Goal: Task Accomplishment & Management: Use online tool/utility

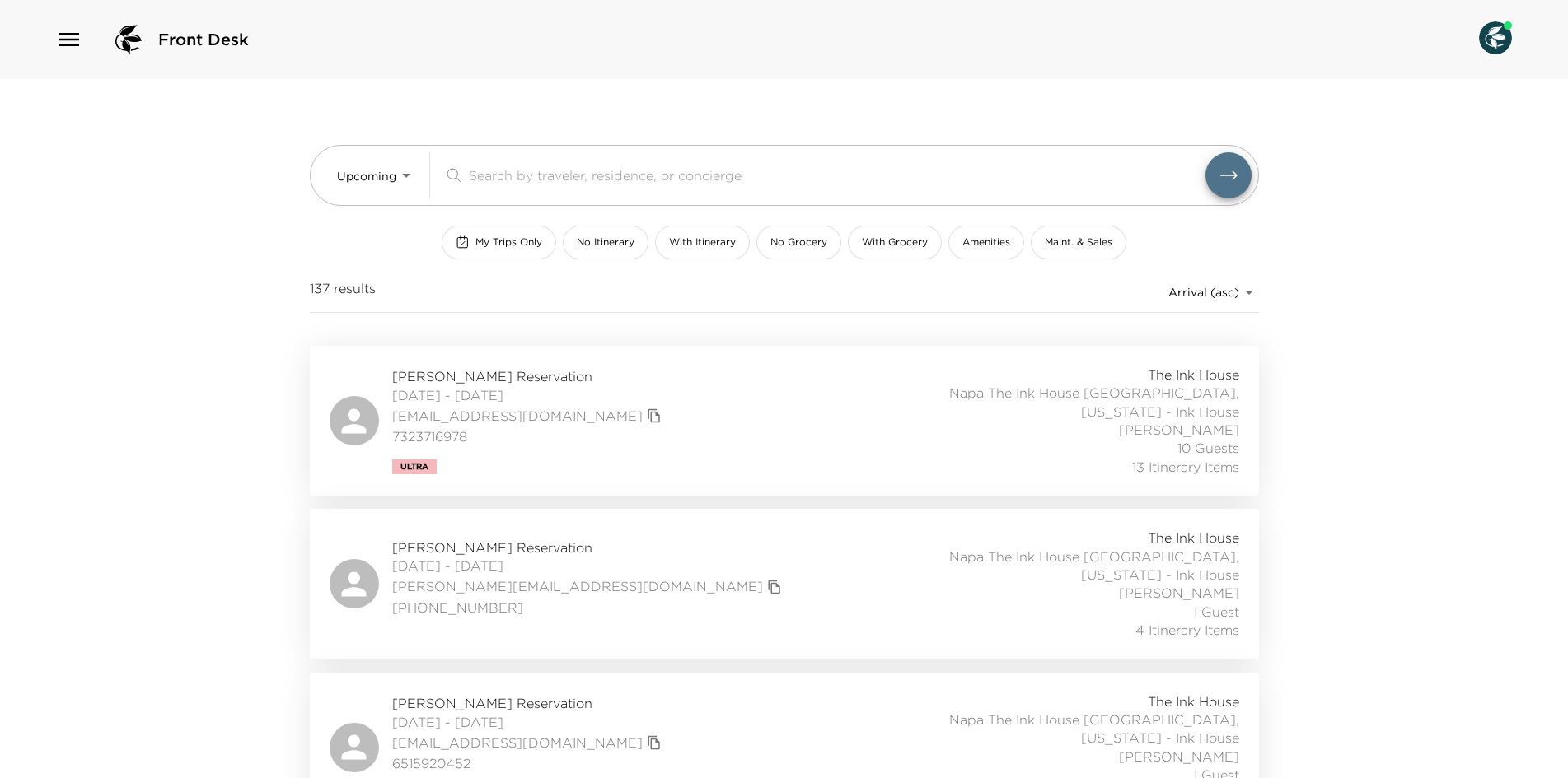
scroll to position [1153, 0]
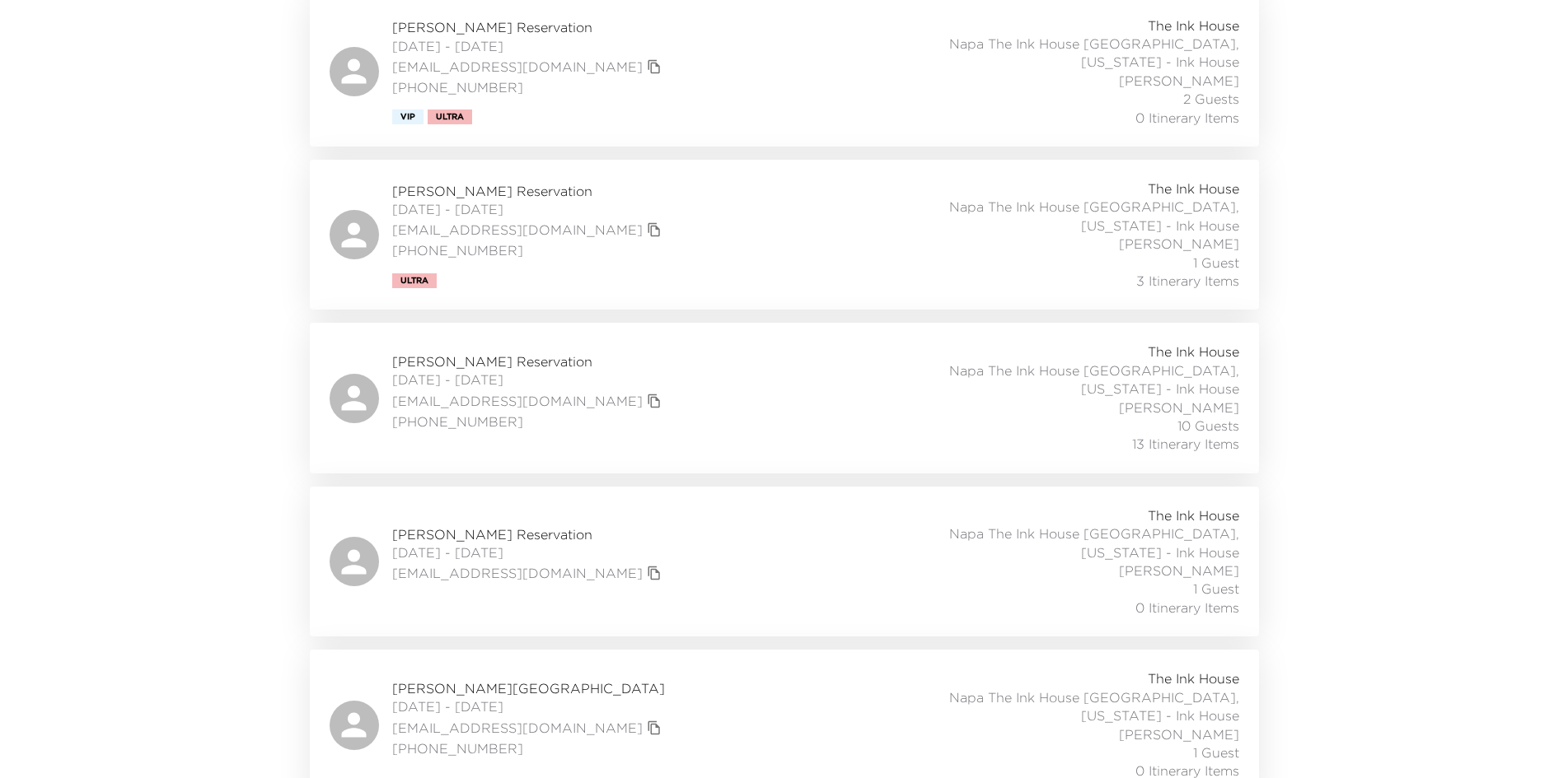
scroll to position [988, 0]
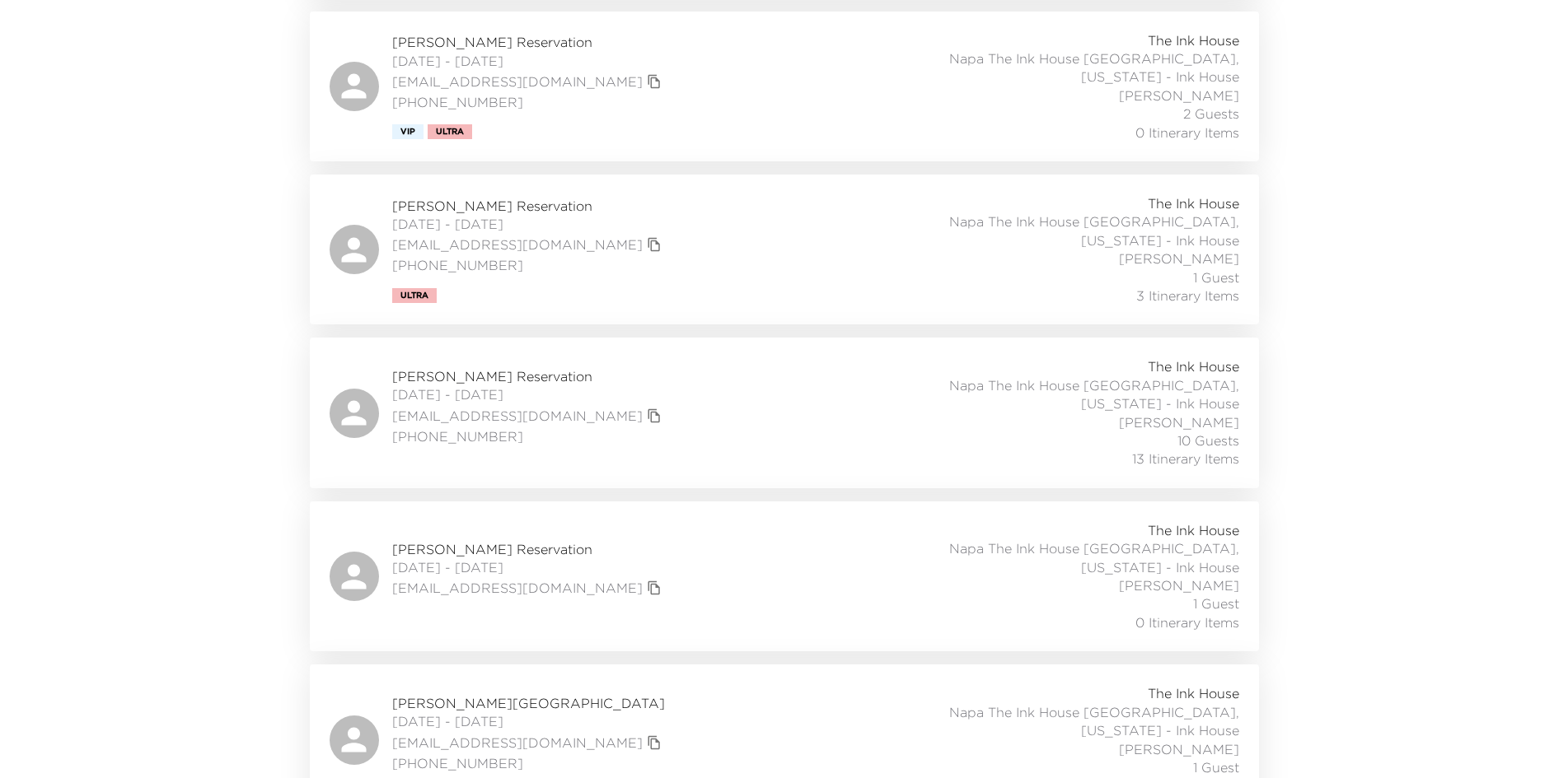
click at [668, 357] on div "Sheila Gregory Reservation 09/25/2025 - 09/28/2025 sheilagregory82@gmail.com (3…" at bounding box center [784, 412] width 909 height 110
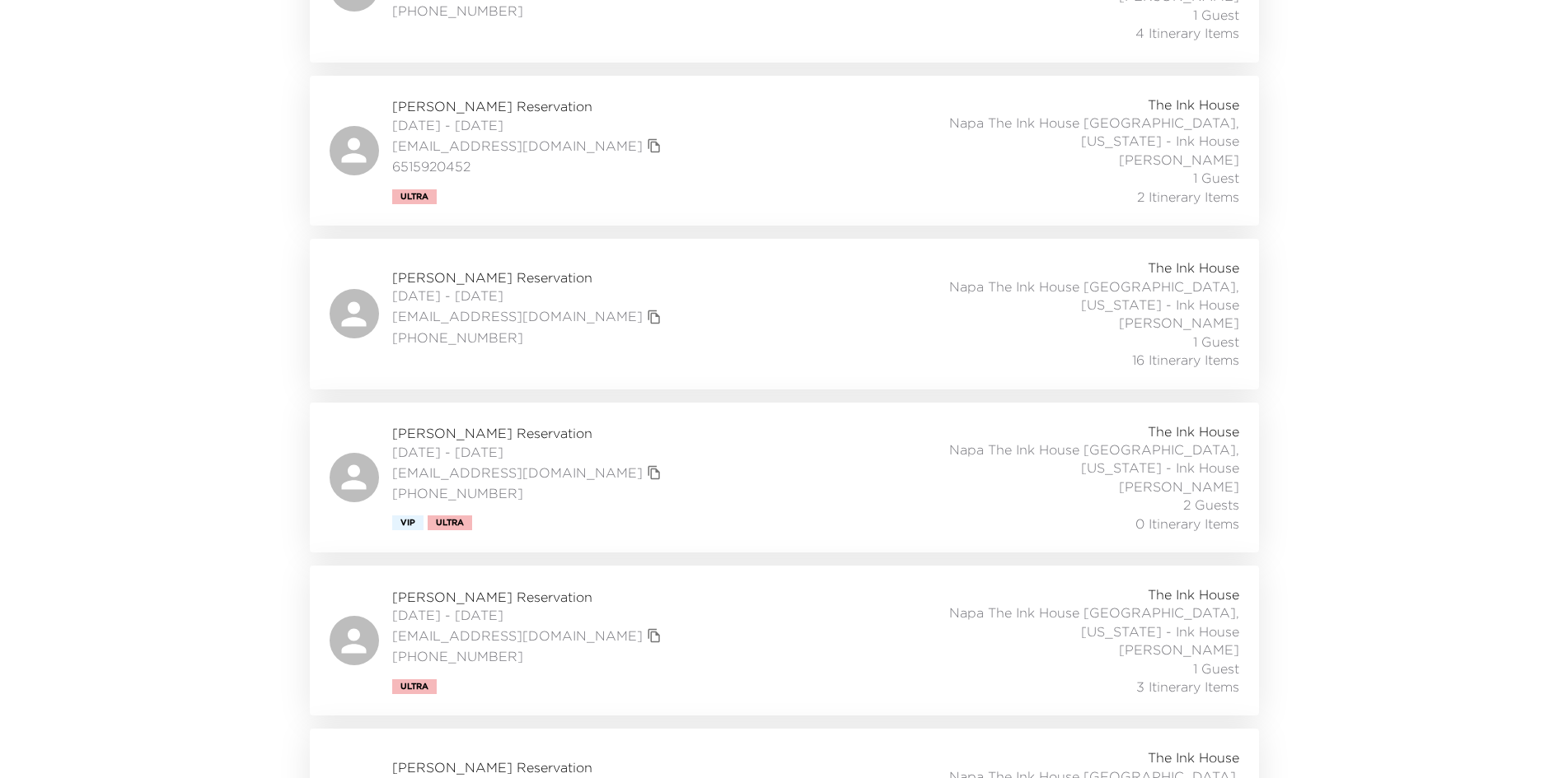
scroll to position [576, 0]
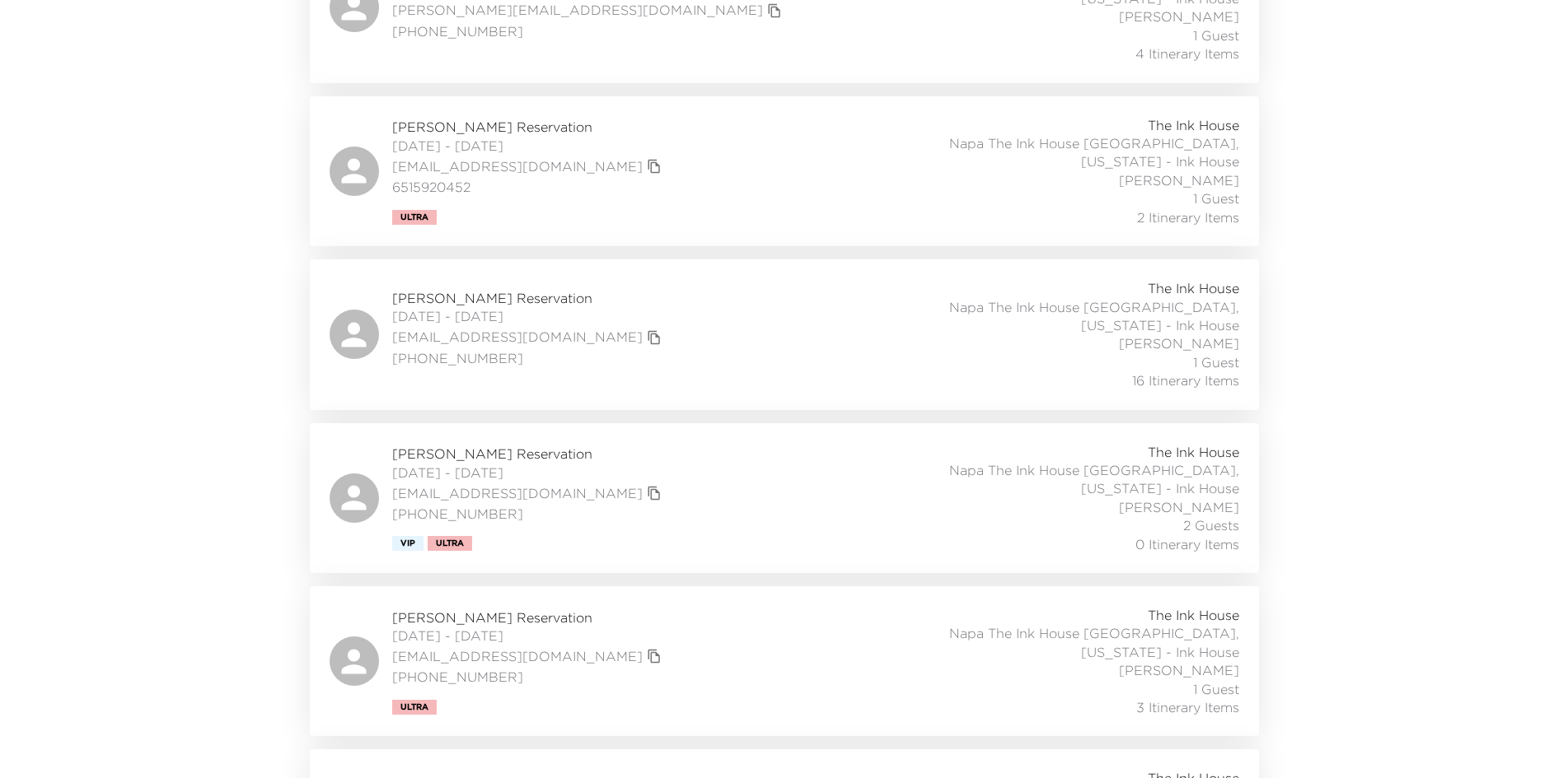
click at [671, 297] on div "John Schlueter Reservation 09/13/2025 - 09/17/2025 jschlueter@indy.rr.com (317)…" at bounding box center [784, 333] width 909 height 110
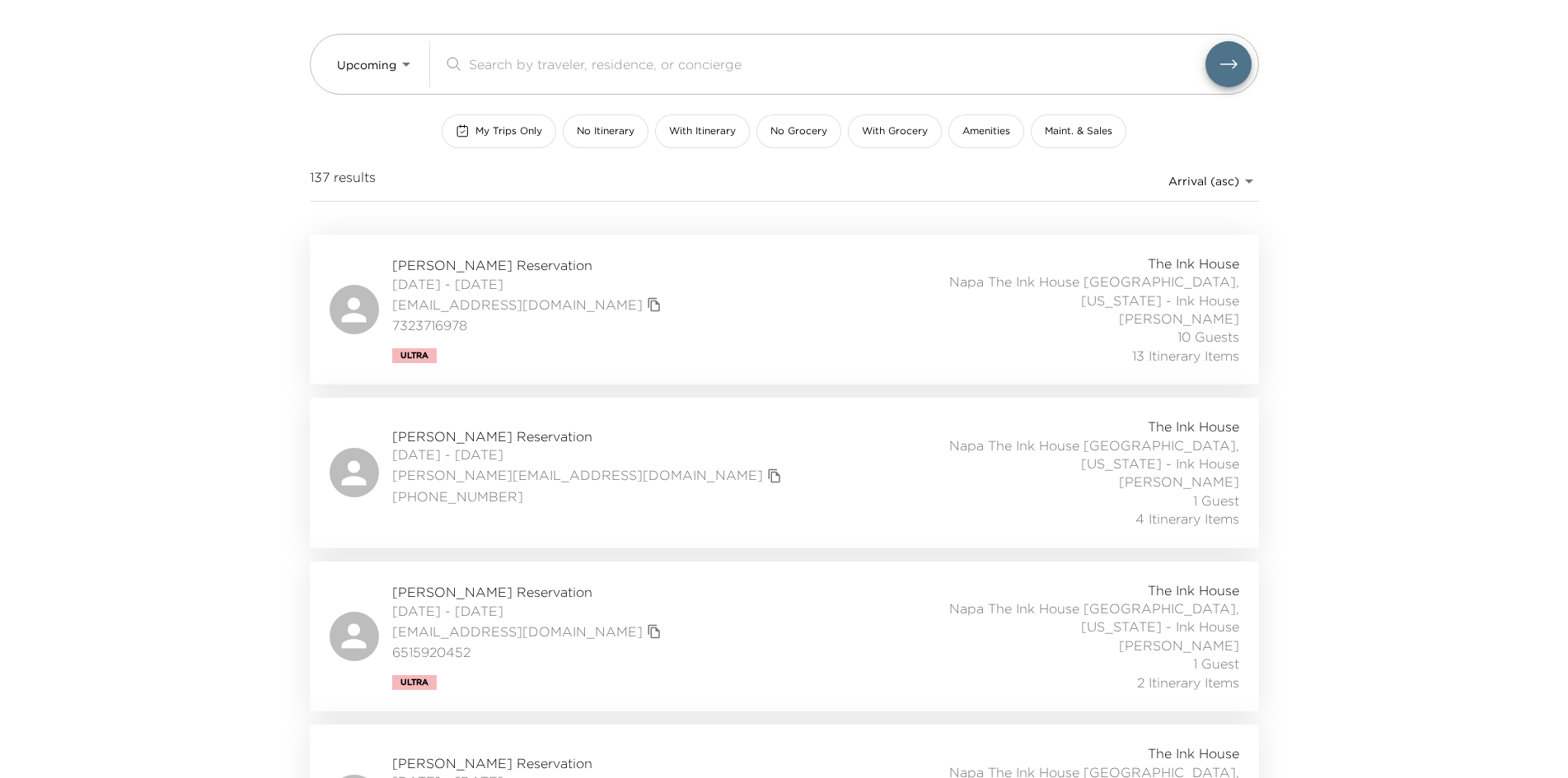
scroll to position [82, 0]
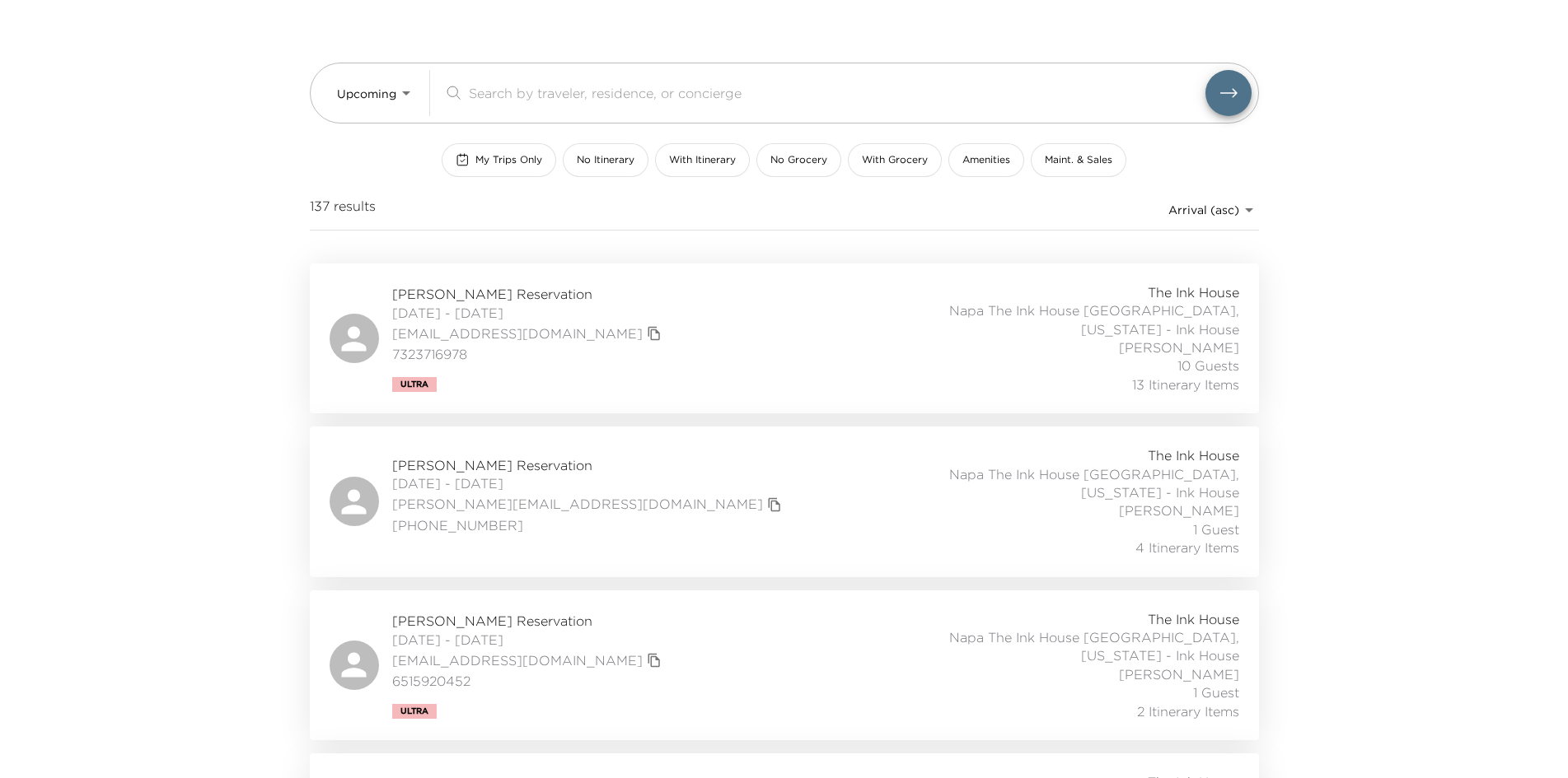
click at [639, 316] on div "Sheri Urowsky Reservation 09/02/2025 - 09/06/2025 skole@kolenj.com 7323716978 U…" at bounding box center [784, 338] width 909 height 110
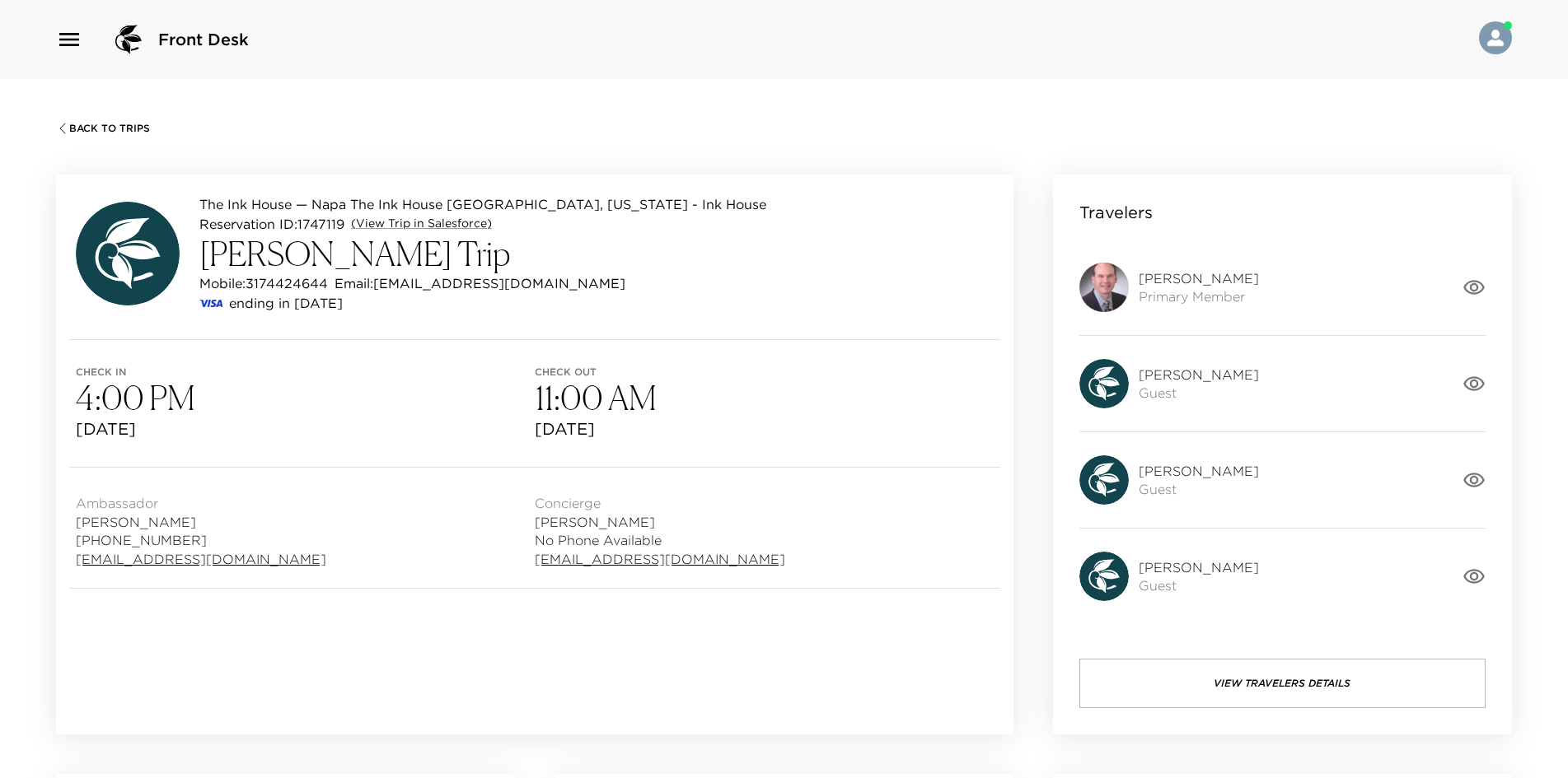
click at [122, 115] on div "Back To Trips The Ink House — Napa The Ink House Napa, California - Ink House R…" at bounding box center [784, 468] width 1568 height 778
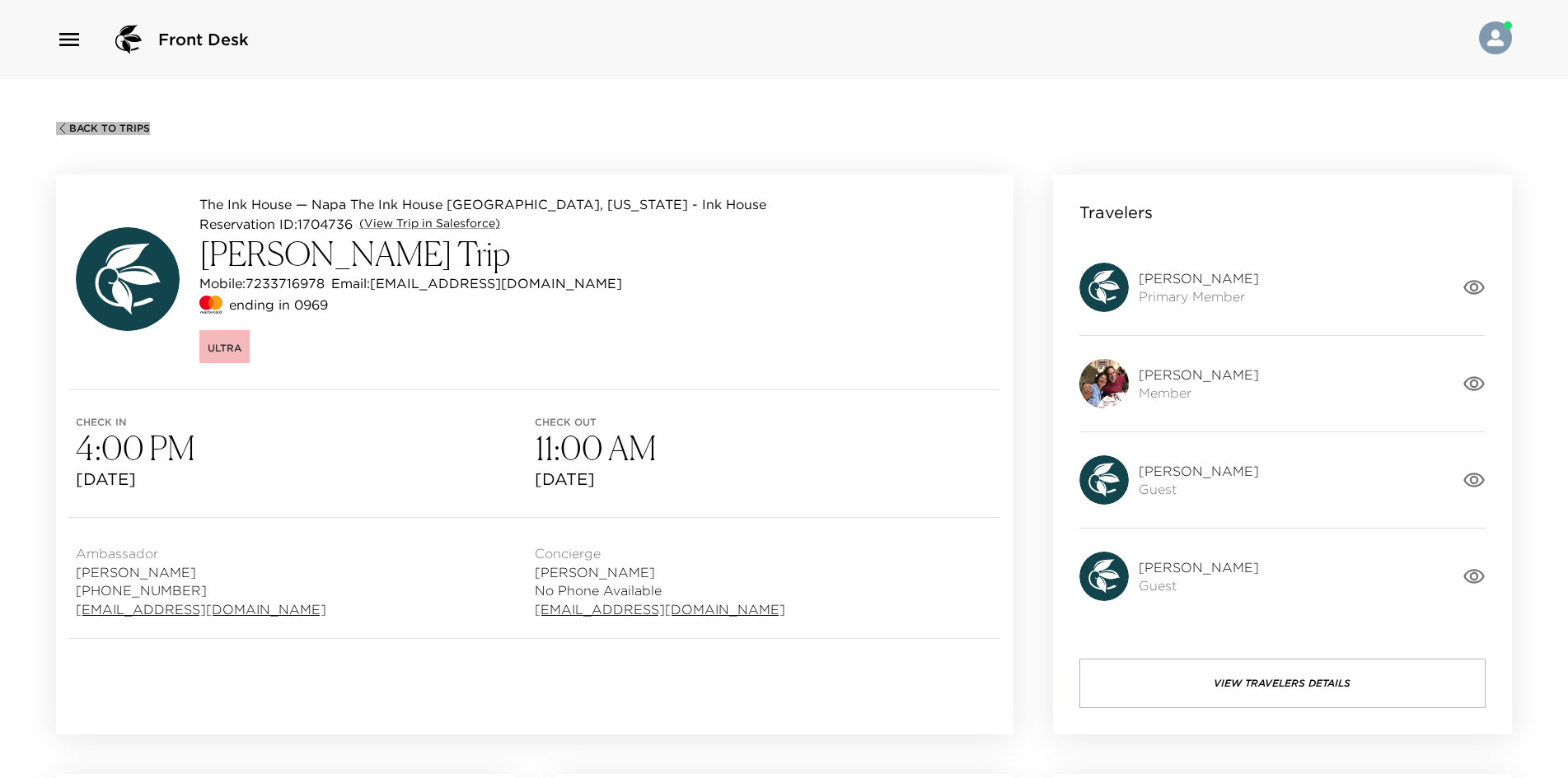
click at [108, 122] on span "Back To Trips" at bounding box center [109, 128] width 81 height 11
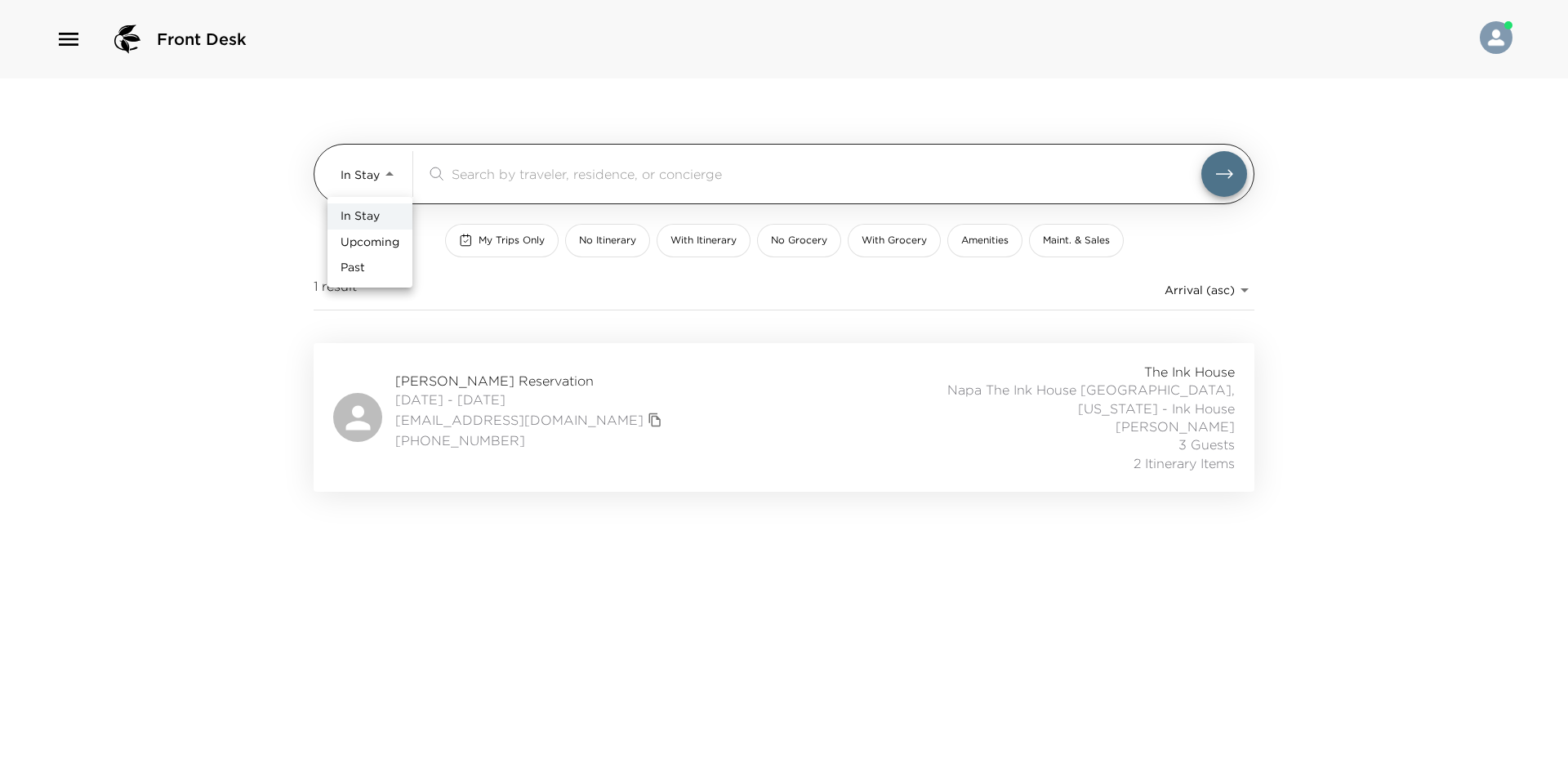
click at [392, 178] on body "Front Desk In Stay In-Stay ​ My Trips Only No Itinerary With Itinerary No Groce…" at bounding box center [784, 386] width 1568 height 772
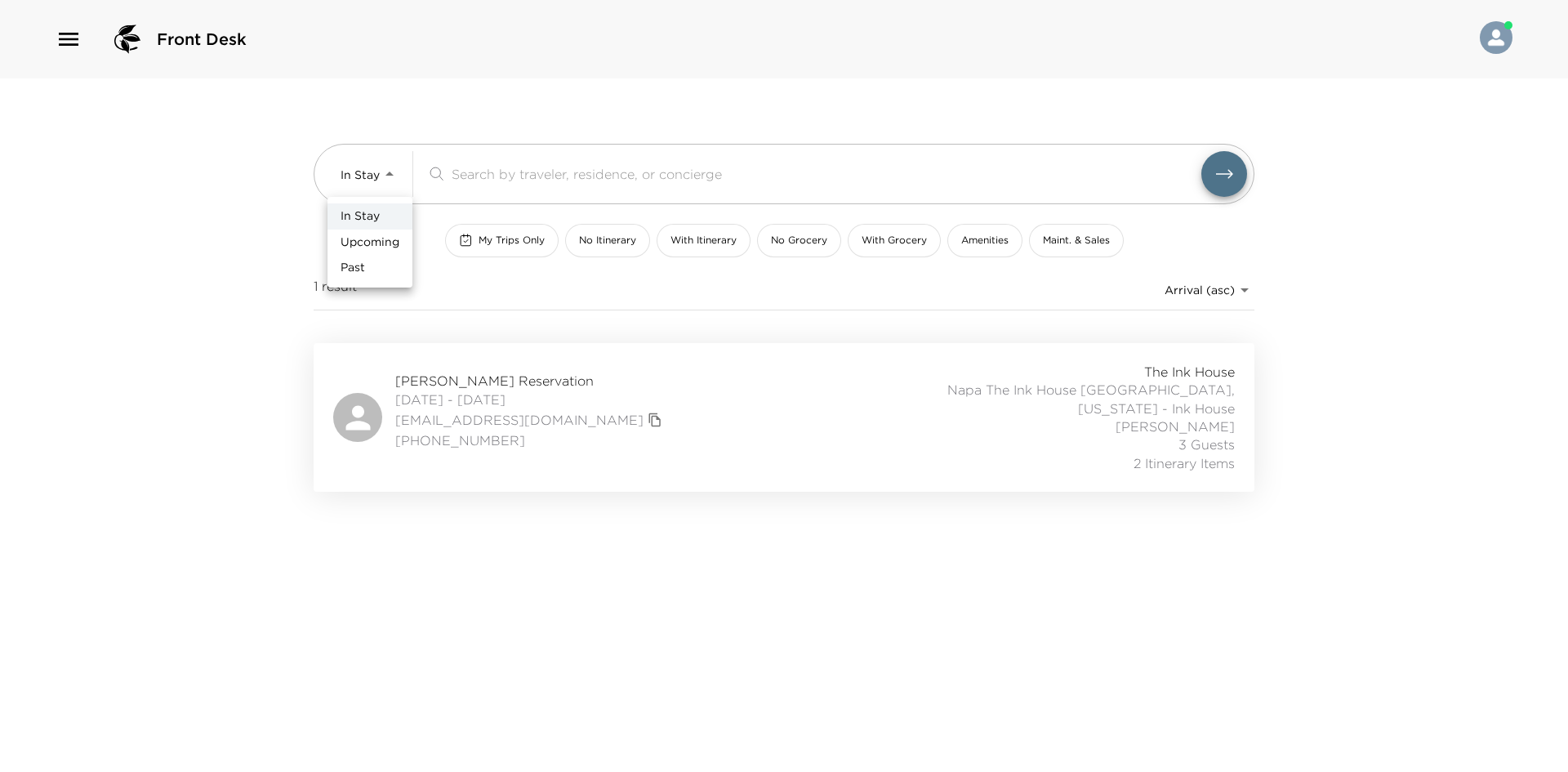
click at [392, 237] on span "Upcoming" at bounding box center [370, 242] width 59 height 16
type input "Upcoming"
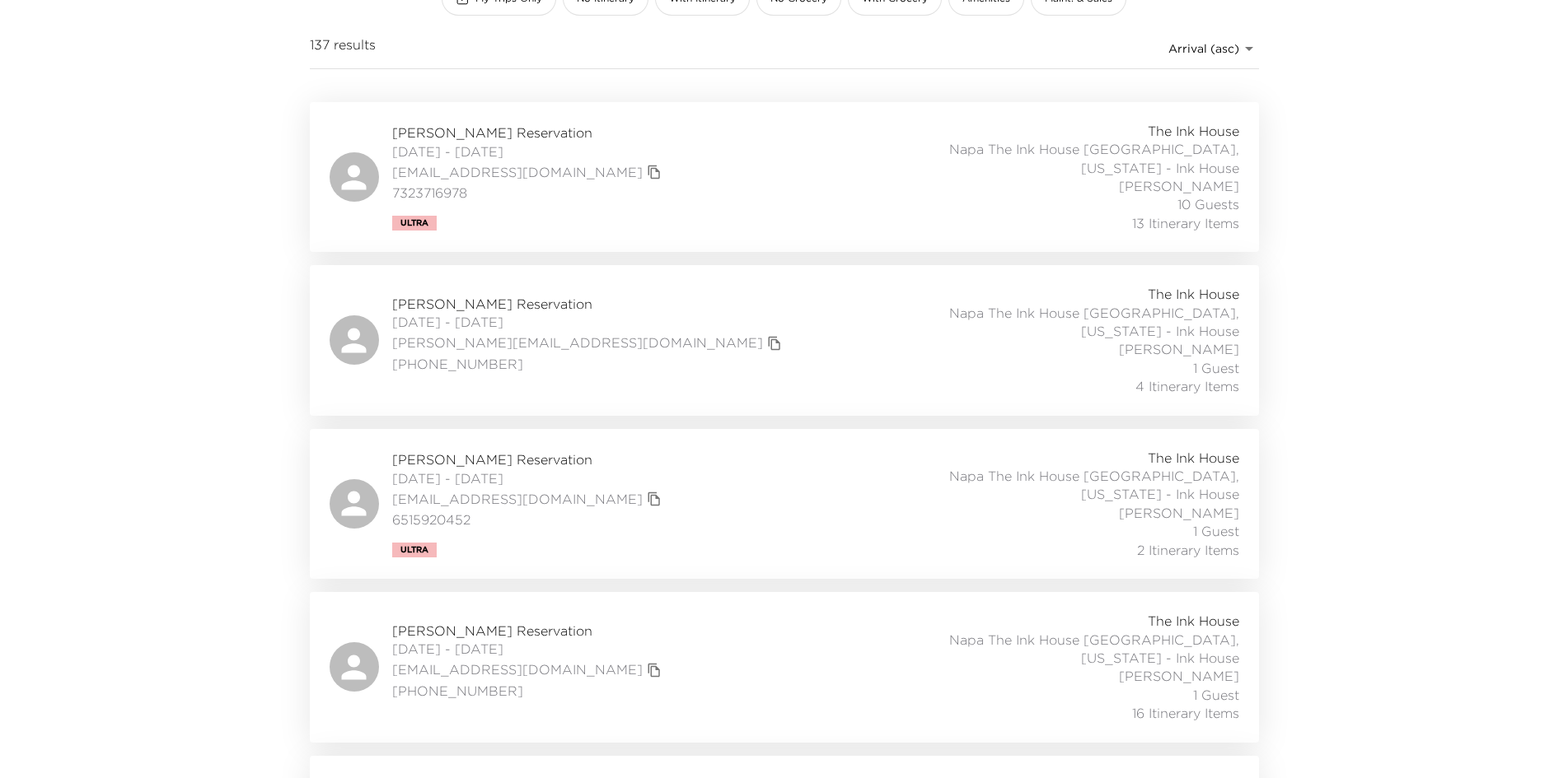
scroll to position [247, 0]
click at [668, 331] on div "[PERSON_NAME] Reservation [DATE] - [DATE] [PERSON_NAME][EMAIL_ADDRESS][DOMAIN_N…" at bounding box center [784, 336] width 909 height 110
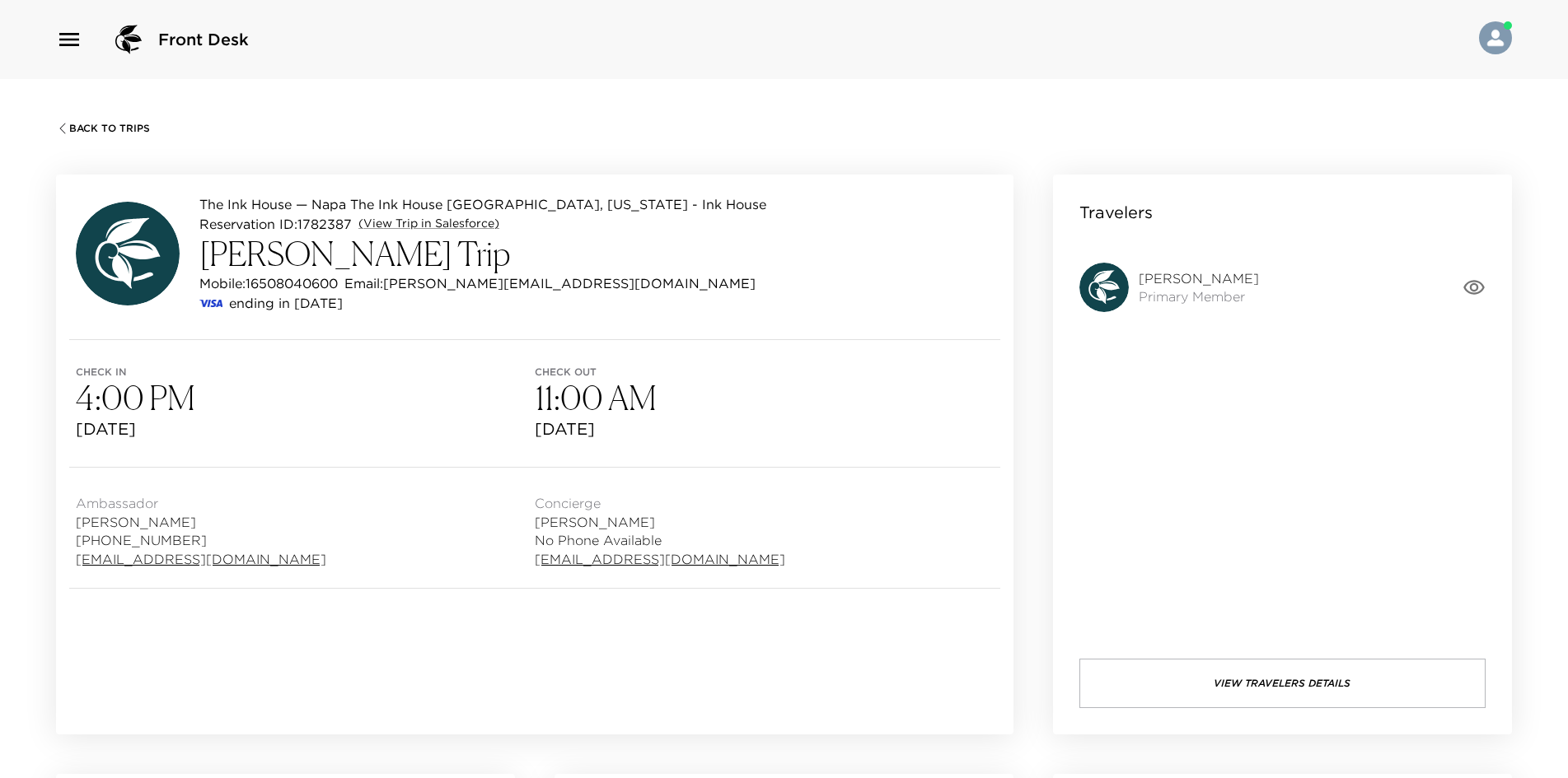
click at [108, 122] on span "Back To Trips" at bounding box center [109, 128] width 81 height 11
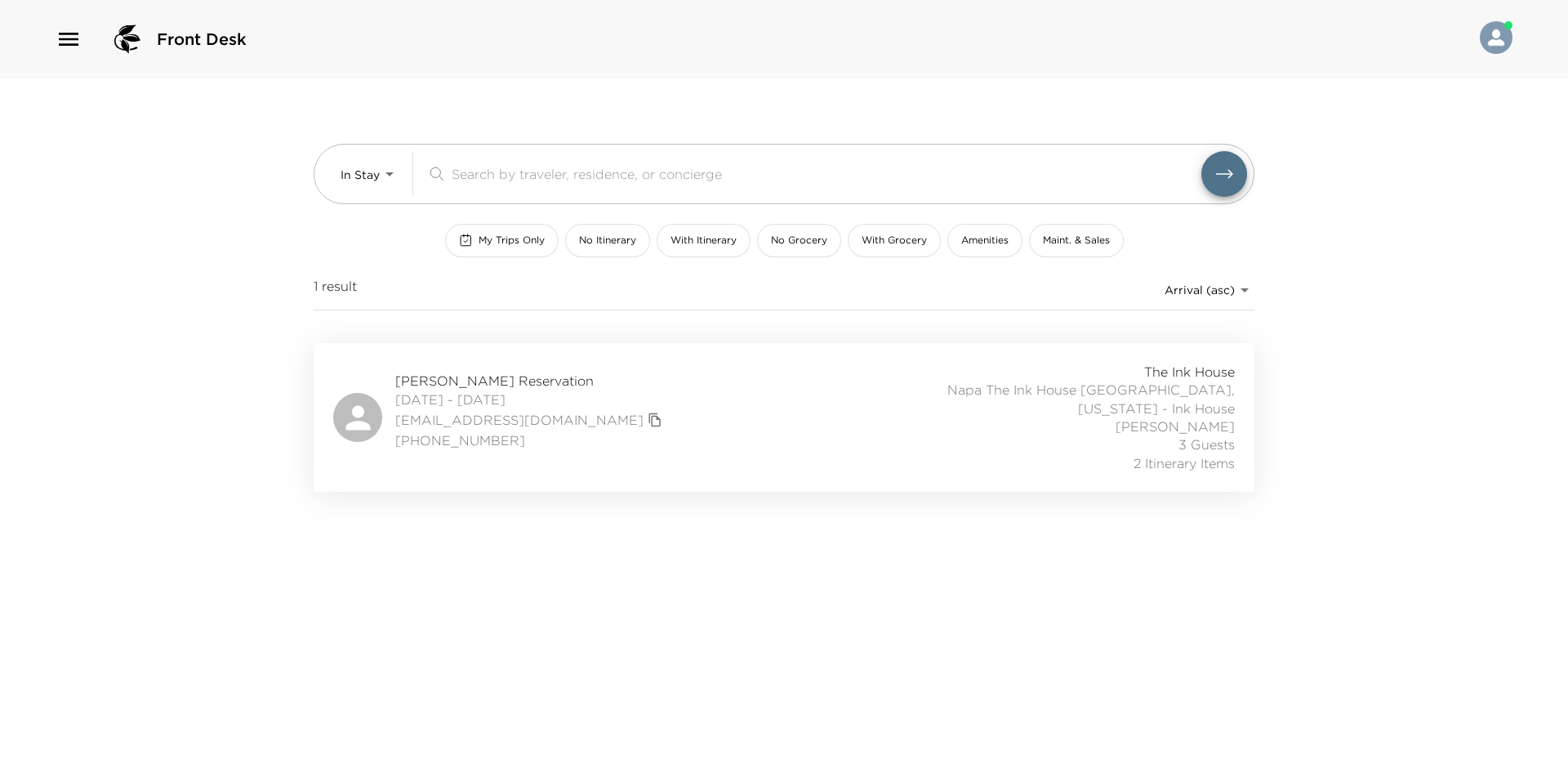
click at [631, 391] on span "[DATE] - [DATE]" at bounding box center [531, 399] width 271 height 18
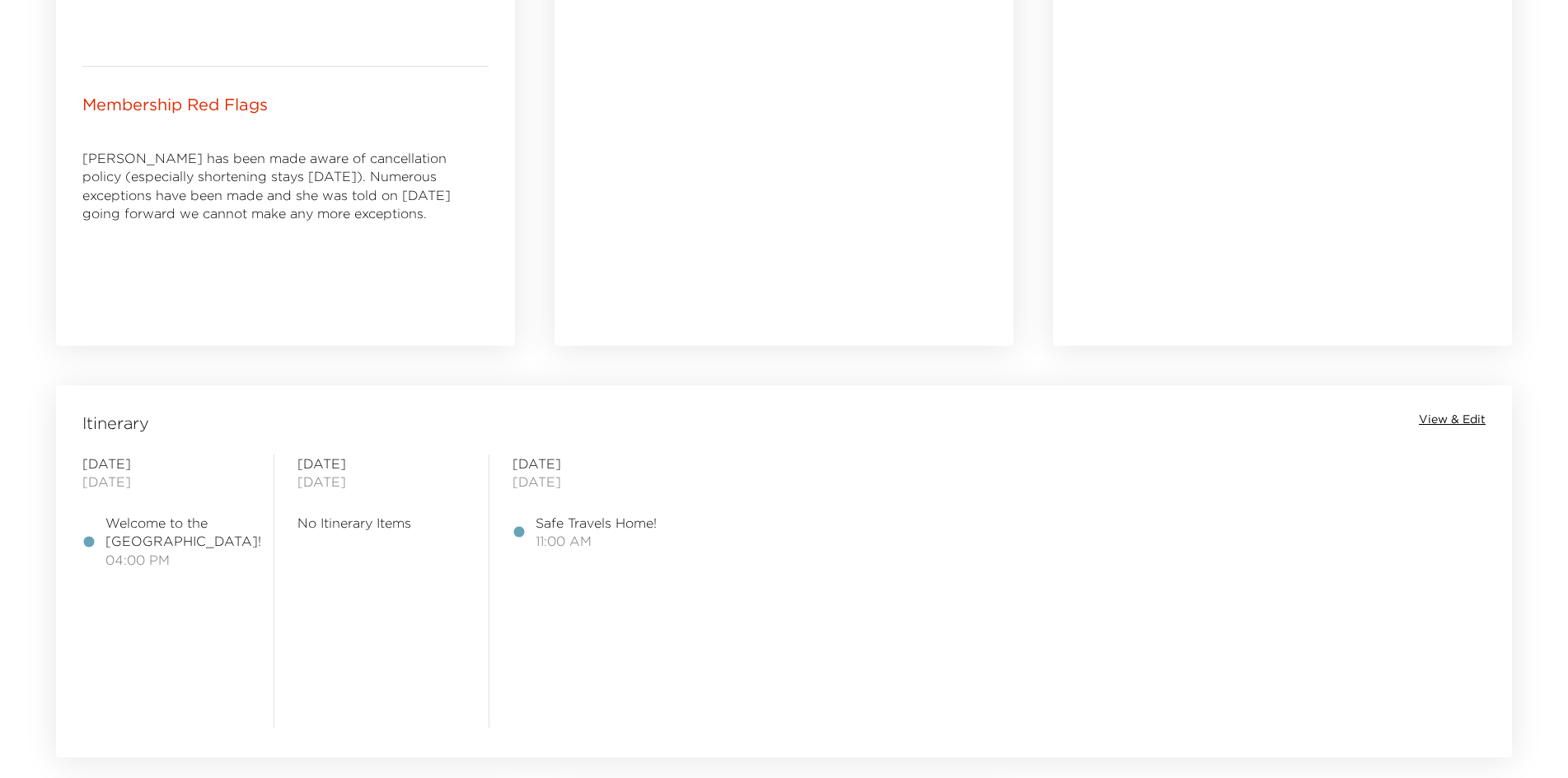
click at [1463, 416] on span "View & Edit" at bounding box center [1451, 419] width 67 height 16
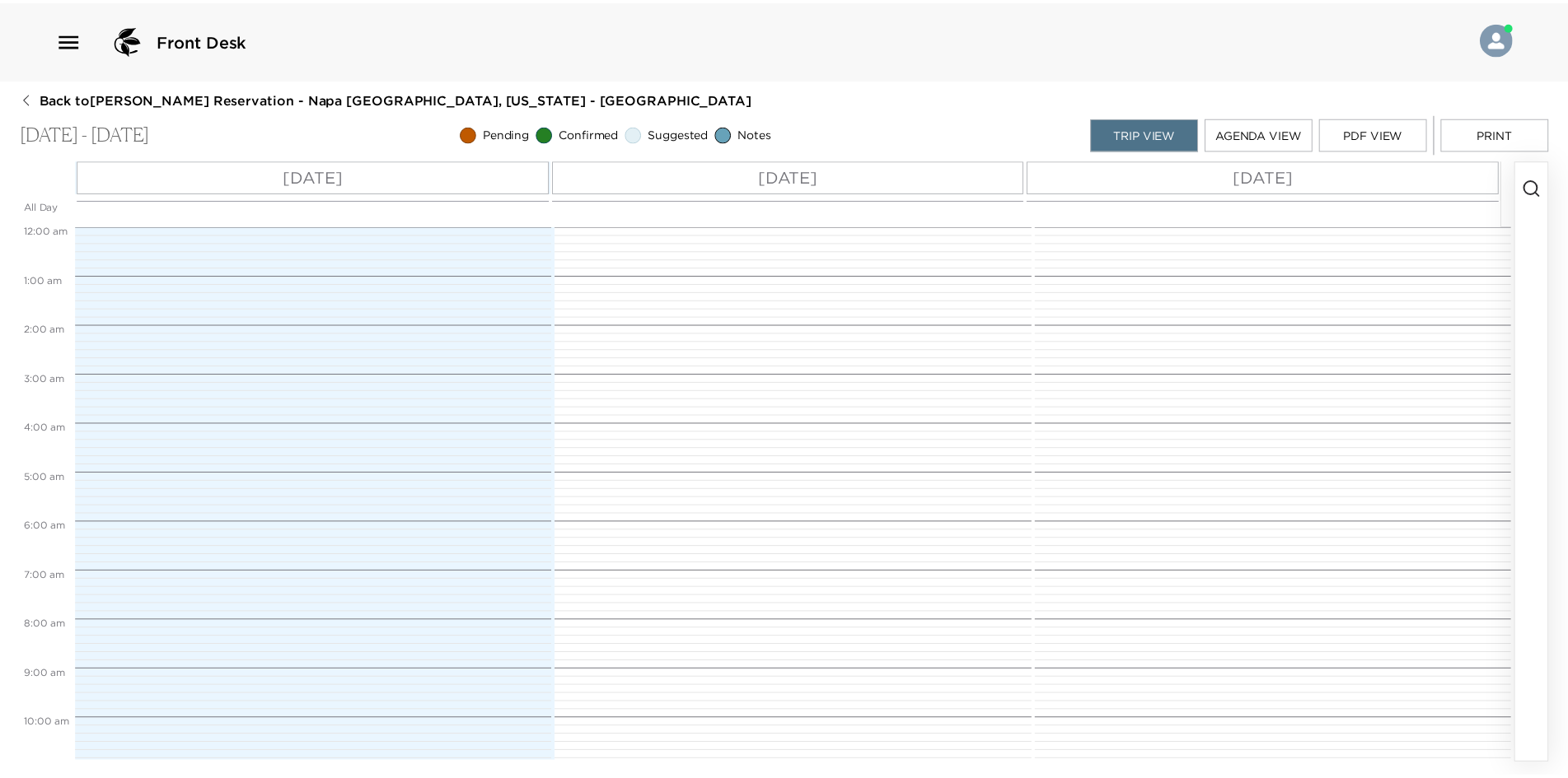
scroll to position [636, 0]
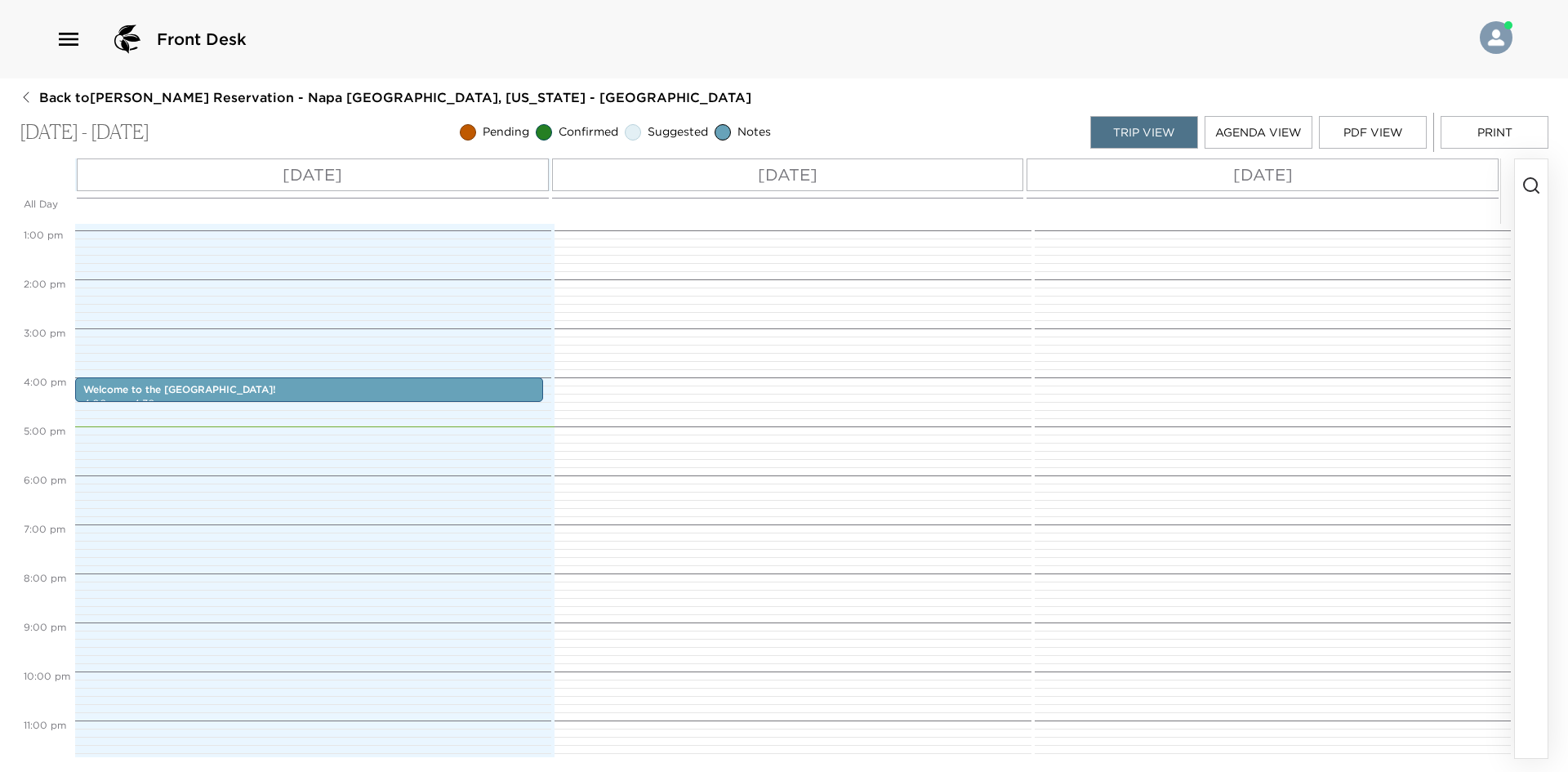
click at [22, 95] on icon "button" at bounding box center [26, 97] width 13 height 13
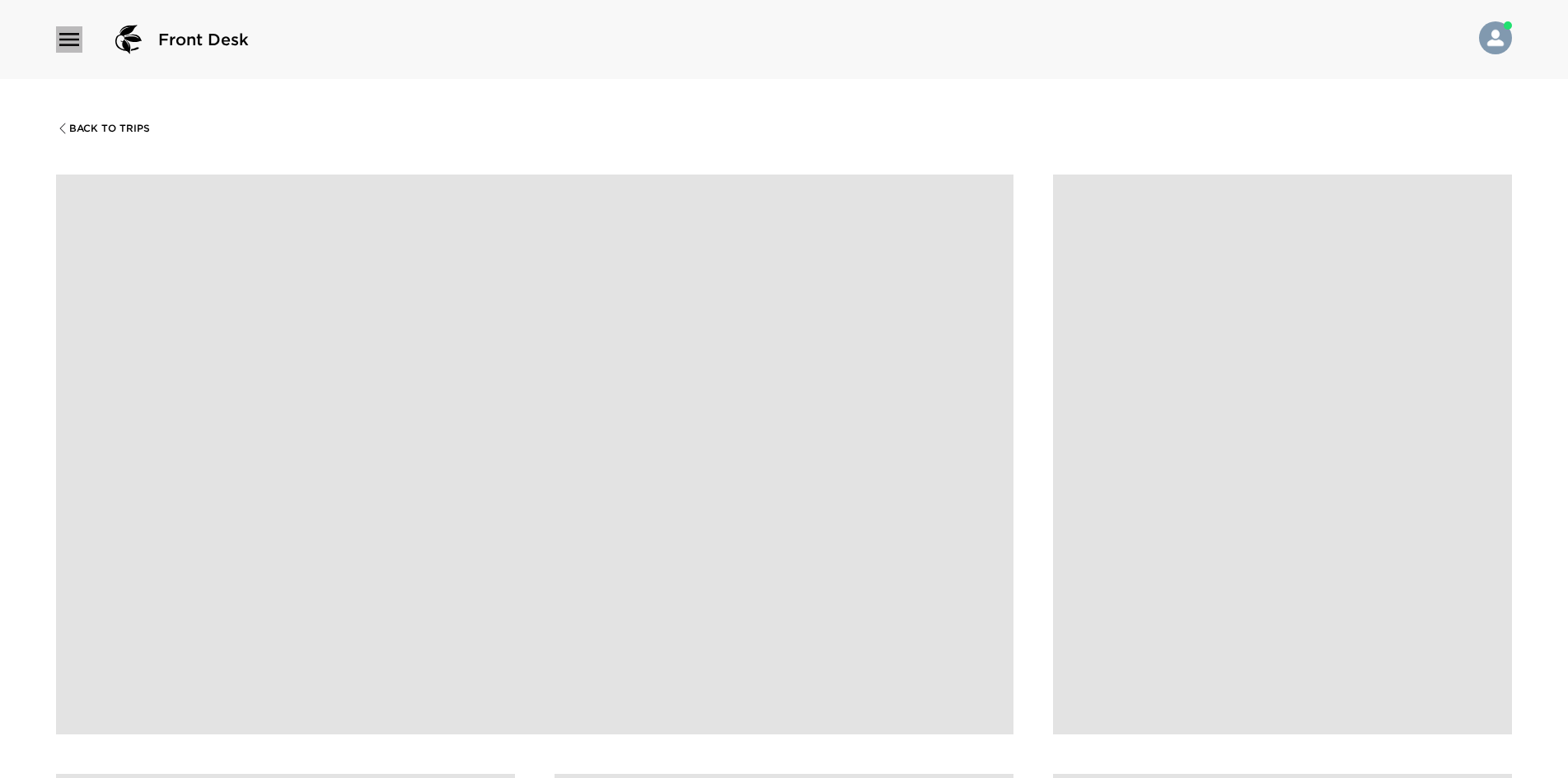
click at [79, 27] on icon "button" at bounding box center [69, 40] width 26 height 26
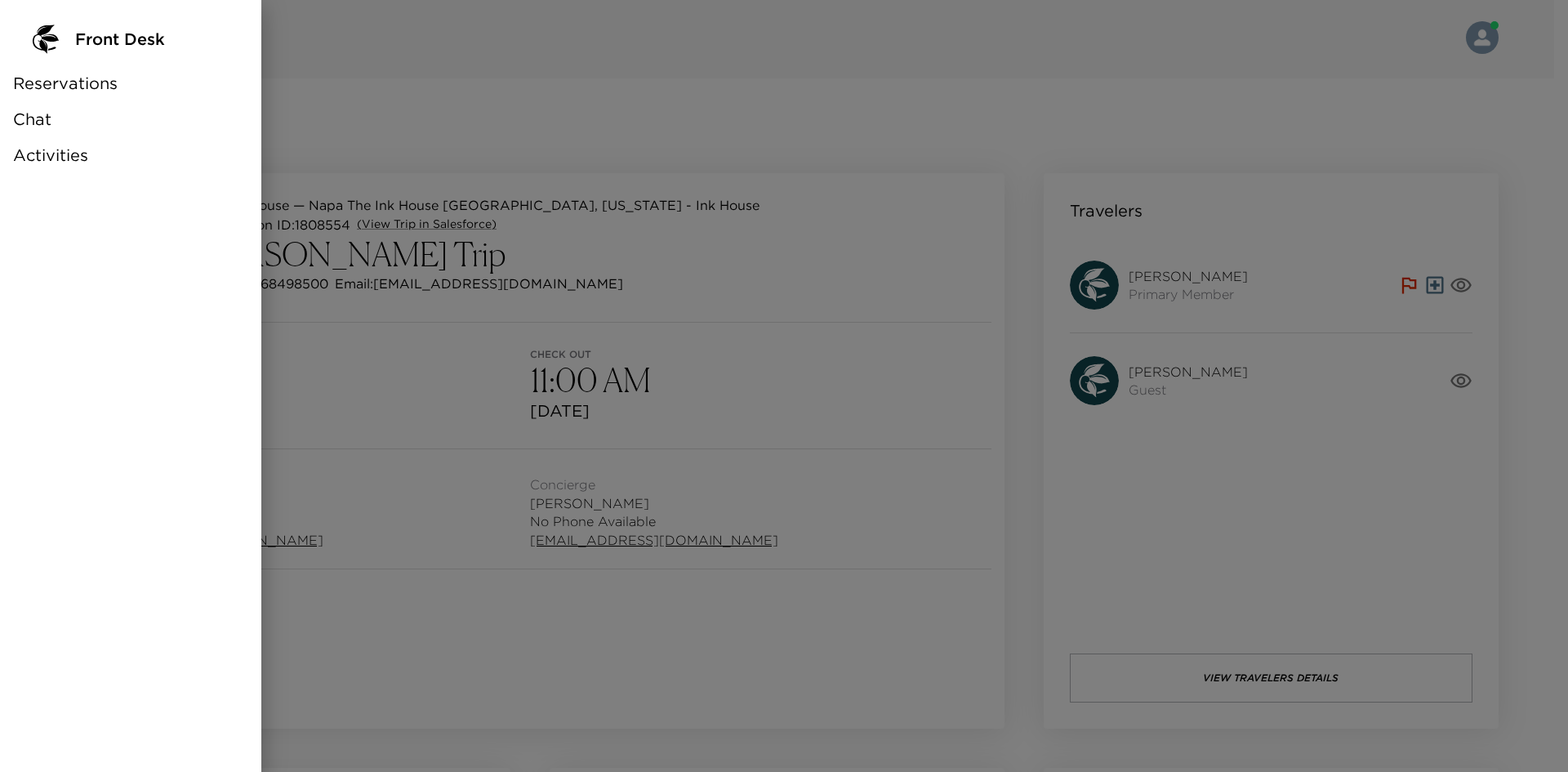
click at [101, 91] on span "Reservations" at bounding box center [65, 83] width 105 height 22
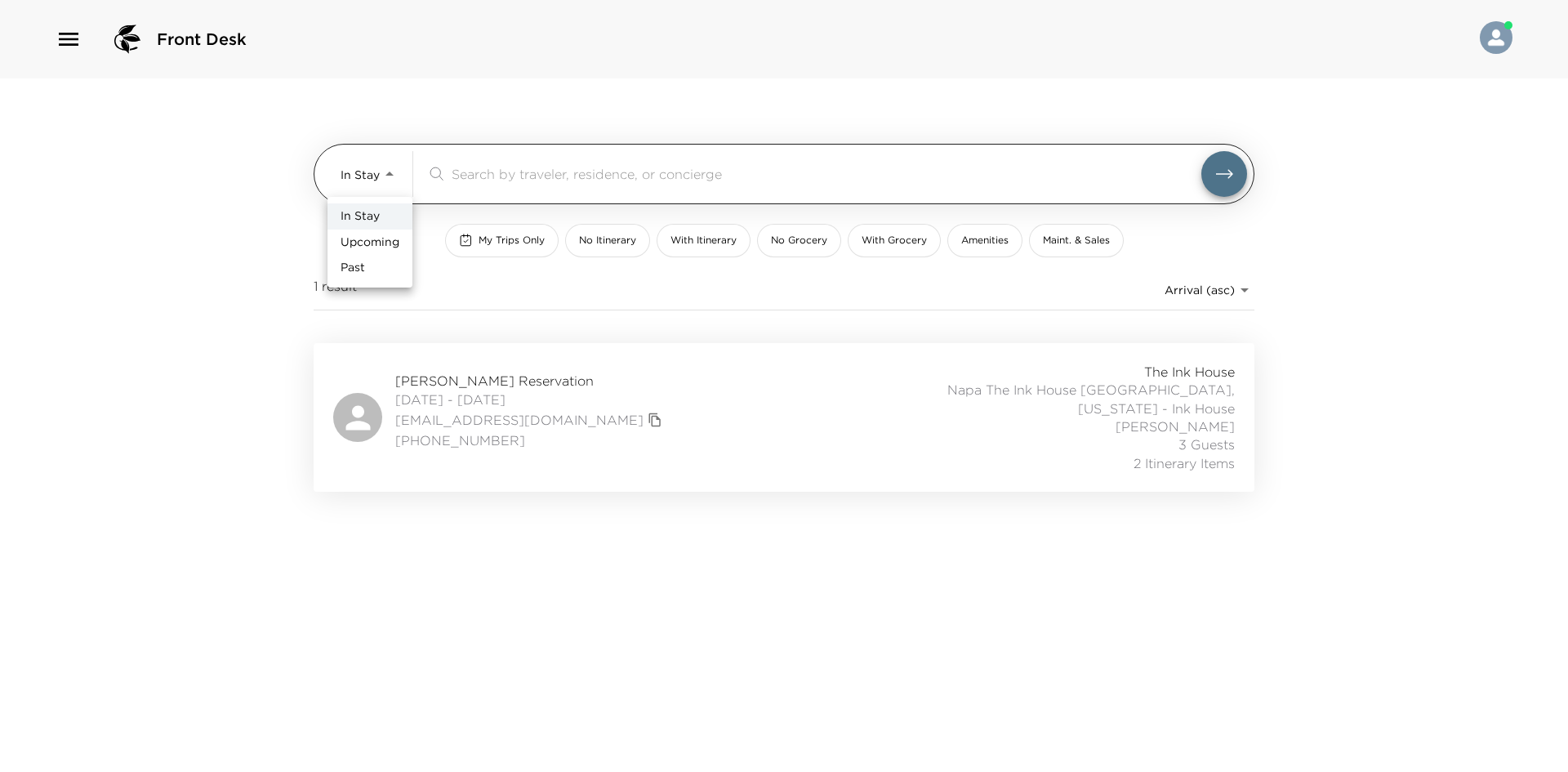
click at [361, 179] on body "Front Desk In Stay In-Stay ​ My Trips Only No Itinerary With Itinerary No Groce…" at bounding box center [784, 386] width 1568 height 772
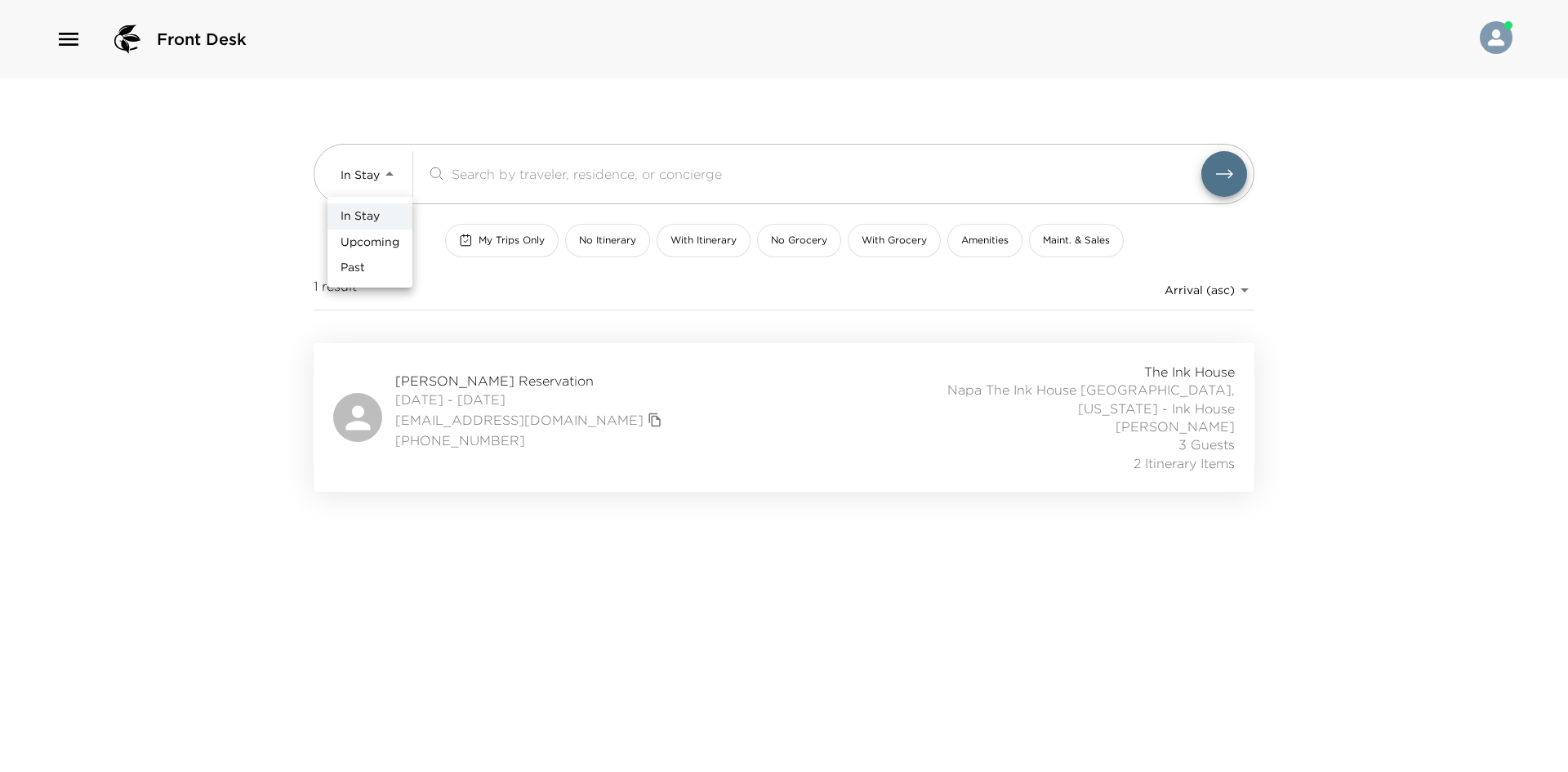
click at [373, 237] on span "Upcoming" at bounding box center [370, 242] width 59 height 16
type input "Upcoming"
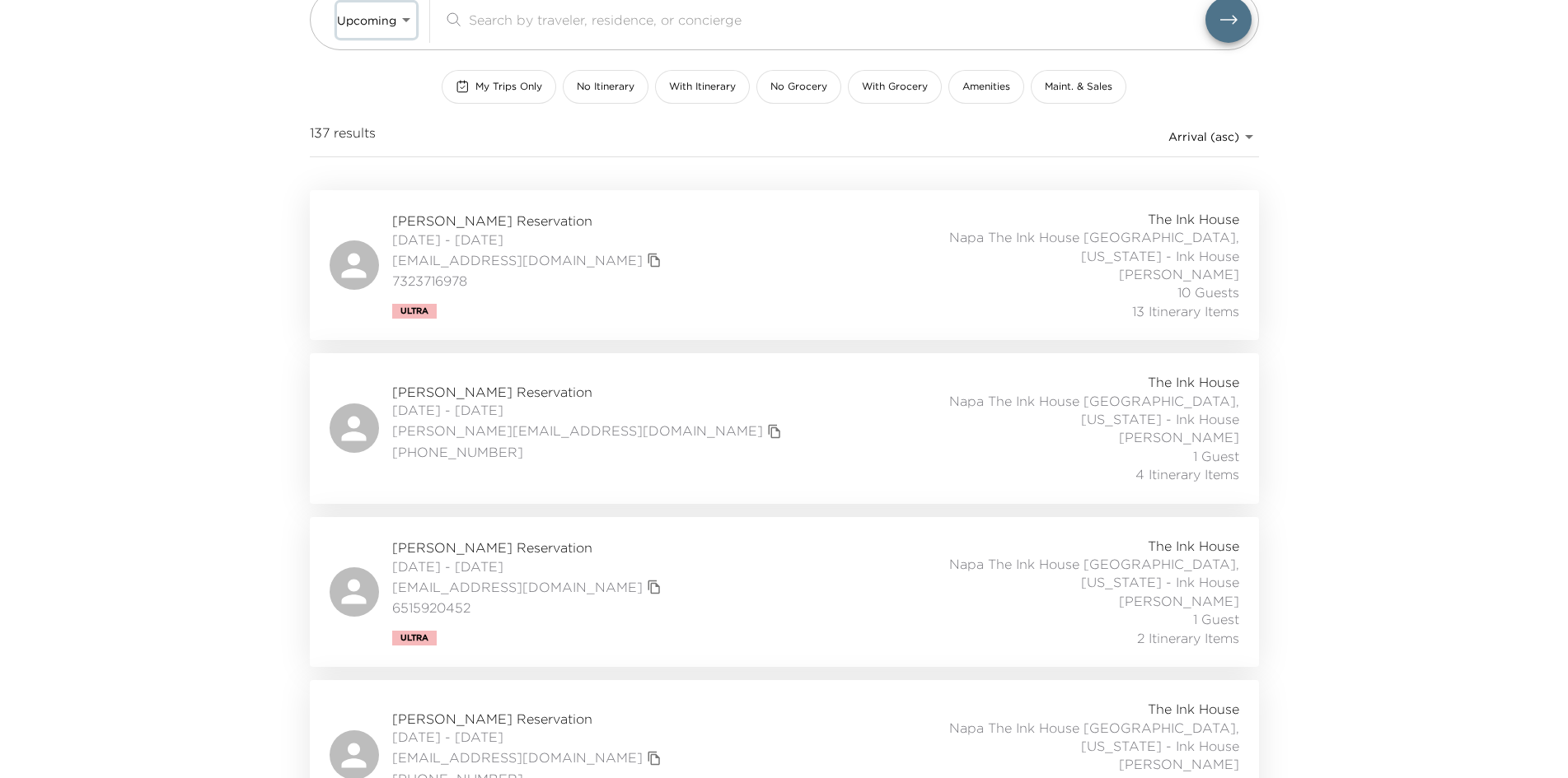
scroll to position [165, 0]
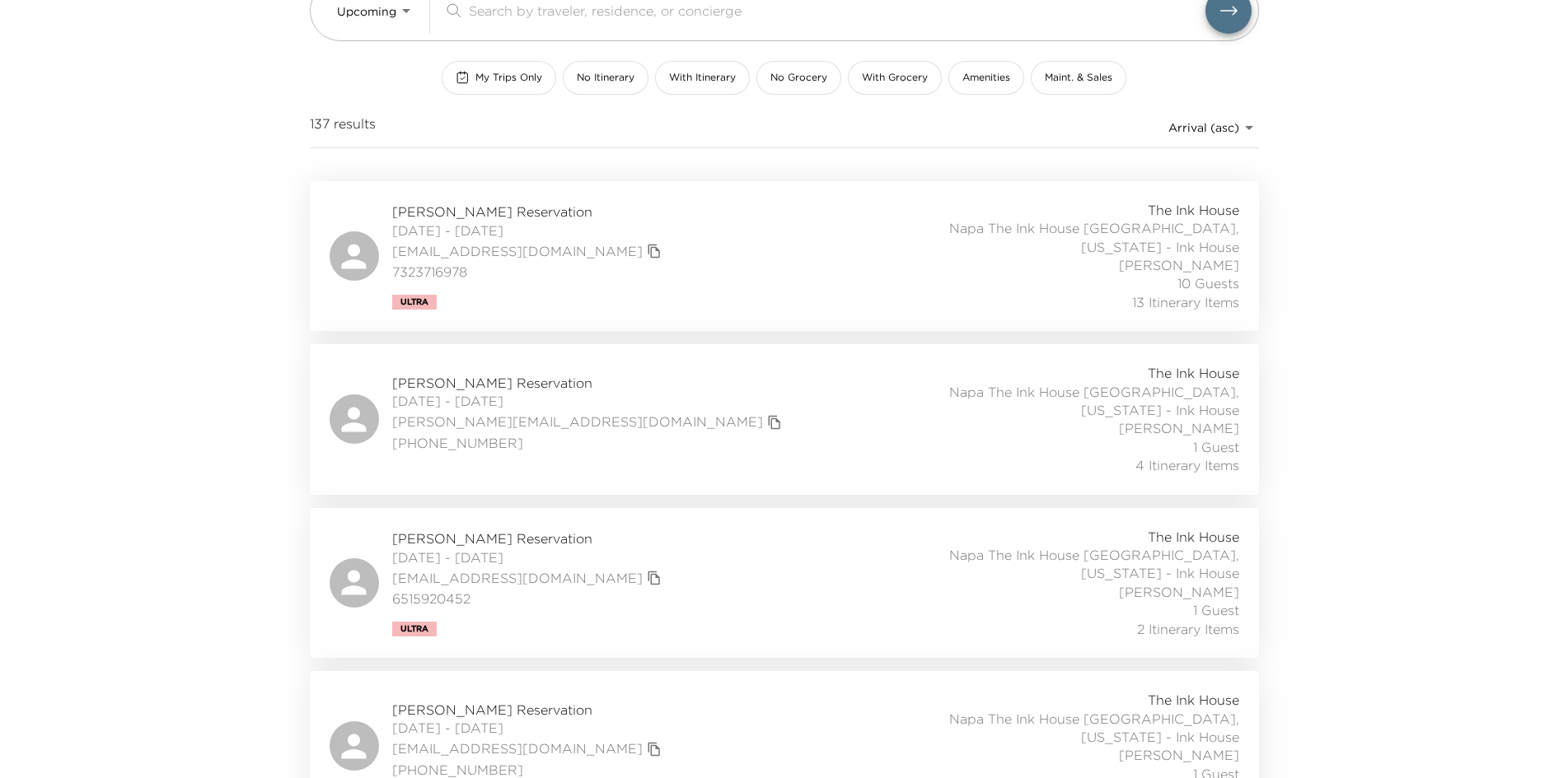
click at [667, 265] on div "Sheri Urowsky Reservation 09/02/2025 - 09/06/2025 skole@kolenj.com 7323716978 U…" at bounding box center [784, 255] width 909 height 110
click at [693, 239] on div "Sheri Urowsky Reservation 09/02/2025 - 09/06/2025 skole@kolenj.com 7323716978 U…" at bounding box center [784, 255] width 909 height 110
click at [647, 570] on div "James Ousley Reservation 09/09/2025 - 09/12/2025 jeousley@gmail.com 6515920452 …" at bounding box center [784, 582] width 909 height 110
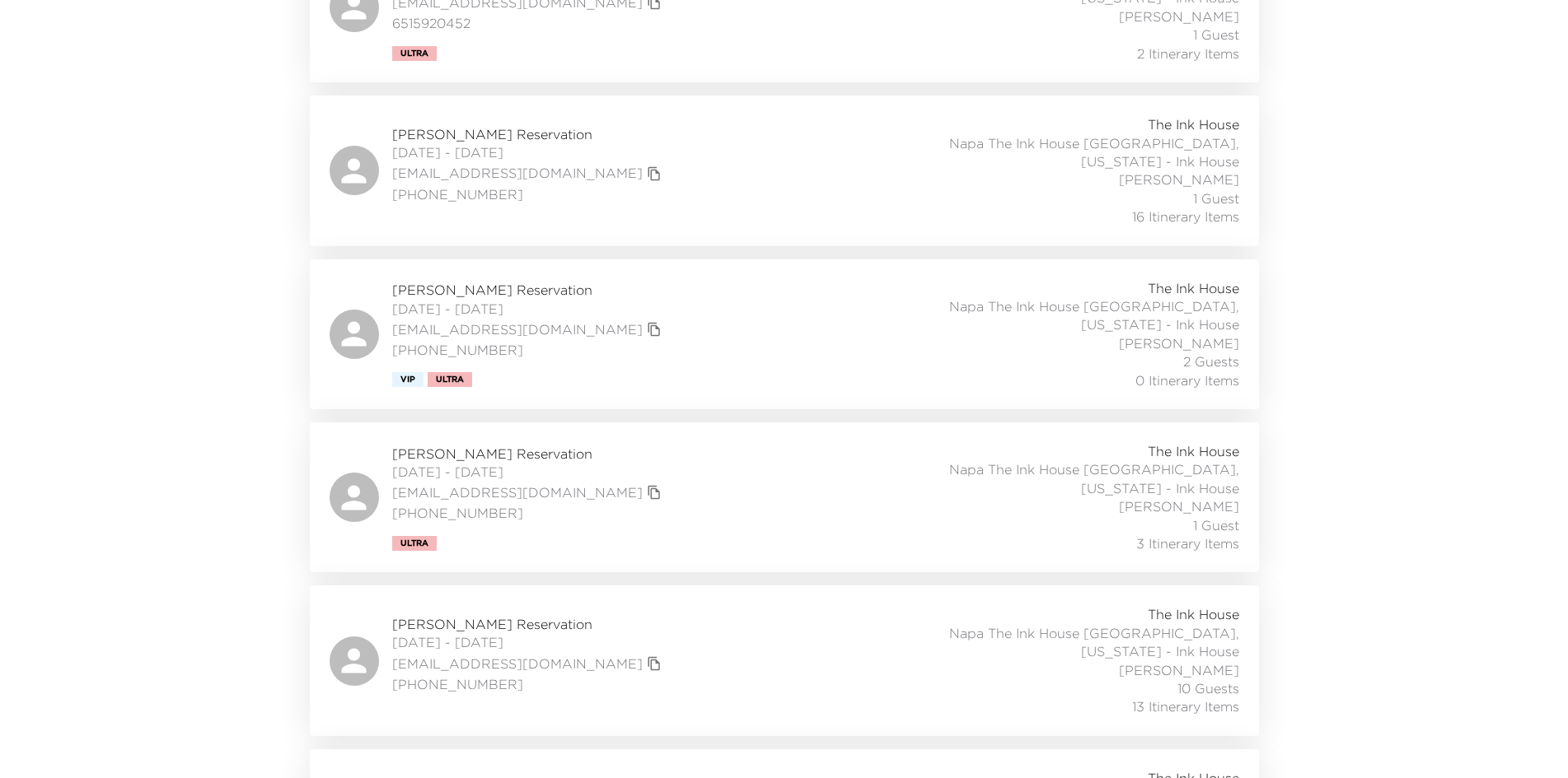
scroll to position [741, 0]
click at [666, 449] on div "Jerry Kelly Reservation 09/21/2025 - 09/25/2025 movingdaze@aol.com (608) 358-69…" at bounding box center [784, 496] width 909 height 110
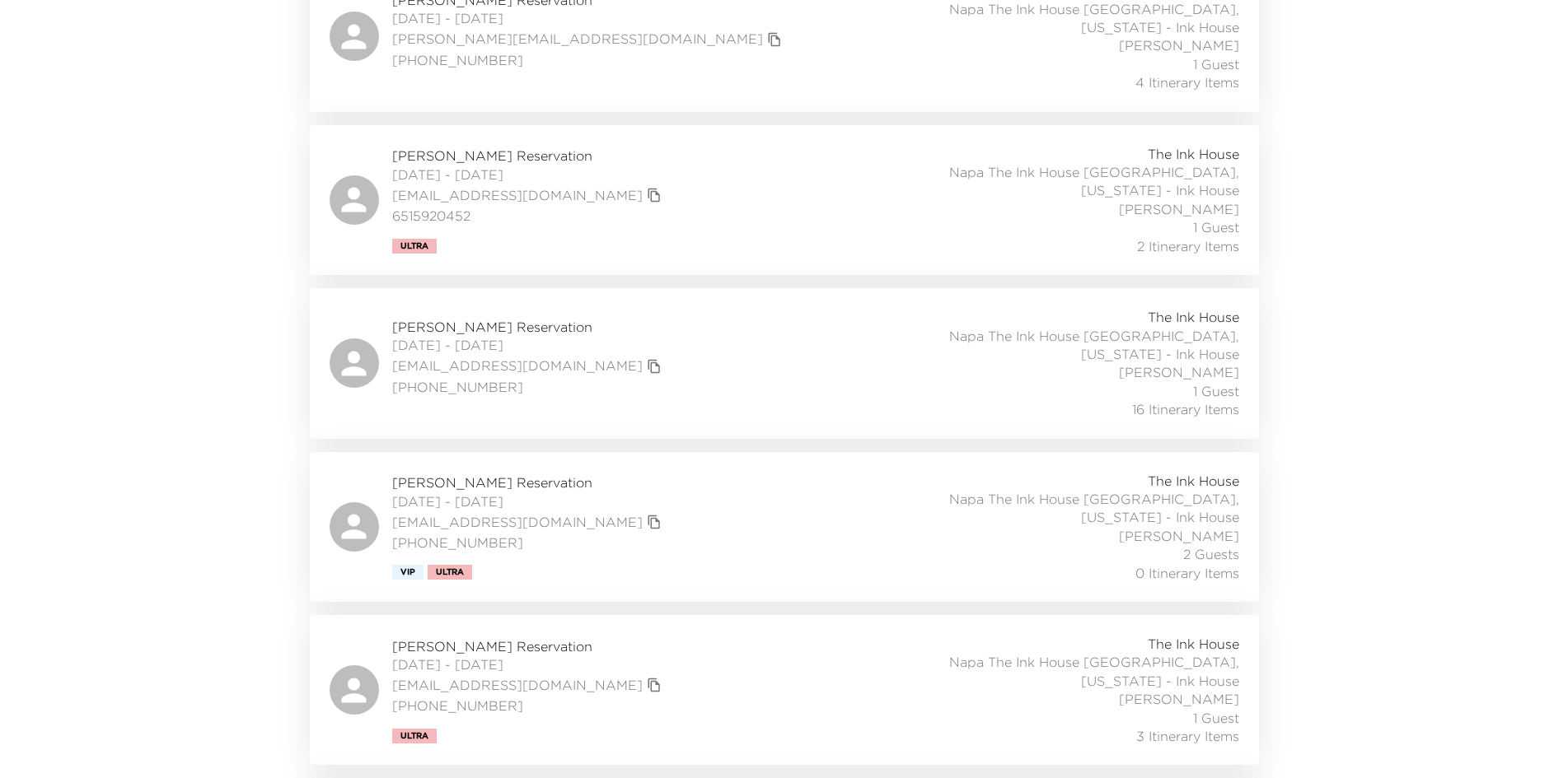
scroll to position [658, 0]
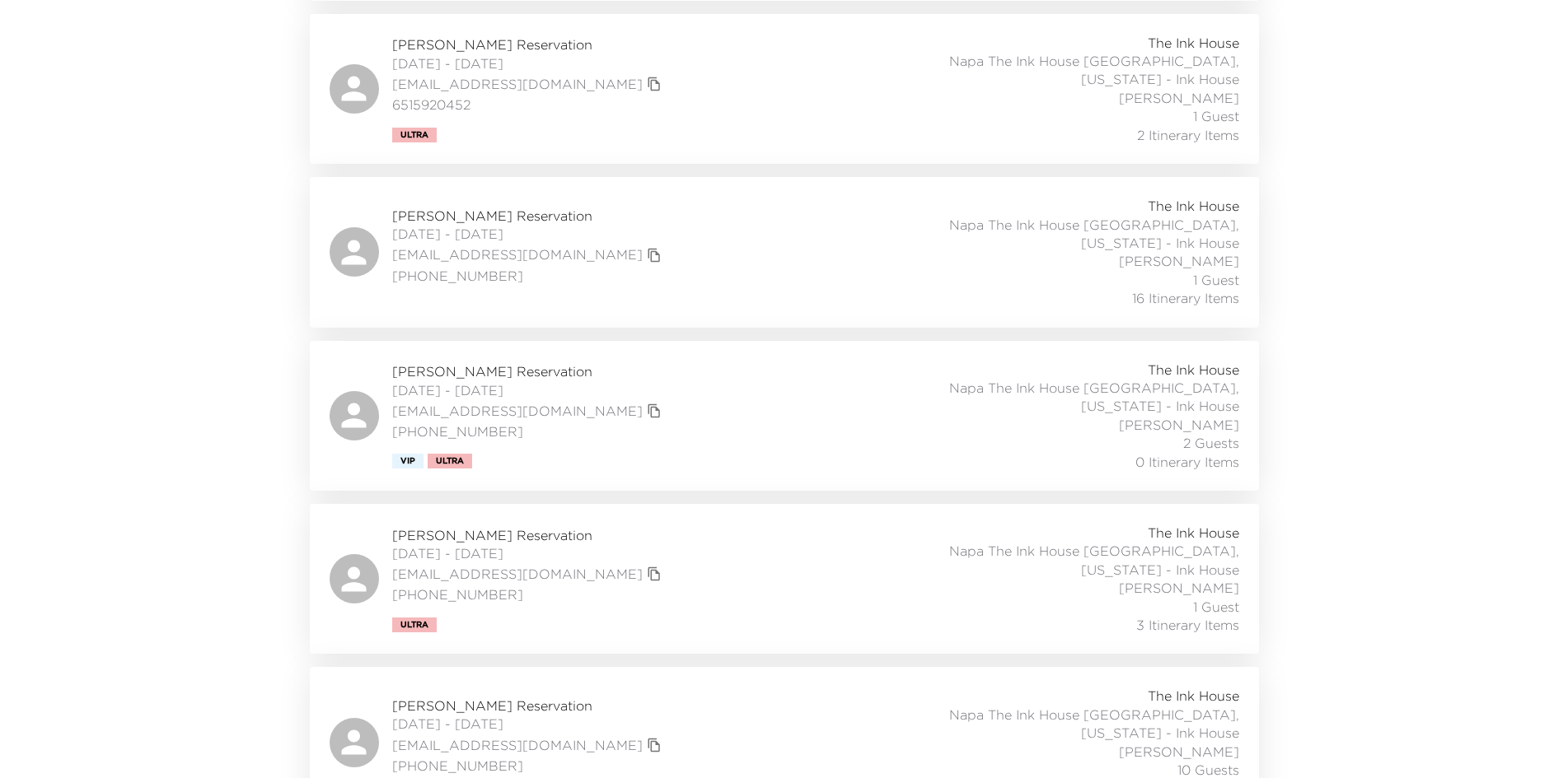
click at [639, 524] on div "Jerry Kelly Reservation 09/21/2025 - 09/25/2025 movingdaze@aol.com (608) 358-69…" at bounding box center [784, 578] width 909 height 110
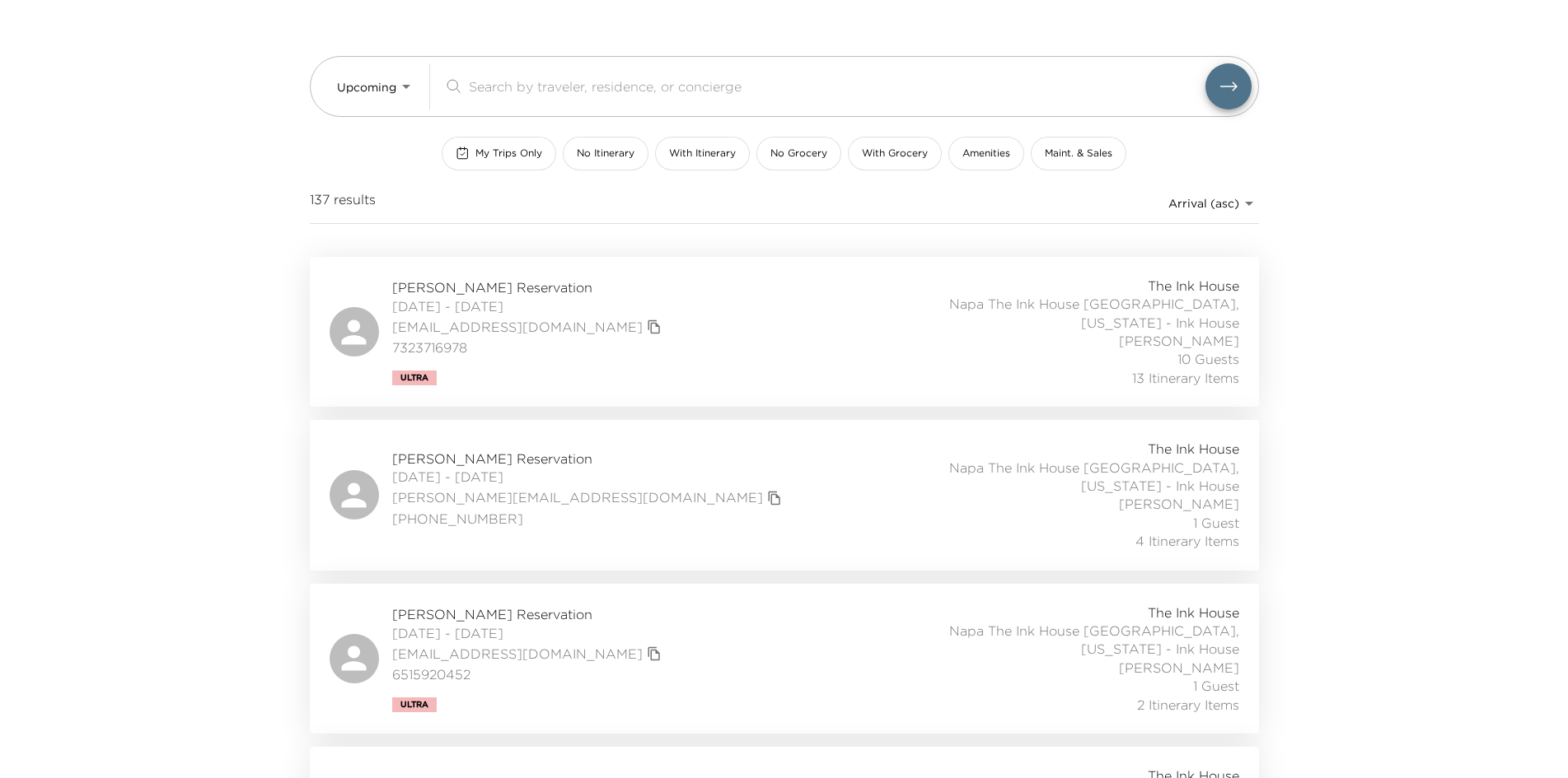
scroll to position [0, 0]
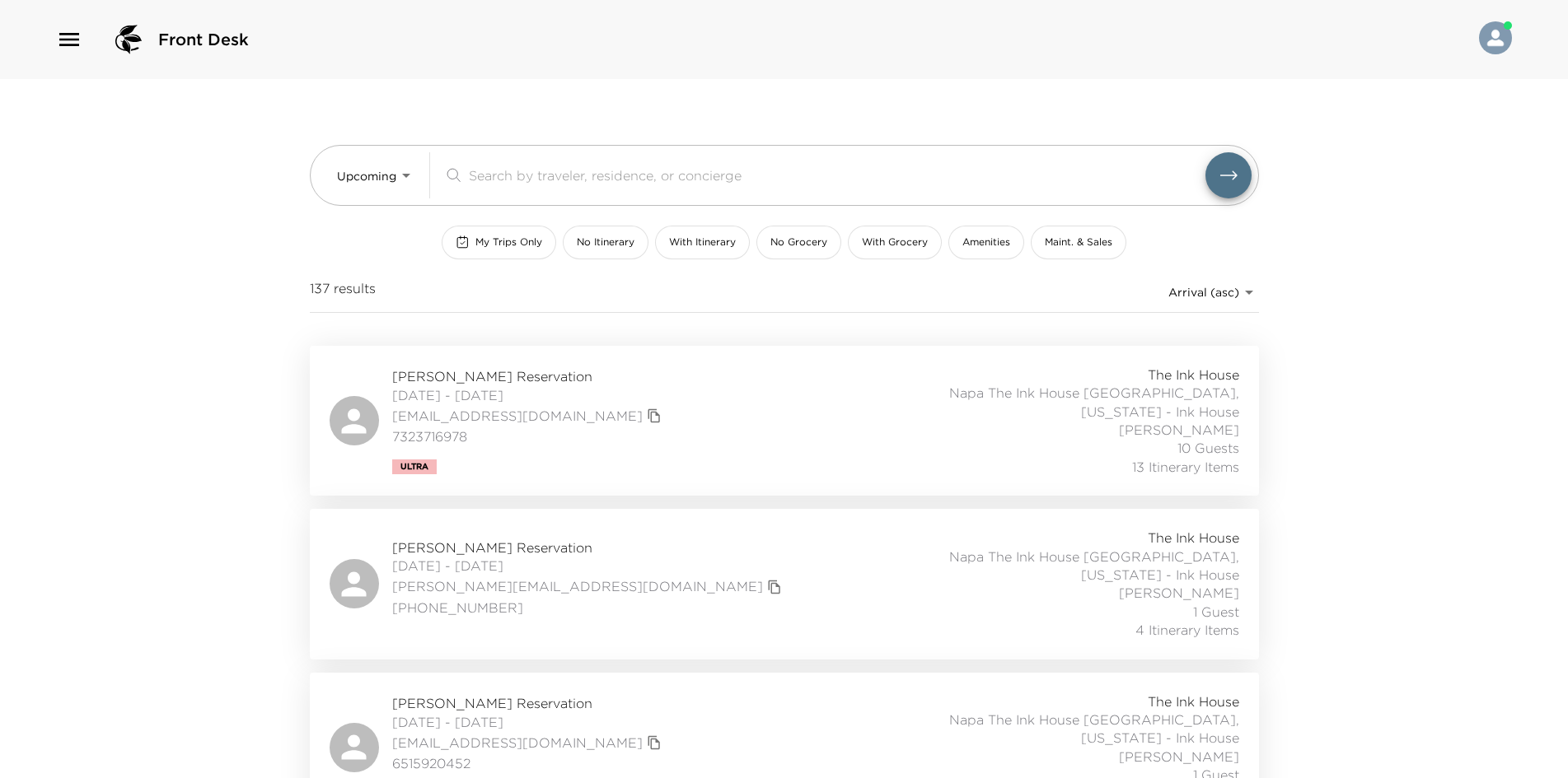
click at [73, 35] on icon "button" at bounding box center [69, 40] width 20 height 13
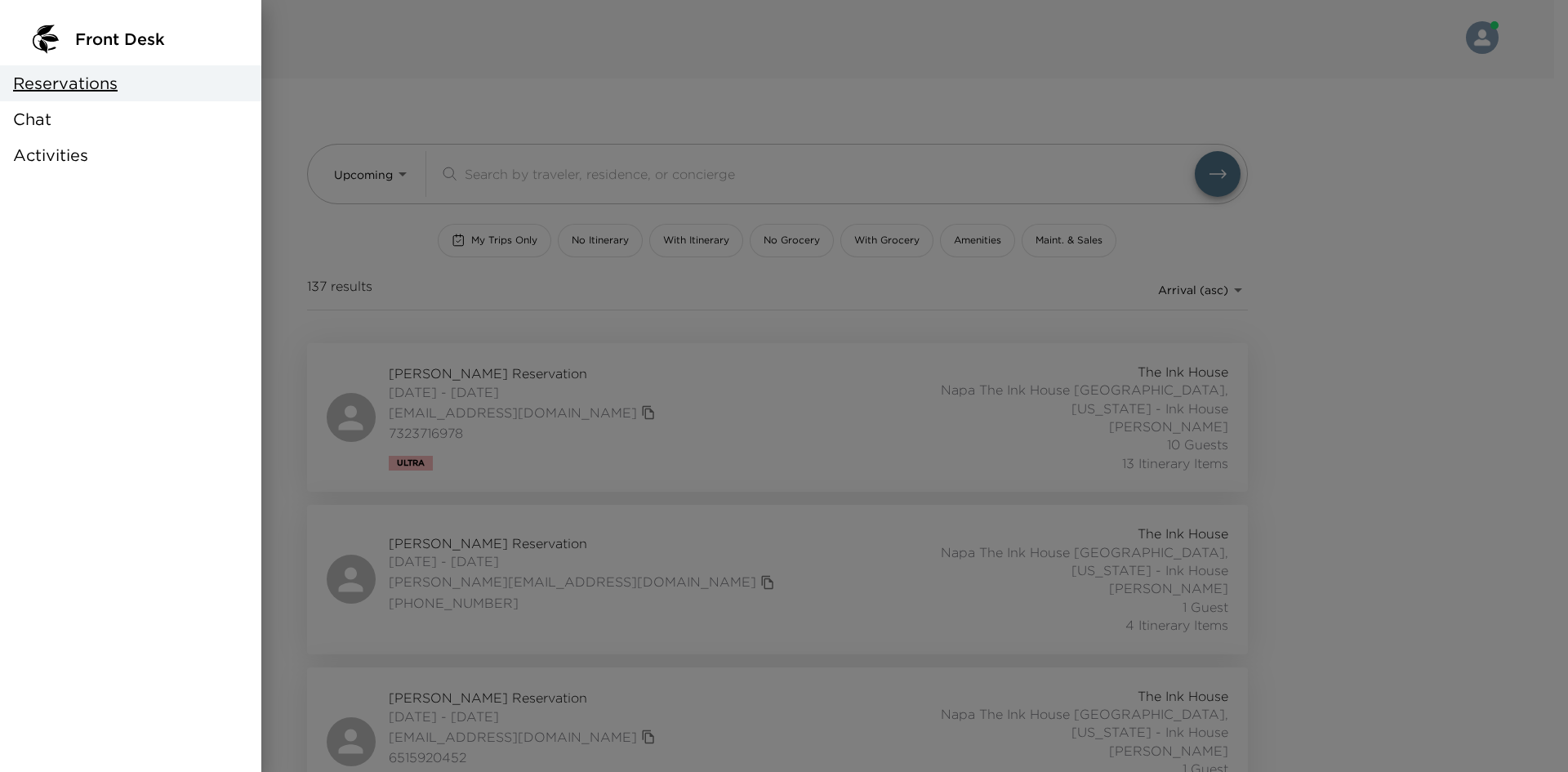
click at [64, 152] on span "Activities" at bounding box center [50, 155] width 75 height 22
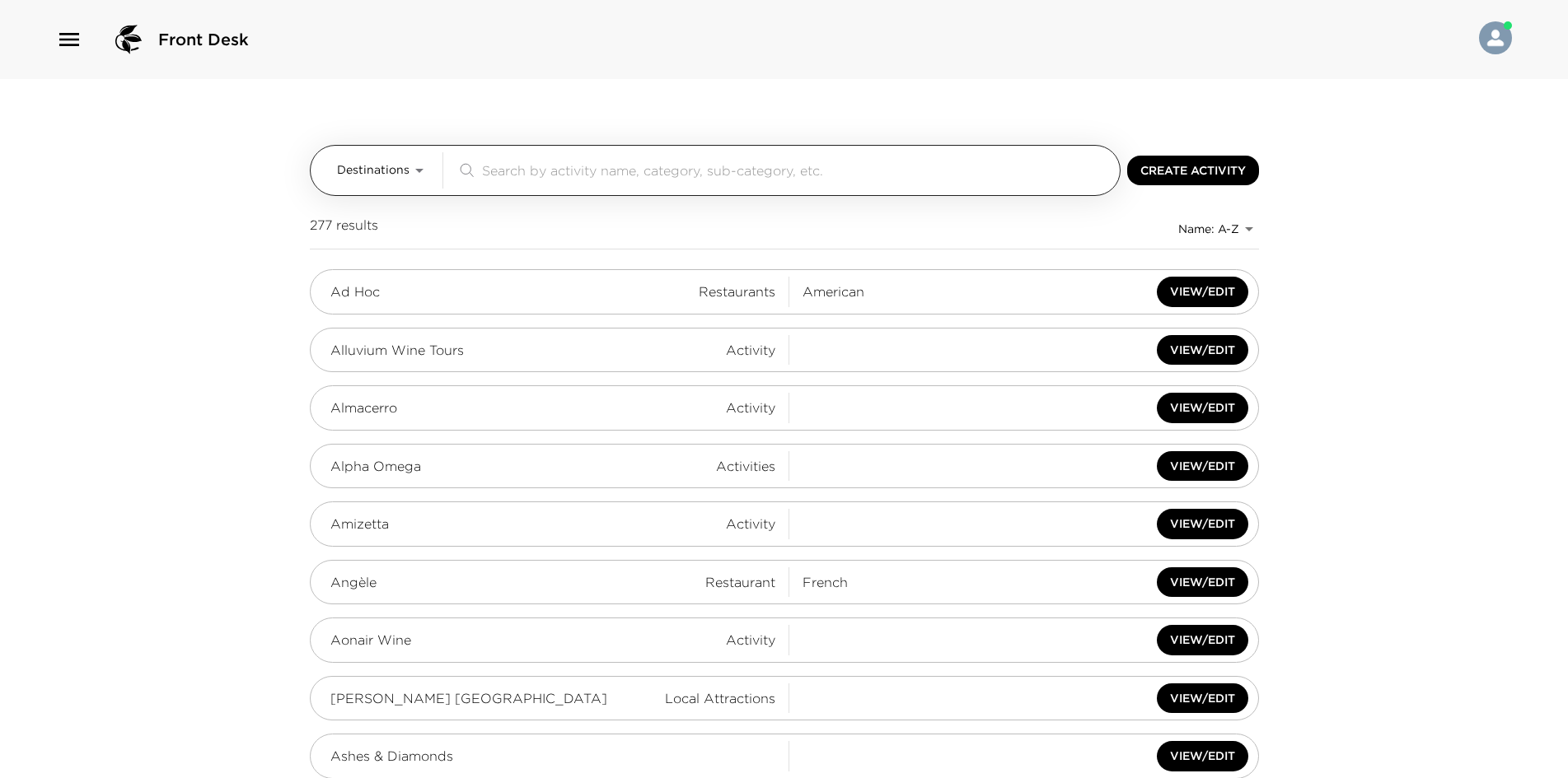
click at [492, 178] on input "search" at bounding box center [797, 170] width 631 height 19
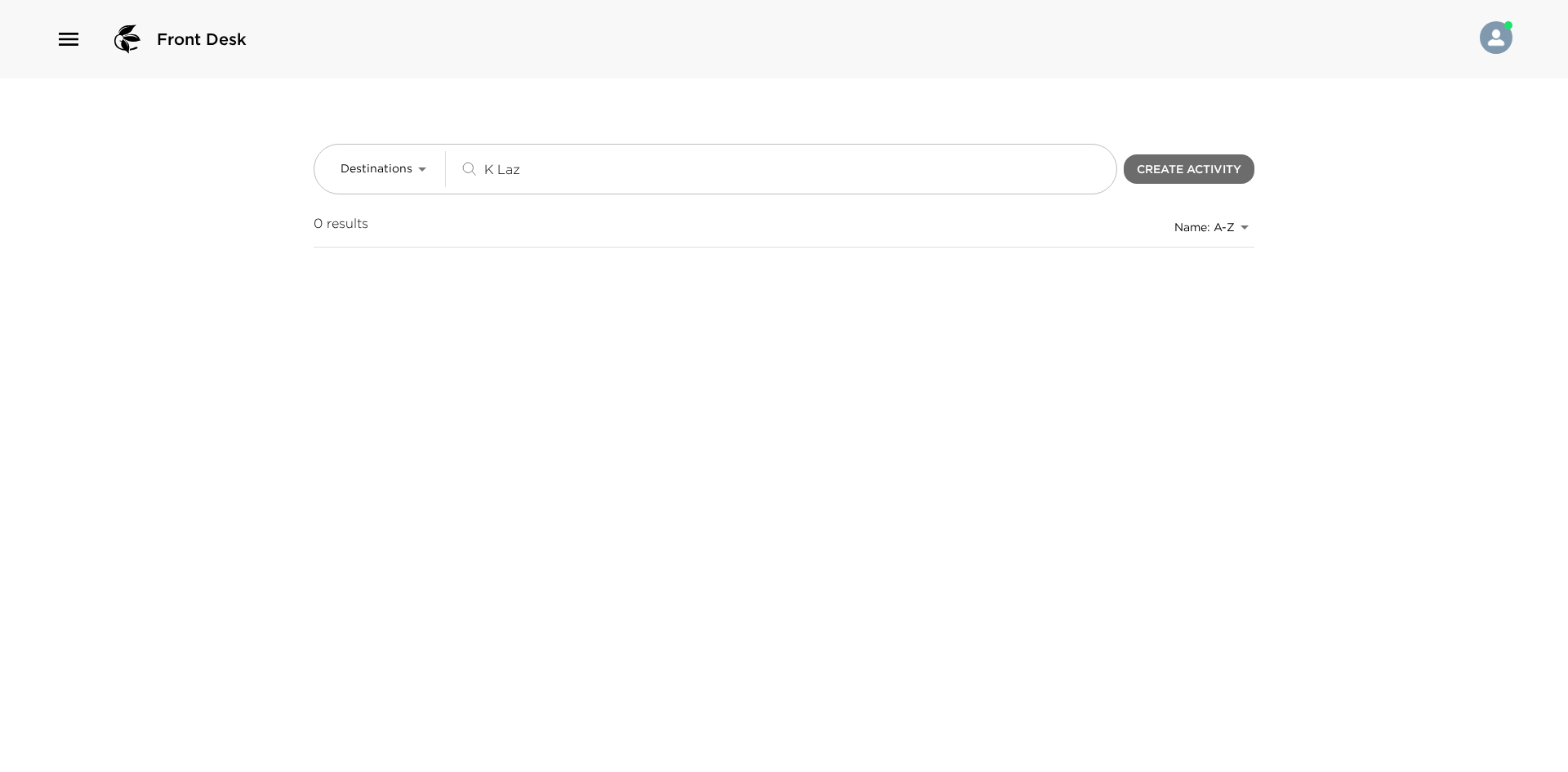
type input "K Laz"
click at [1185, 173] on button "Create Activity" at bounding box center [1190, 169] width 131 height 30
click at [67, 19] on div "Front Desk" at bounding box center [784, 39] width 1568 height 79
click at [67, 34] on icon "button" at bounding box center [68, 39] width 26 height 26
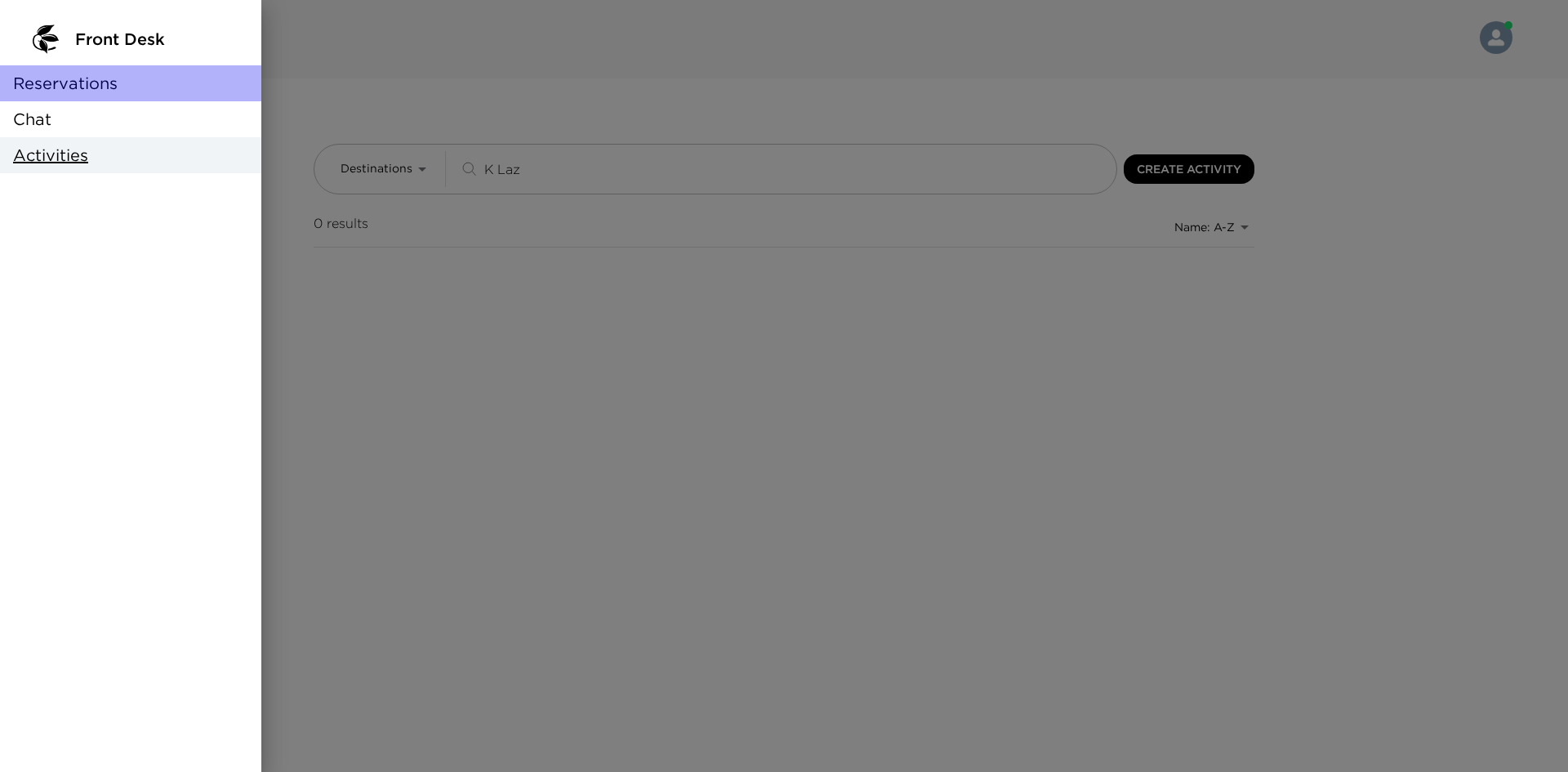
click at [81, 84] on span "Reservations" at bounding box center [65, 83] width 105 height 22
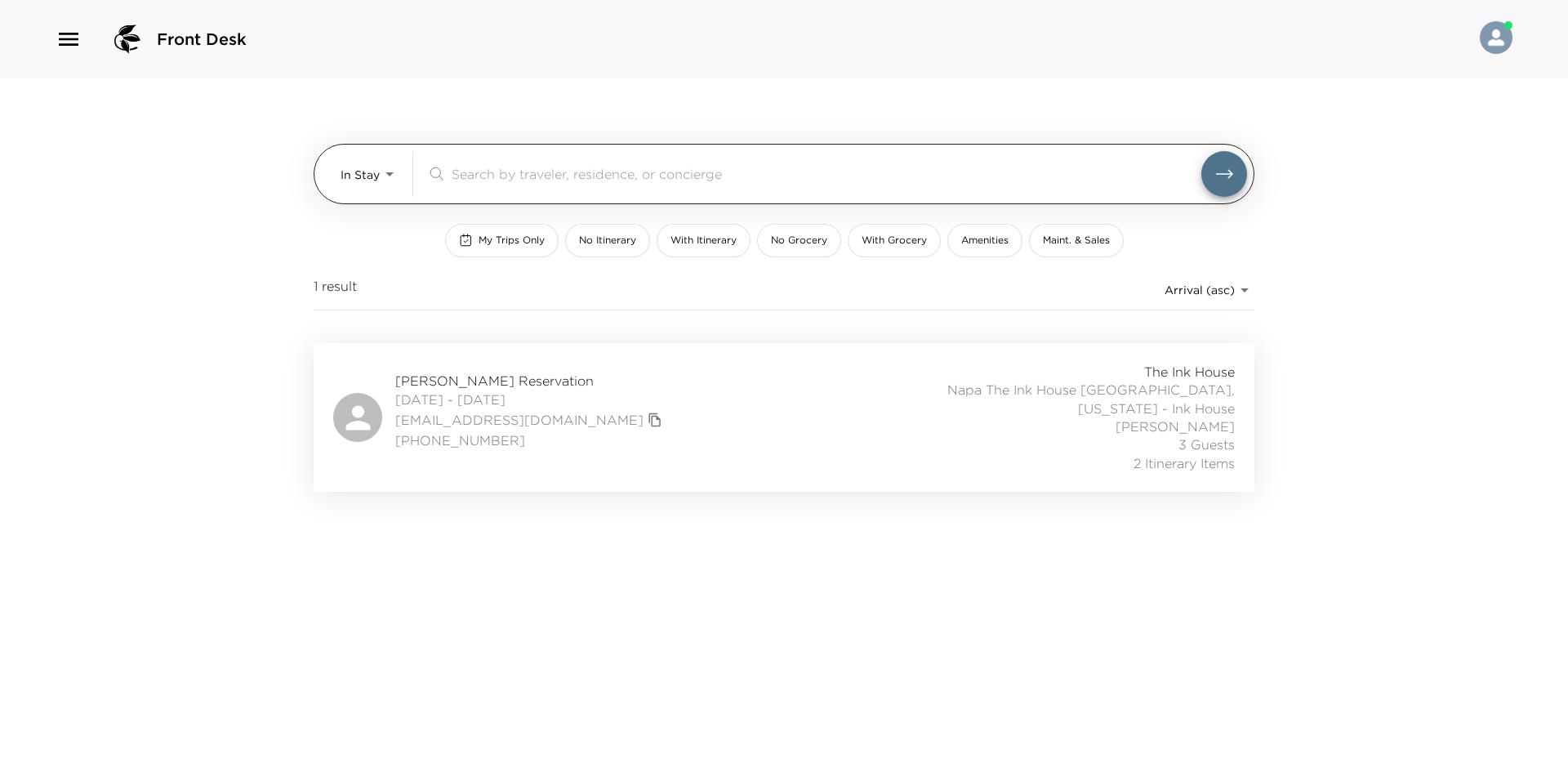
click at [375, 169] on body "Front Desk In Stay In-Stay ​ My Trips Only No Itinerary With Itinerary No Groce…" at bounding box center [784, 386] width 1568 height 772
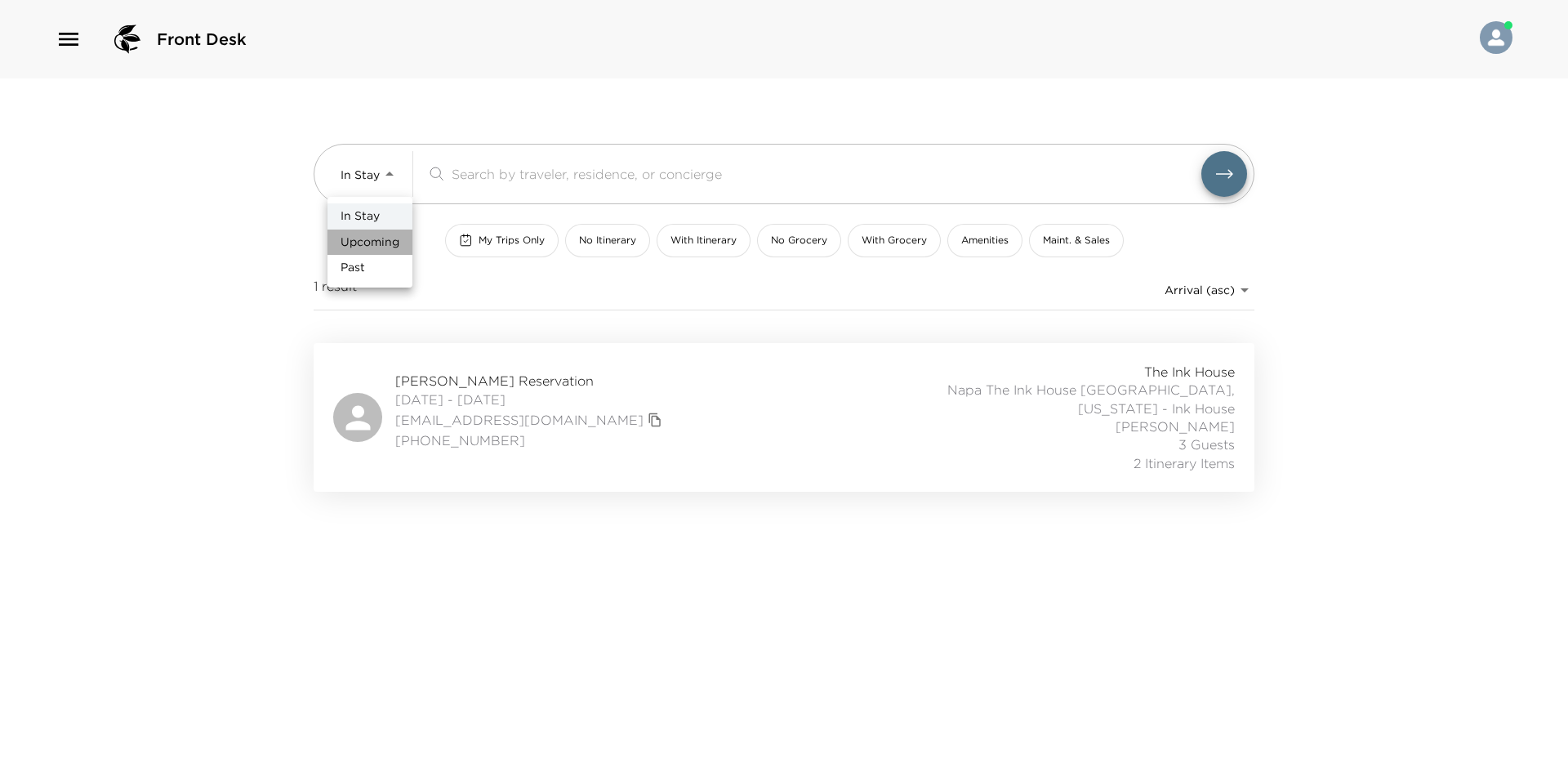
click at [376, 236] on span "Upcoming" at bounding box center [370, 242] width 59 height 16
type input "Upcoming"
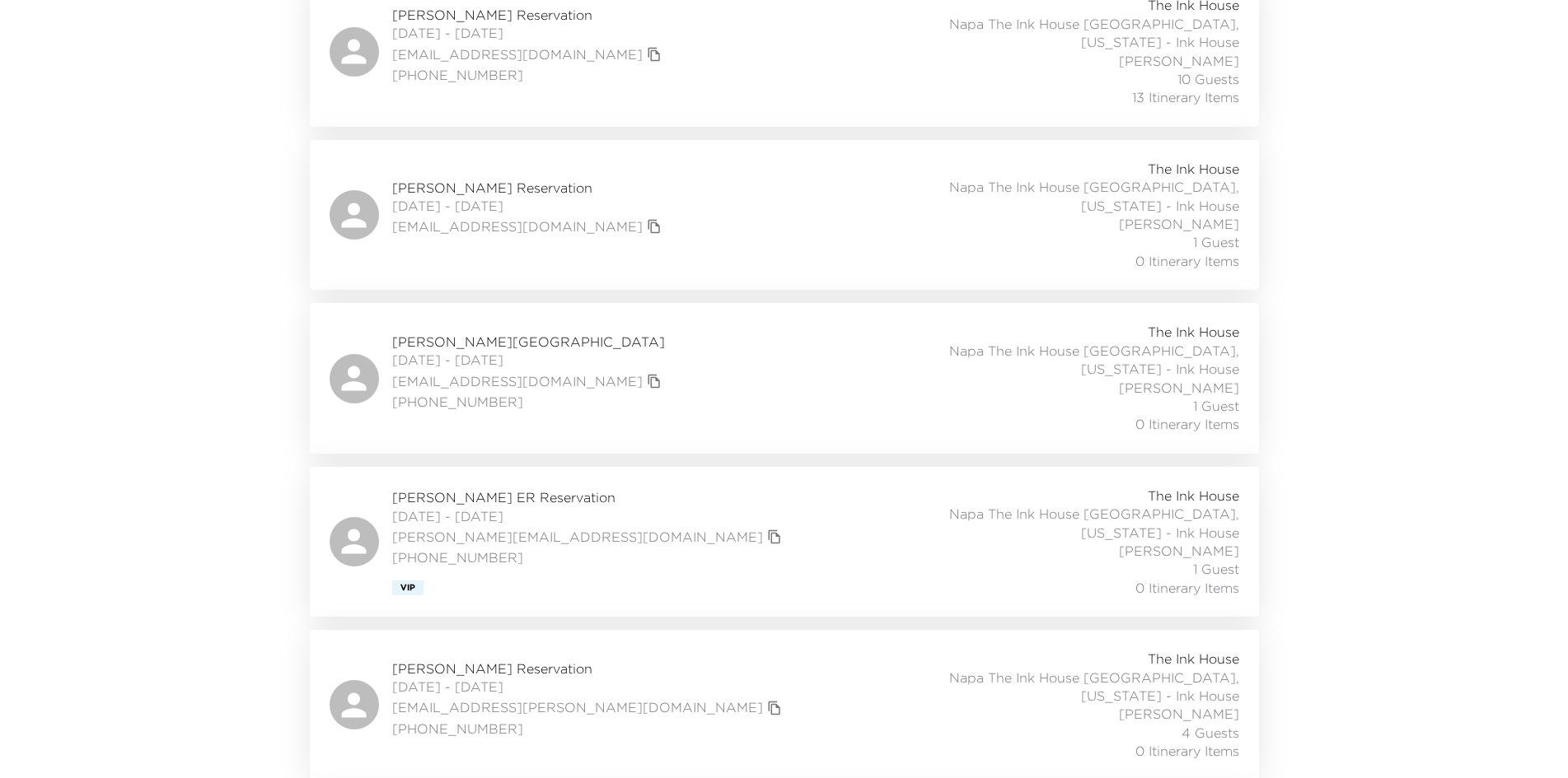
scroll to position [1400, 0]
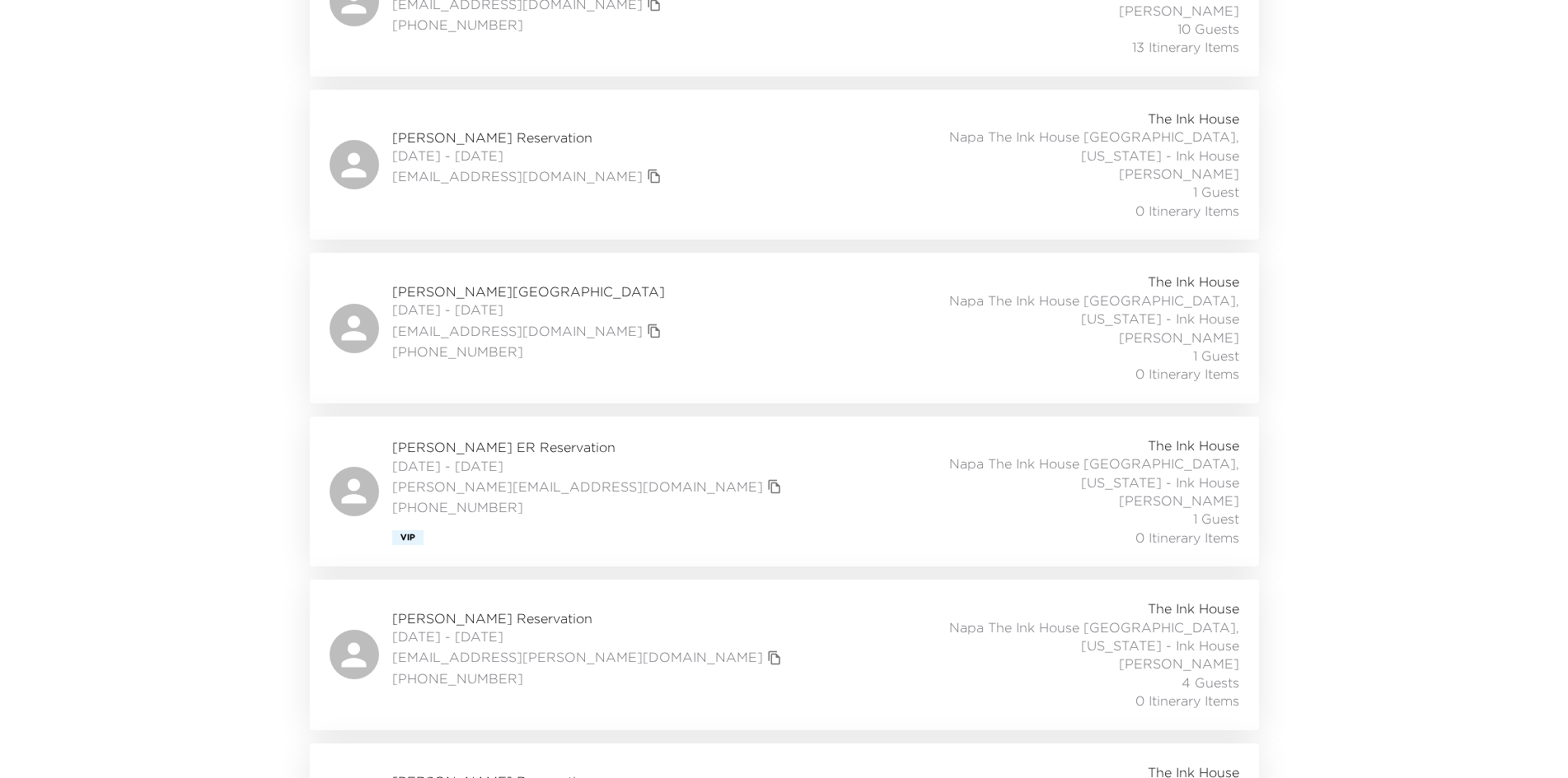
click at [684, 599] on div "Michael Small Reservation 10/05/2025 - 10/09/2025 msmall.michael@gmail.com (732…" at bounding box center [784, 654] width 909 height 110
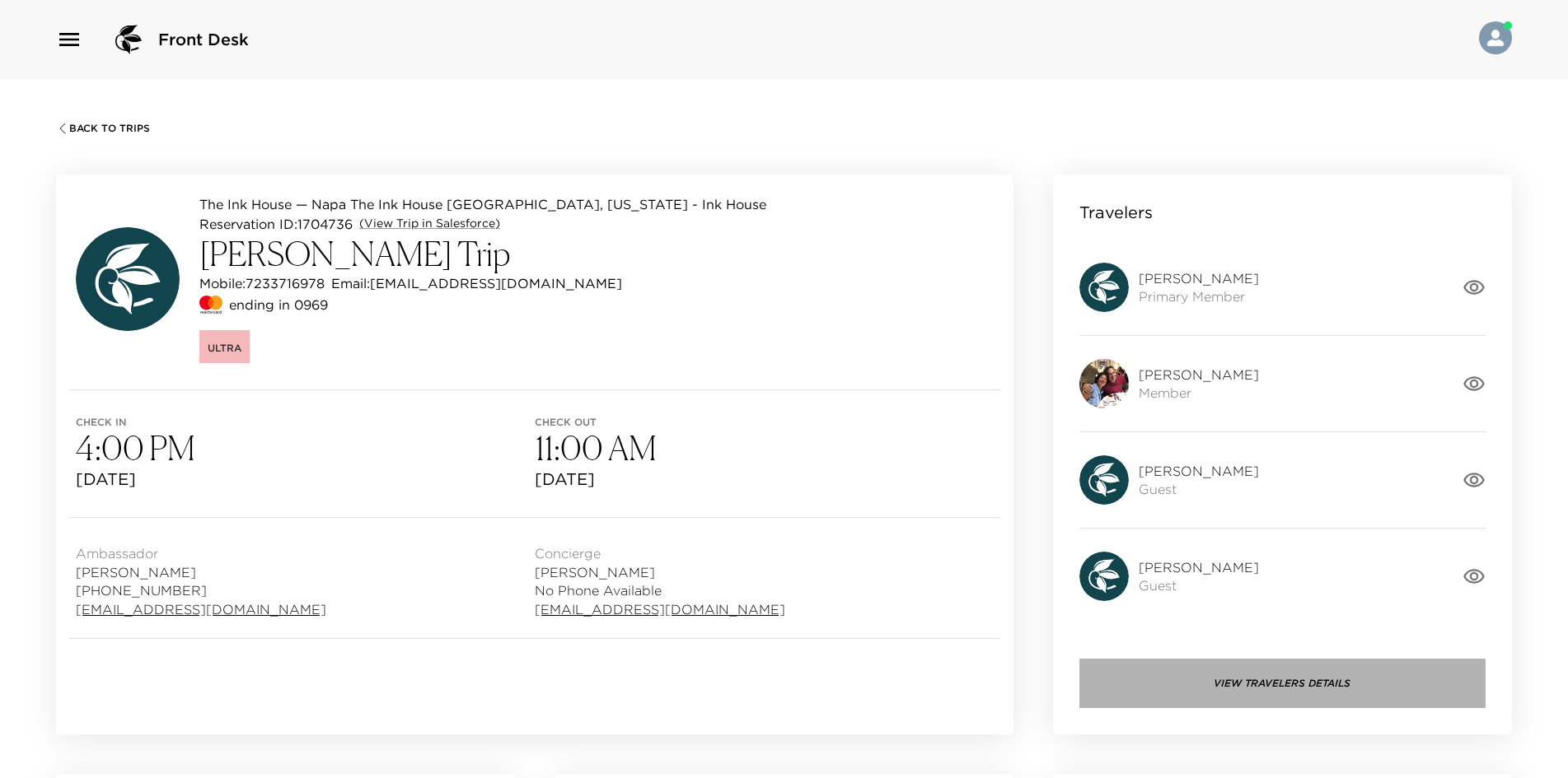
click at [1271, 674] on button "View Travelers Details" at bounding box center [1282, 683] width 406 height 49
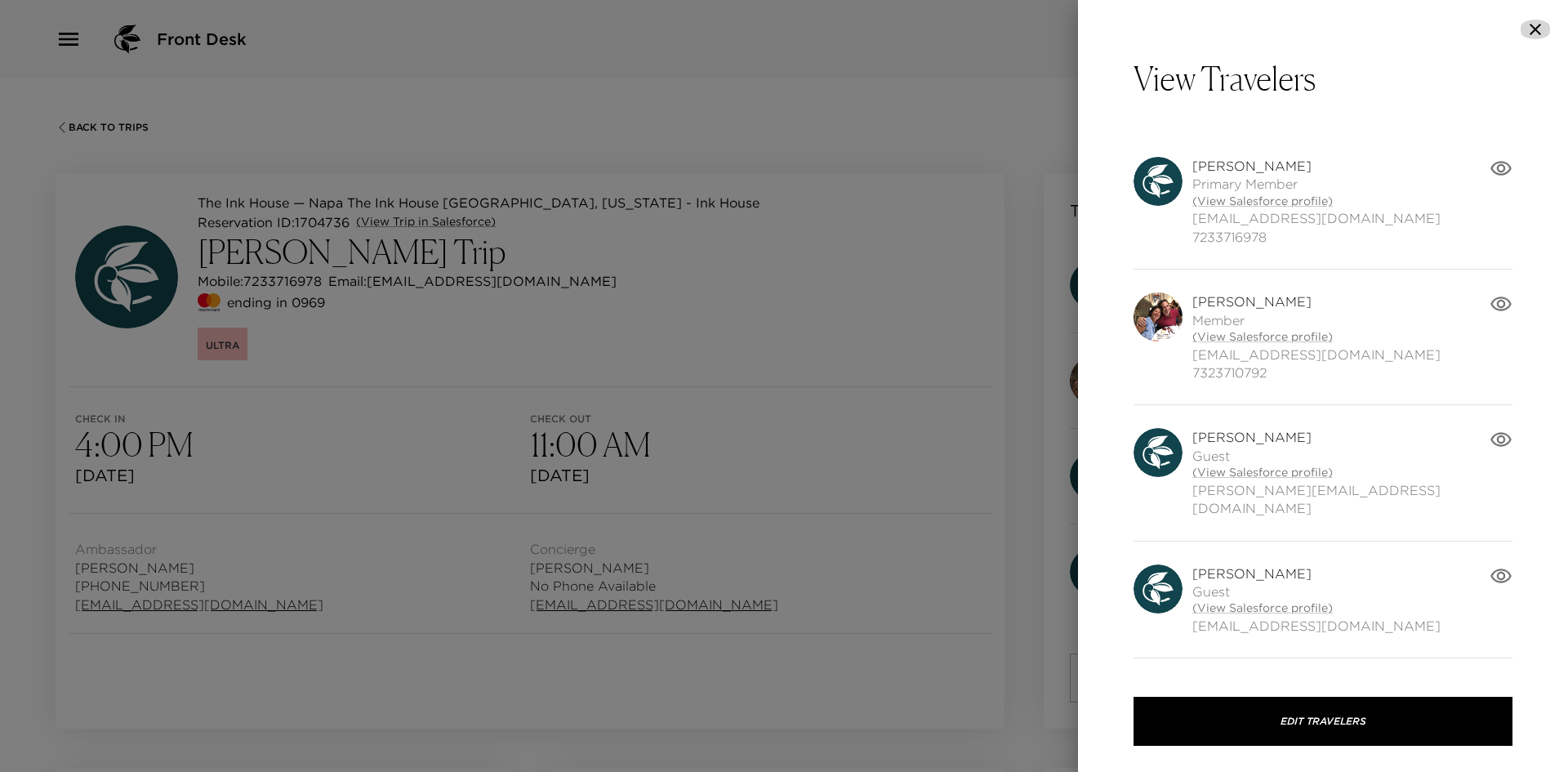
click at [1537, 30] on icon "button" at bounding box center [1535, 29] width 11 height 11
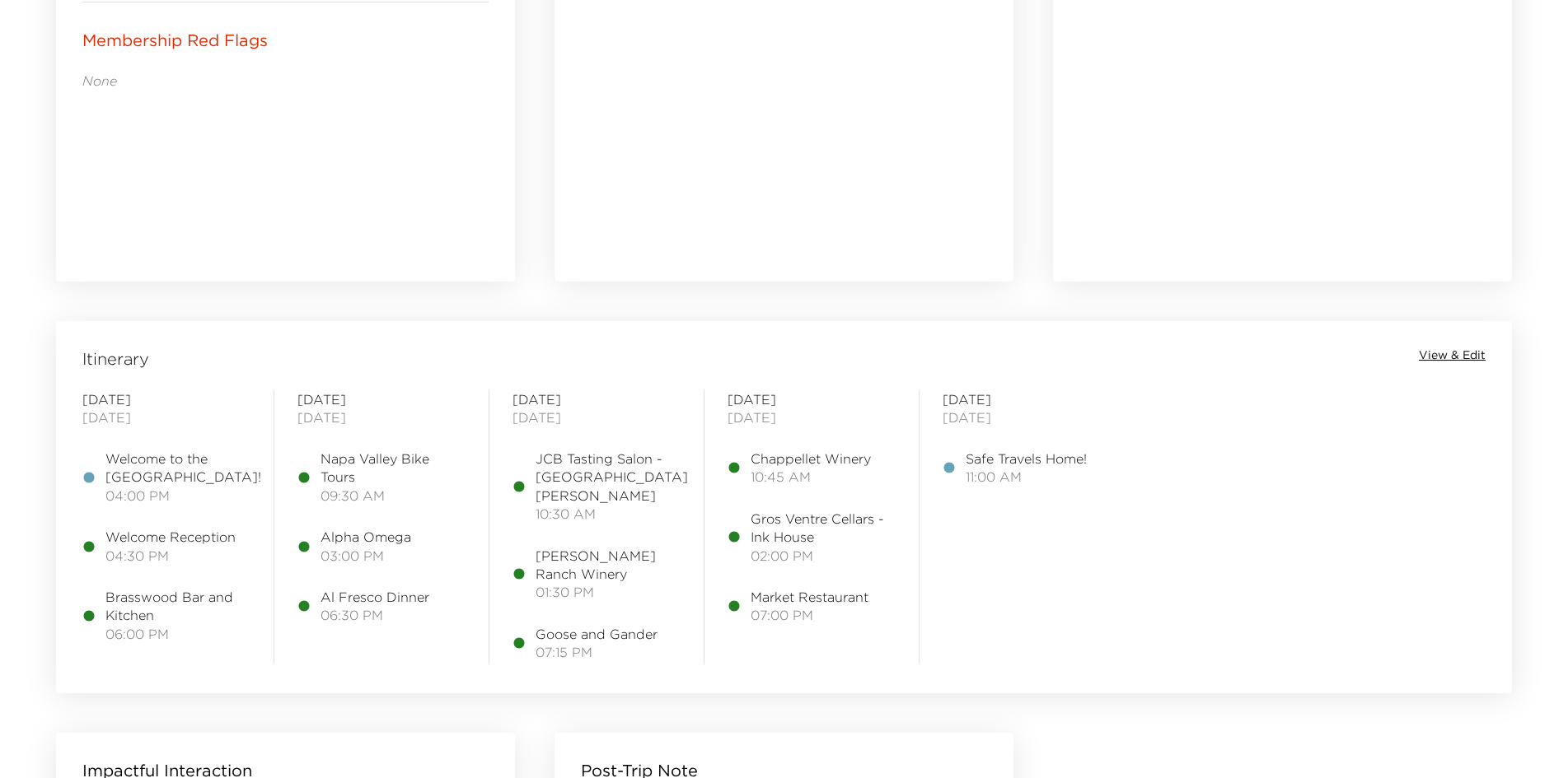
scroll to position [1070, 0]
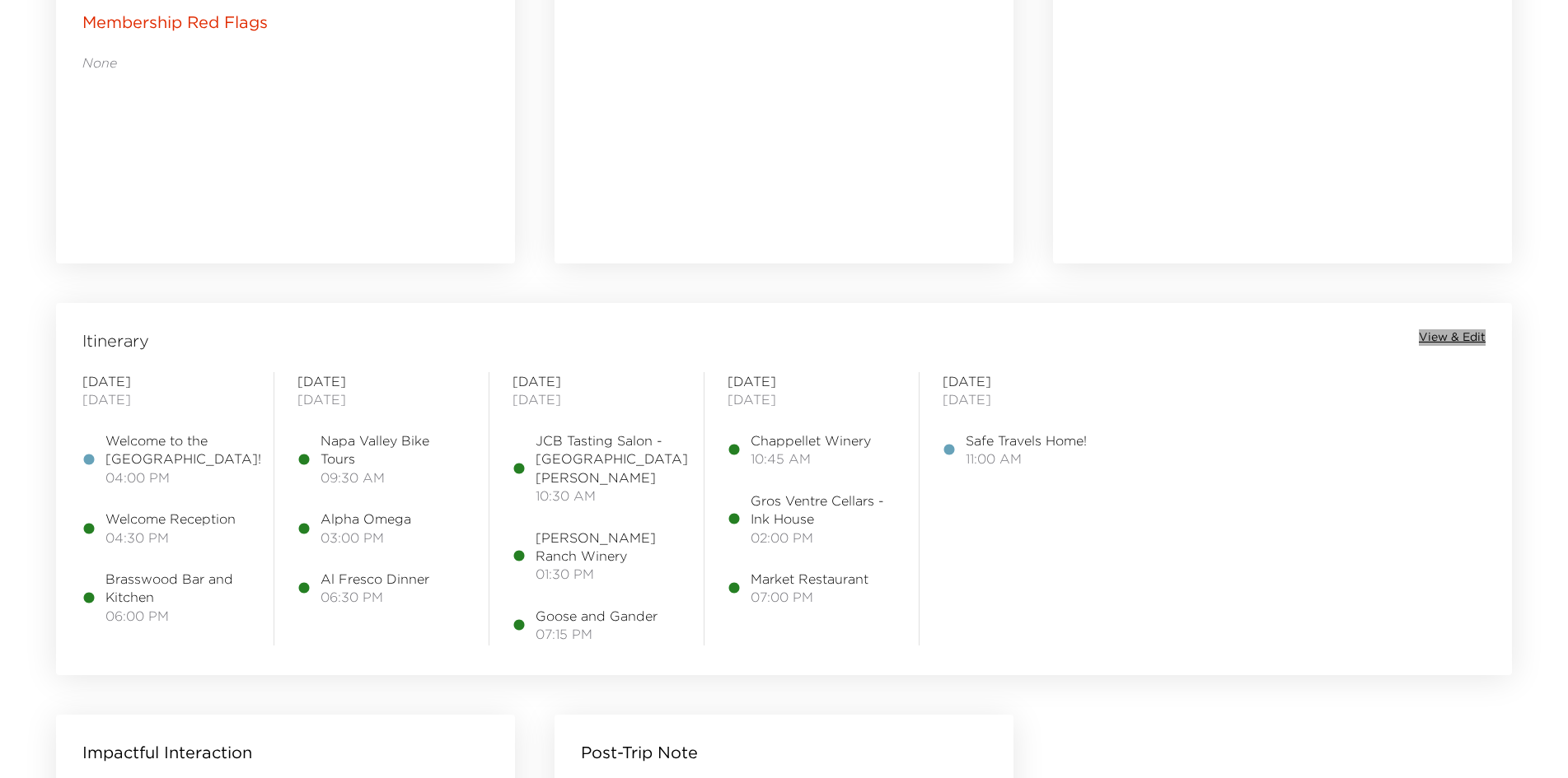
click at [1446, 332] on span "View & Edit" at bounding box center [1451, 337] width 67 height 16
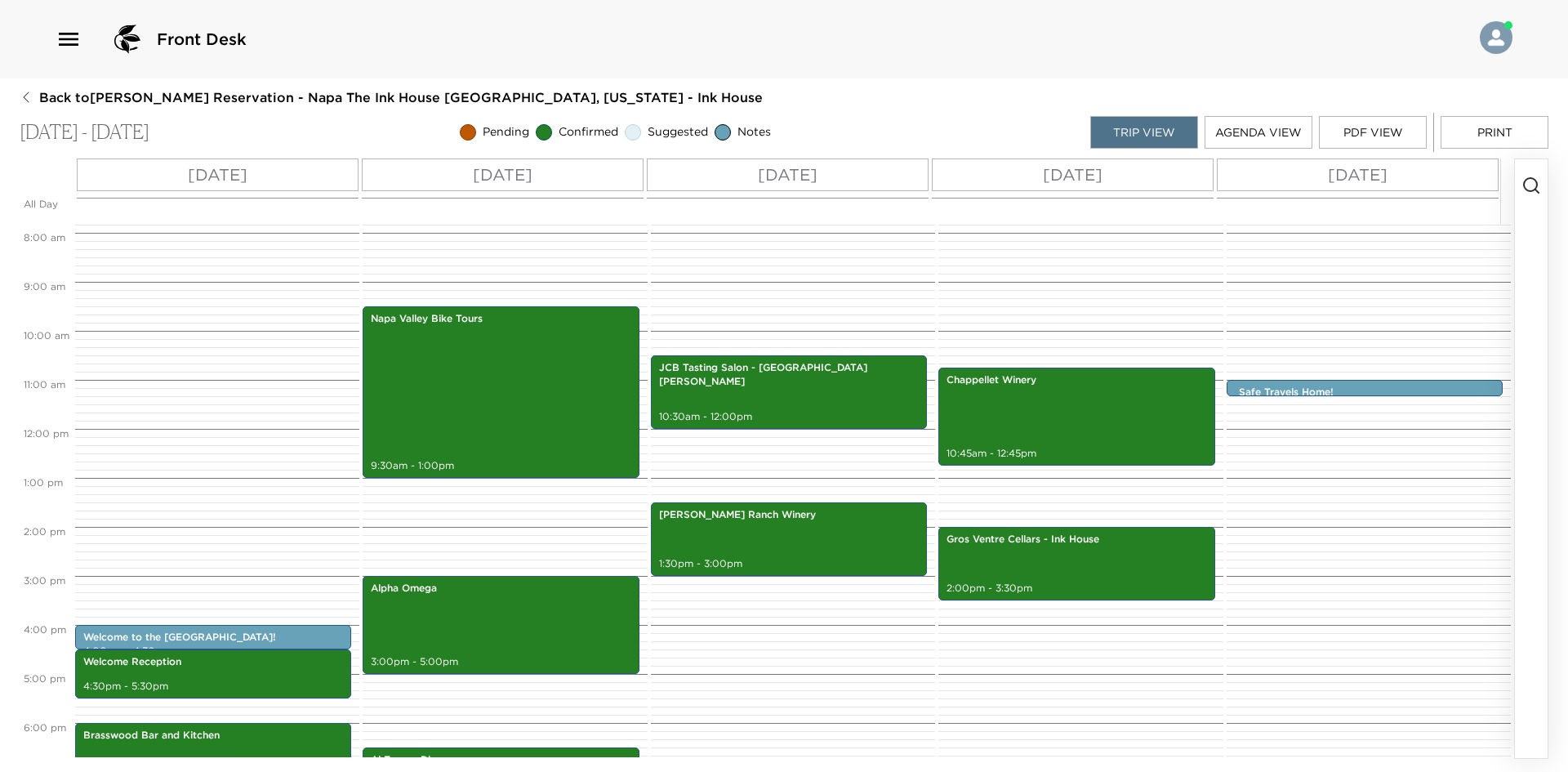
scroll to position [302, 0]
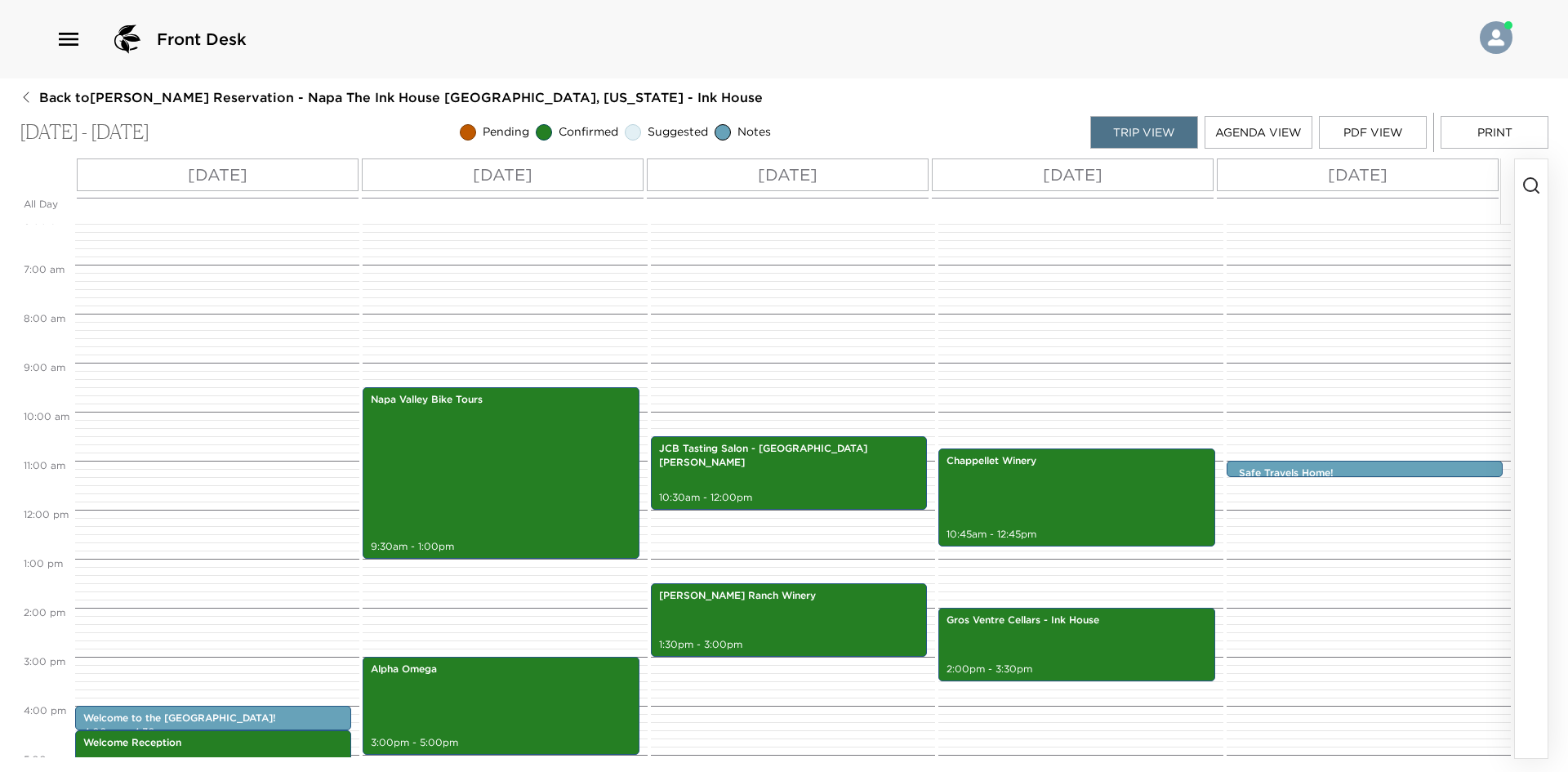
click at [1470, 126] on button "Print" at bounding box center [1494, 132] width 107 height 33
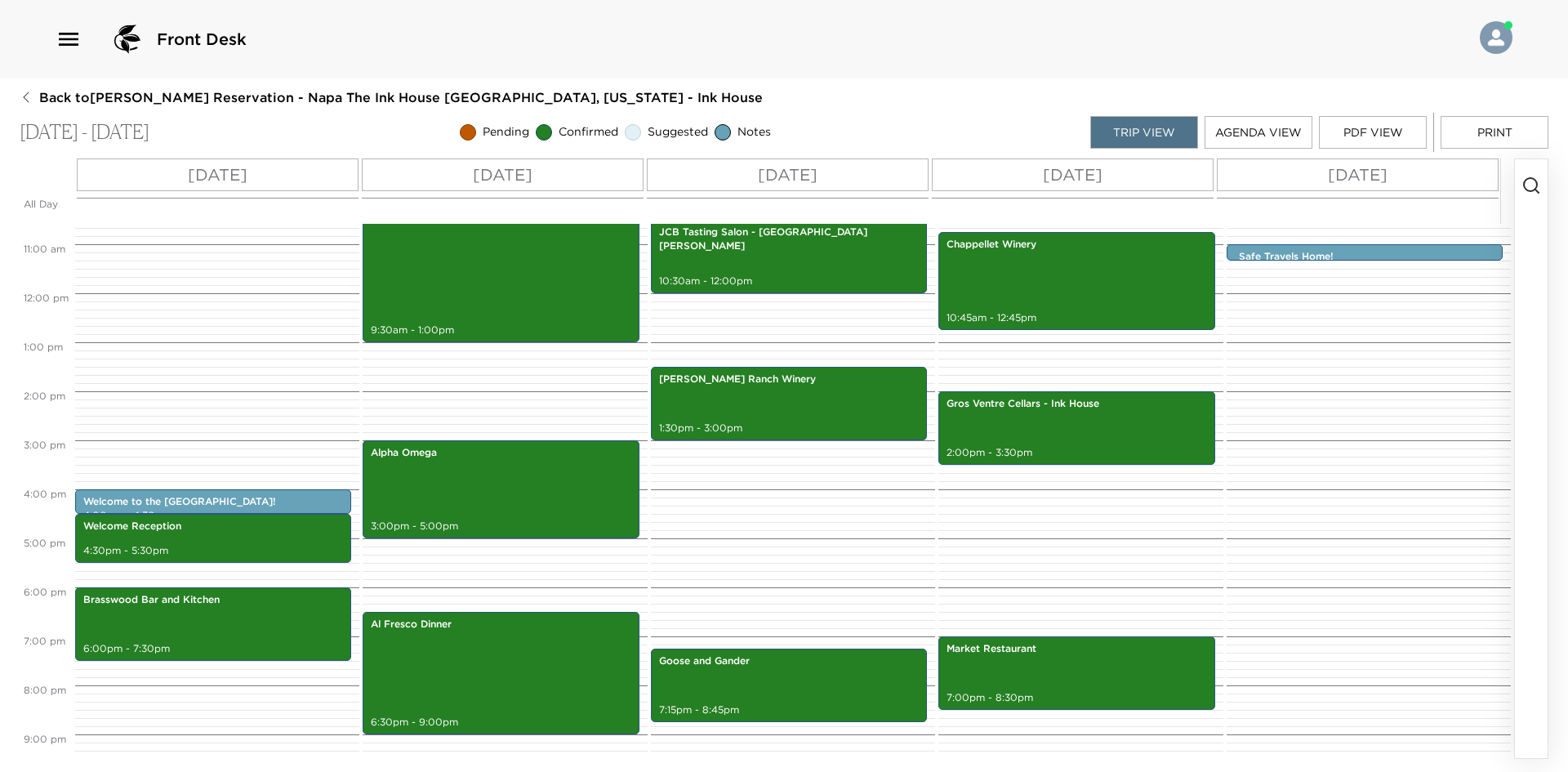
scroll to position [548, 0]
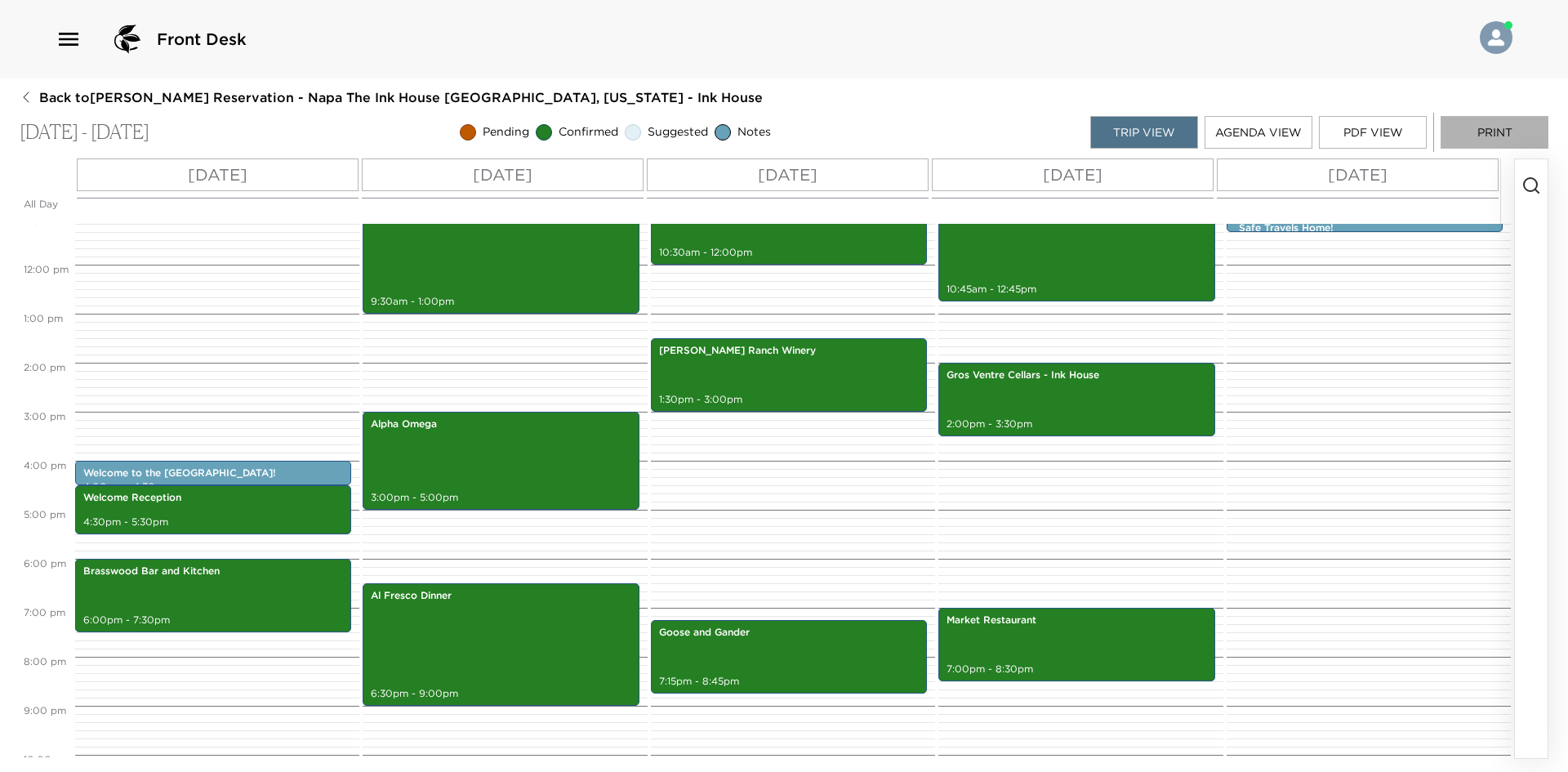
click at [1484, 135] on button "Print" at bounding box center [1494, 132] width 107 height 33
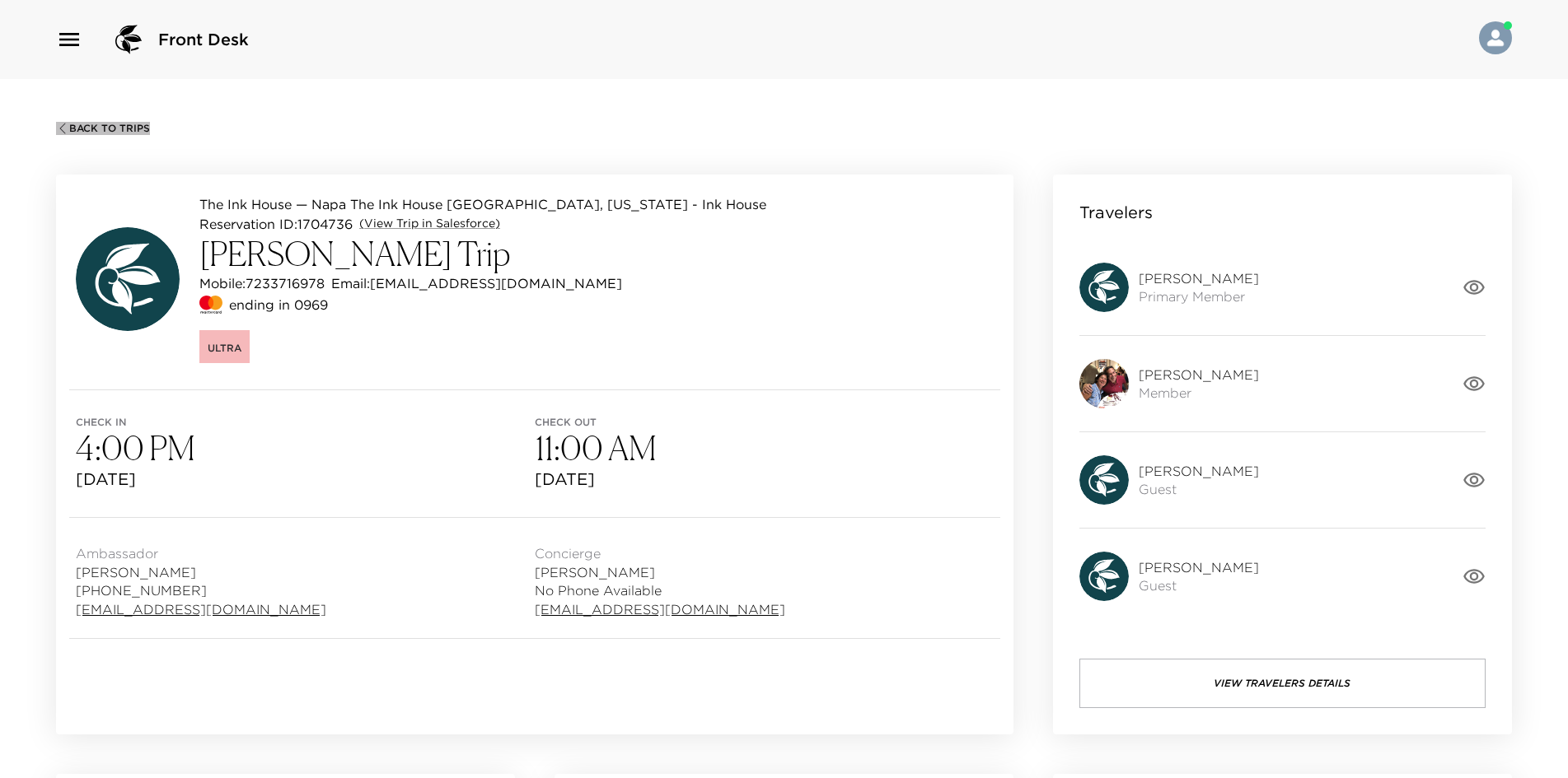
click at [121, 123] on span "Back To Trips" at bounding box center [109, 128] width 81 height 11
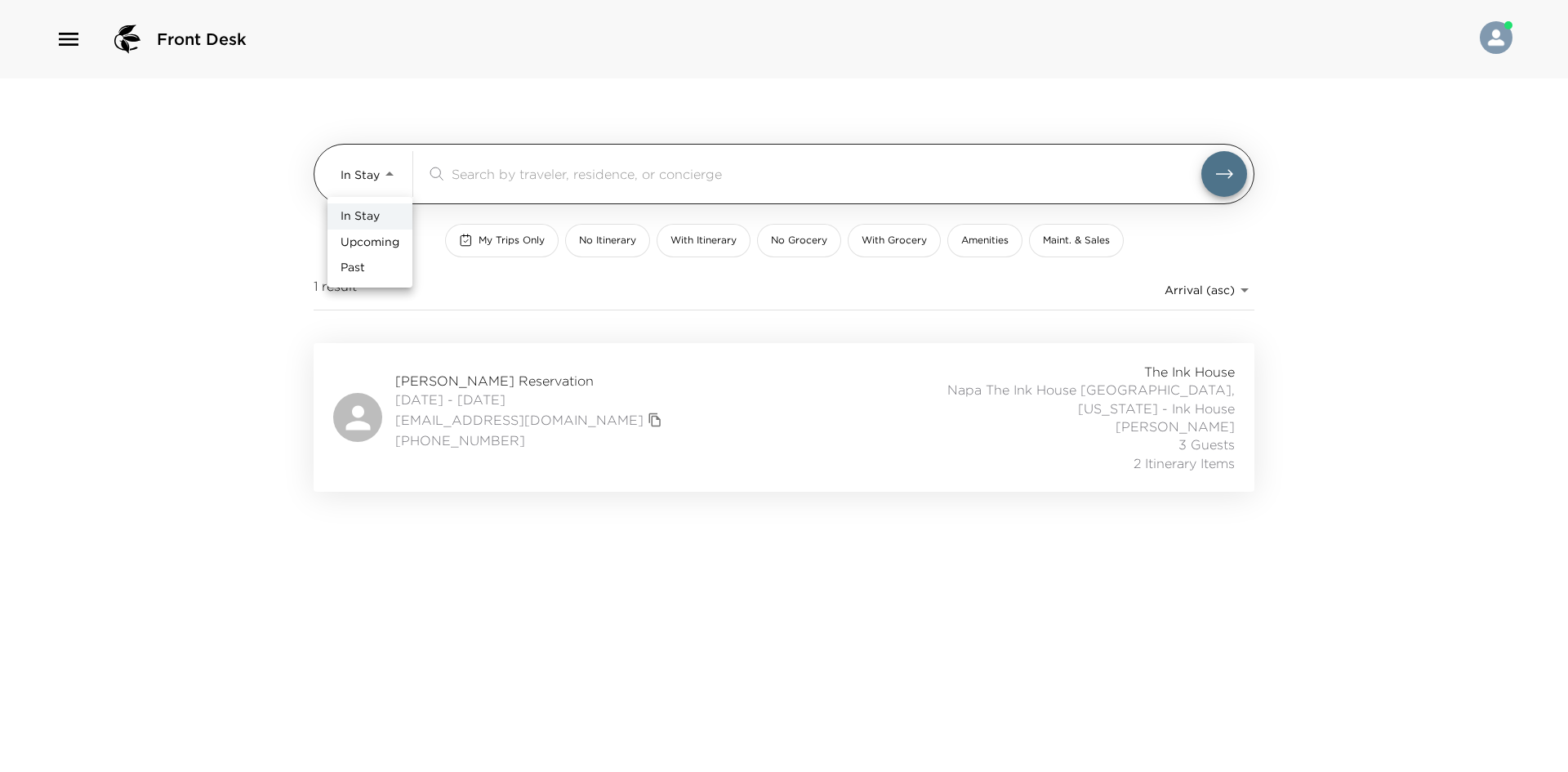
click at [375, 172] on body "Front Desk In Stay In-Stay ​ My Trips Only No Itinerary With Itinerary No Groce…" at bounding box center [784, 386] width 1568 height 772
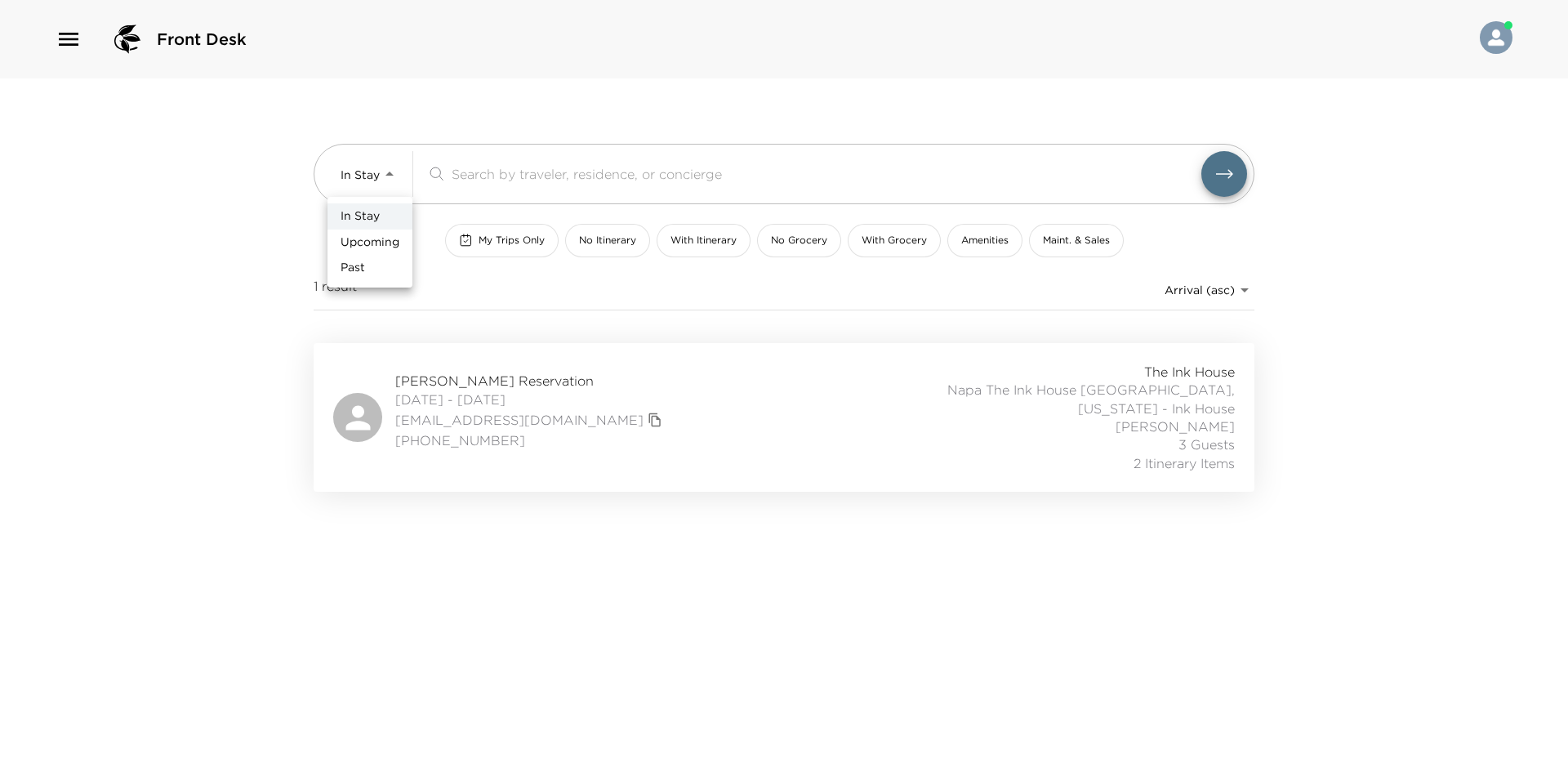
click at [392, 236] on span "Upcoming" at bounding box center [370, 242] width 59 height 16
type input "Upcoming"
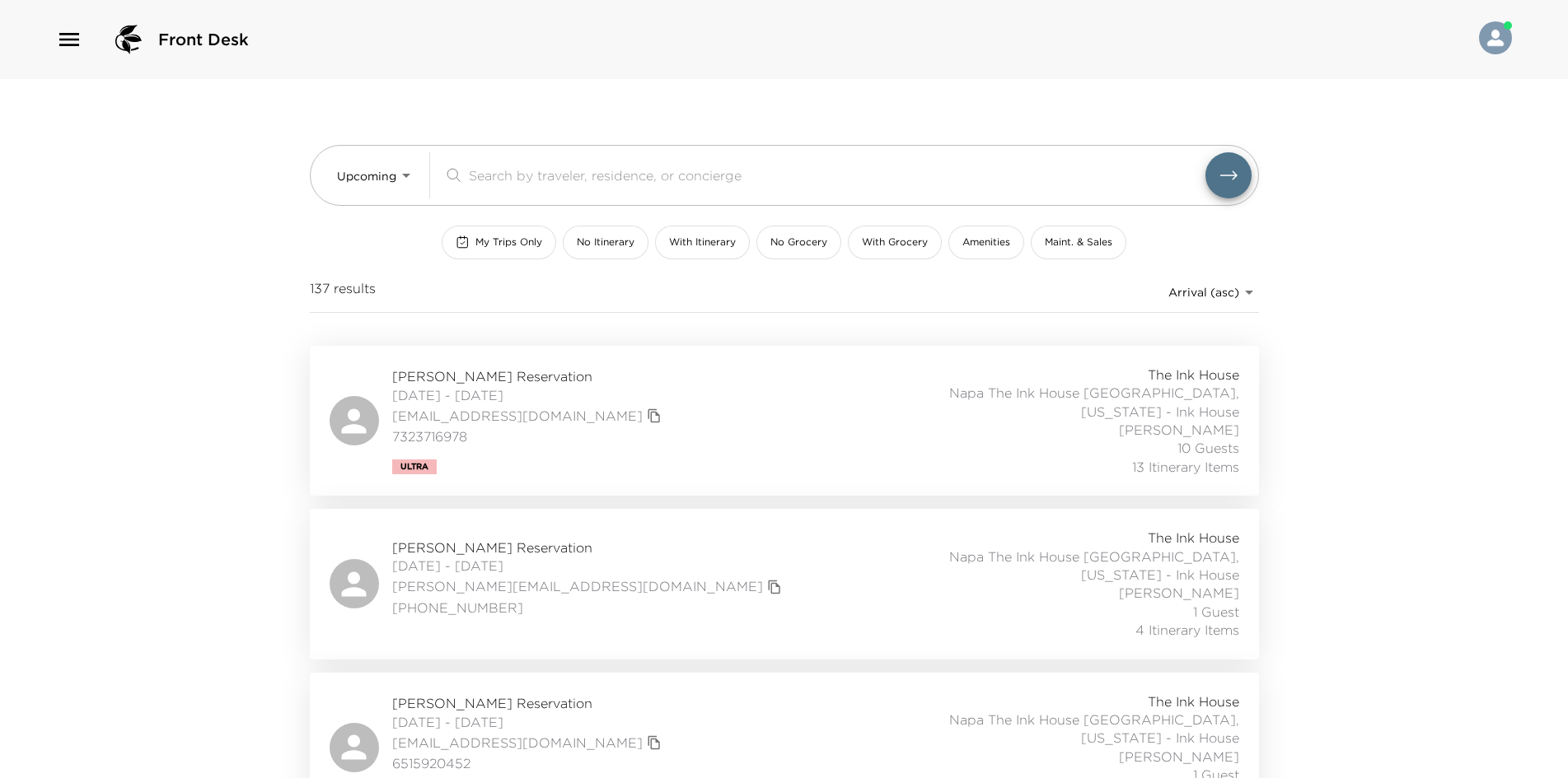
click at [618, 584] on div "Gina Jorasch Reservation 09/06/2025 - 09/07/2025 gina@jorasch.com +1 650-804-06…" at bounding box center [784, 583] width 909 height 110
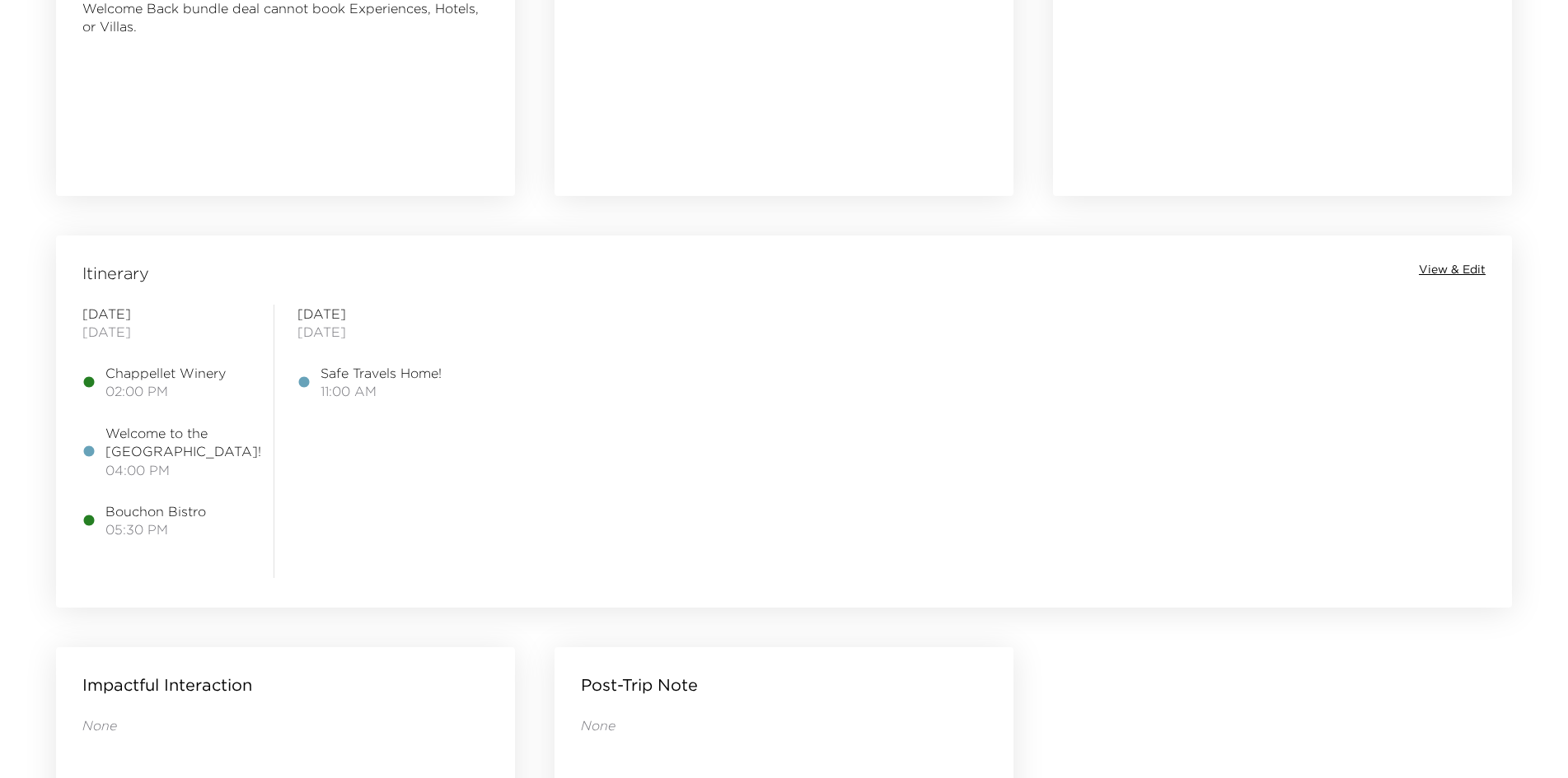
scroll to position [1153, 0]
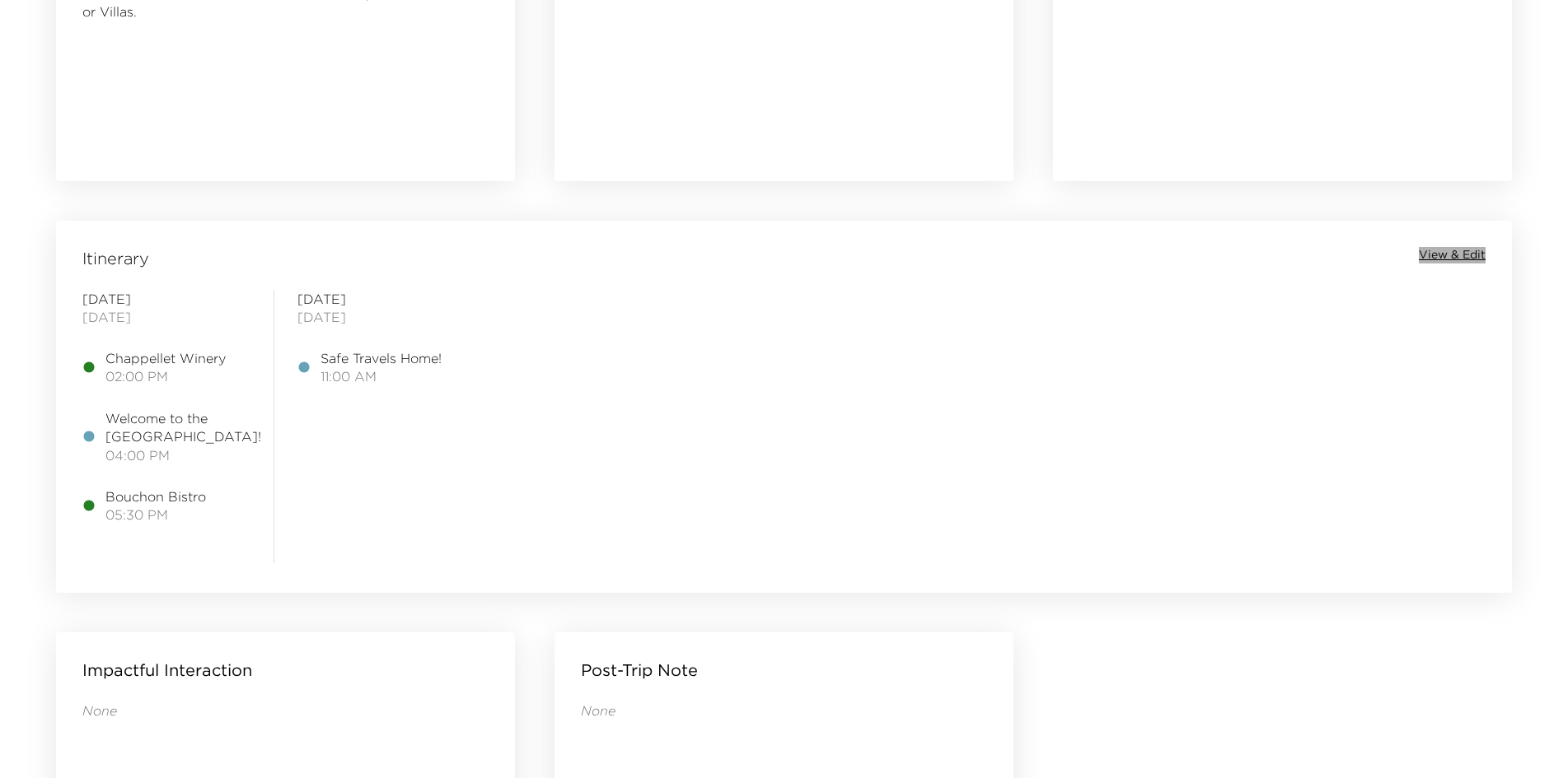
click at [1442, 255] on span "View & Edit" at bounding box center [1451, 254] width 67 height 16
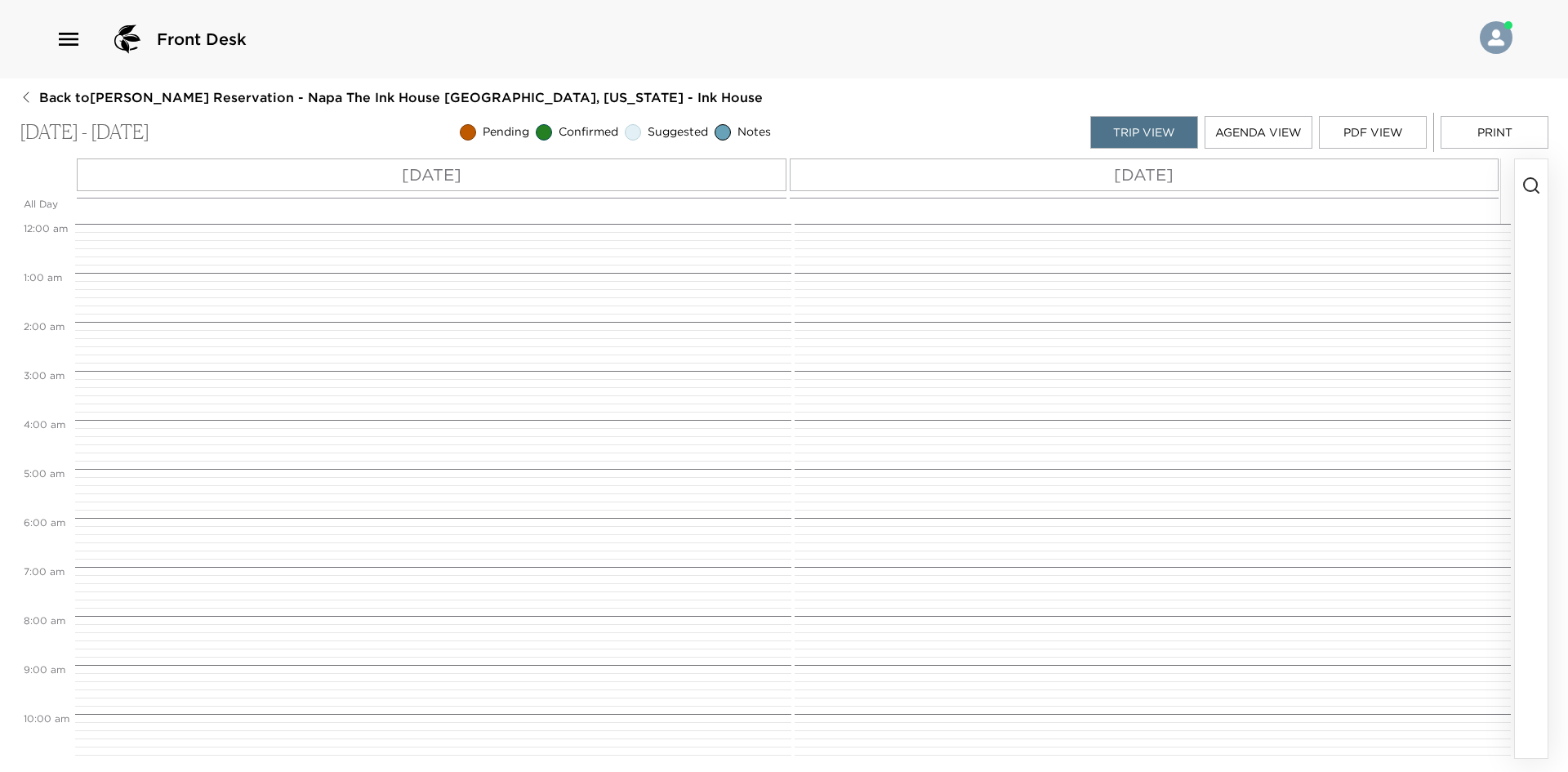
scroll to position [631, 0]
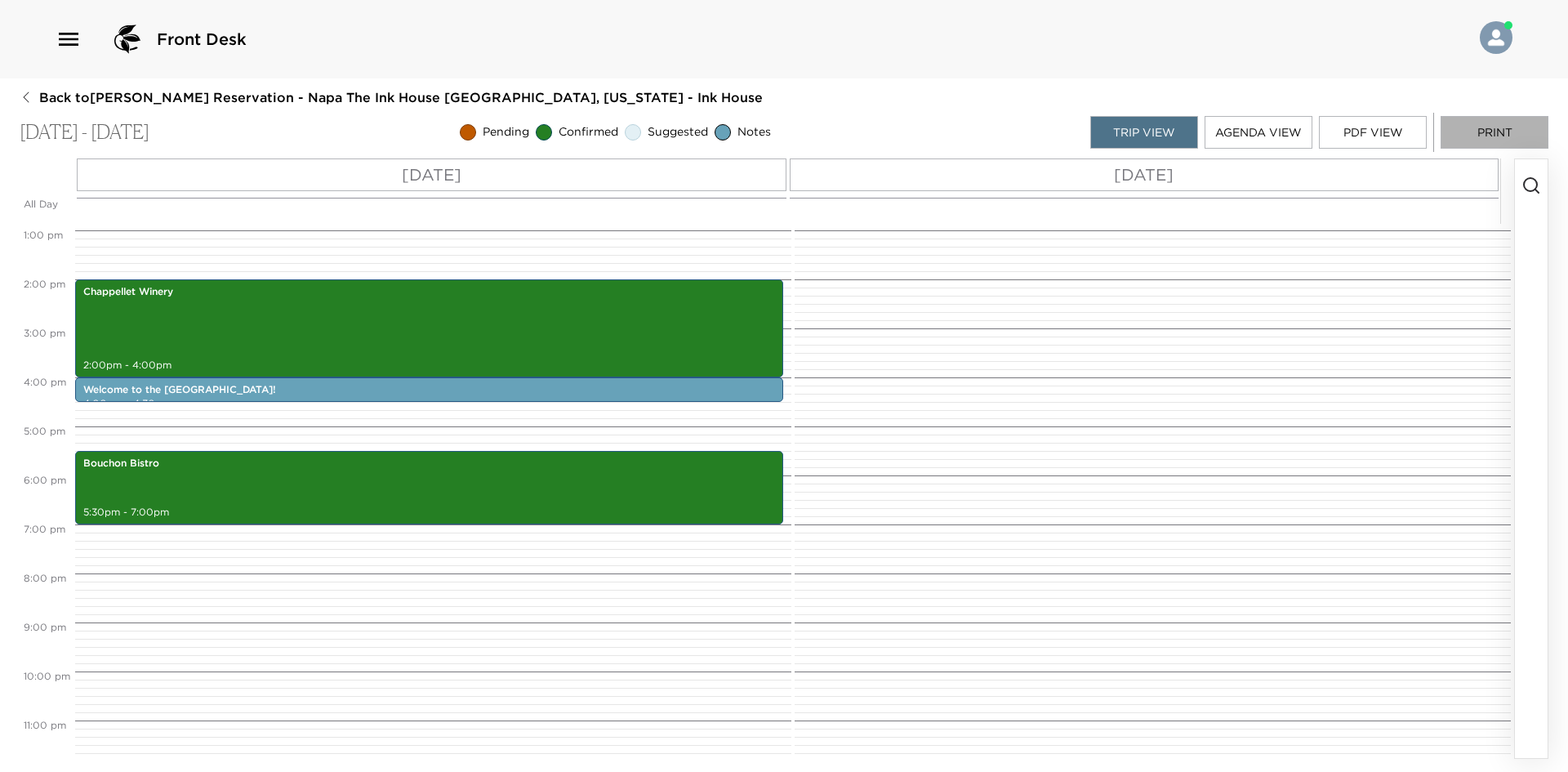
click at [1479, 132] on button "Print" at bounding box center [1494, 132] width 107 height 33
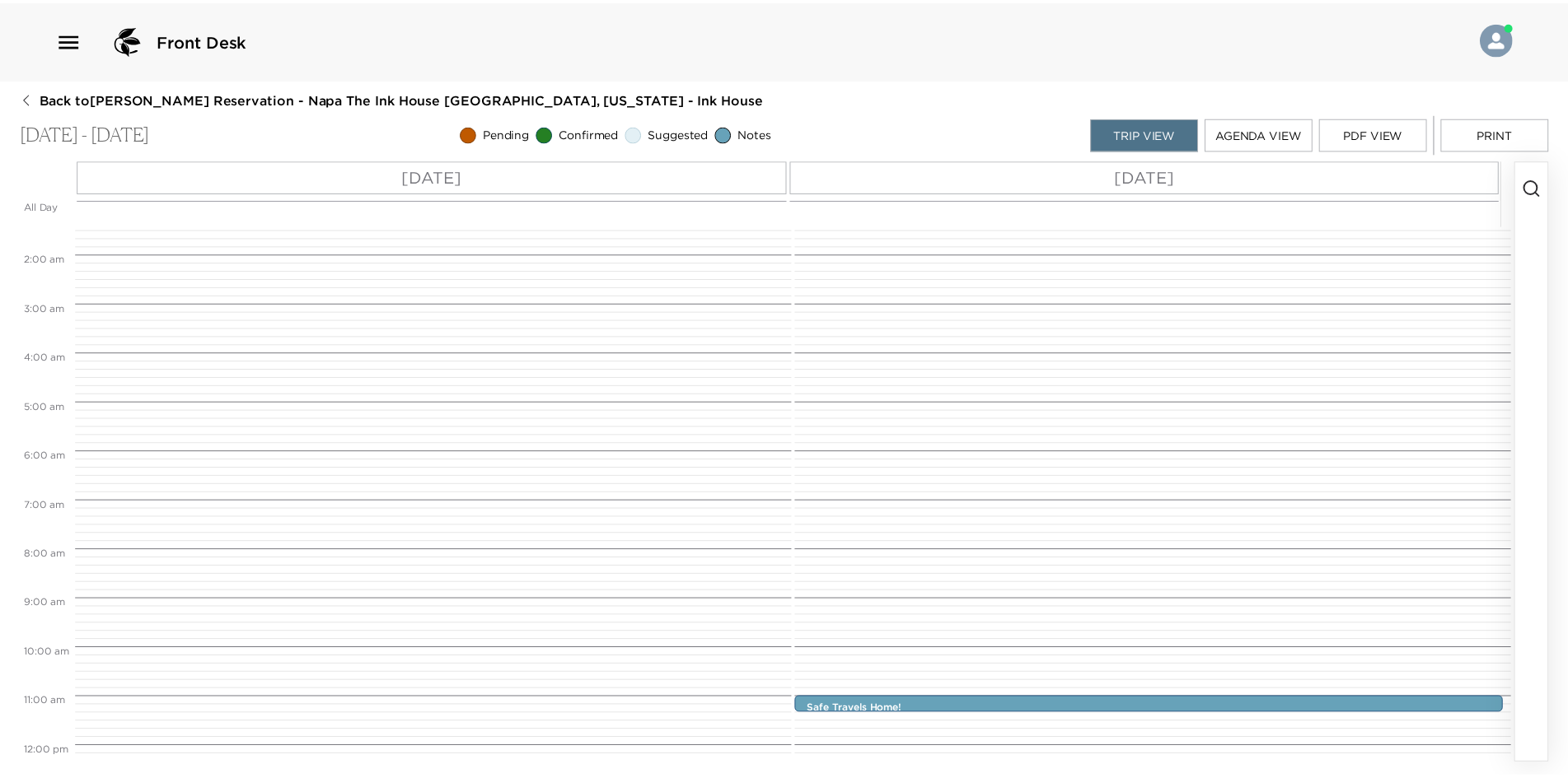
scroll to position [0, 0]
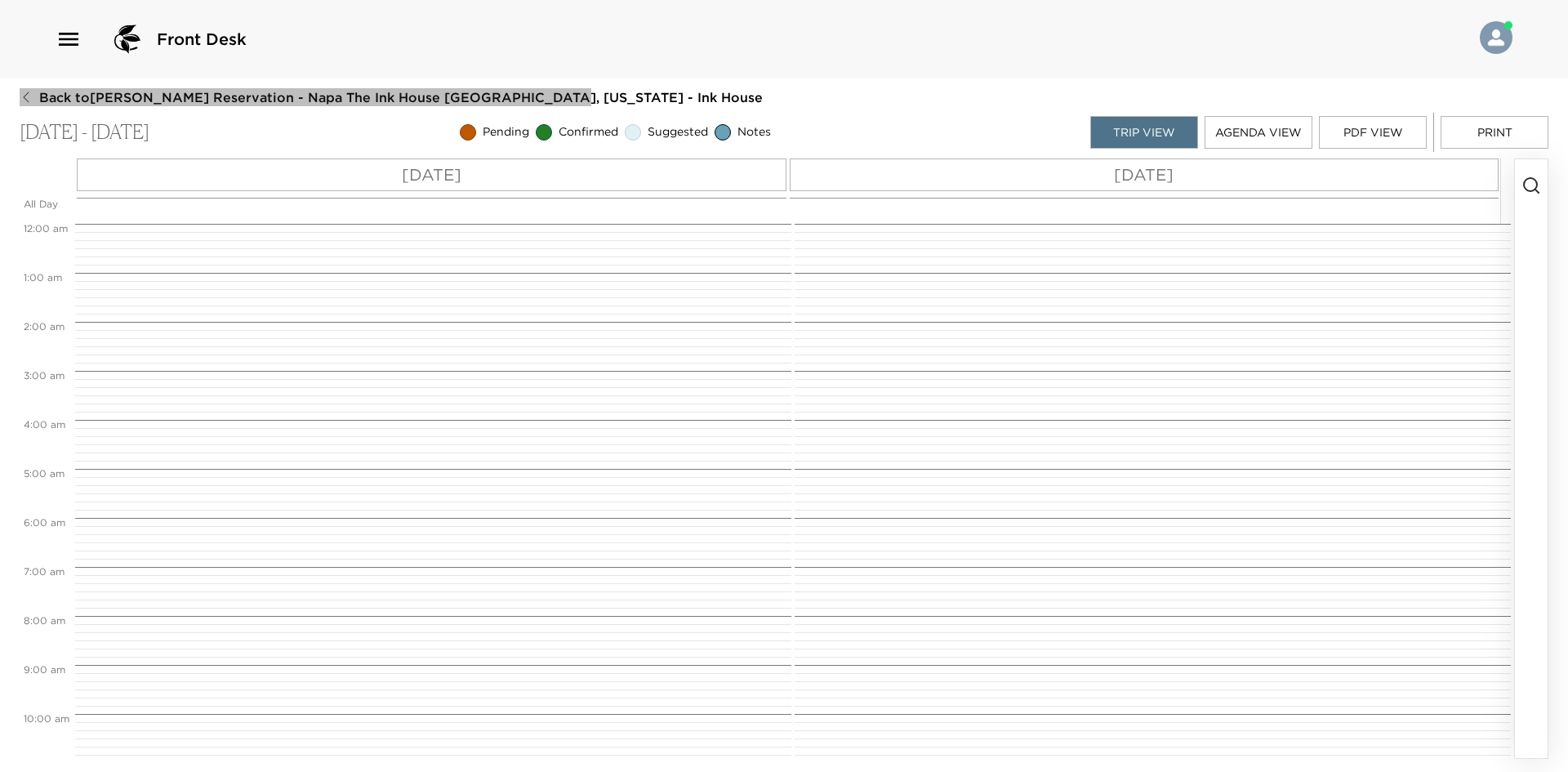
click at [24, 96] on icon "button" at bounding box center [25, 97] width 6 height 10
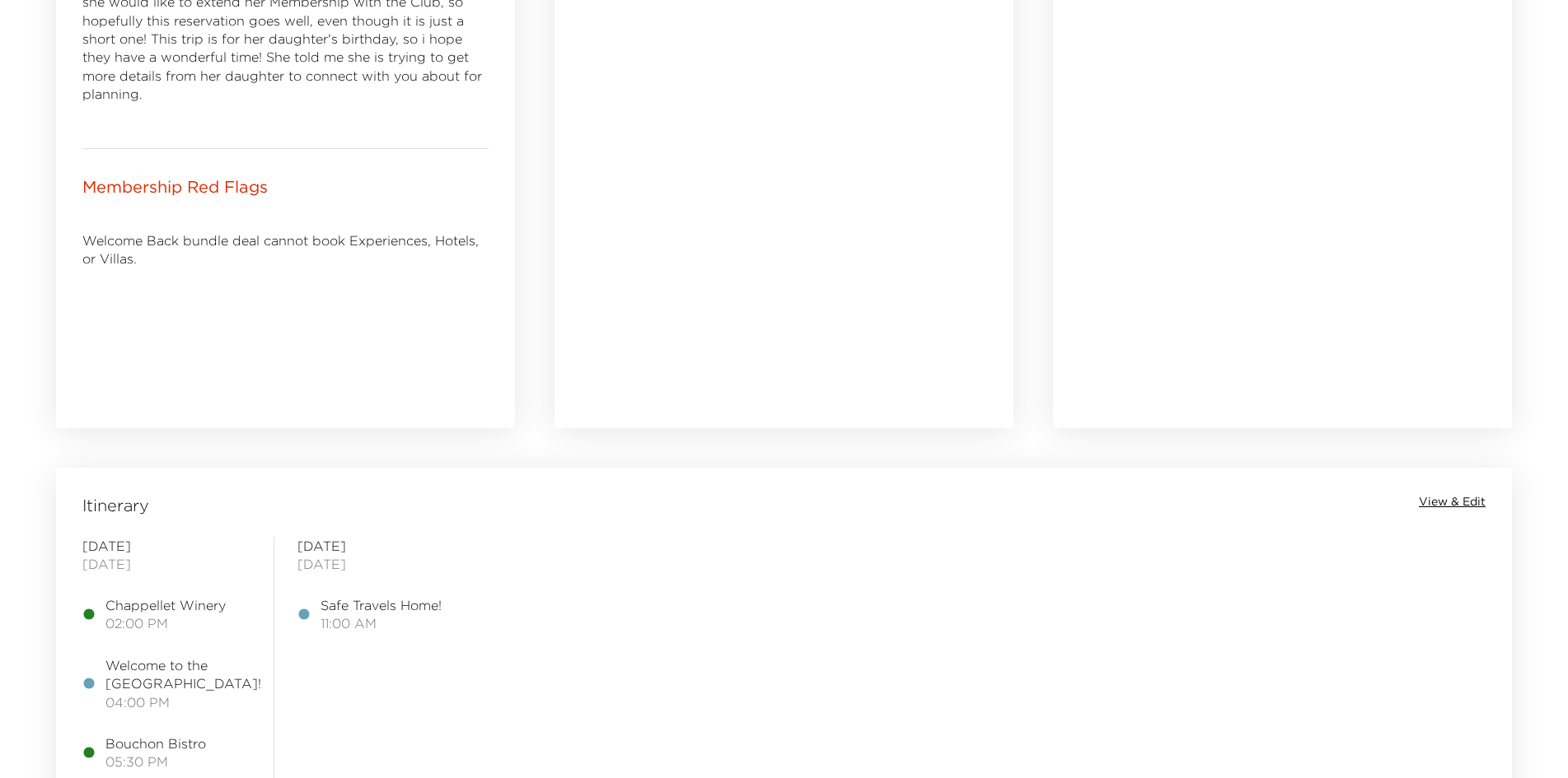
click at [1454, 505] on span "View & Edit" at bounding box center [1451, 501] width 67 height 16
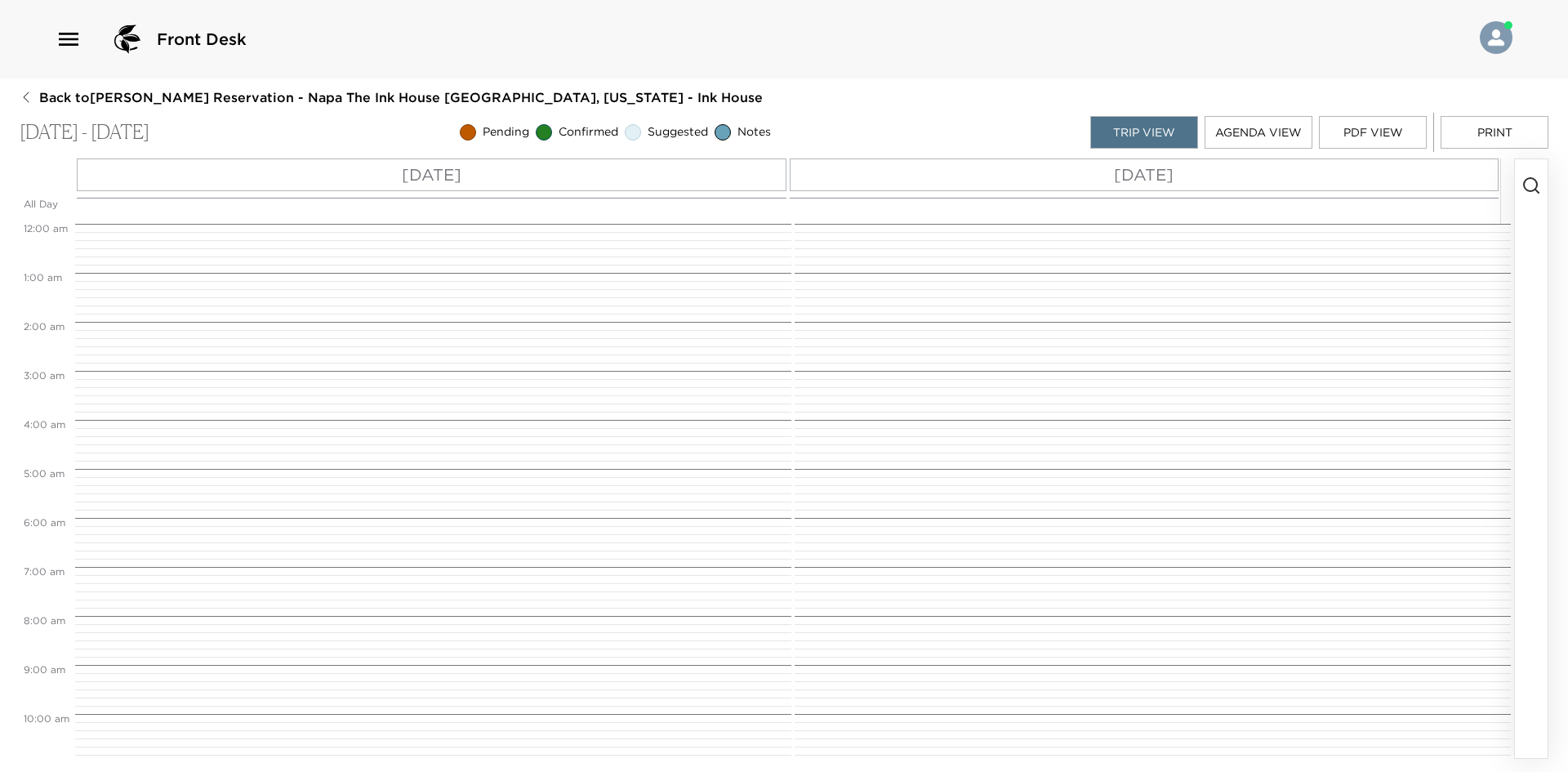
scroll to position [631, 0]
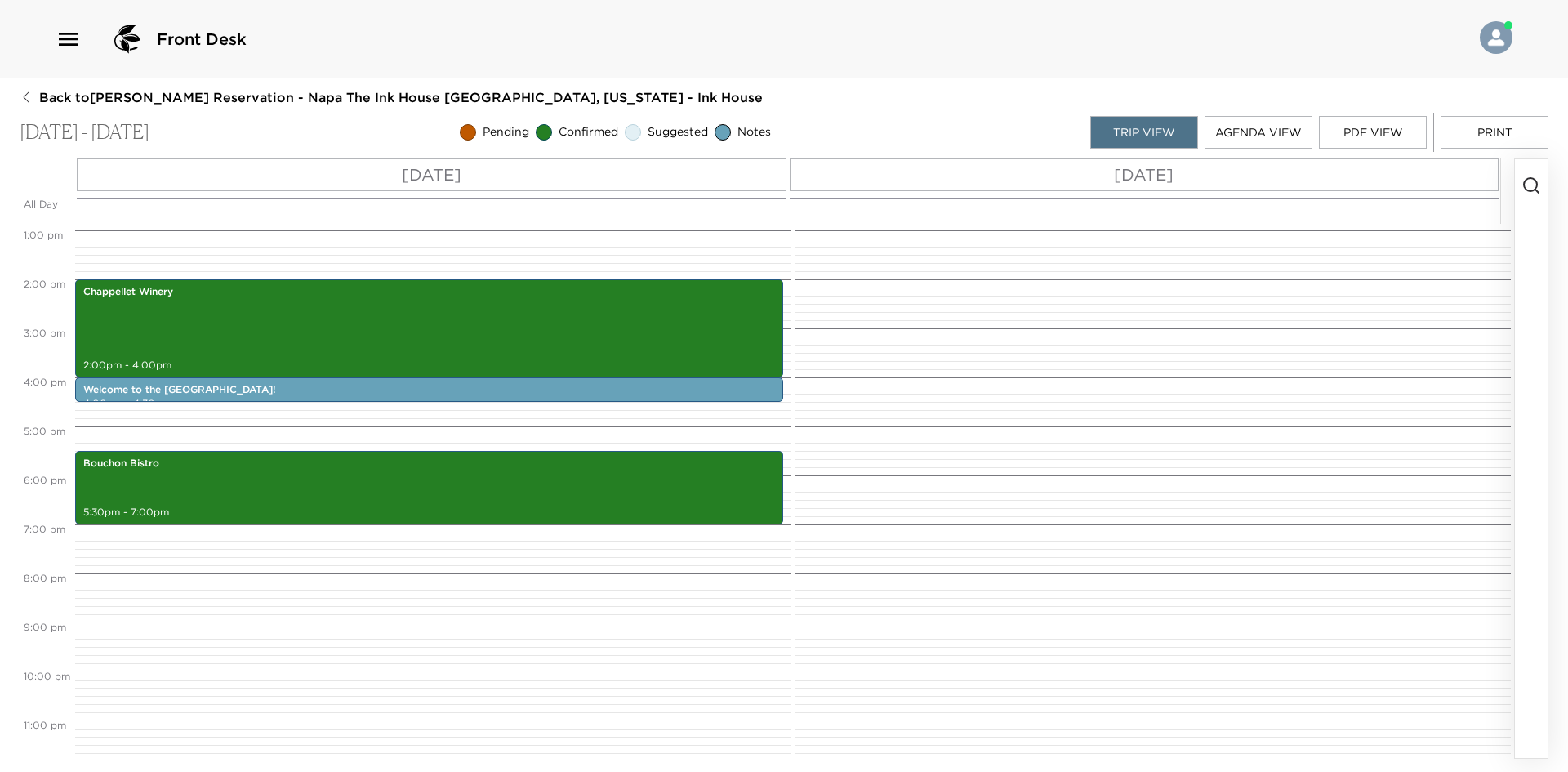
click at [1500, 126] on button "Print" at bounding box center [1494, 132] width 107 height 33
drag, startPoint x: 42, startPoint y: 95, endPoint x: 433, endPoint y: 0, distance: 402.4
click at [412, 29] on div "Front Desk Back to Gina Jorasch Reservation - Napa The Ink House Napa, Californ…" at bounding box center [784, 386] width 1568 height 772
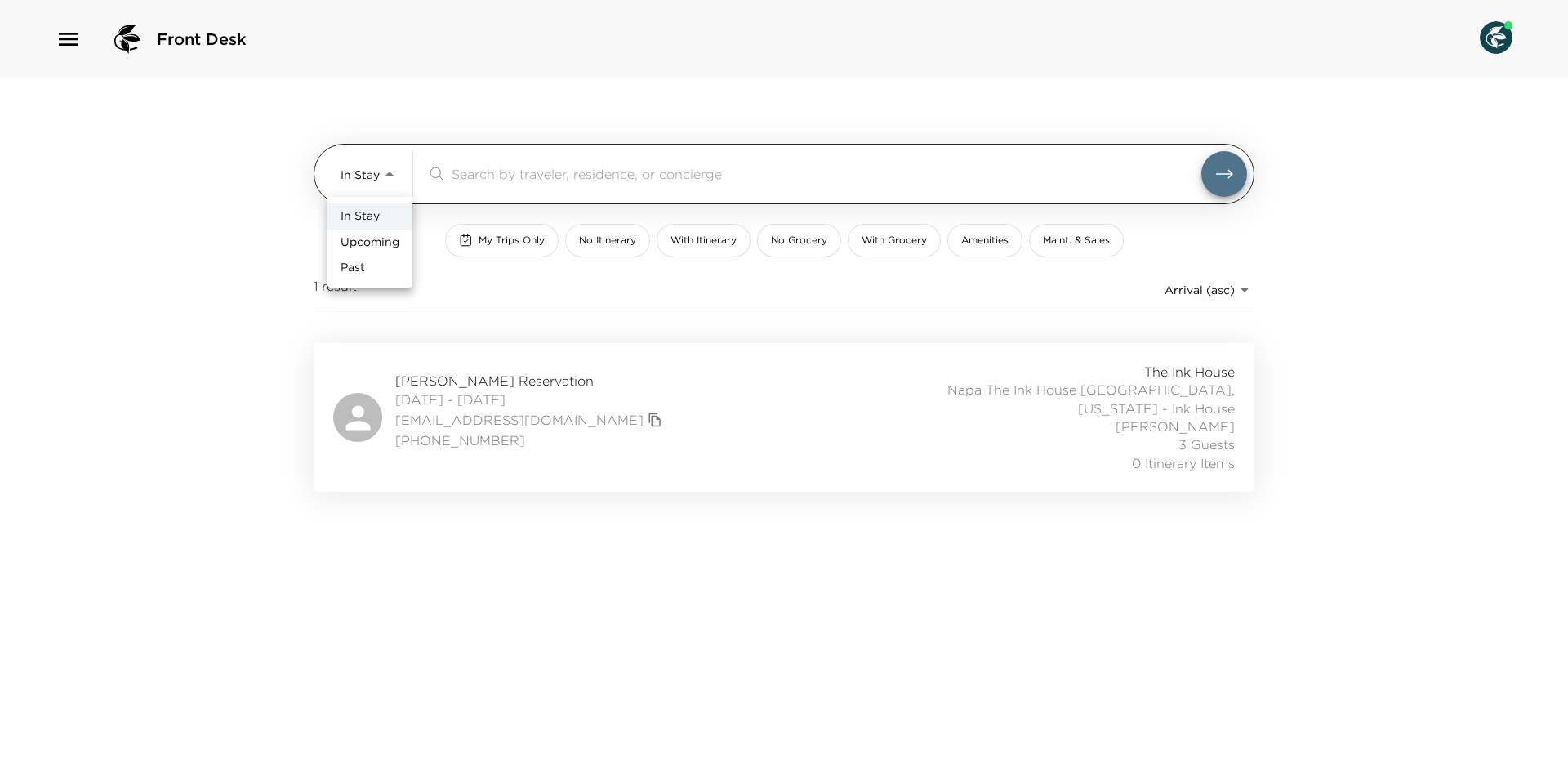
click at [369, 170] on body "Front Desk In Stay In-Stay ​ My Trips Only No Itinerary With Itinerary No Groce…" at bounding box center [784, 386] width 1568 height 772
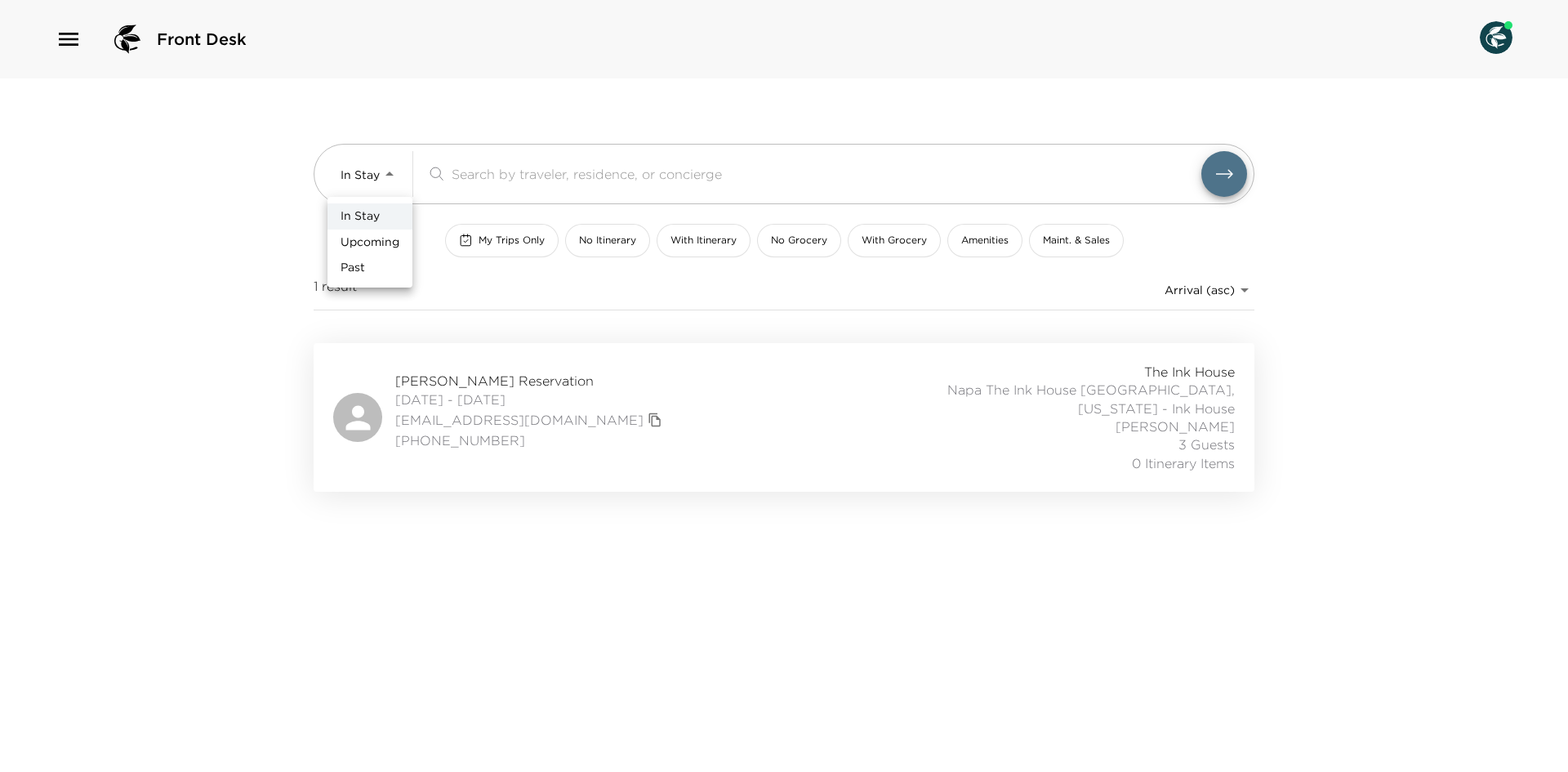
click at [373, 235] on span "Upcoming" at bounding box center [370, 242] width 59 height 16
type input "Upcoming"
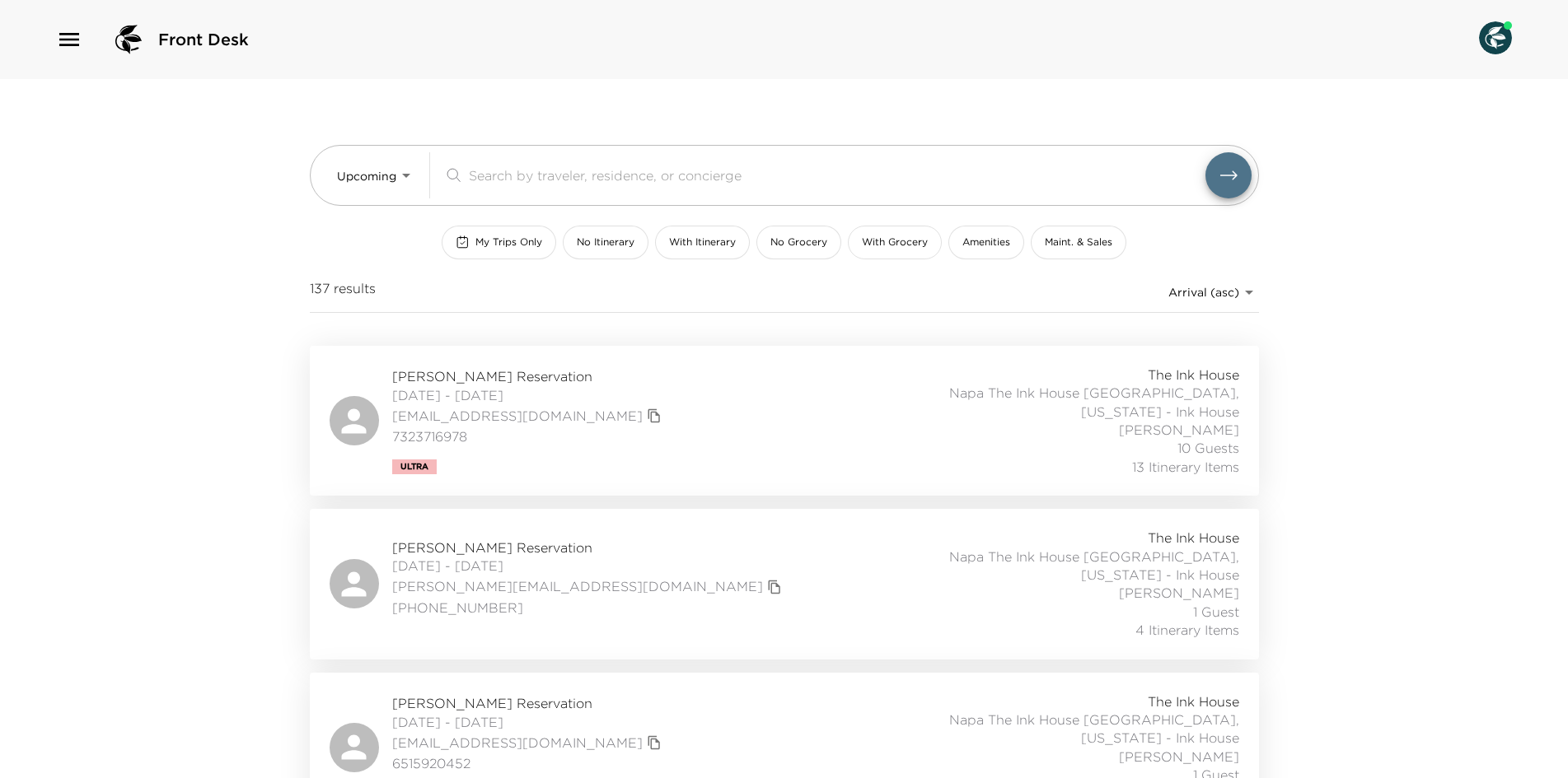
click at [892, 239] on span "With Grocery" at bounding box center [894, 242] width 66 height 14
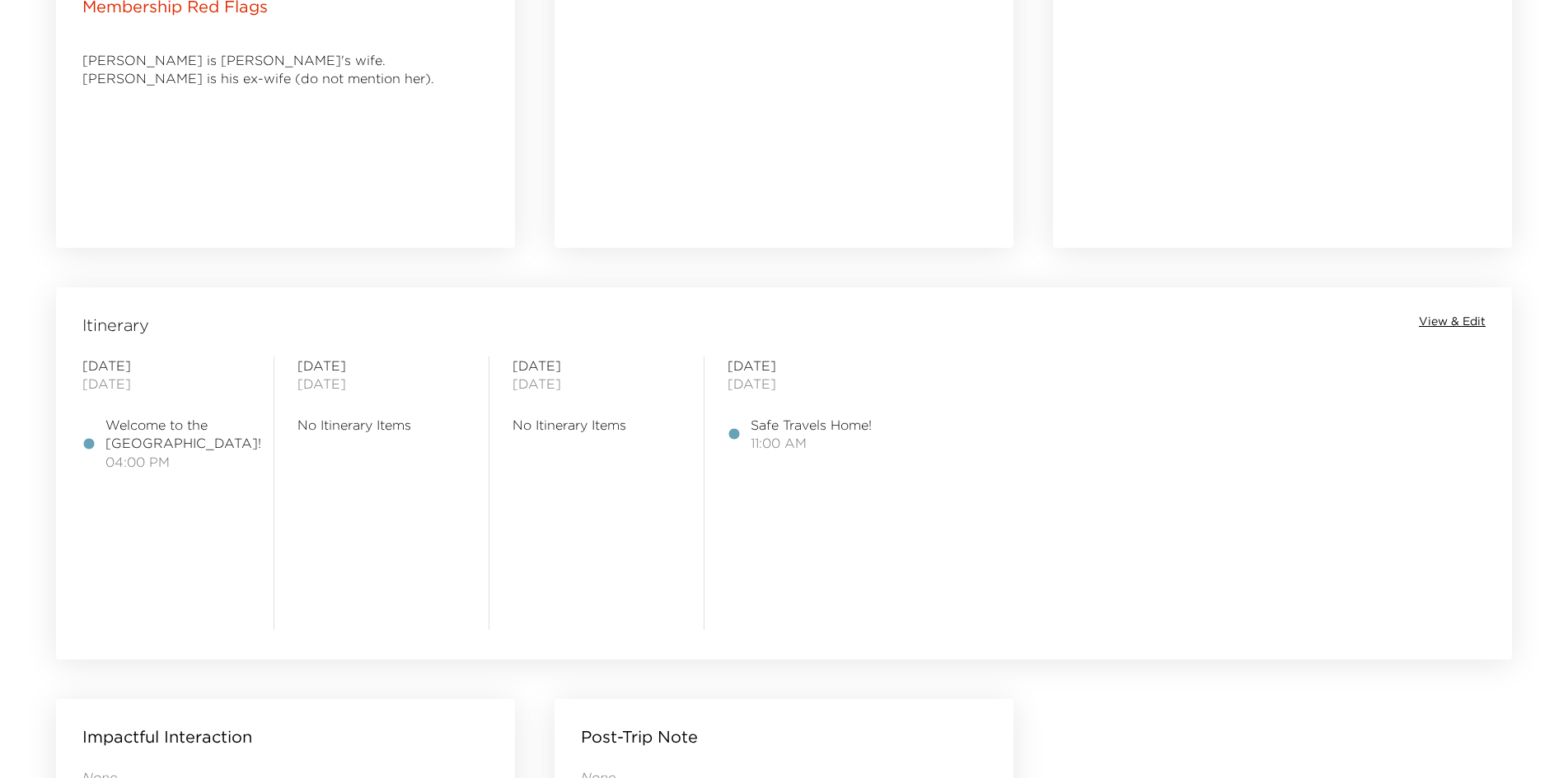
scroll to position [1153, 0]
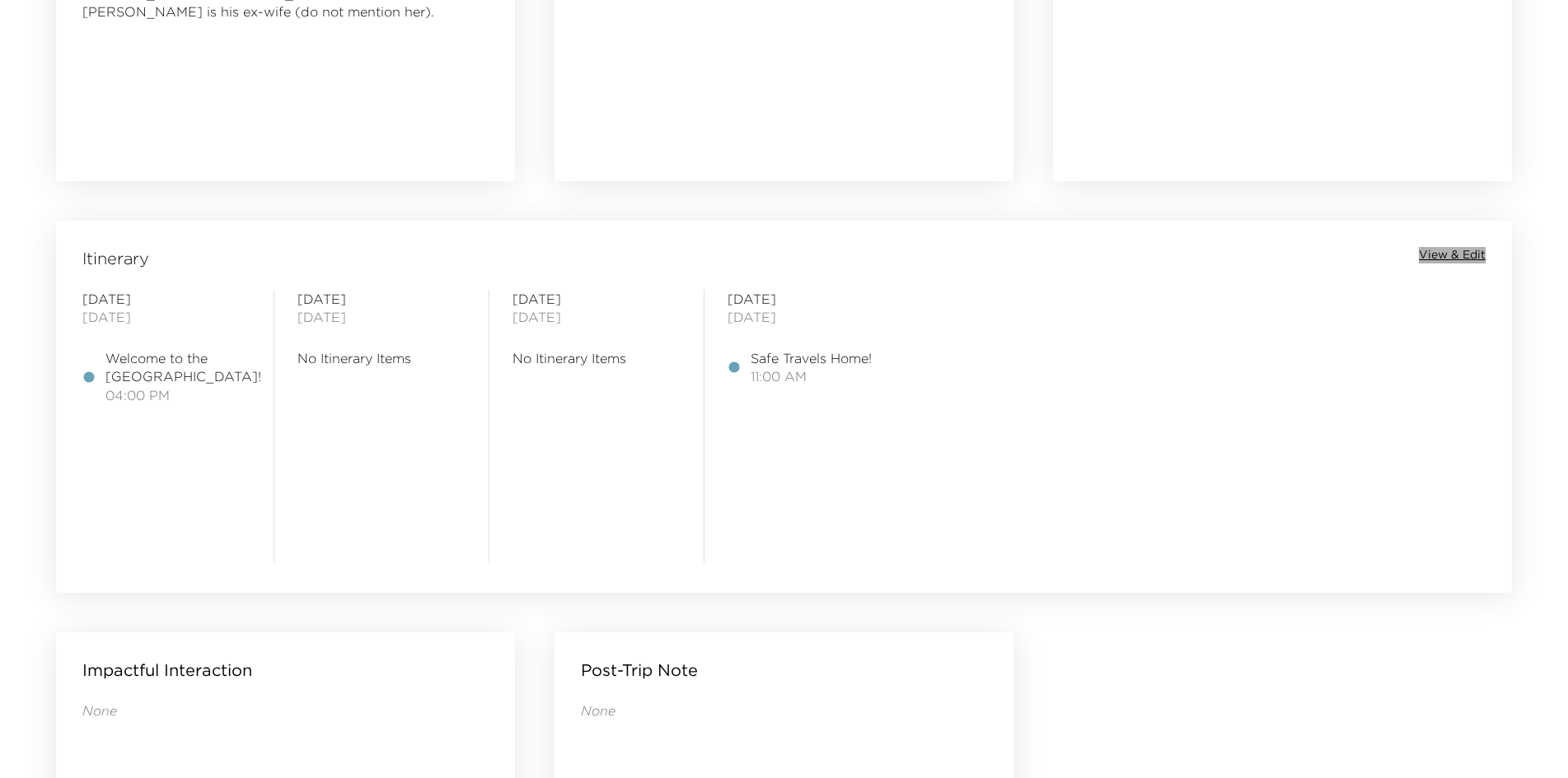
click at [1437, 257] on span "View & Edit" at bounding box center [1451, 254] width 67 height 16
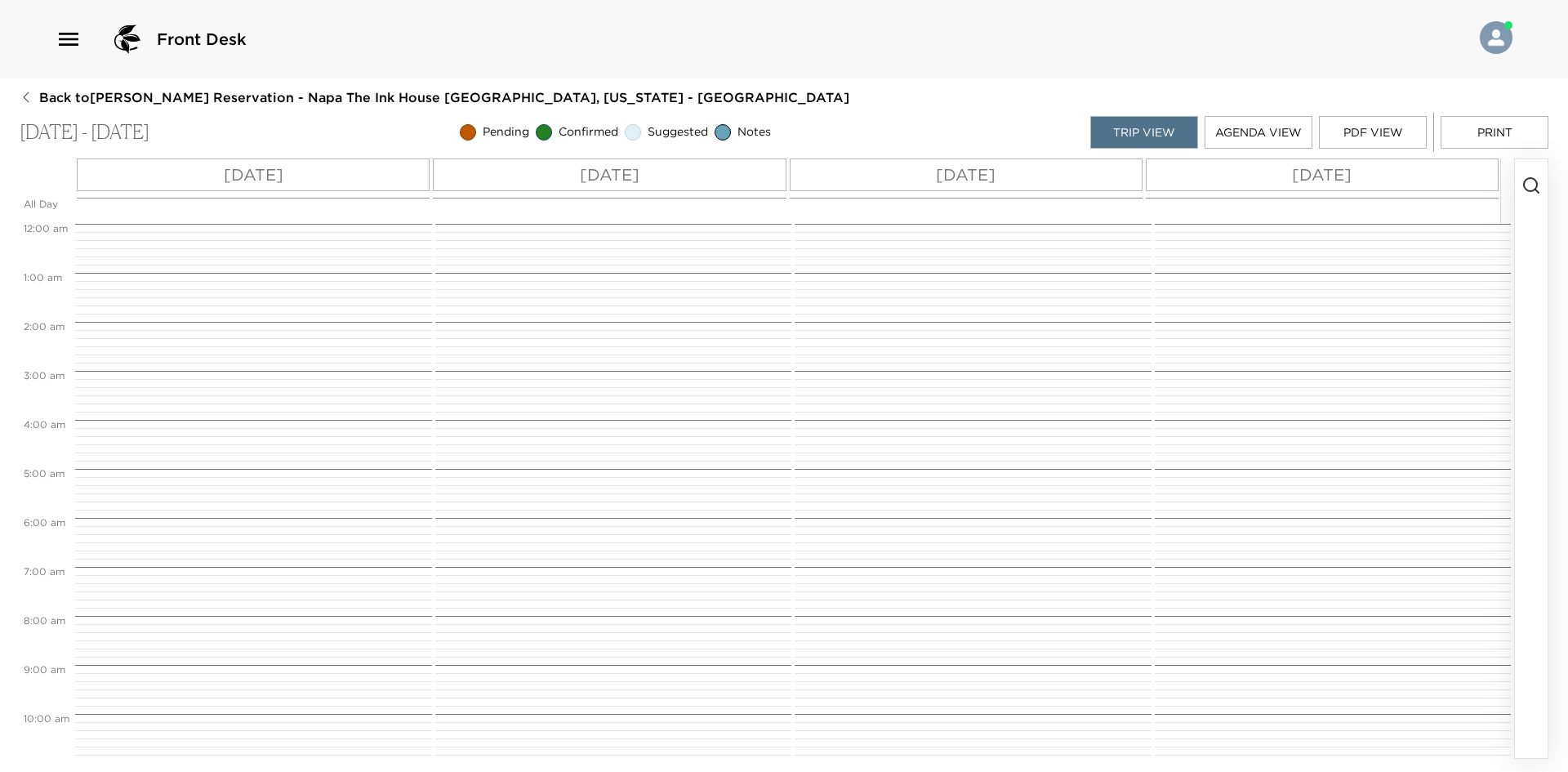
scroll to position [631, 0]
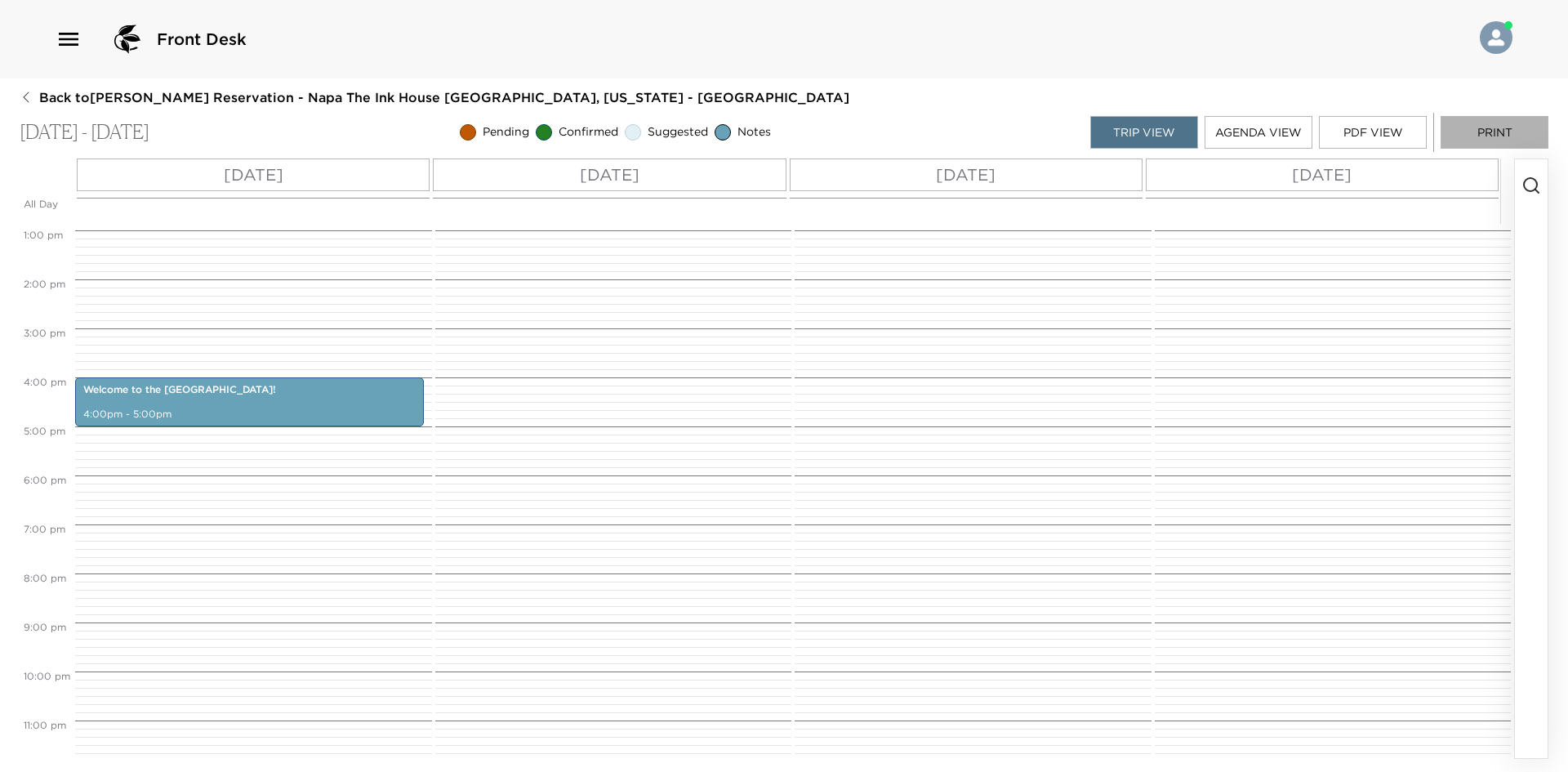
click at [1482, 131] on button "Print" at bounding box center [1494, 132] width 107 height 33
click at [168, 399] on div "Welcome to the Ink House! 4:00pm - 5:00pm" at bounding box center [249, 401] width 339 height 44
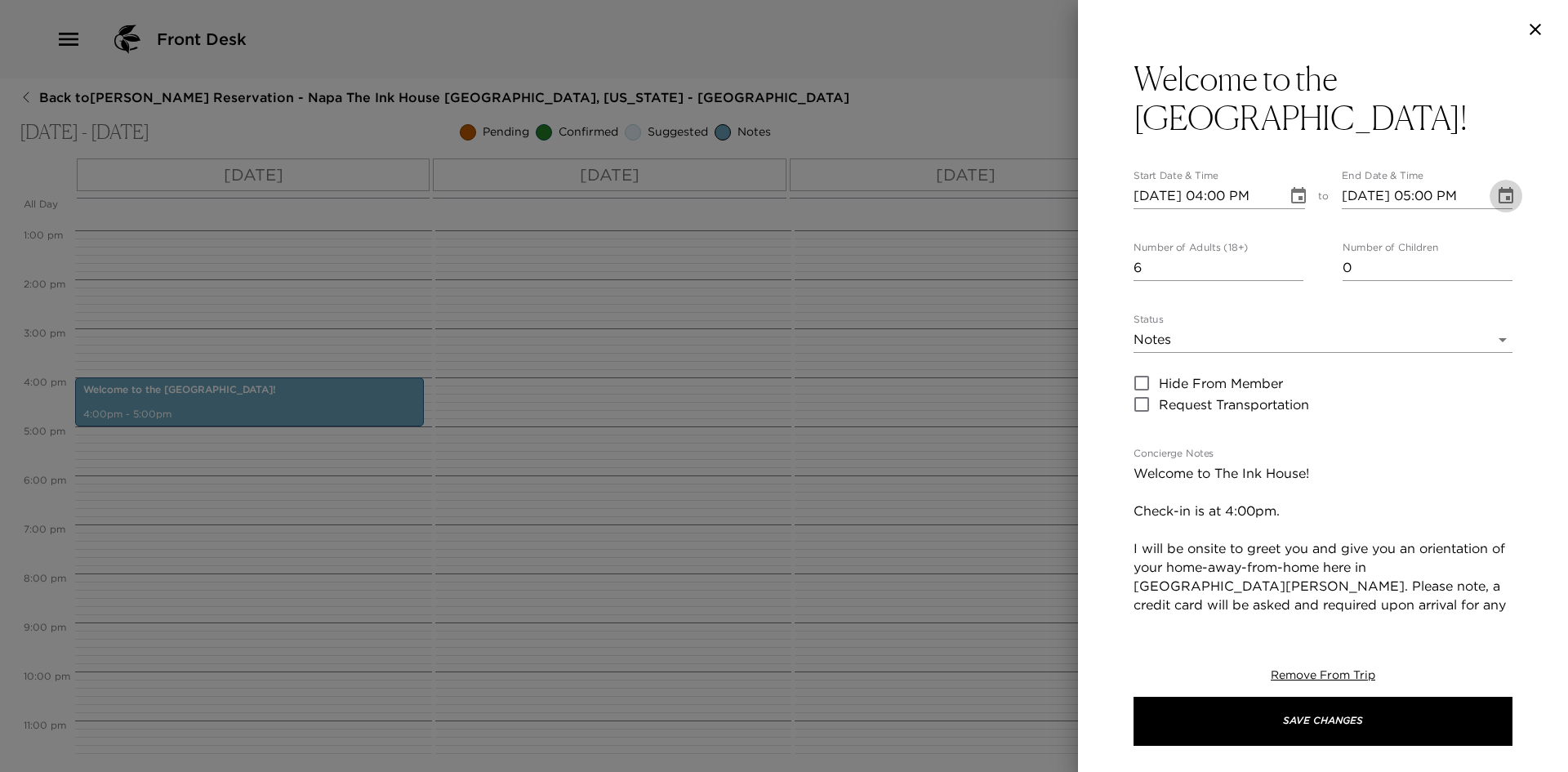
click at [1499, 187] on icon "Choose date, selected date is Sep 9, 2025" at bounding box center [1506, 194] width 15 height 16
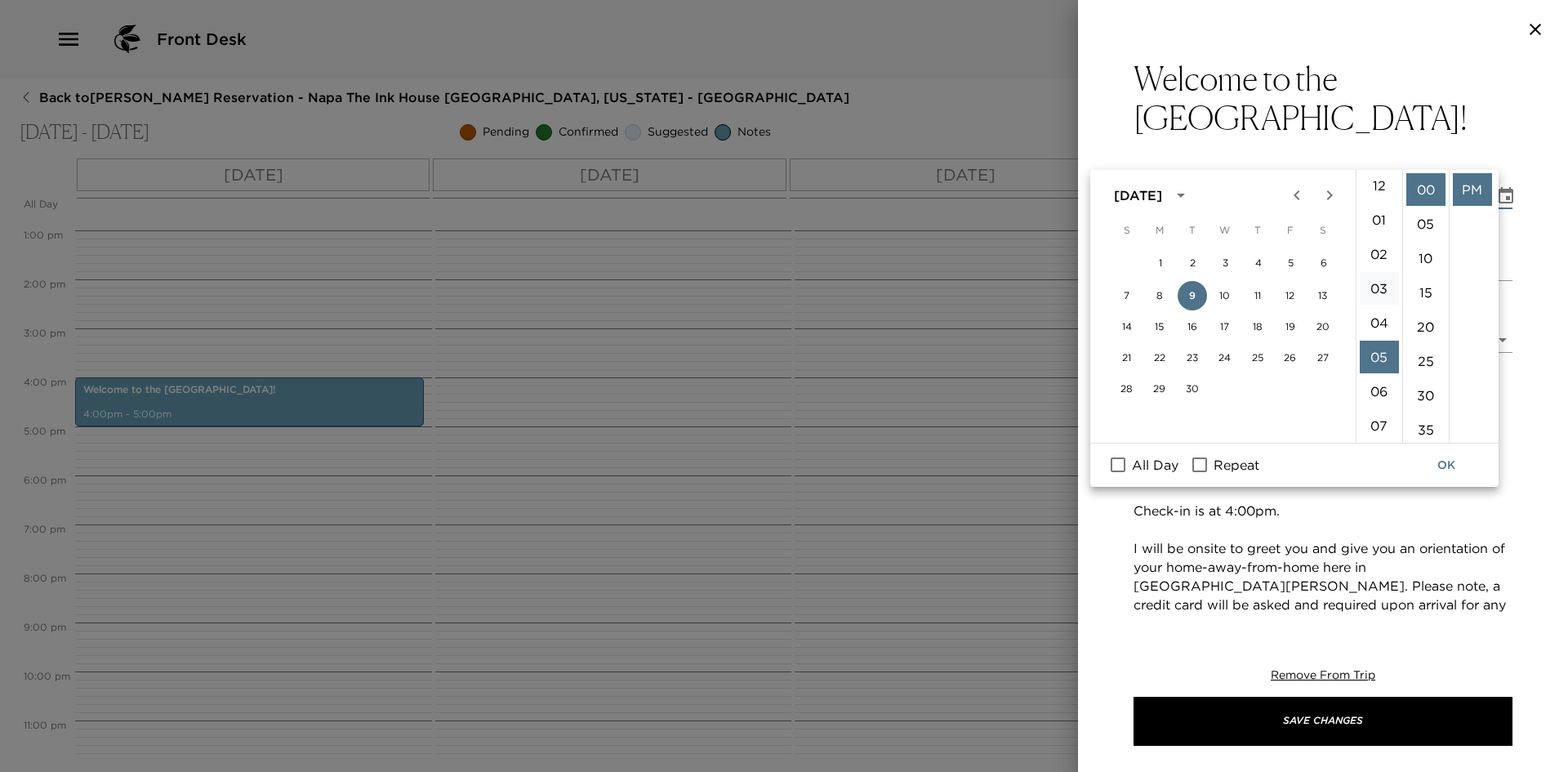
scroll to position [0, 0]
click at [1376, 329] on li "04" at bounding box center [1379, 326] width 39 height 33
drag, startPoint x: 1424, startPoint y: 397, endPoint x: 1431, endPoint y: 408, distance: 13.0
click at [1425, 397] on li "30" at bounding box center [1426, 395] width 39 height 33
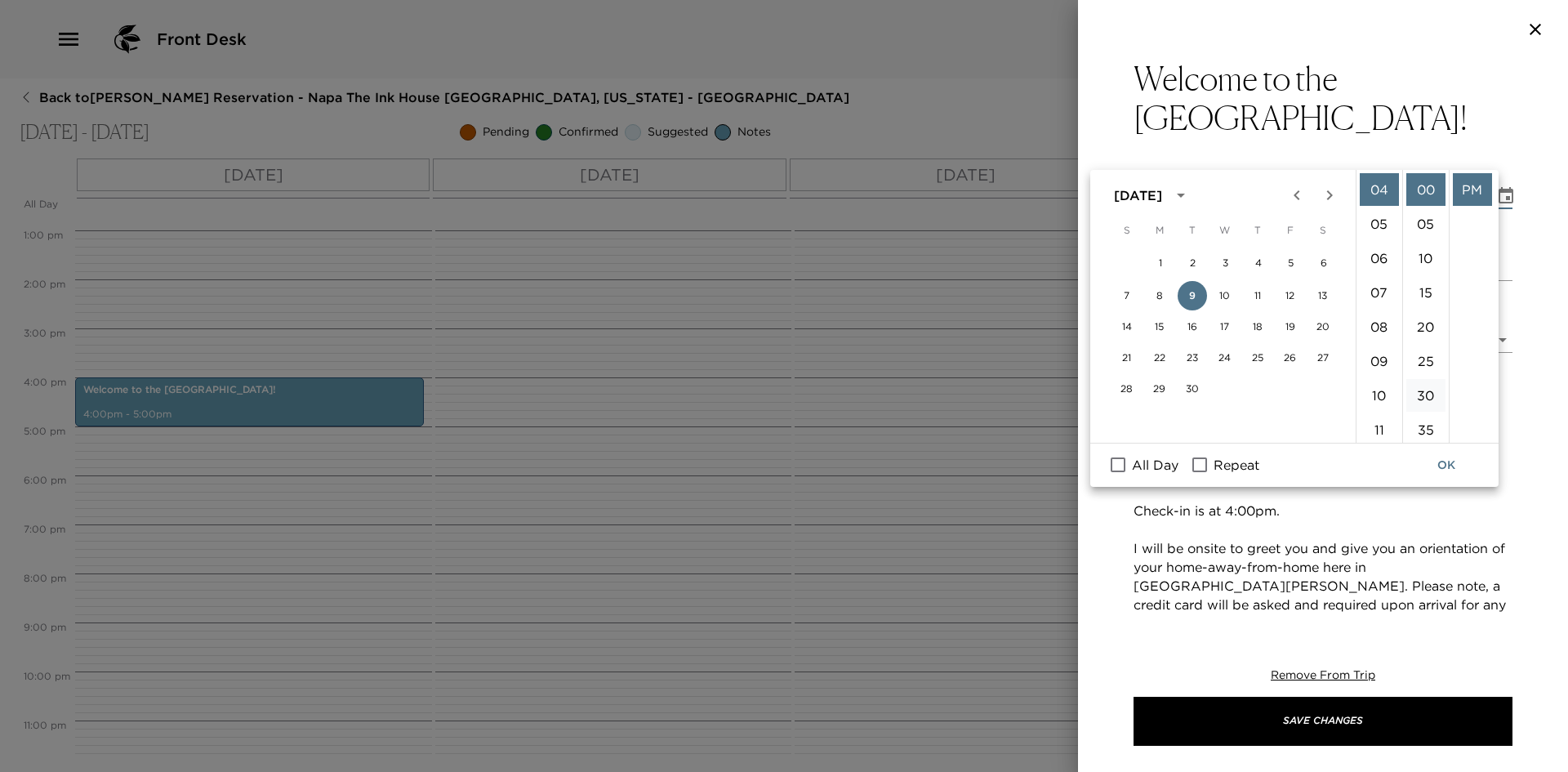
type input "09/09/2025 04:30 PM"
click at [1453, 468] on button "OK" at bounding box center [1447, 465] width 52 height 30
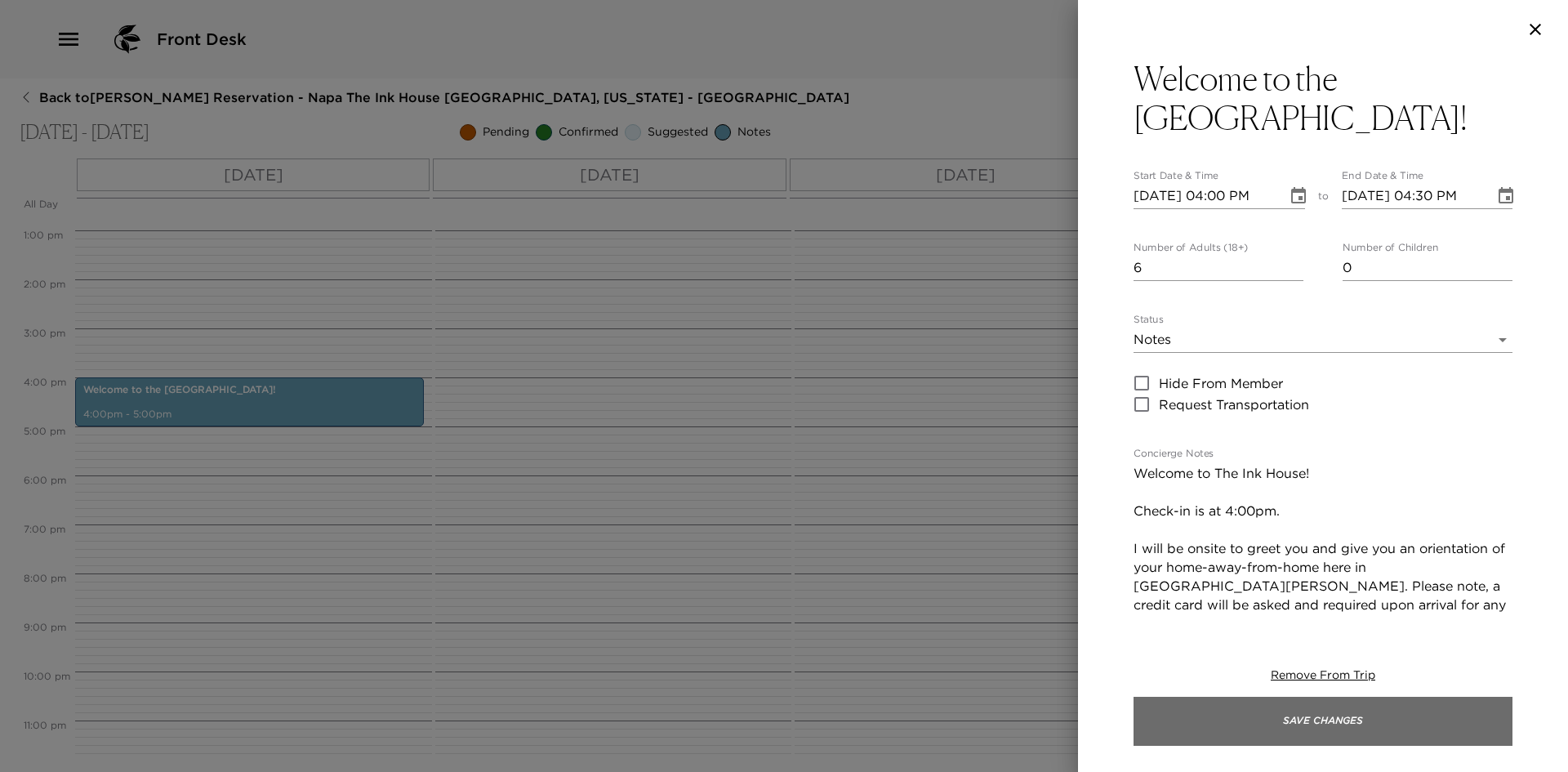
click at [1324, 718] on button "Save Changes" at bounding box center [1323, 722] width 379 height 49
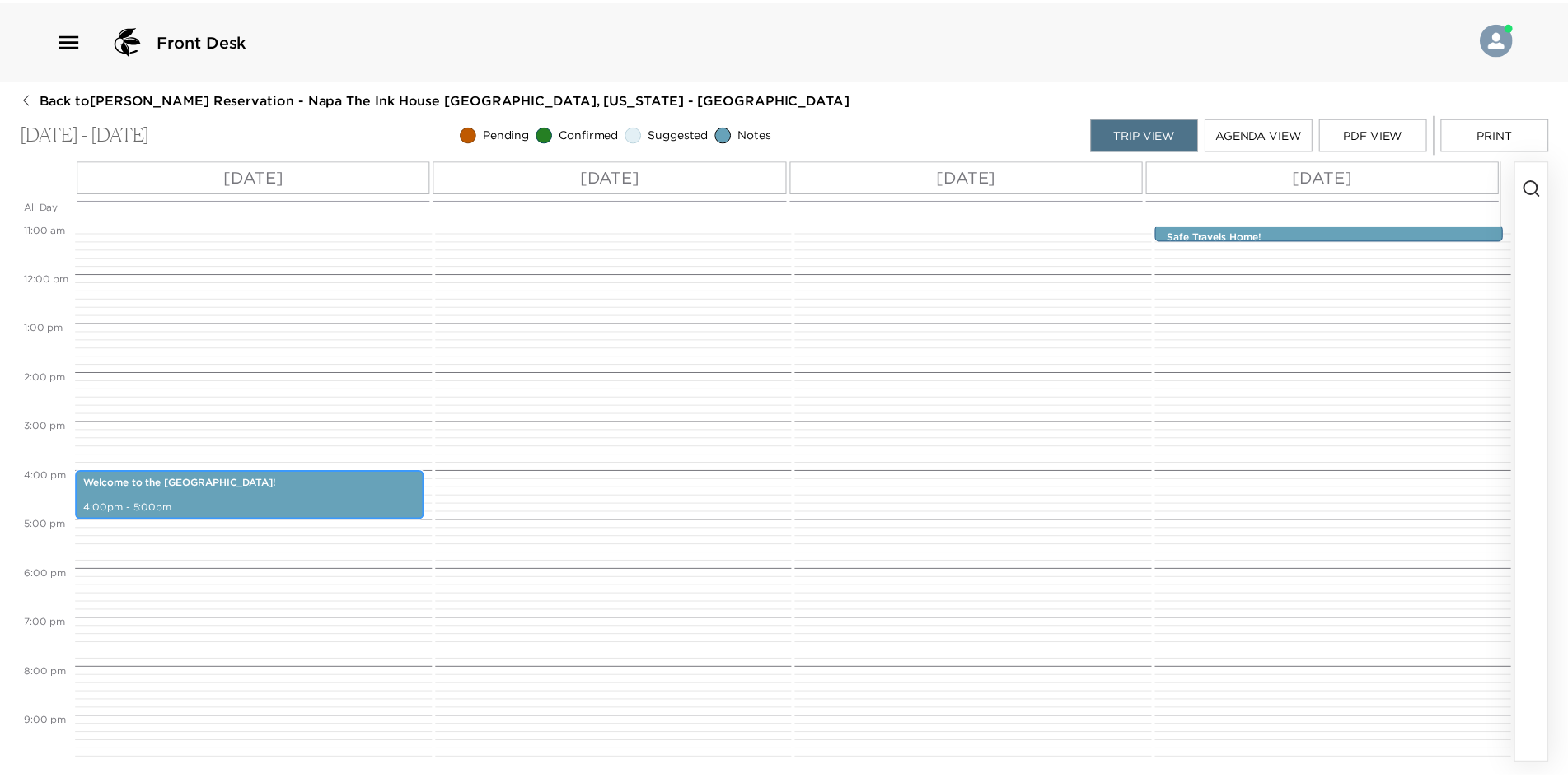
scroll to position [566, 0]
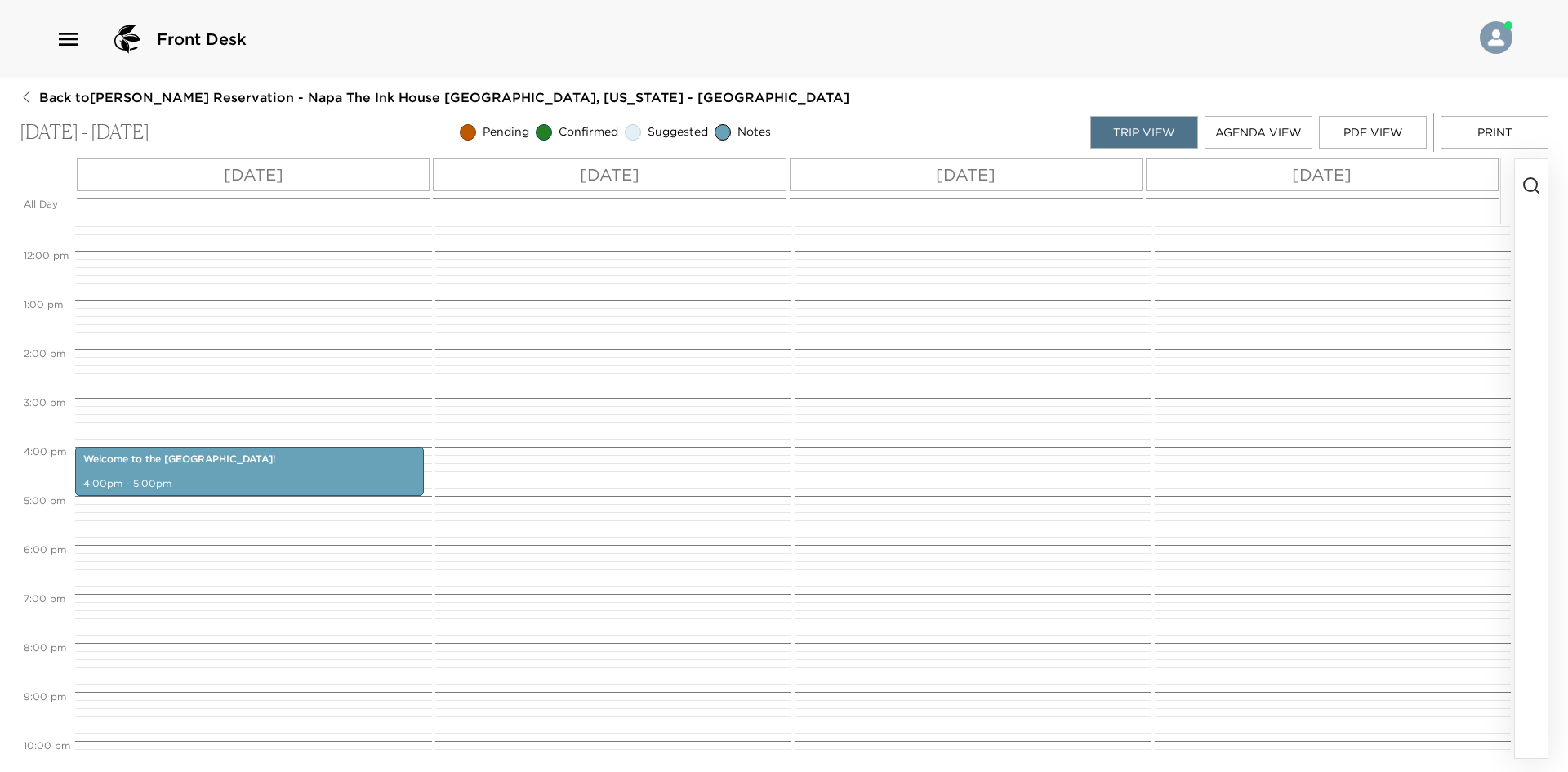
click at [1482, 129] on button "Print" at bounding box center [1494, 132] width 107 height 33
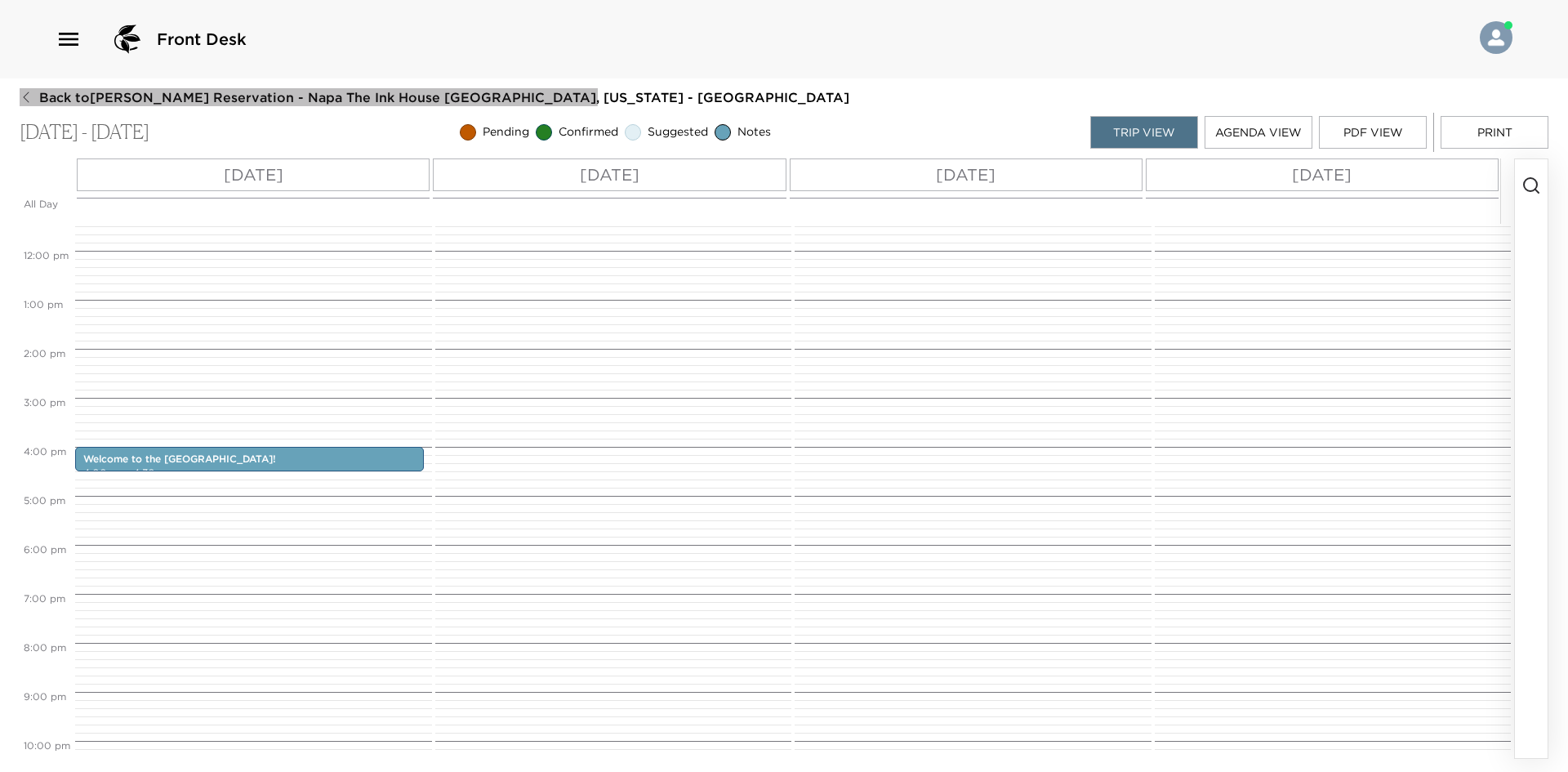
click at [44, 93] on span "Back to James Ousley Reservation - Napa The Ink House Napa, California - Ink Ho…" at bounding box center [444, 96] width 810 height 18
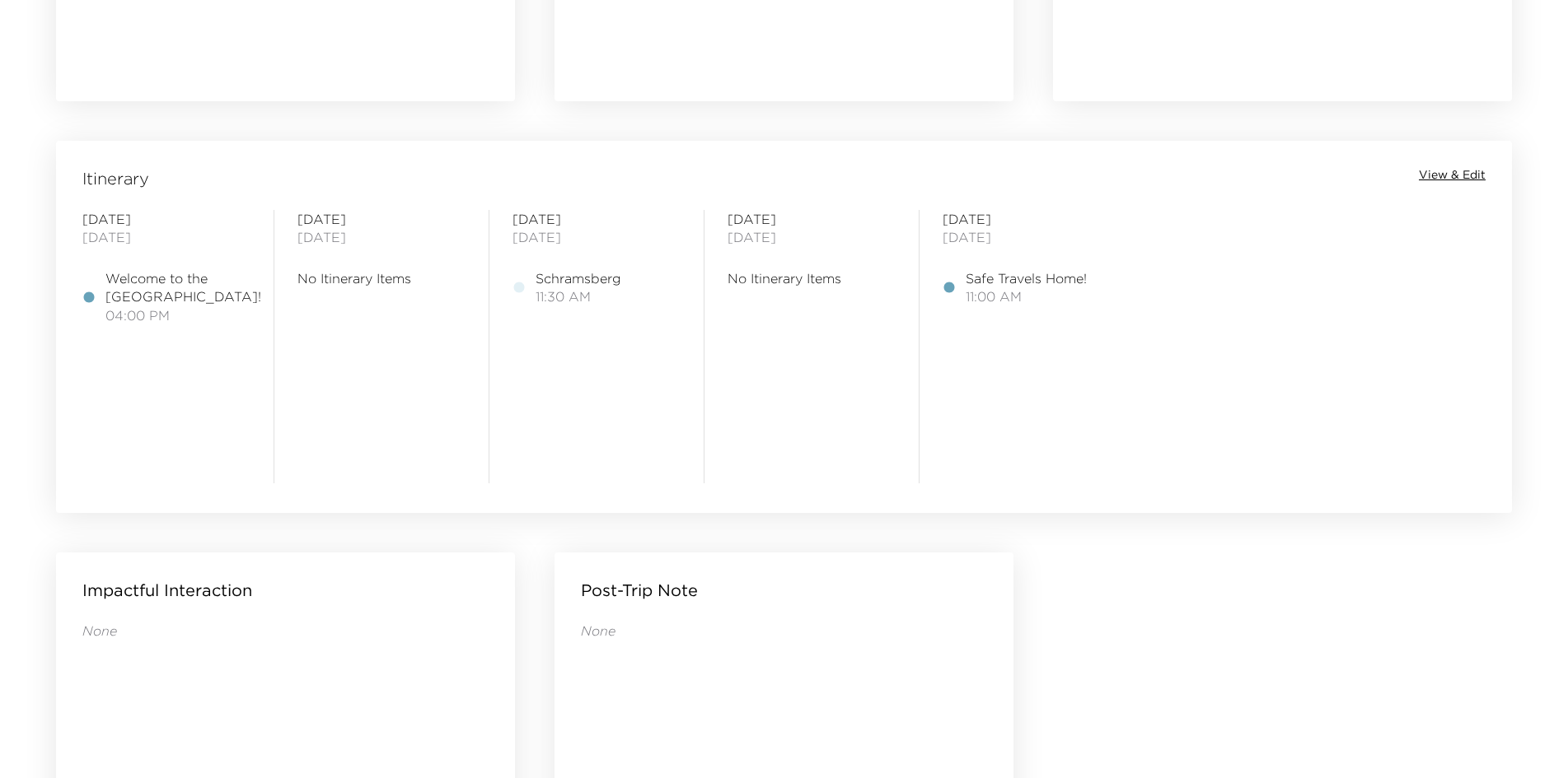
scroll to position [1235, 0]
click at [1452, 169] on span "View & Edit" at bounding box center [1451, 172] width 67 height 16
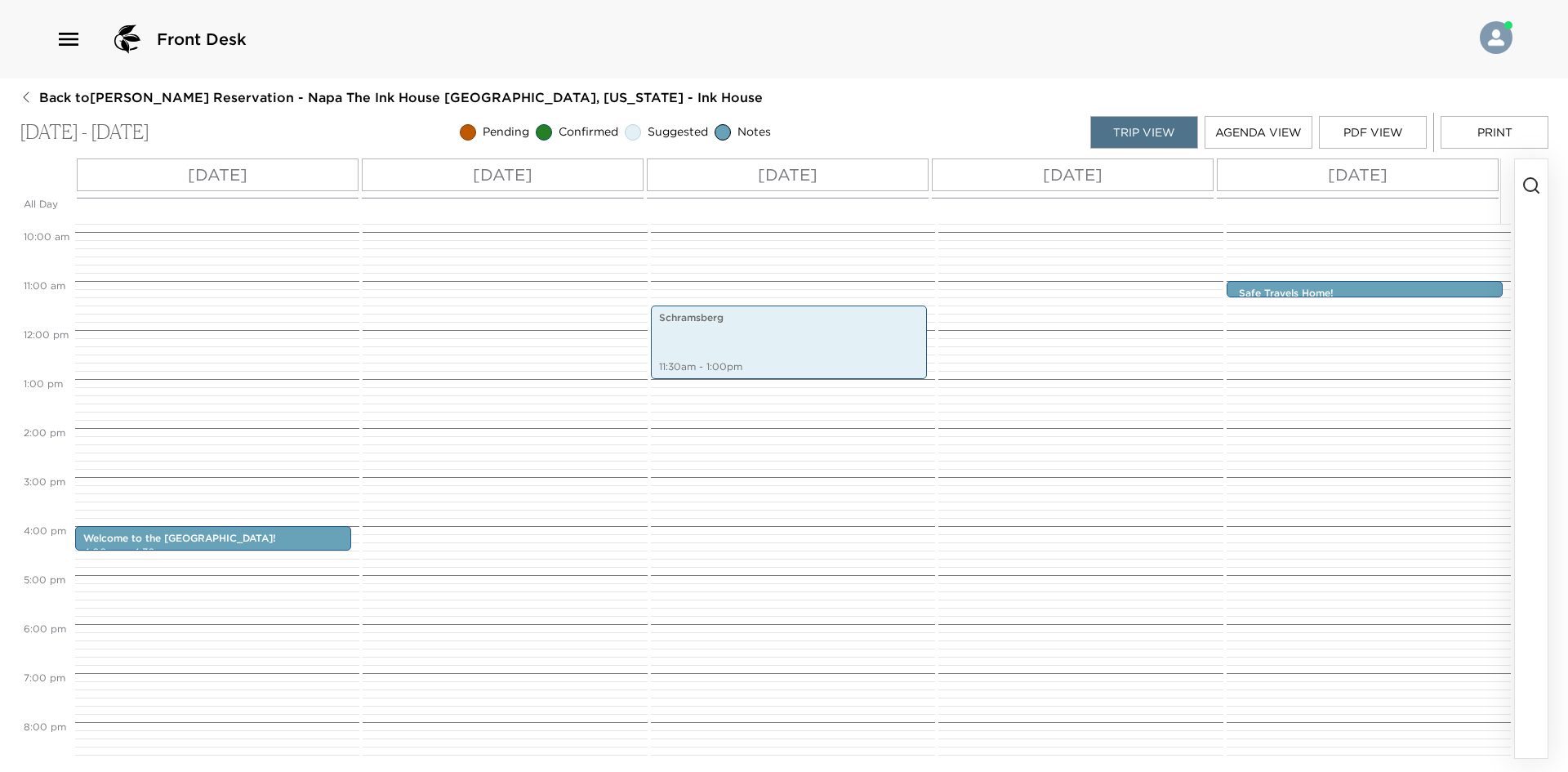
scroll to position [400, 0]
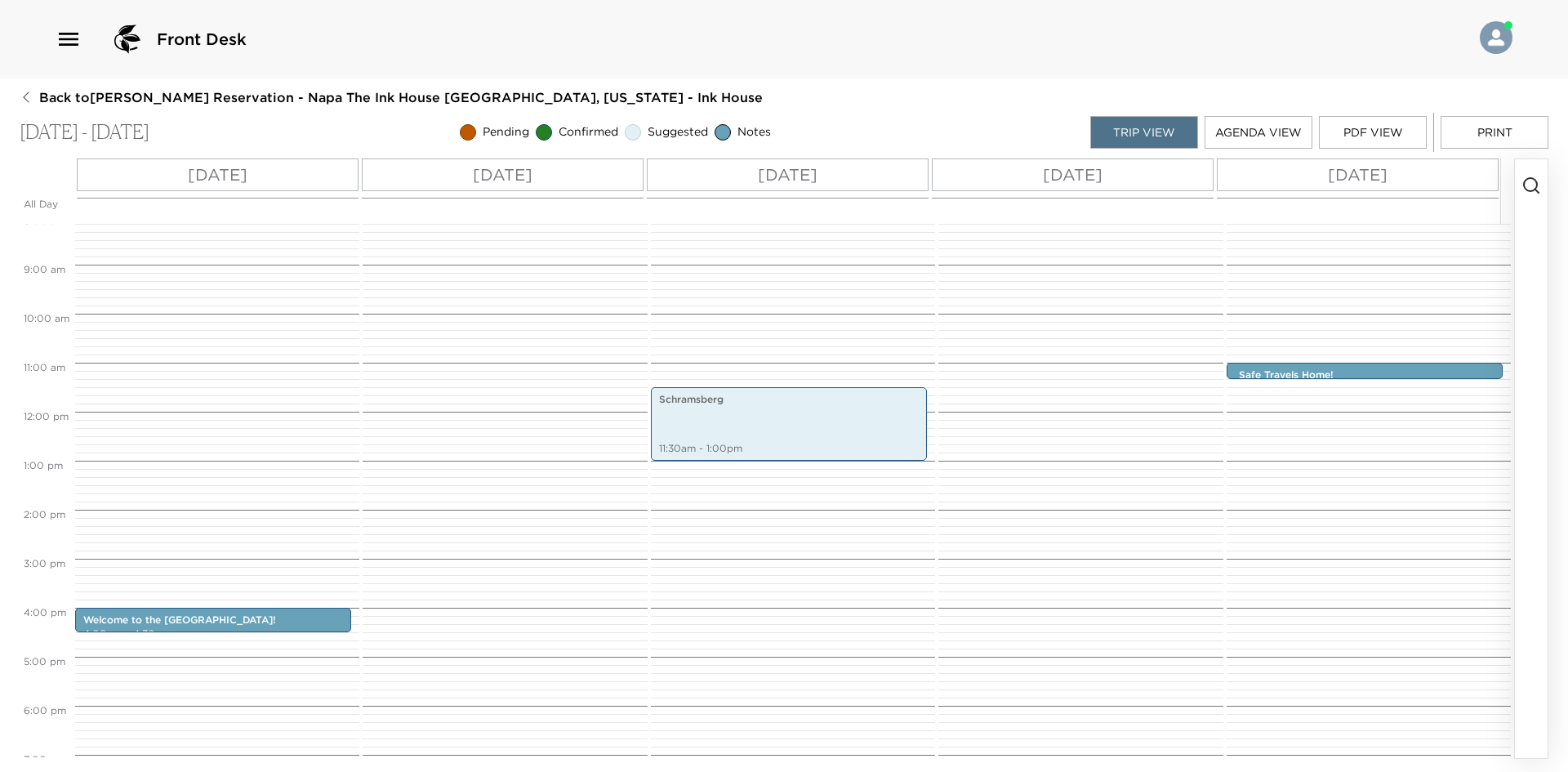
click at [1535, 183] on icon "button" at bounding box center [1532, 185] width 20 height 20
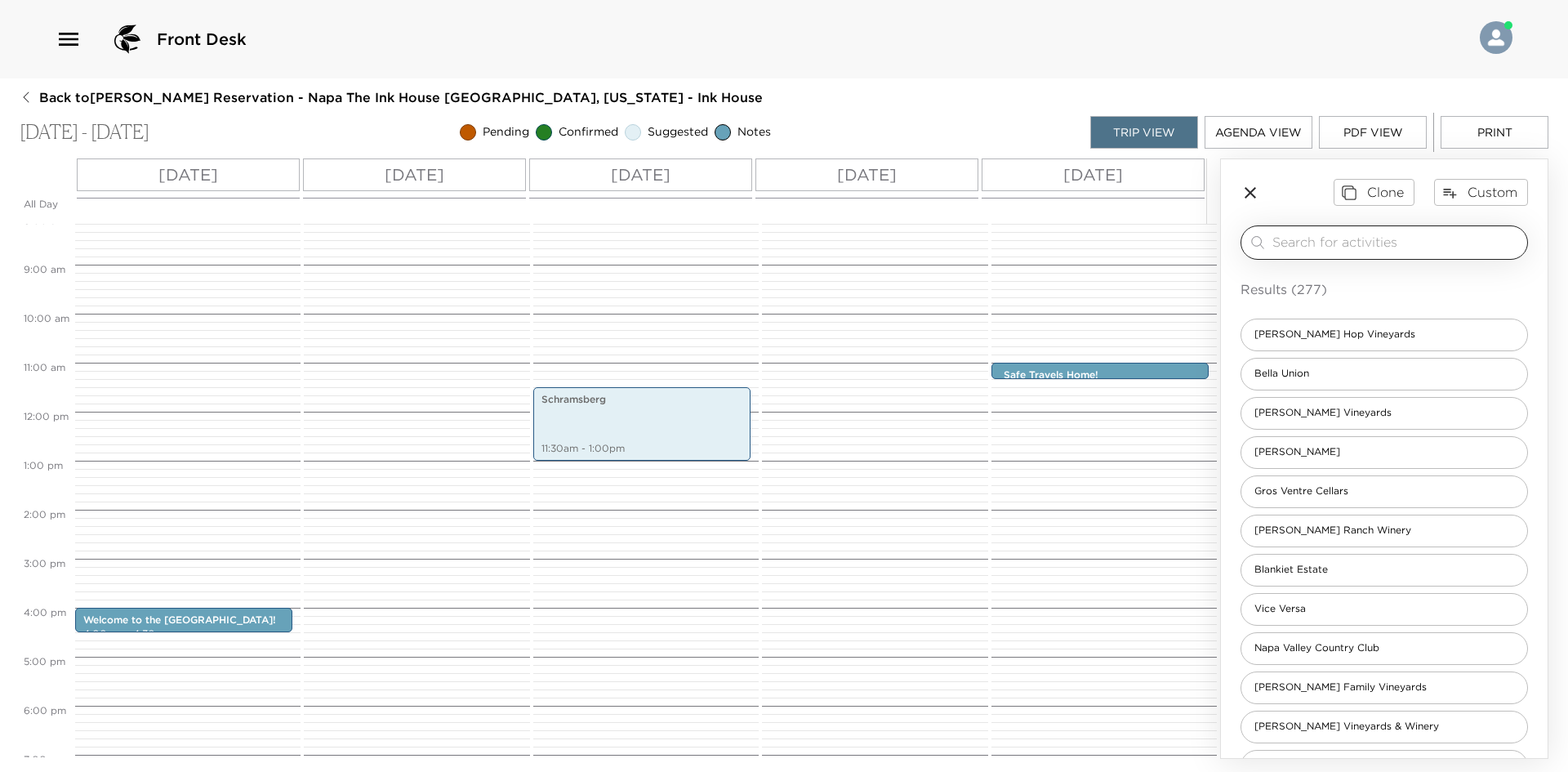
click at [1329, 240] on input "search" at bounding box center [1397, 242] width 249 height 19
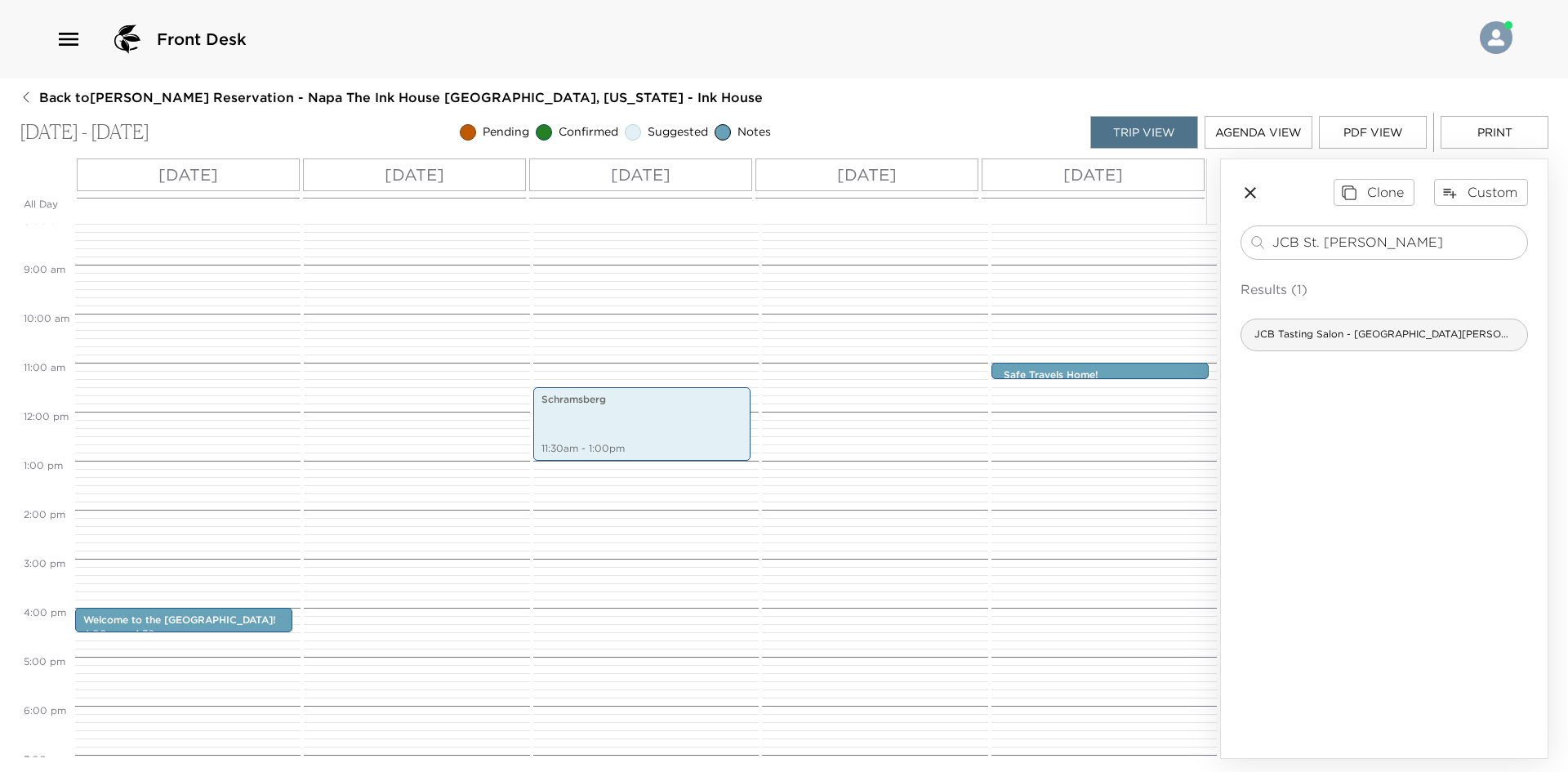
type input "JCB St. Helena"
click at [1350, 322] on div "JCB Tasting Salon - St. Helena" at bounding box center [1385, 335] width 288 height 33
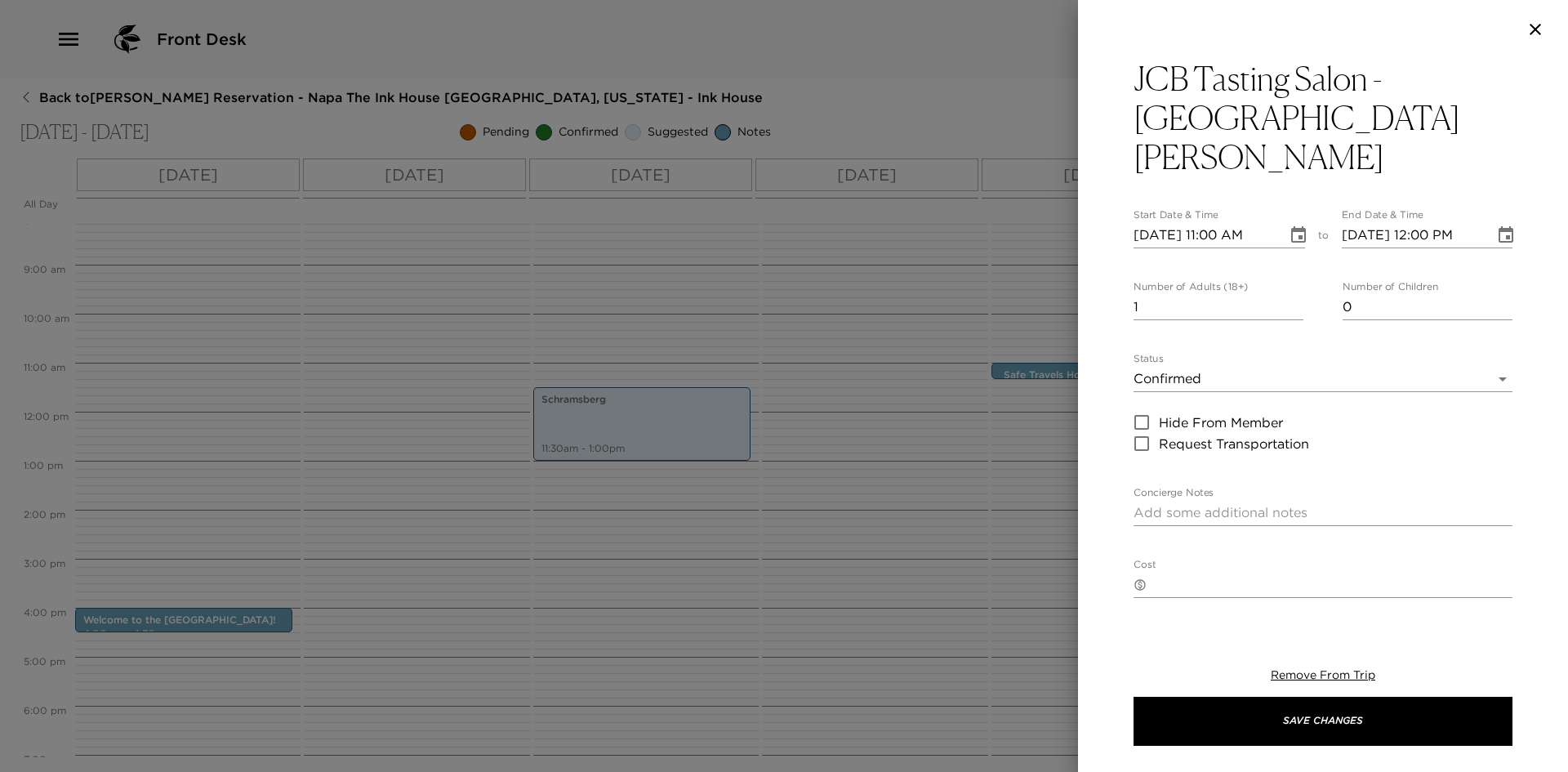
type textarea "The elegant lounge offers wines by the glass and bottle from Napa Valley, Champ…"
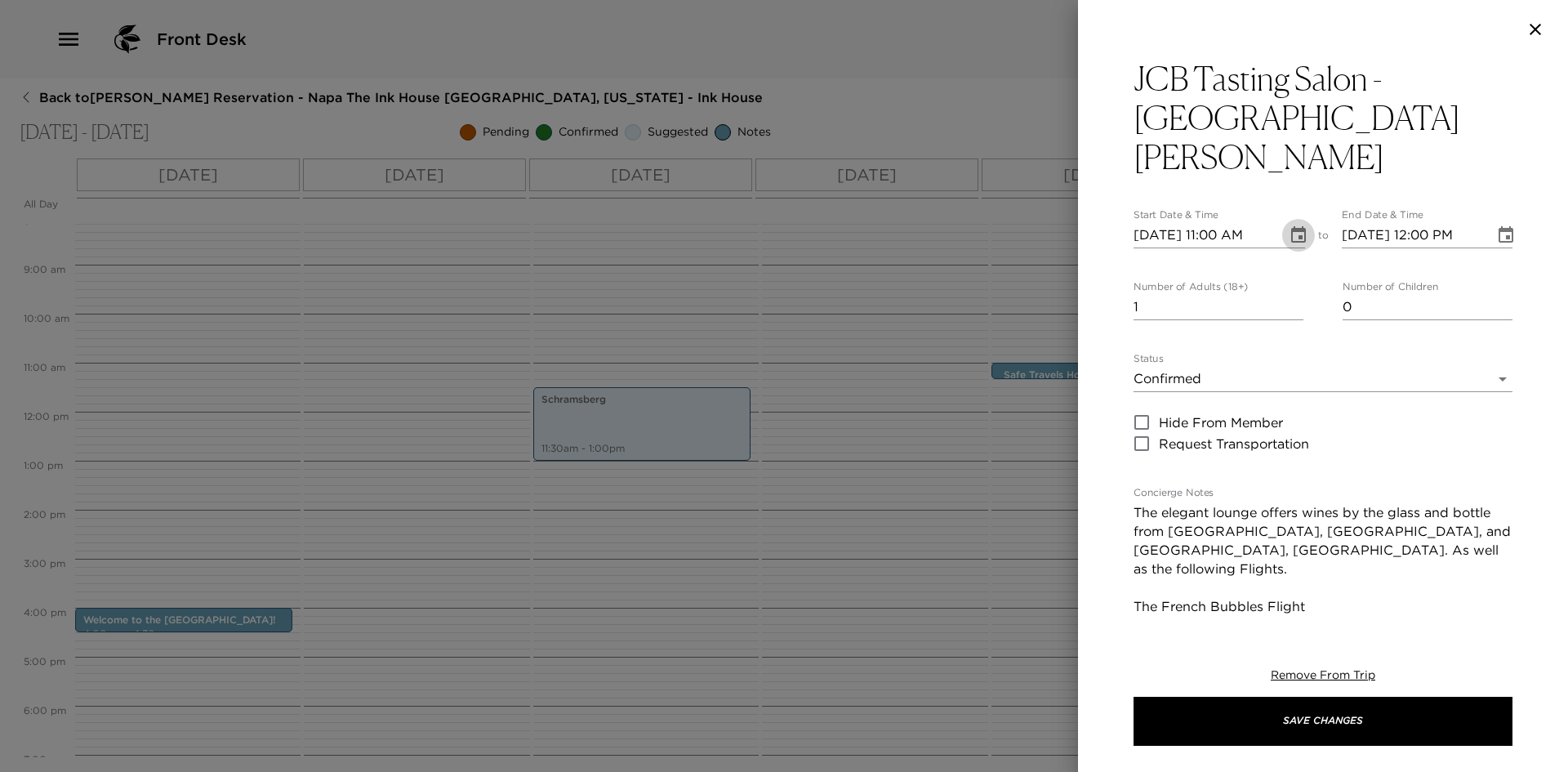
click at [1295, 225] on icon "Choose date, selected date is Sep 21, 2025" at bounding box center [1298, 235] width 20 height 20
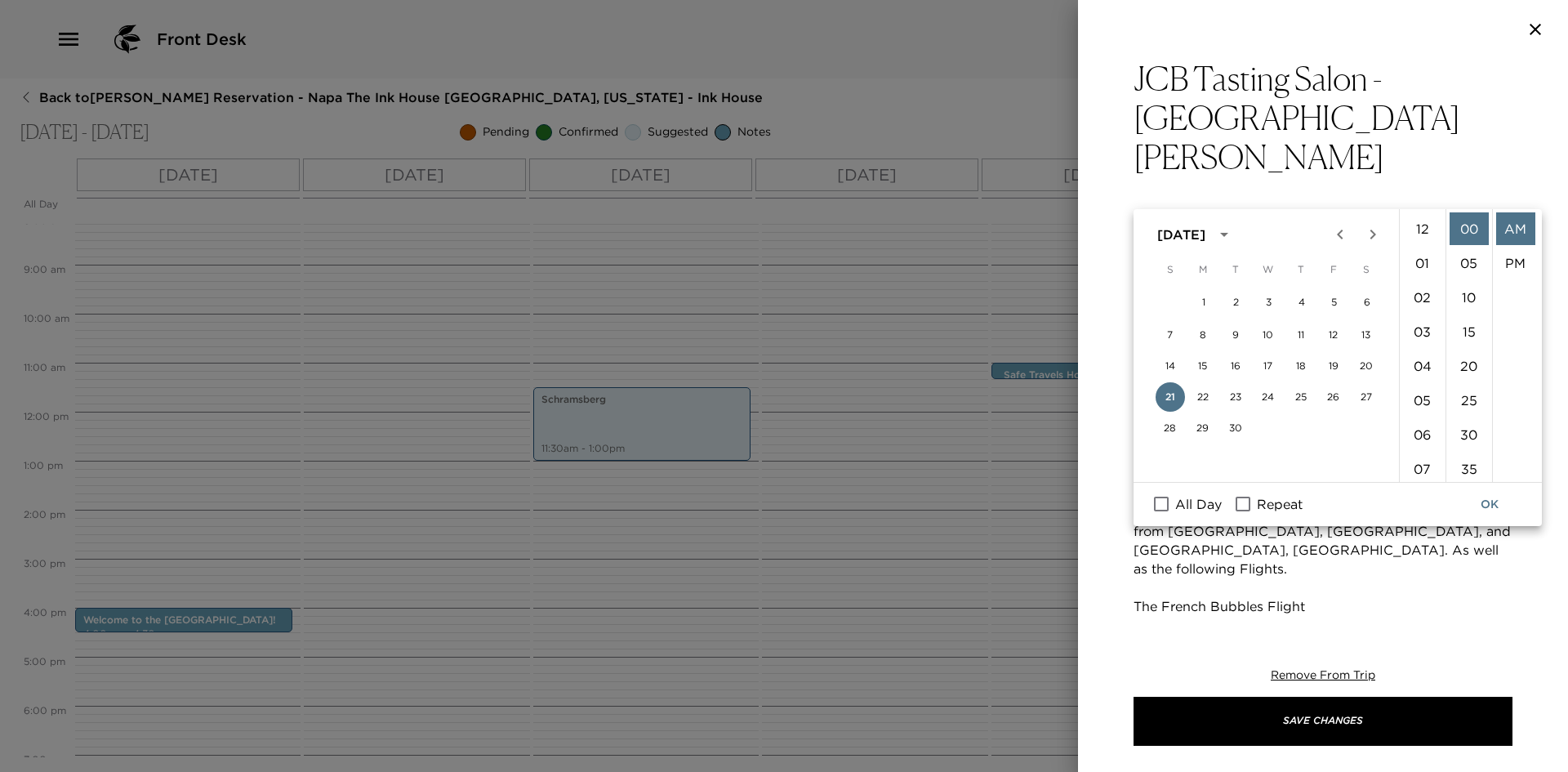
scroll to position [378, 0]
click at [1204, 392] on button "22" at bounding box center [1203, 396] width 29 height 29
type input "09/22/2025 11:00 AM"
type input "09/22/2025 12:00 PM"
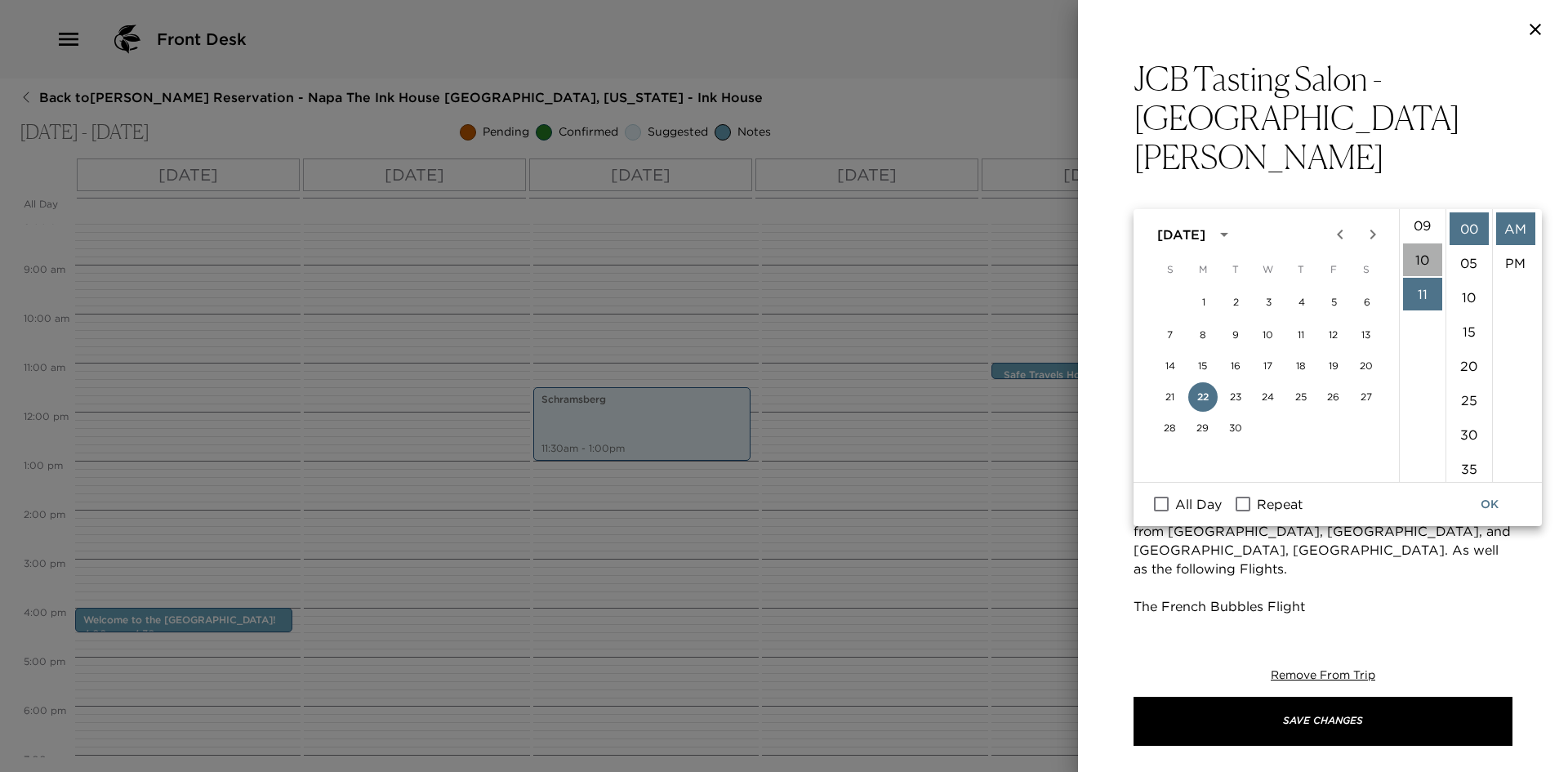
click at [1418, 264] on li "10" at bounding box center [1423, 260] width 39 height 33
click at [1464, 426] on li "30" at bounding box center [1470, 435] width 39 height 33
type input "09/22/2025 10:30 AM"
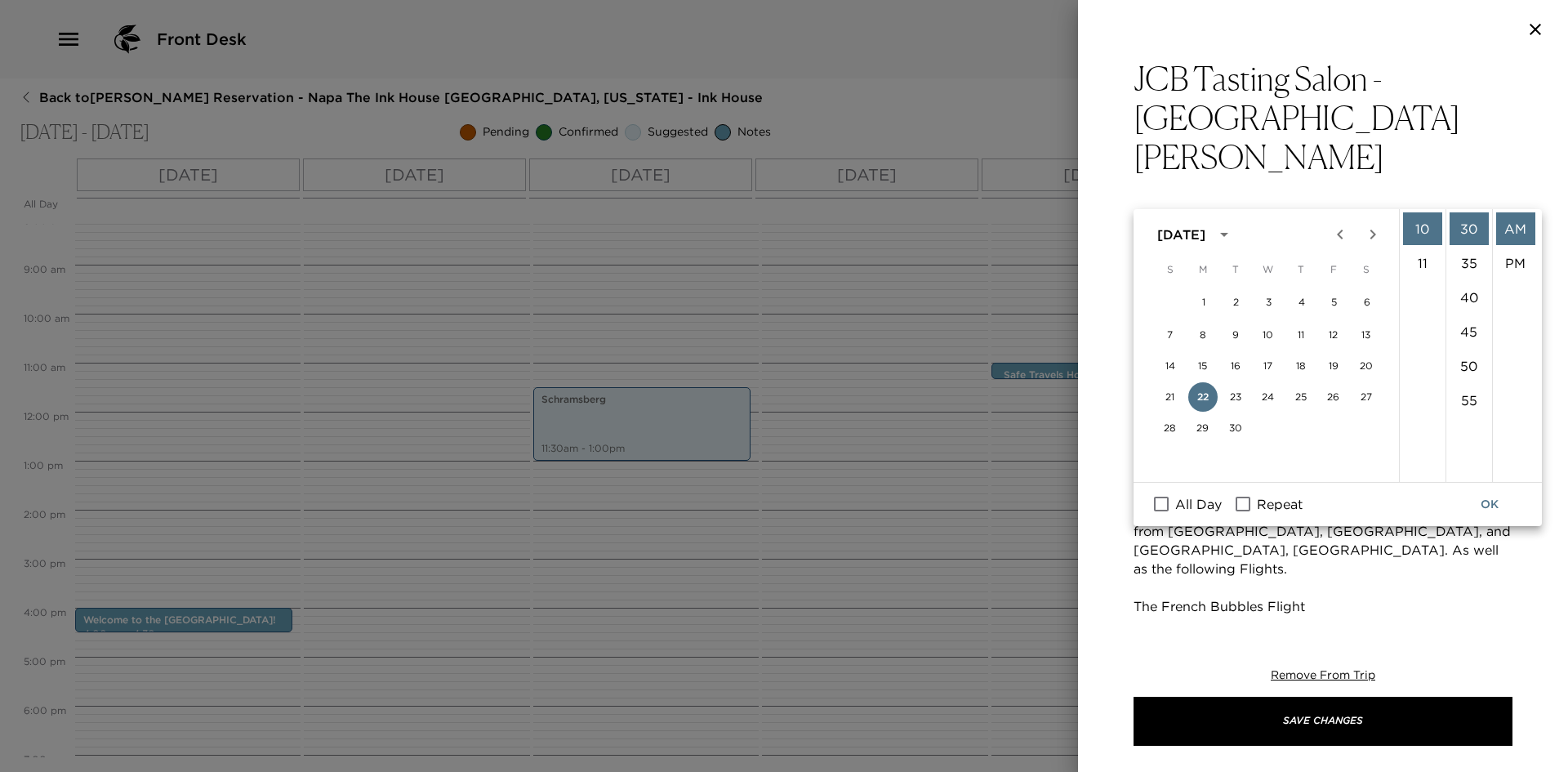
click at [1484, 508] on button "OK" at bounding box center [1490, 505] width 52 height 30
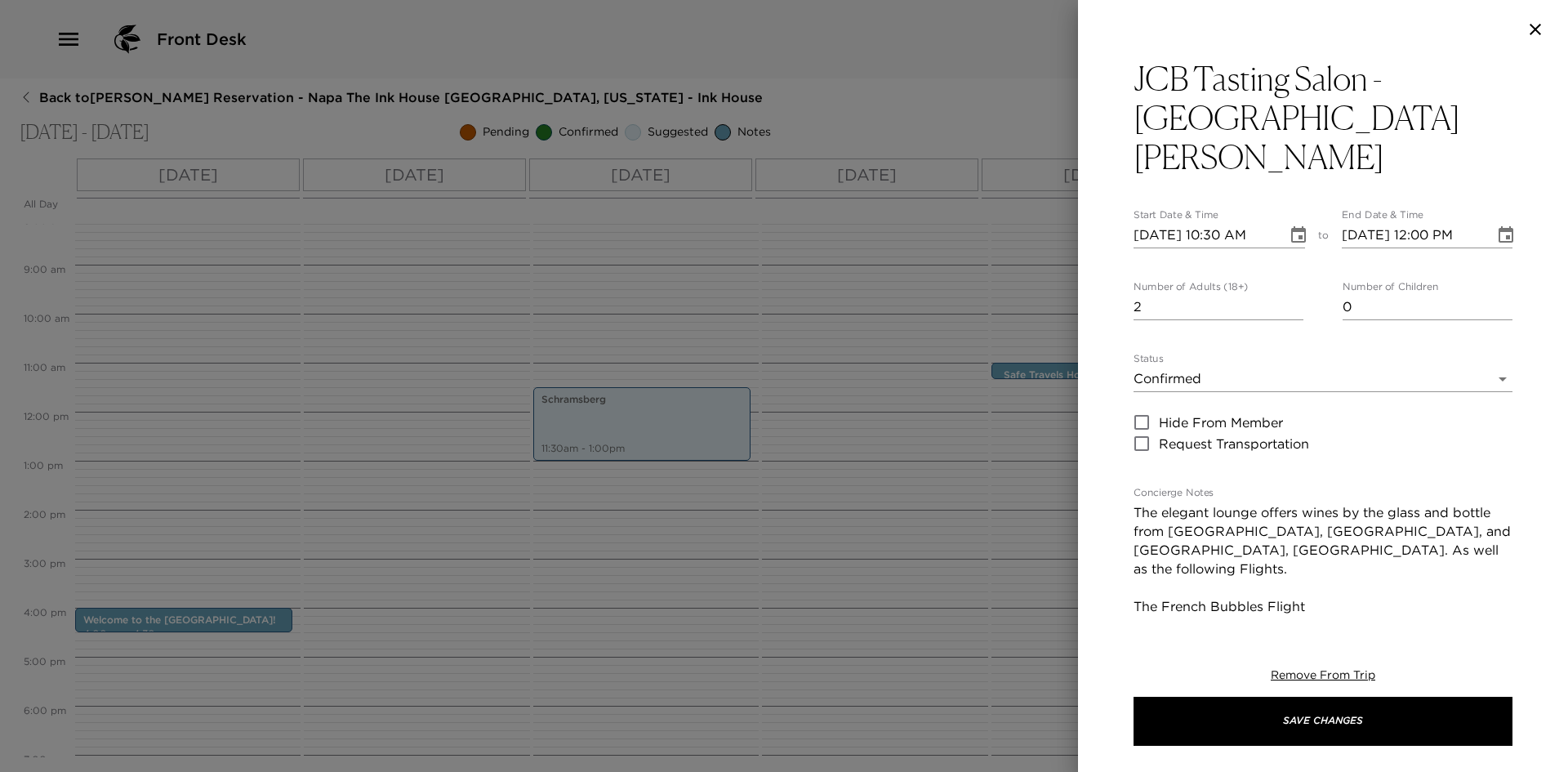
click at [1292, 294] on input "2" at bounding box center [1219, 307] width 170 height 26
click at [1292, 294] on input "3" at bounding box center [1219, 307] width 170 height 26
click at [1292, 294] on input "4" at bounding box center [1219, 307] width 170 height 26
click at [1292, 294] on input "5" at bounding box center [1219, 307] width 170 height 26
type input "6"
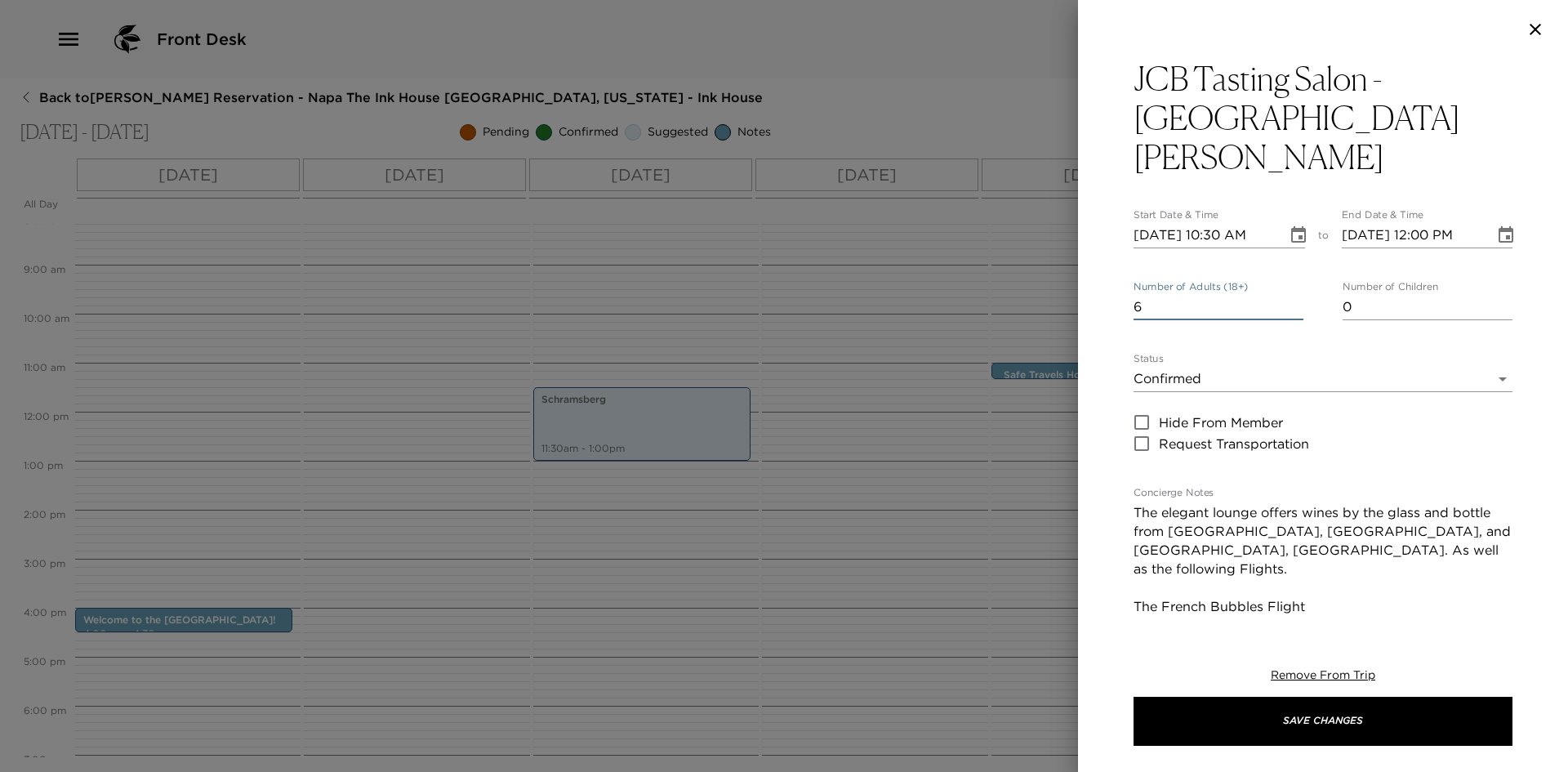
click at [1292, 294] on input "6" at bounding box center [1219, 307] width 170 height 26
click at [1260, 335] on body "Front Desk Back to Jerry Kelly Reservation - Napa The Ink House Napa, Californi…" at bounding box center [784, 386] width 1568 height 772
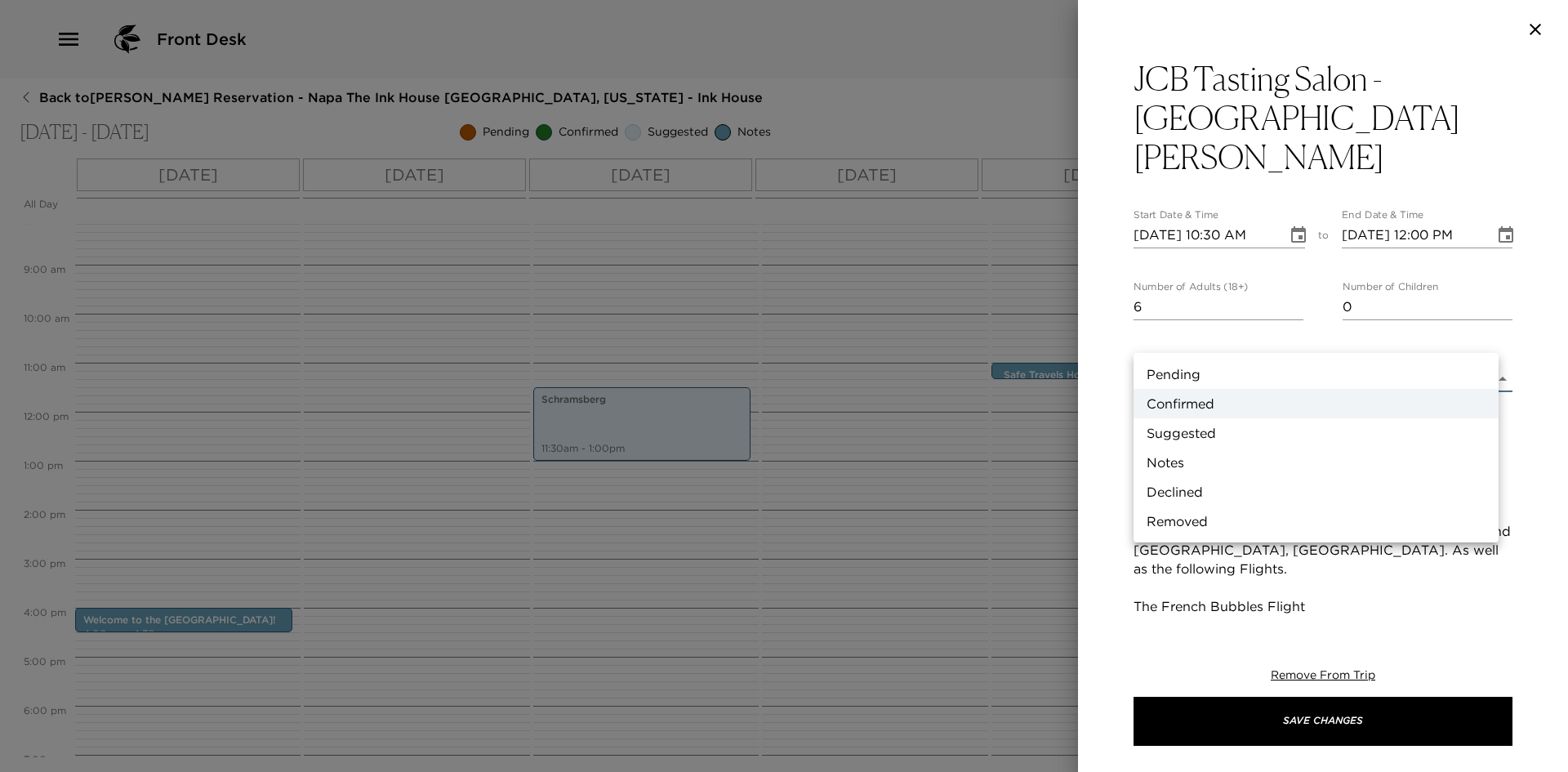
click at [1260, 335] on div at bounding box center [784, 386] width 1568 height 772
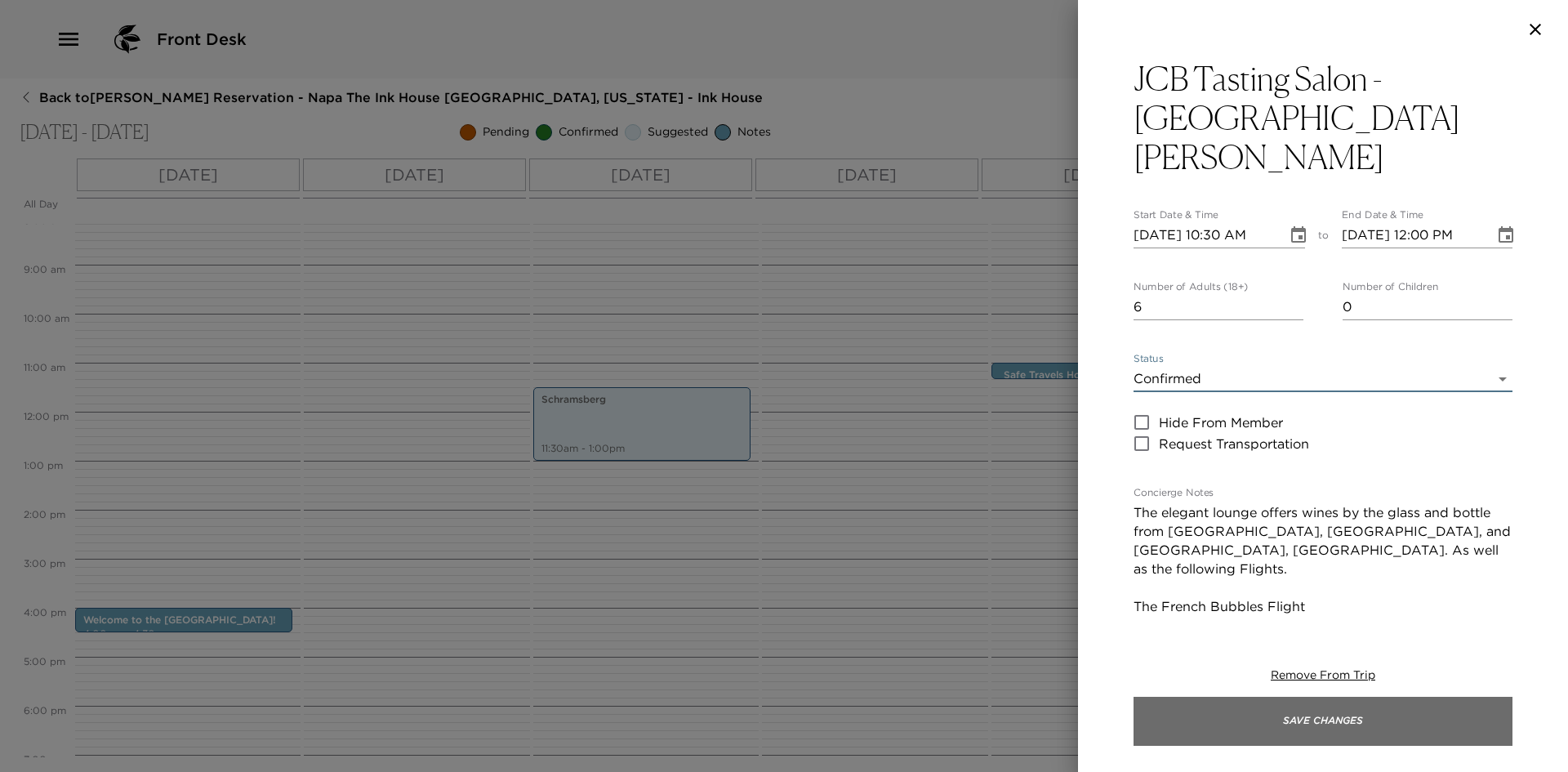
click at [1276, 719] on button "Save Changes" at bounding box center [1323, 722] width 379 height 49
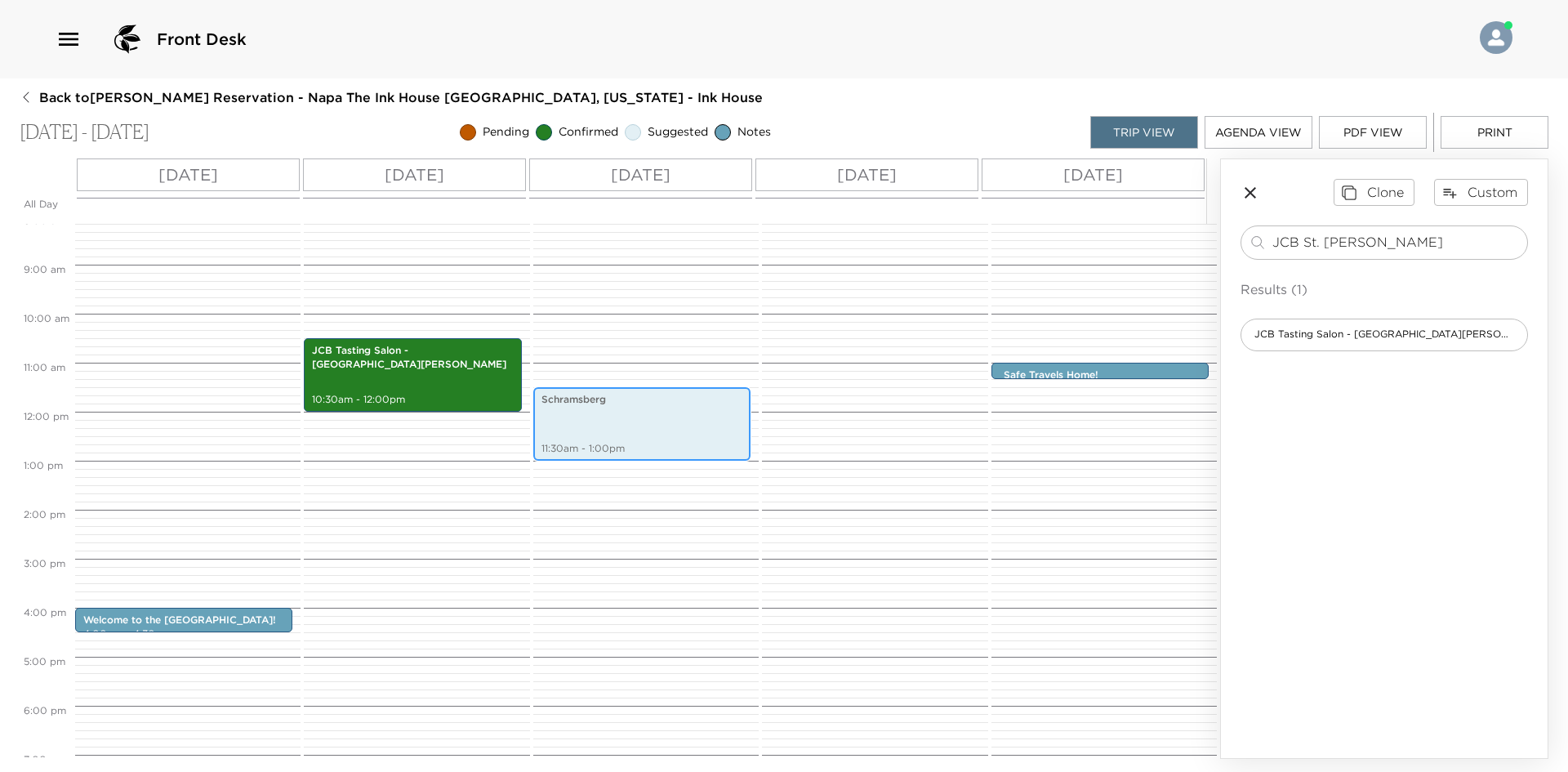
click at [663, 407] on div "Schramsberg 11:30am - 1:00pm" at bounding box center [642, 423] width 207 height 68
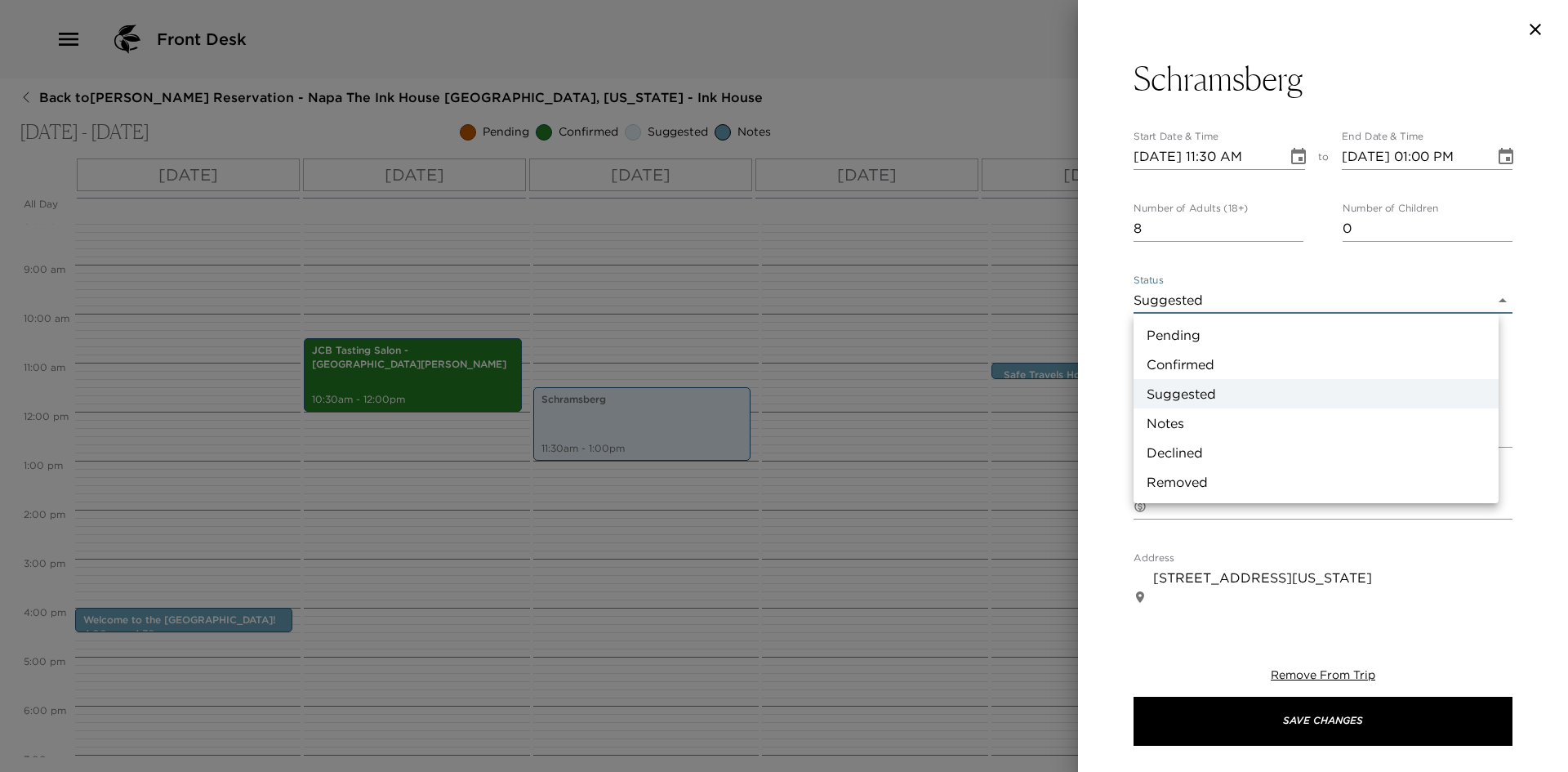
click at [1228, 301] on body "Front Desk Back to Jerry Kelly Reservation - Napa The Ink House Napa, Californi…" at bounding box center [784, 386] width 1568 height 772
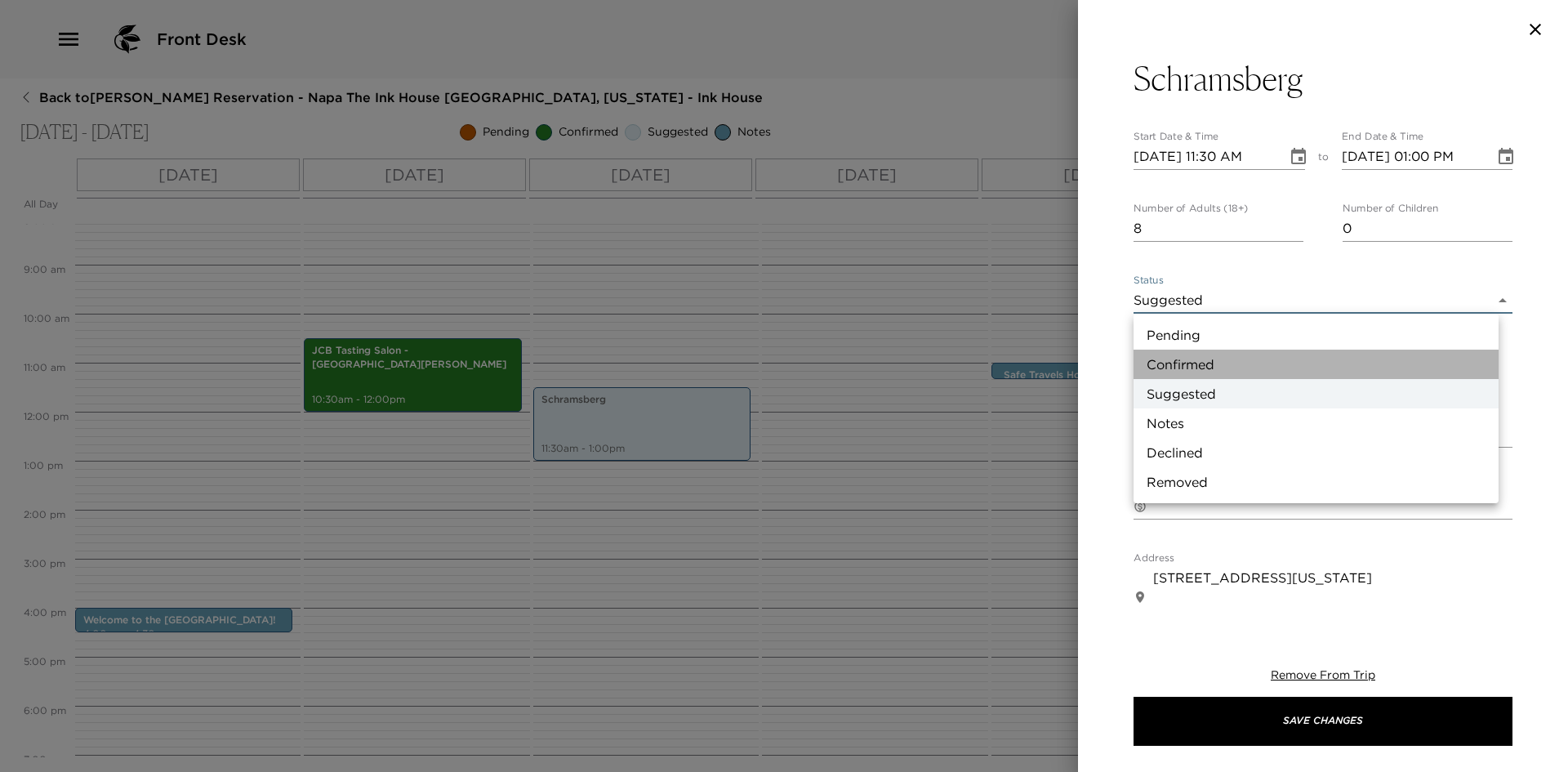
click at [1225, 356] on li "Confirmed" at bounding box center [1316, 364] width 365 height 29
type input "Confirmed"
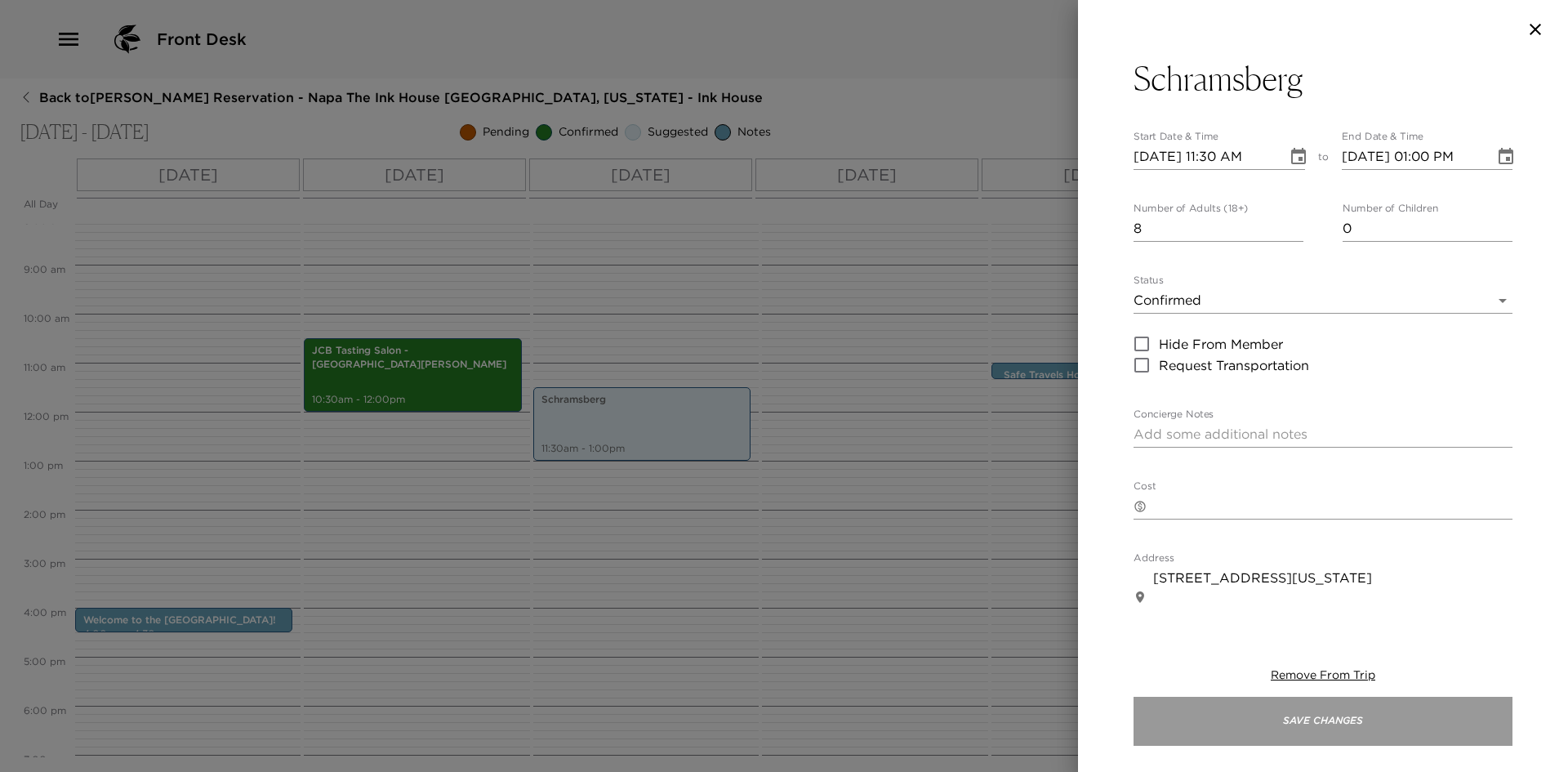
click at [1290, 713] on button "Save Changes" at bounding box center [1323, 722] width 379 height 49
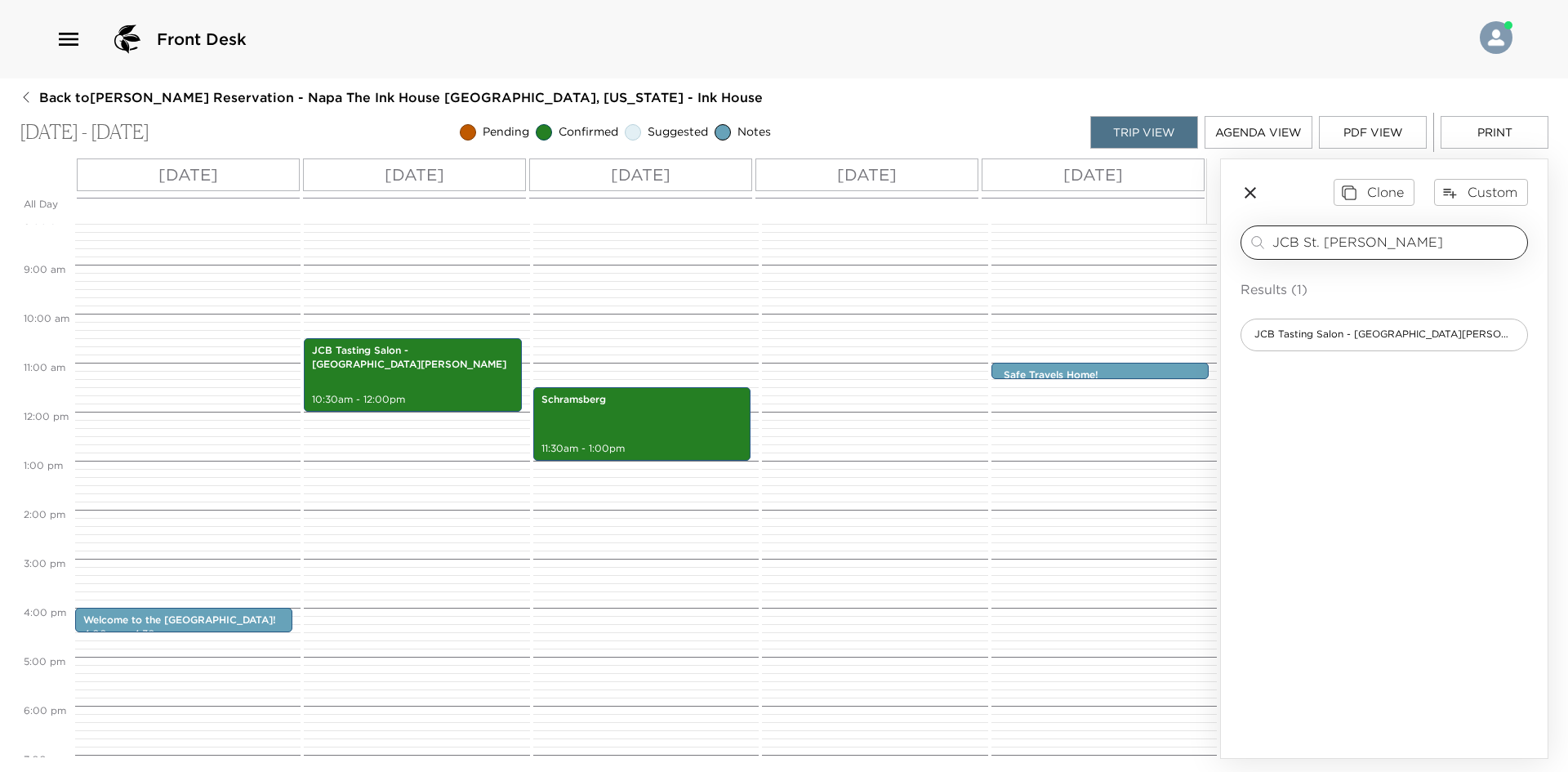
drag, startPoint x: 1376, startPoint y: 239, endPoint x: 1262, endPoint y: 241, distance: 114.0
click at [1262, 241] on div "JCB St. Helena ​" at bounding box center [1385, 242] width 273 height 20
type input "Chef"
click at [1339, 325] on div "Private Chef's Dinner" at bounding box center [1385, 335] width 288 height 33
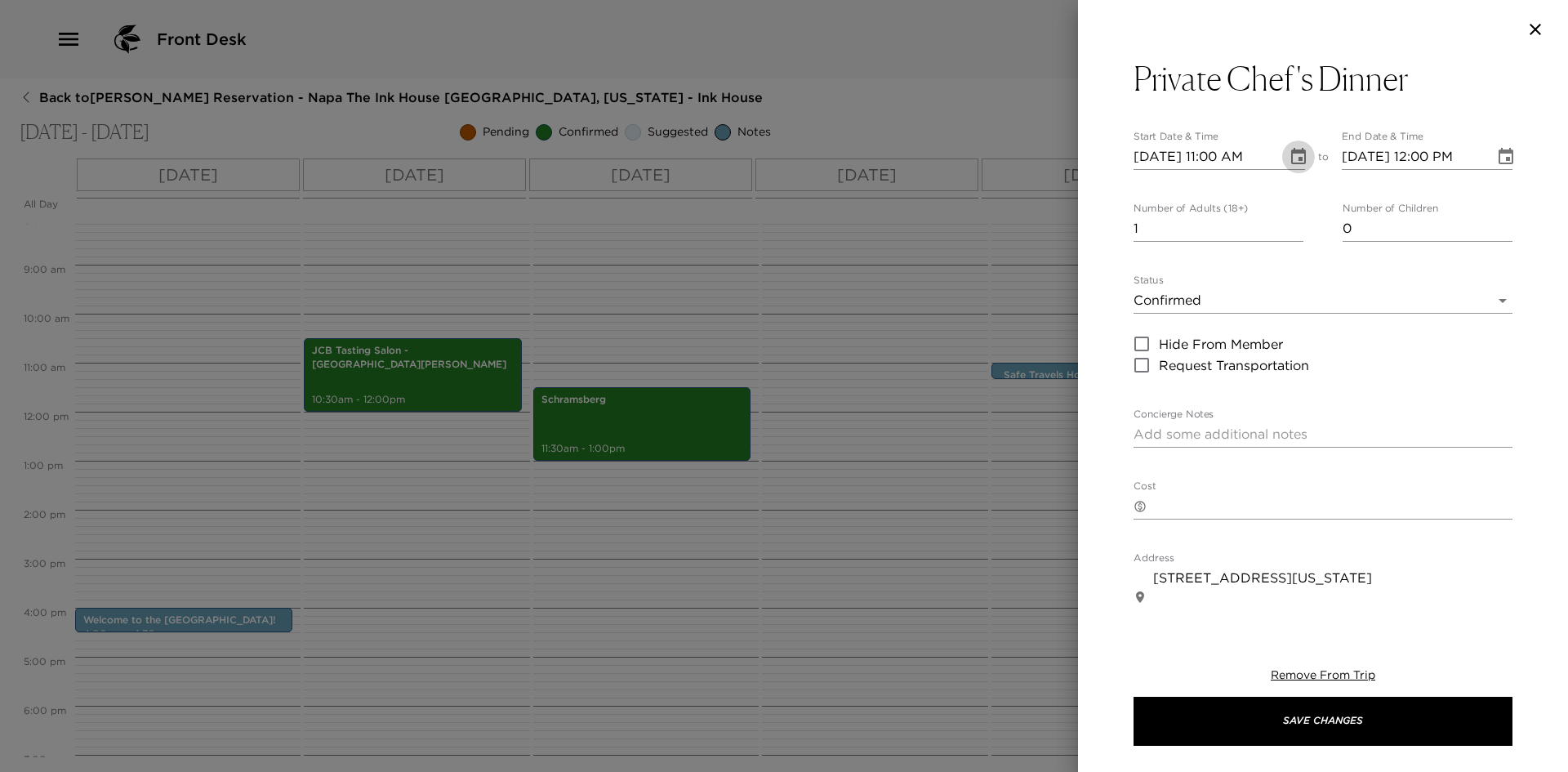
click at [1293, 154] on icon "Choose date, selected date is Sep 21, 2025" at bounding box center [1298, 156] width 20 height 20
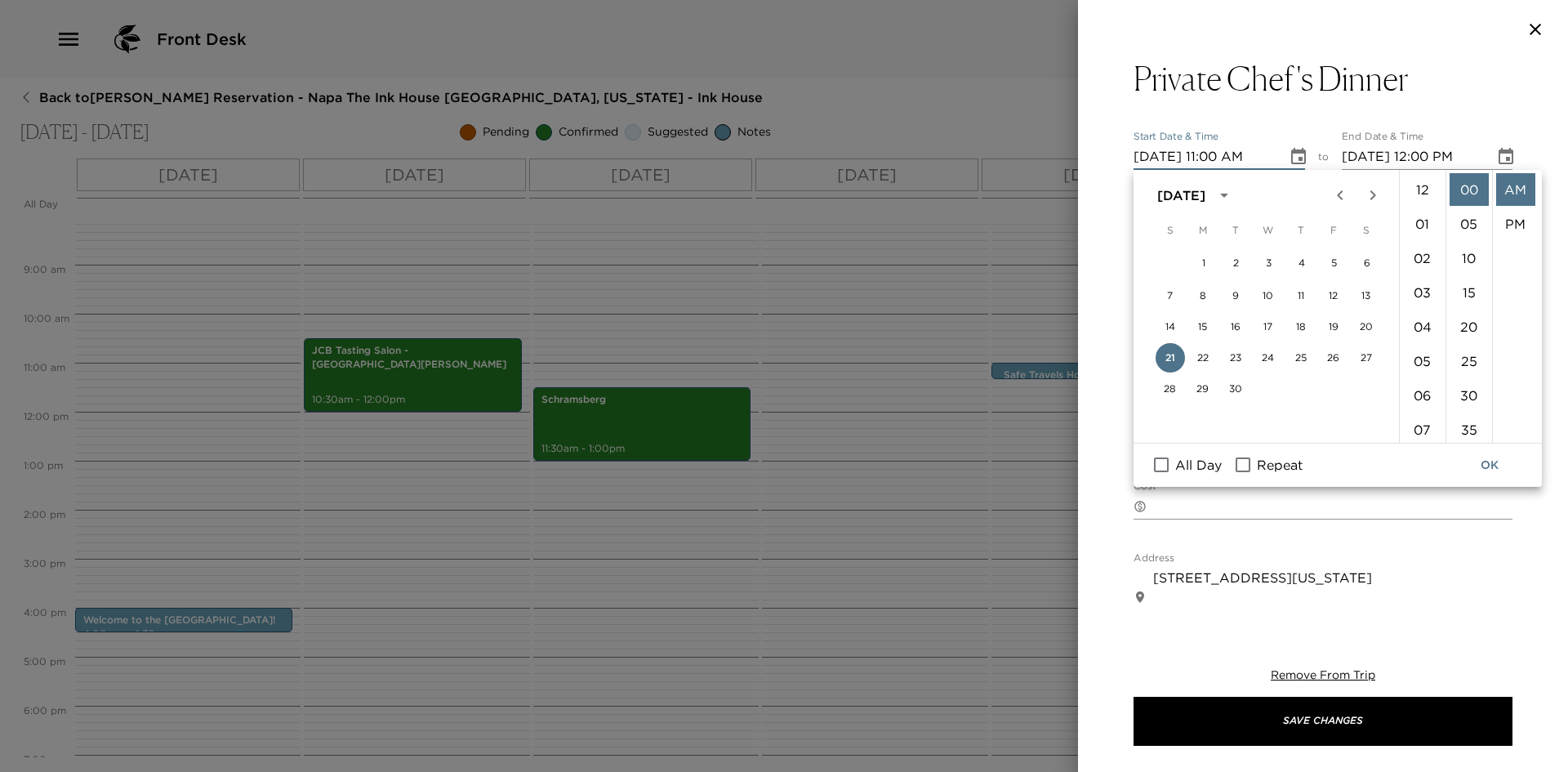
scroll to position [378, 0]
click at [1273, 355] on button "24" at bounding box center [1268, 357] width 29 height 29
type input "09/24/2025 11:00 AM"
type input "09/24/2025 12:00 PM"
click at [1297, 150] on icon "Choose date, selected date is Sep 24, 2025" at bounding box center [1299, 155] width 15 height 16
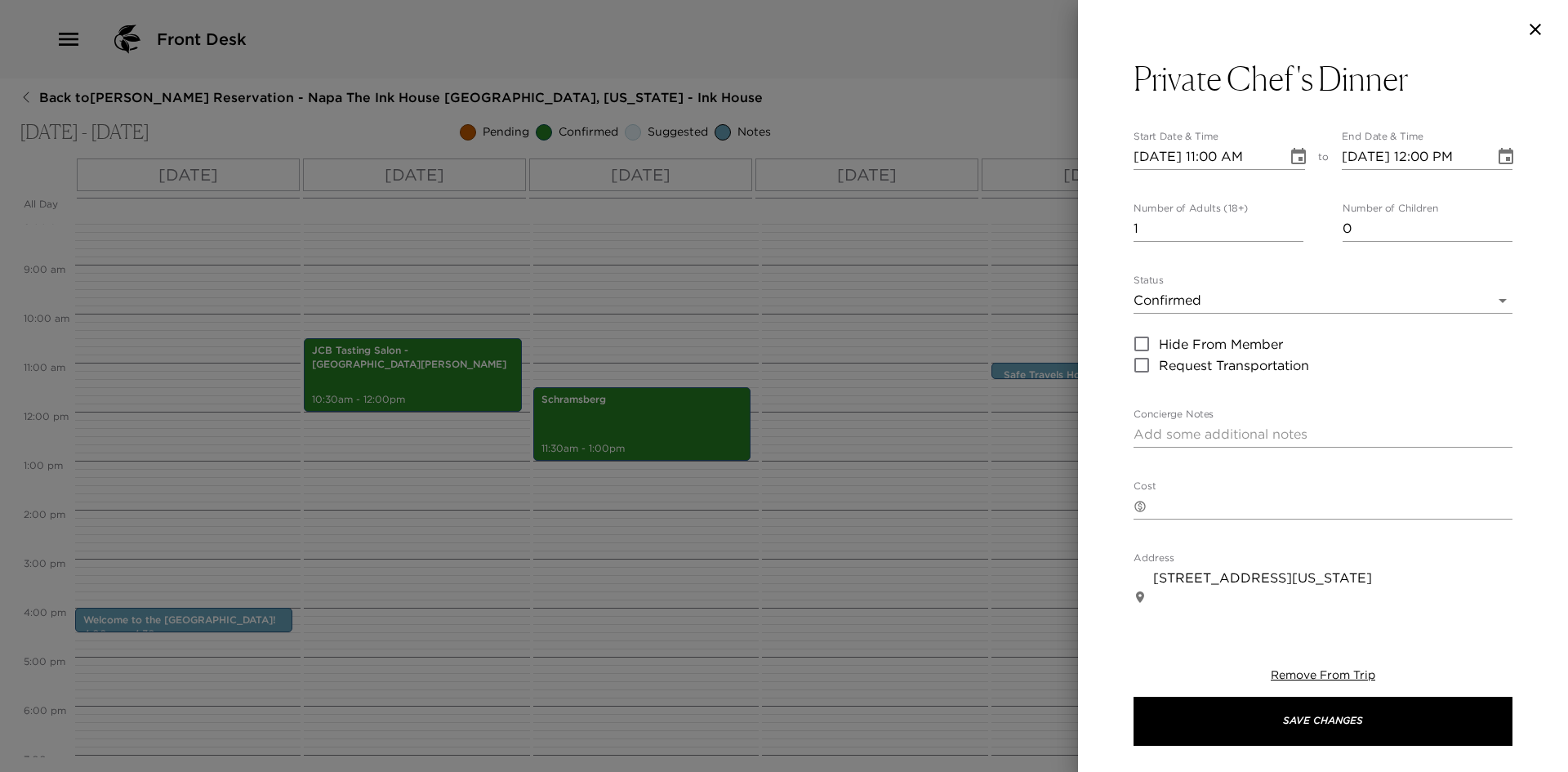
click at [1291, 152] on icon "Choose date, selected date is Sep 24, 2025" at bounding box center [1299, 155] width 15 height 16
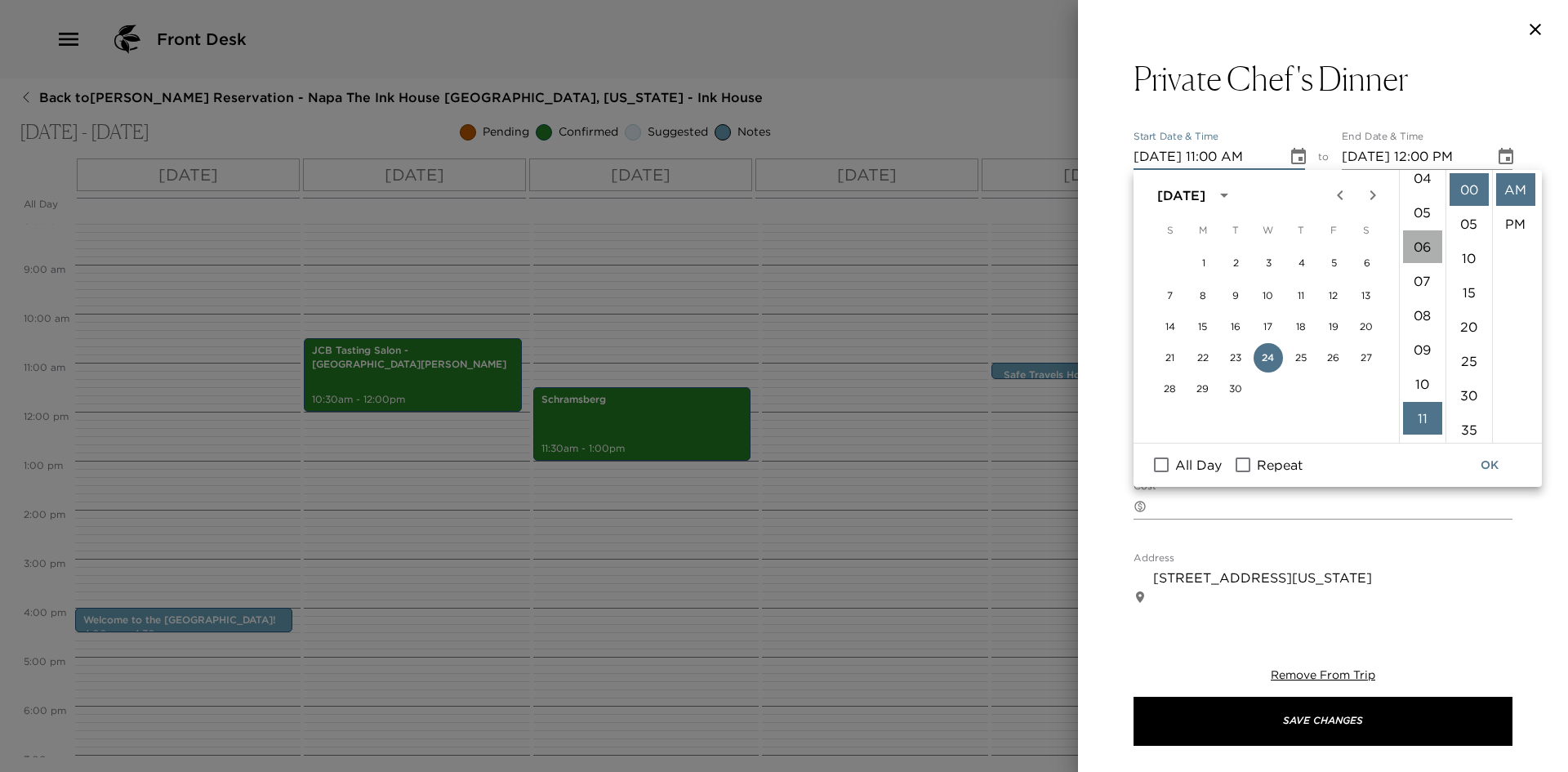
click at [1418, 250] on li "06" at bounding box center [1423, 247] width 39 height 33
click at [1462, 390] on li "30" at bounding box center [1470, 395] width 39 height 33
click at [1512, 218] on li "PM" at bounding box center [1516, 223] width 39 height 33
type input "09/24/2025 06:30 PM"
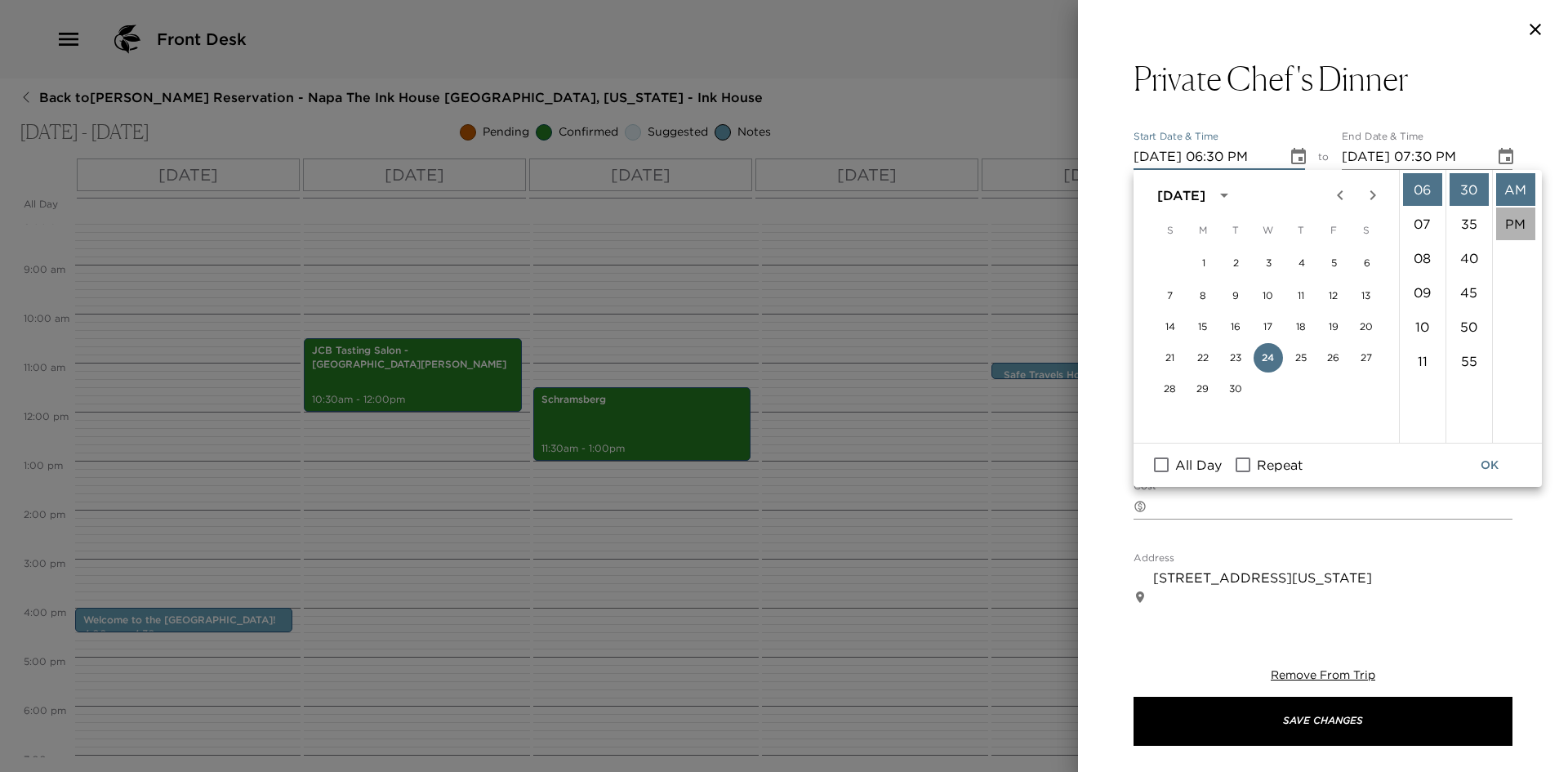
scroll to position [35, 0]
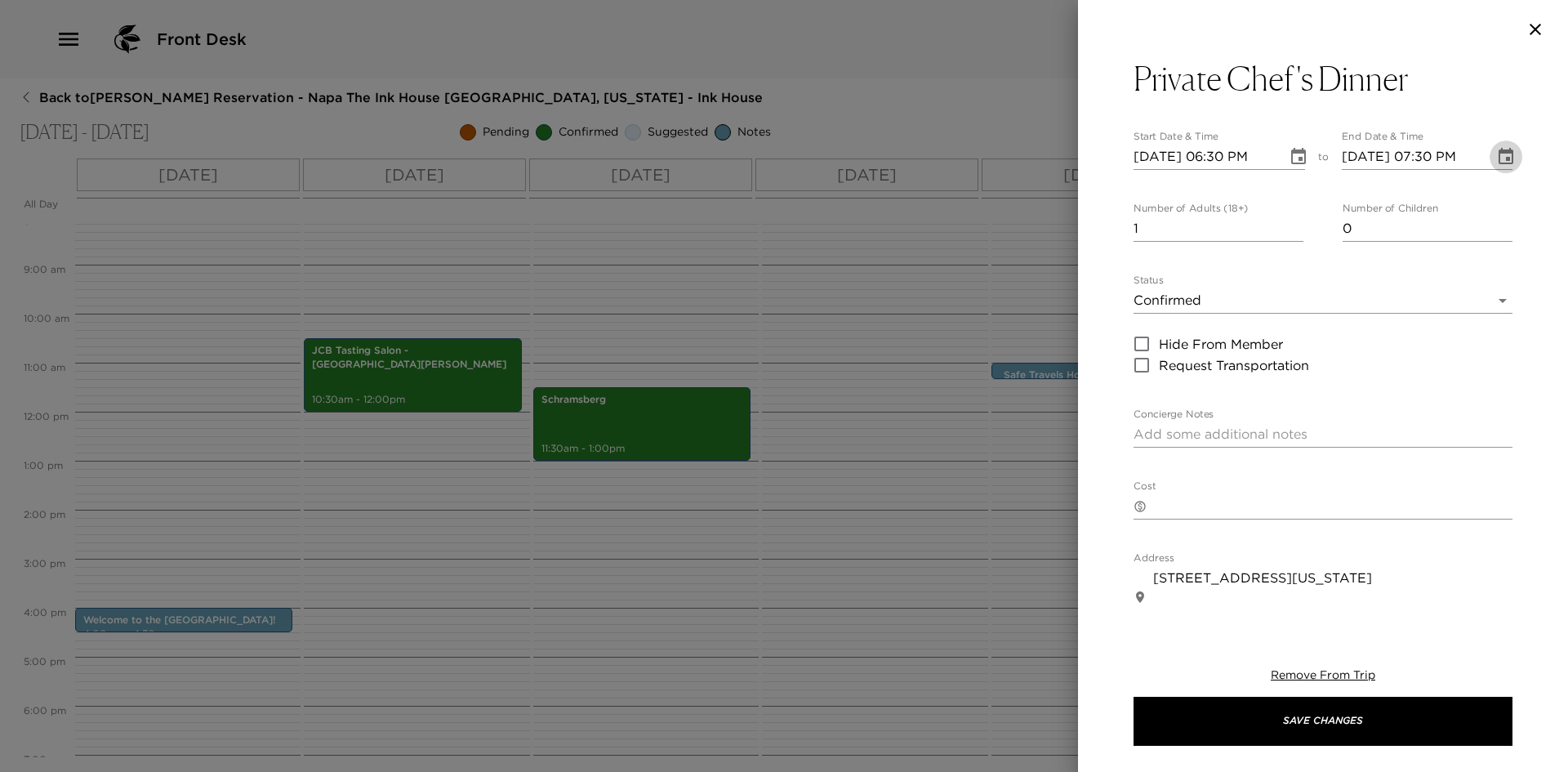
click at [1496, 154] on icon "Choose date, selected date is Sep 24, 2025" at bounding box center [1505, 156] width 20 height 20
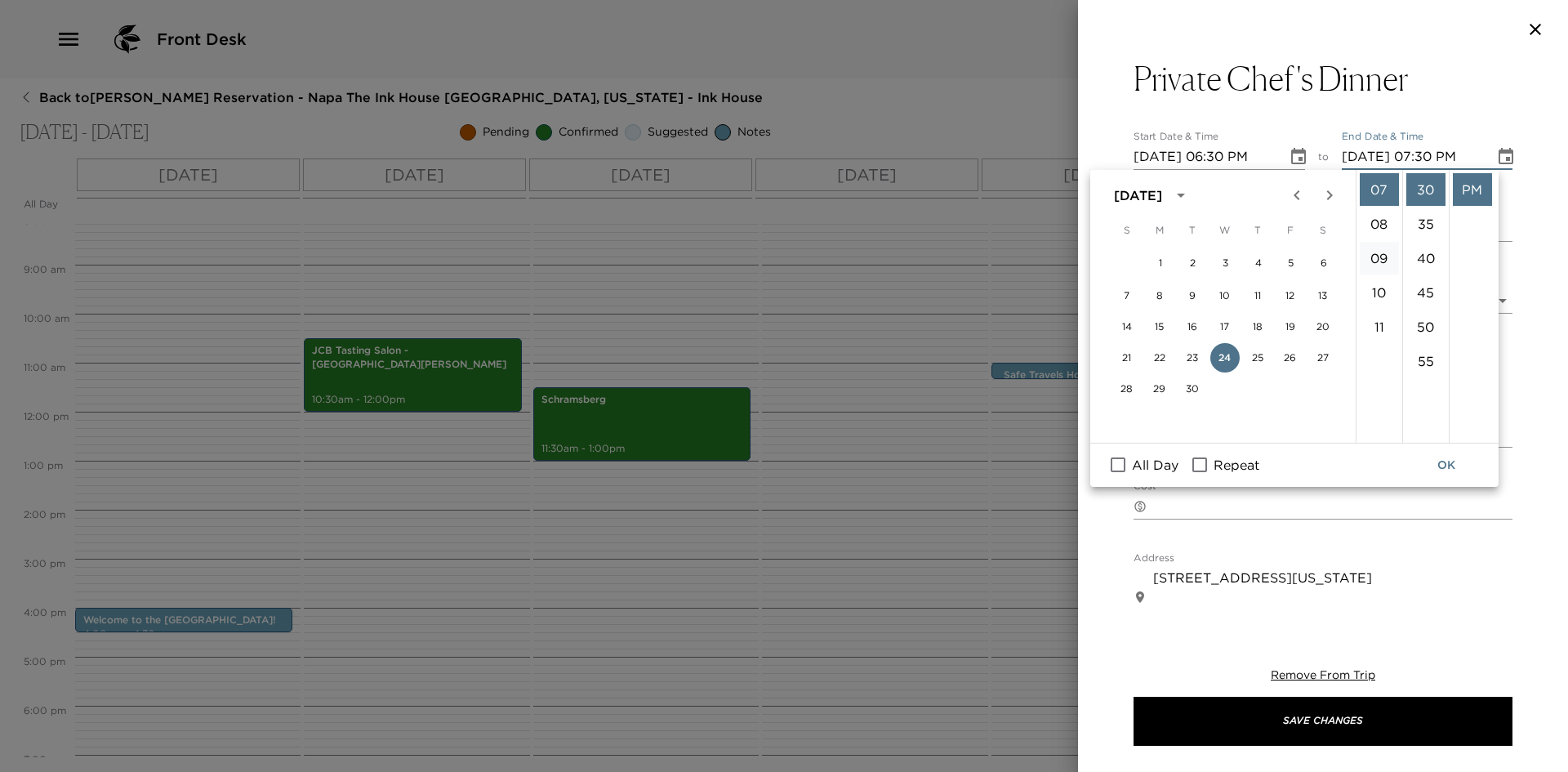
click at [1377, 258] on li "09" at bounding box center [1379, 258] width 39 height 33
type input "09/24/2025 09:30 PM"
click at [1444, 463] on button "OK" at bounding box center [1447, 465] width 52 height 30
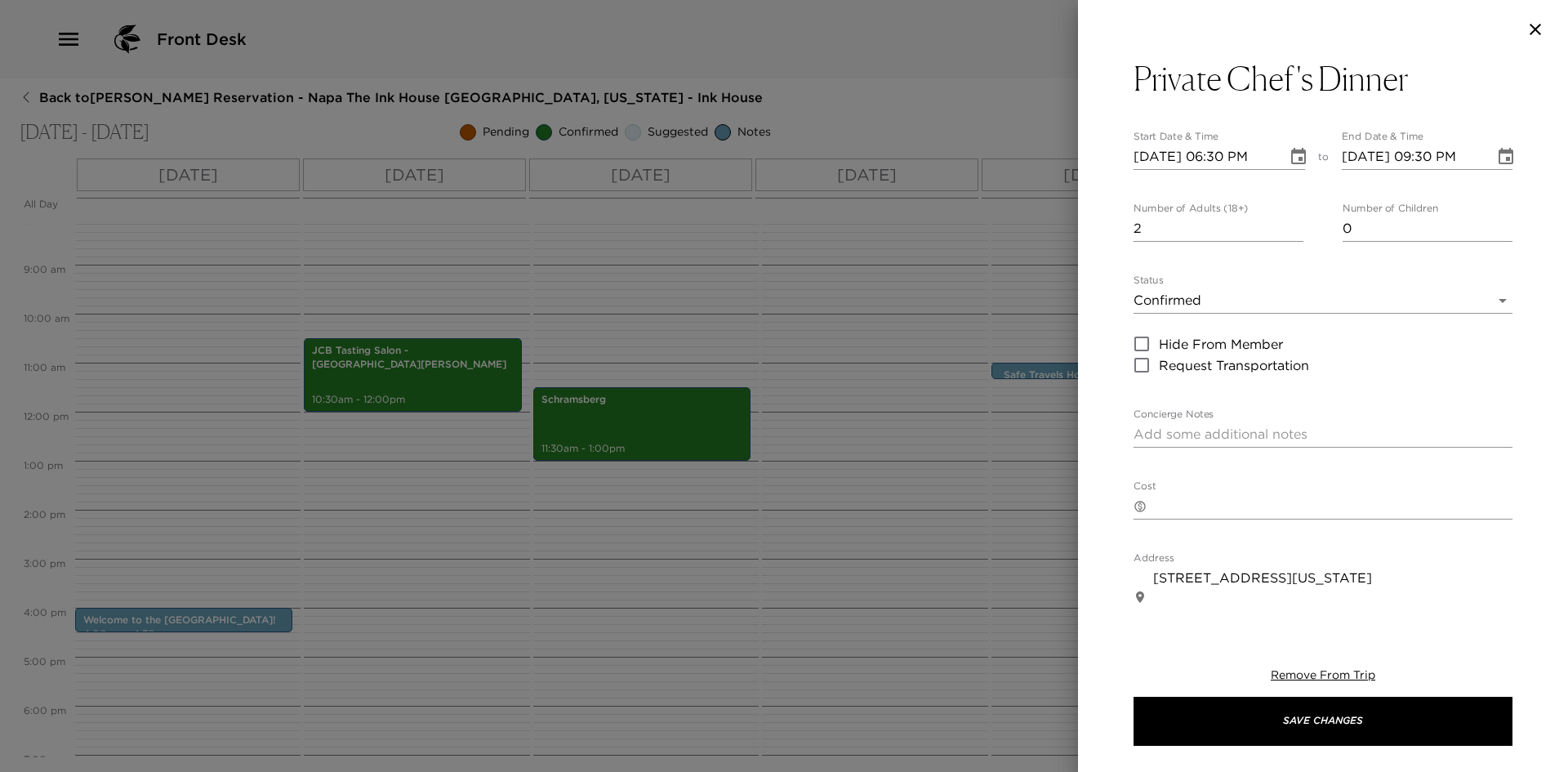
click at [1289, 225] on input "2" at bounding box center [1219, 229] width 170 height 26
click at [1289, 225] on input "3" at bounding box center [1219, 229] width 170 height 26
click at [1289, 225] on input "4" at bounding box center [1219, 229] width 170 height 26
click at [1289, 225] on input "5" at bounding box center [1219, 229] width 170 height 26
type input "6"
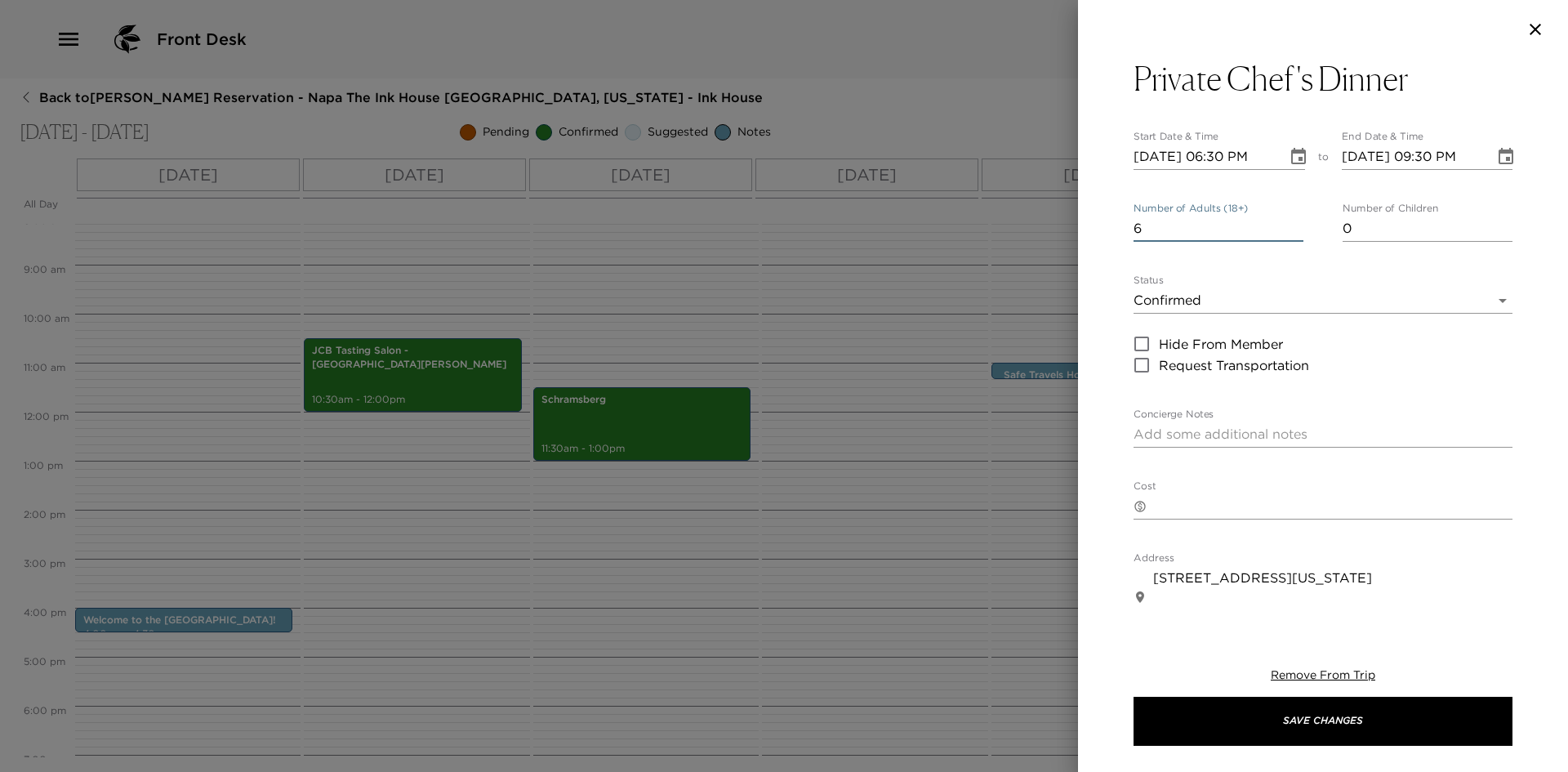
click at [1289, 225] on input "6" at bounding box center [1219, 229] width 170 height 26
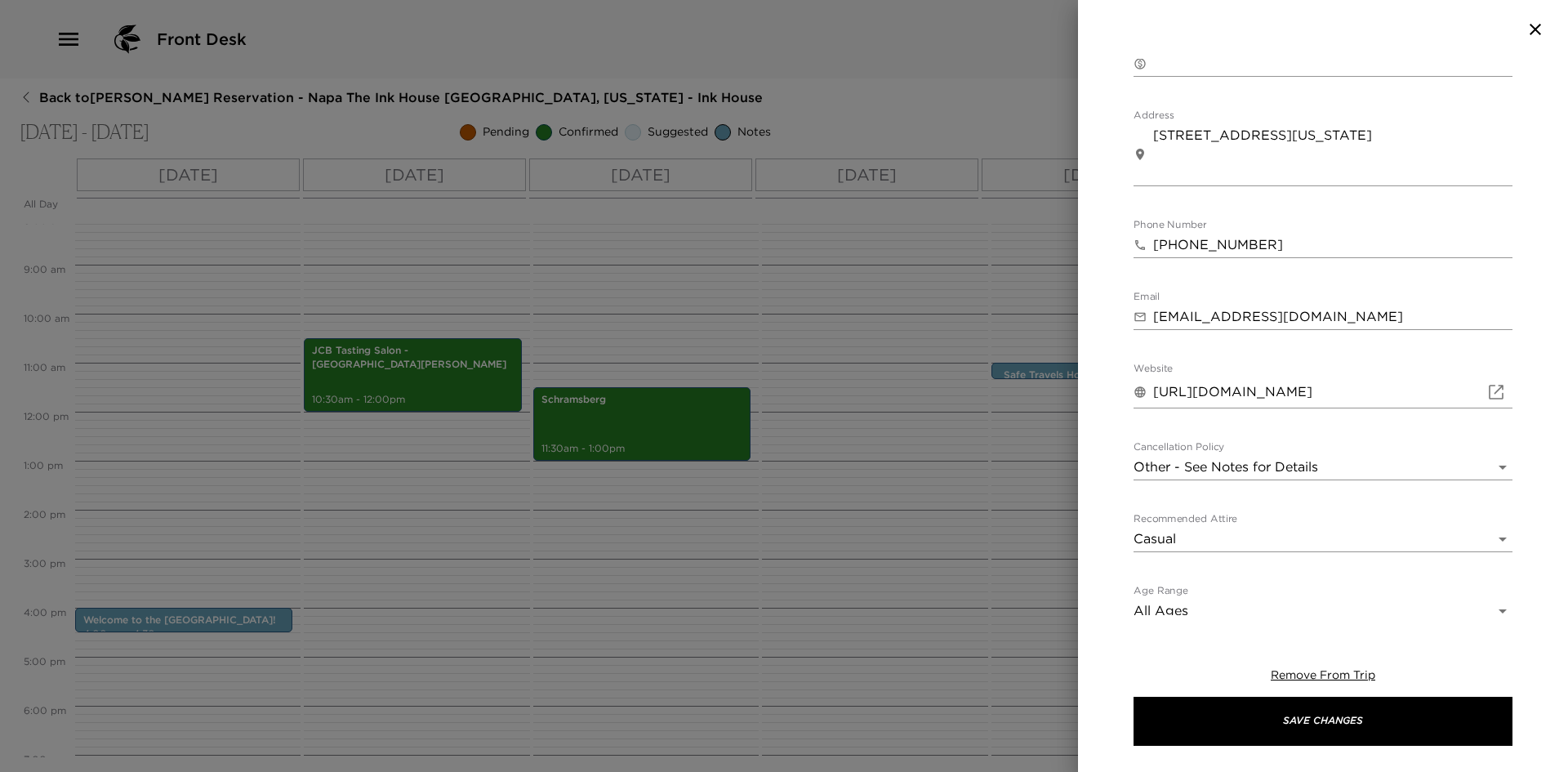
scroll to position [451, 0]
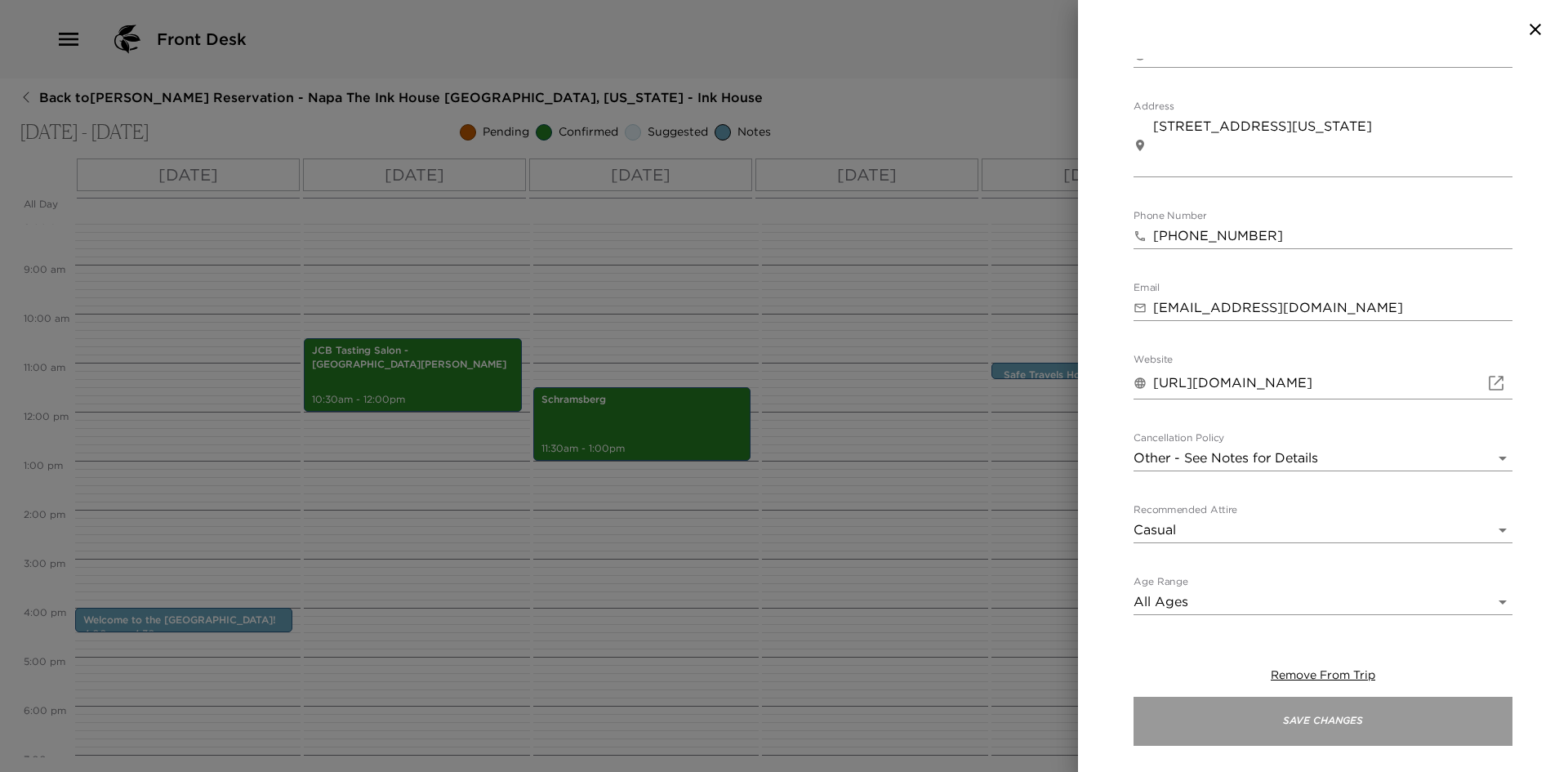
click at [1315, 715] on button "Save Changes" at bounding box center [1323, 722] width 379 height 49
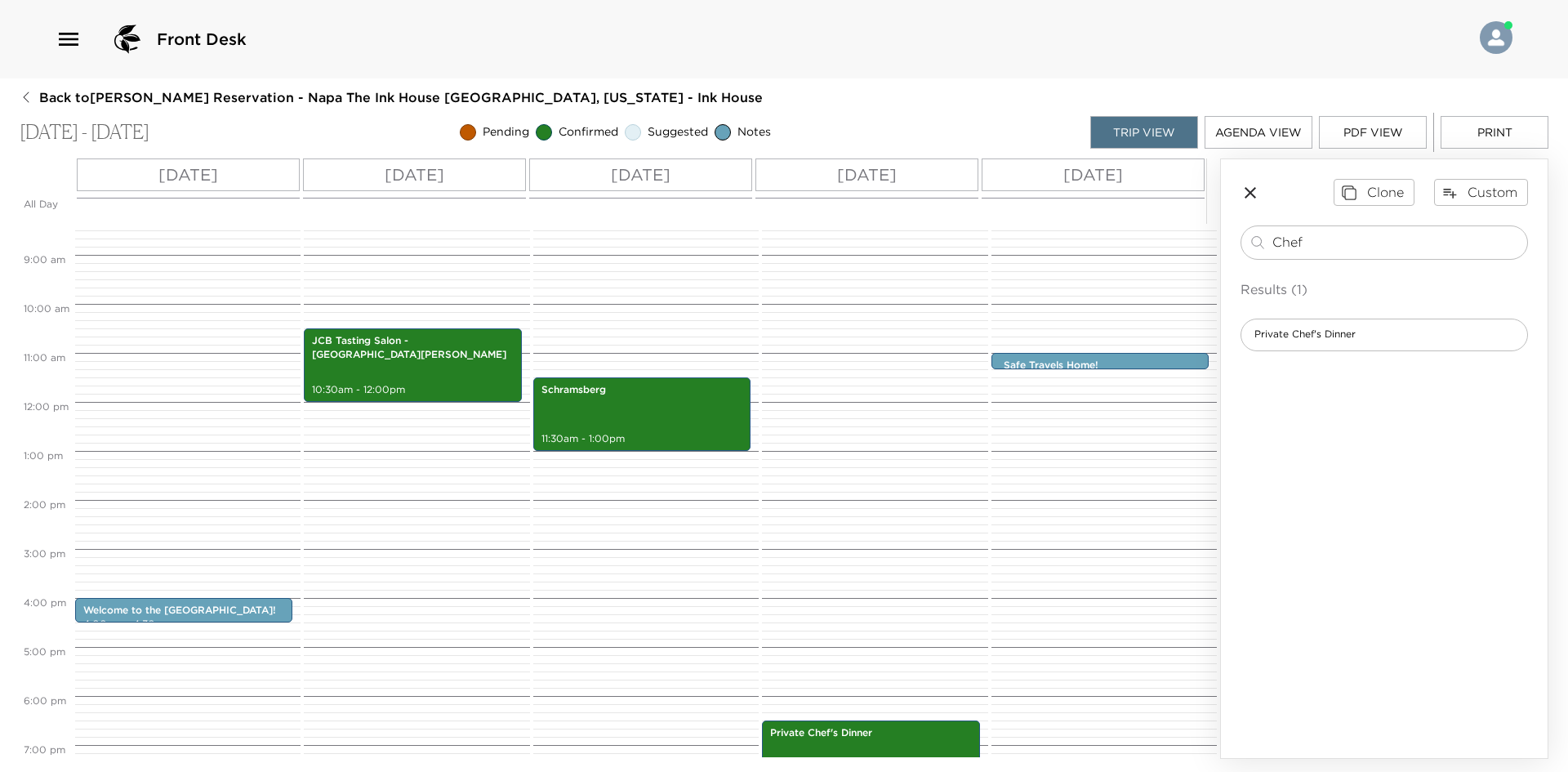
scroll to position [398, 0]
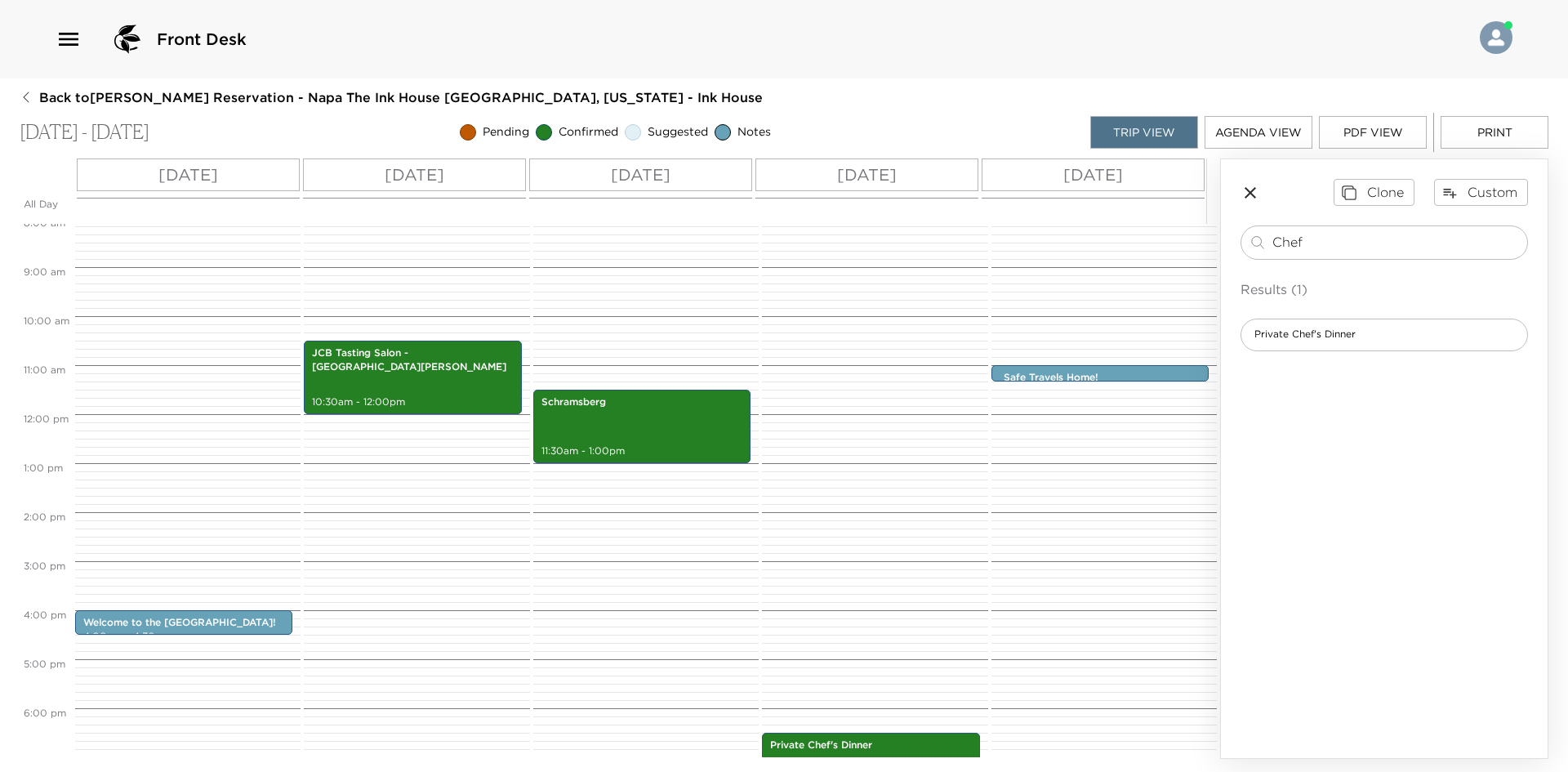
click at [1247, 193] on icon "button" at bounding box center [1250, 193] width 20 height 20
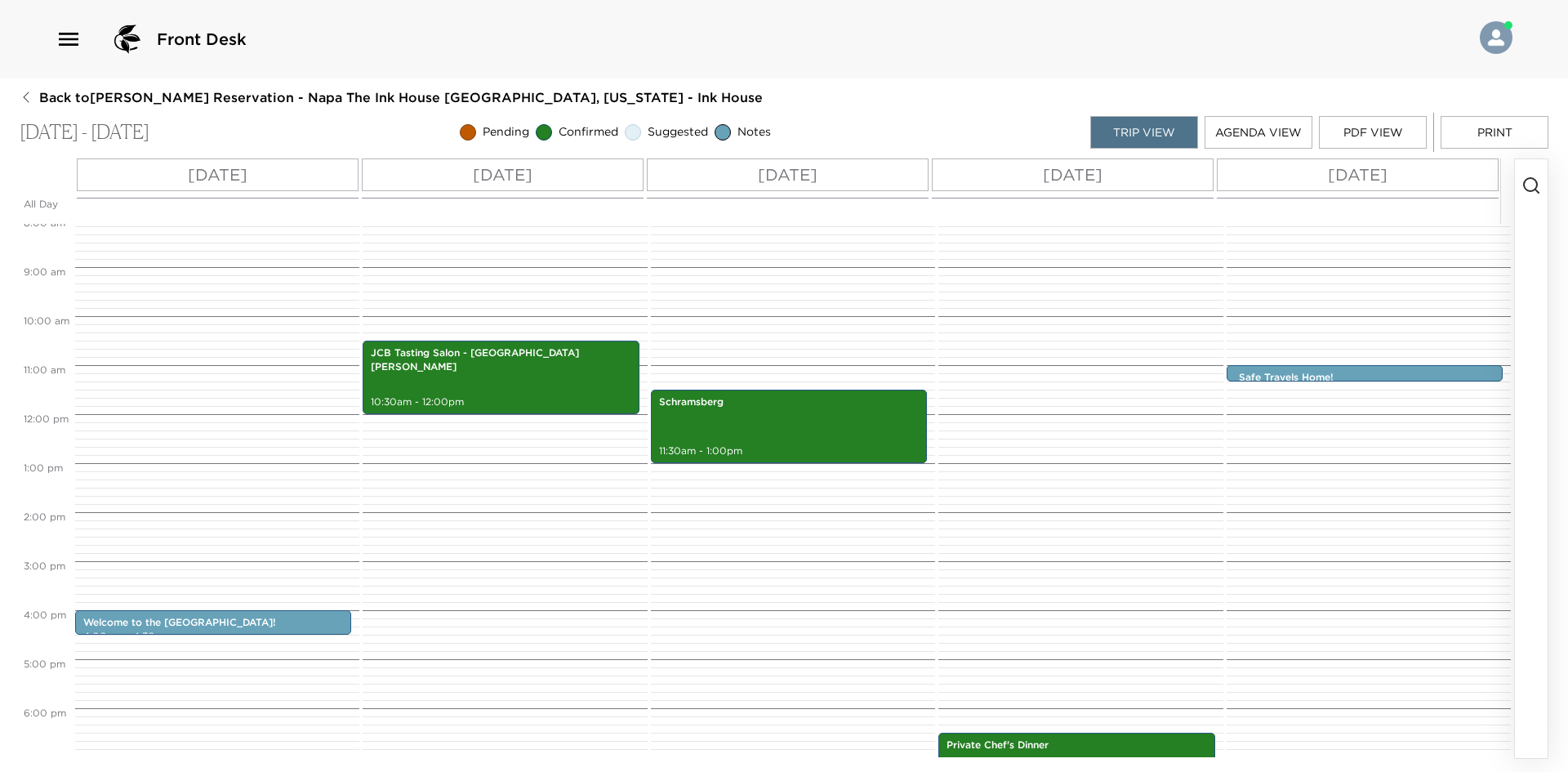
click at [1535, 179] on circle "button" at bounding box center [1531, 185] width 13 height 13
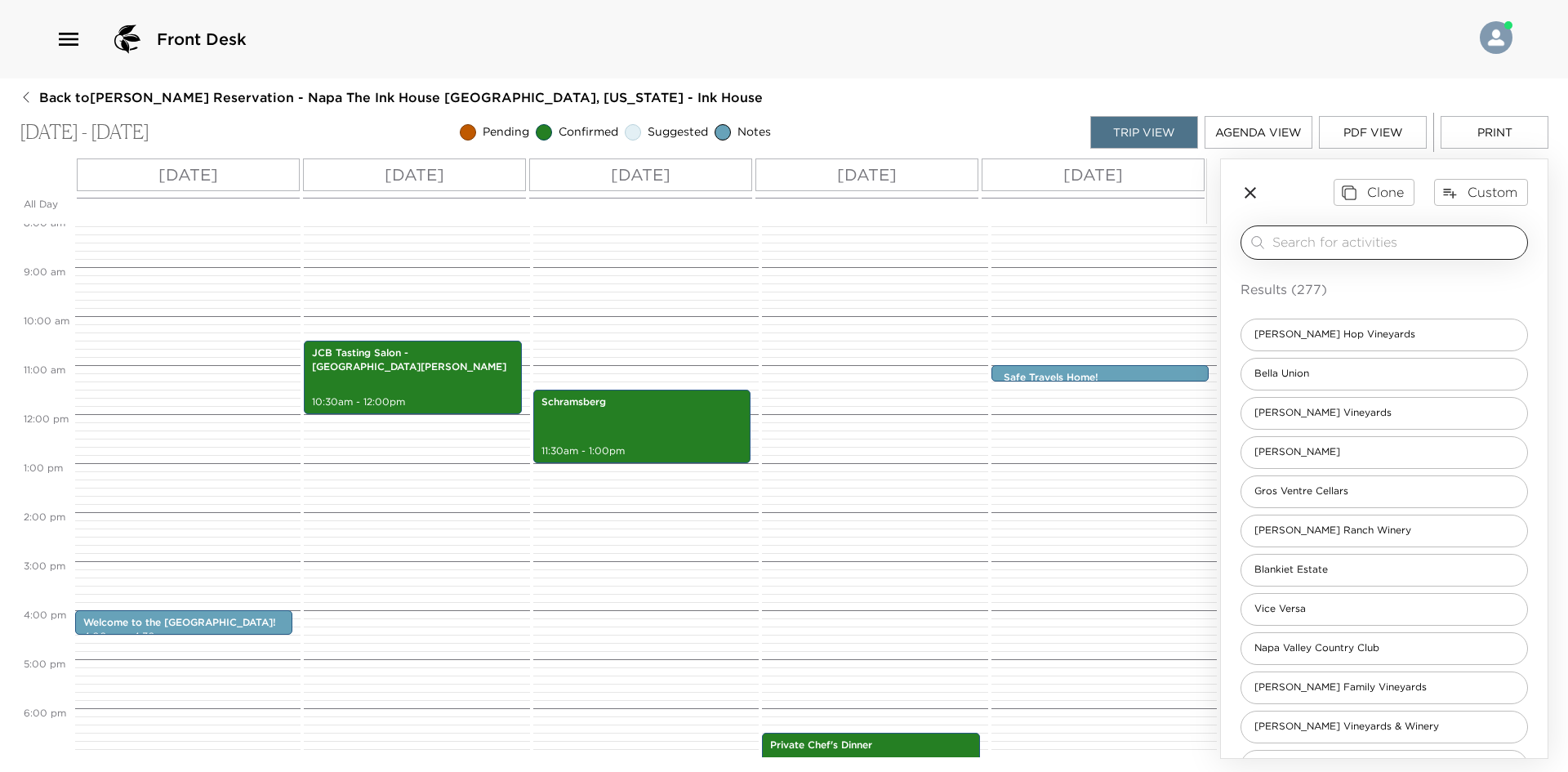
click at [1302, 241] on input "search" at bounding box center [1397, 242] width 249 height 19
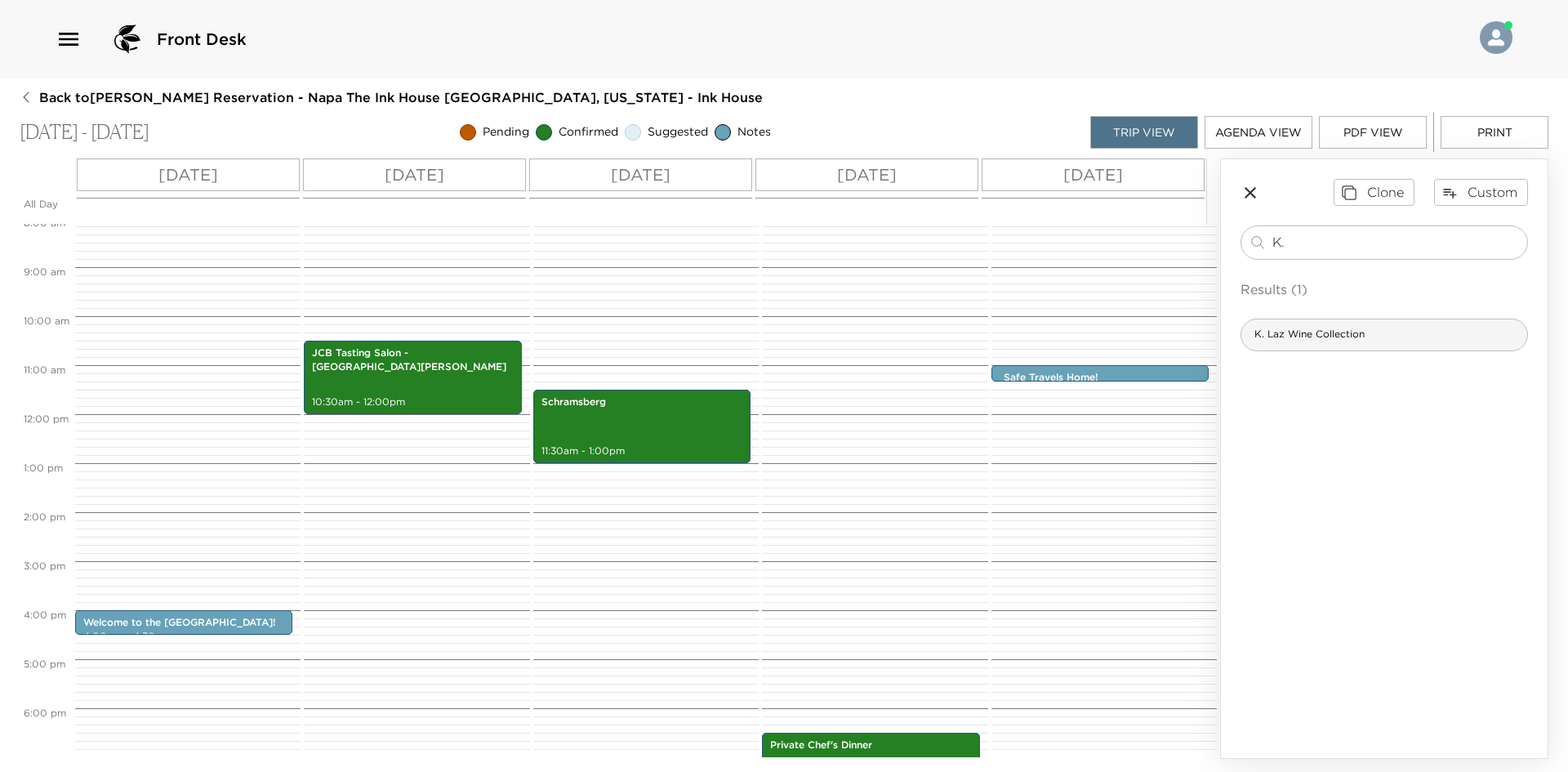
type input "K."
click at [1342, 329] on span "K. Laz Wine Collection" at bounding box center [1310, 335] width 136 height 14
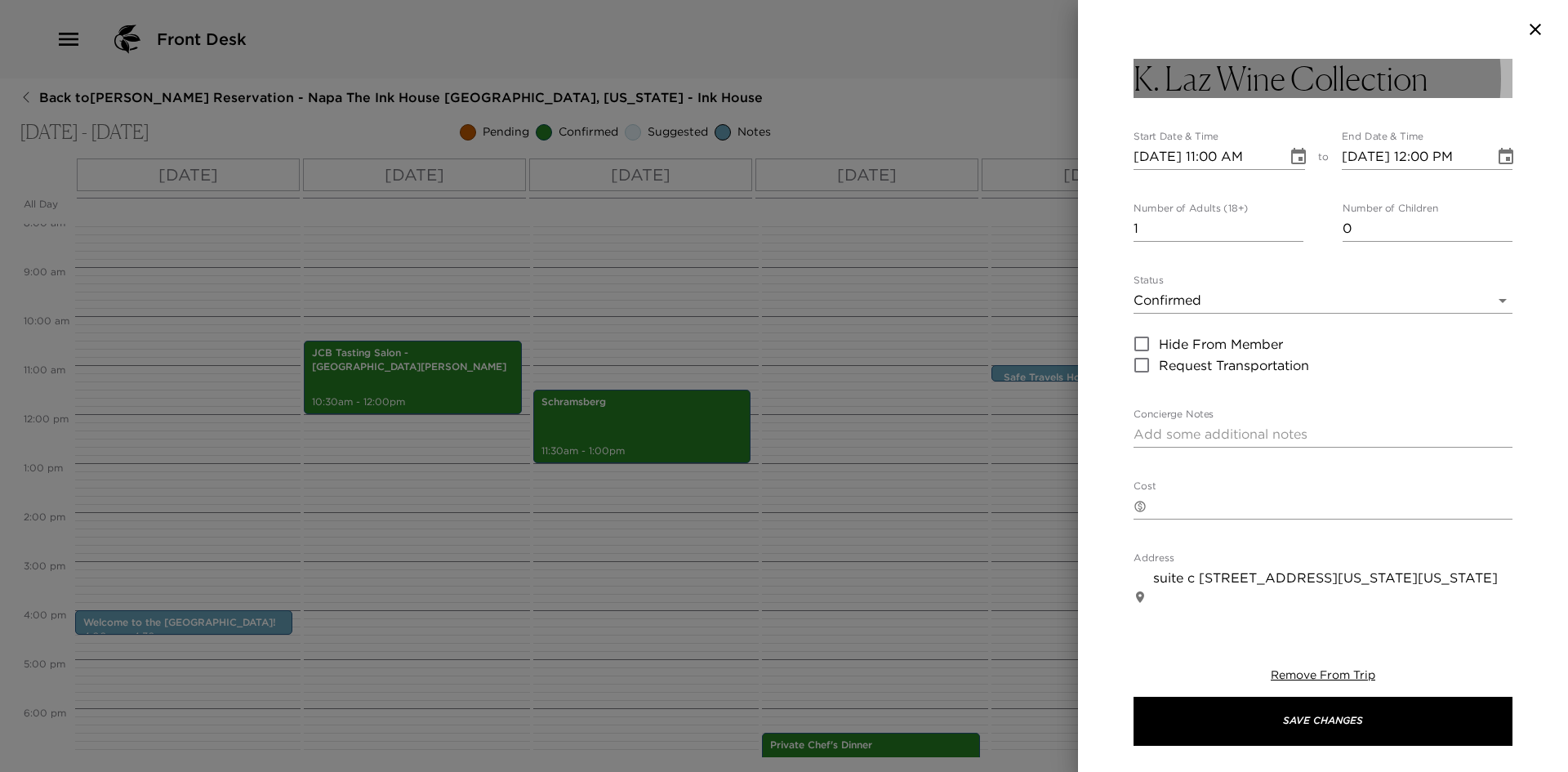
click at [1407, 85] on h3 "K. Laz Wine Collection" at bounding box center [1281, 79] width 295 height 39
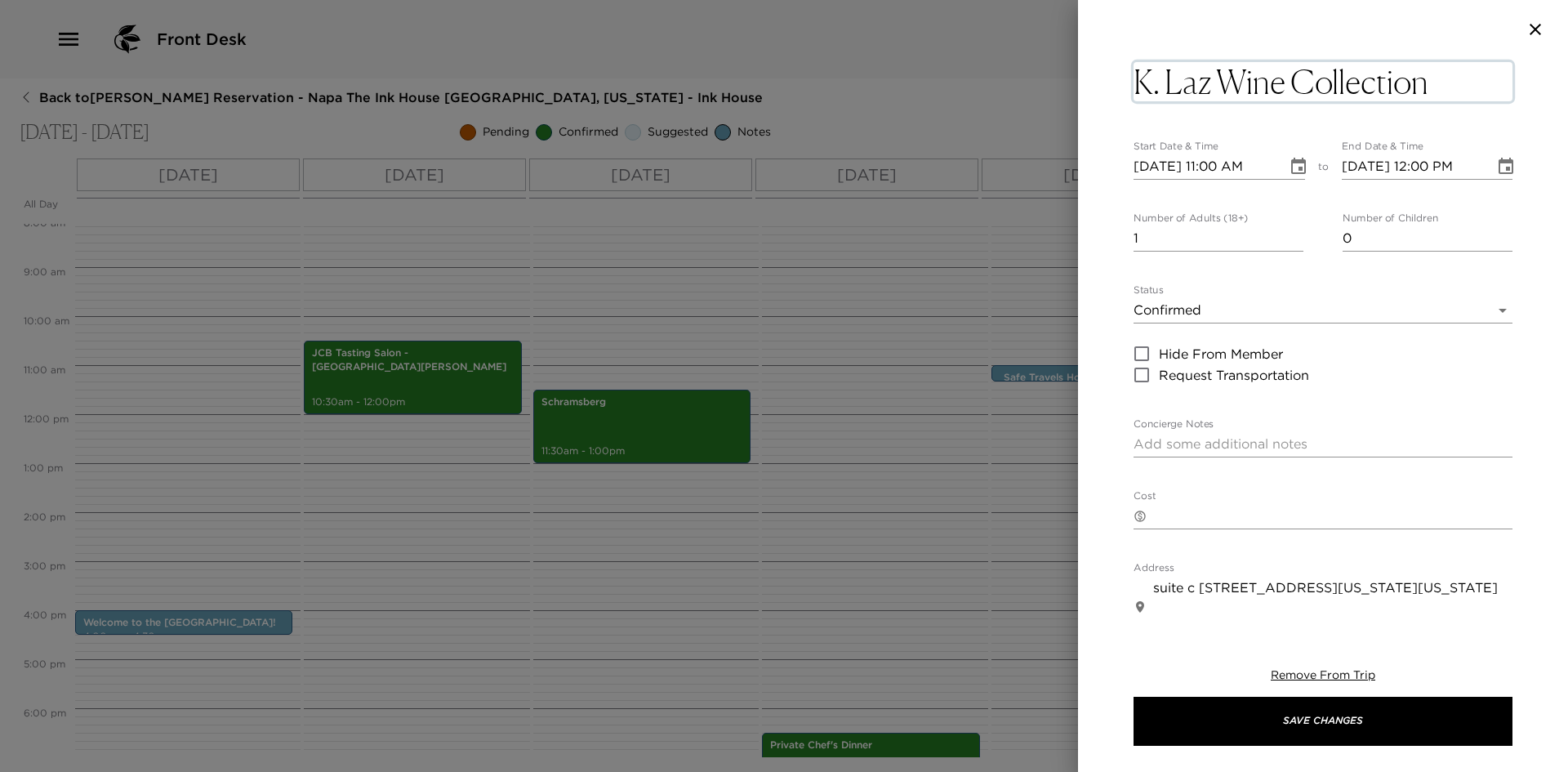
click at [1433, 78] on textarea "K. Laz Wine Collection" at bounding box center [1323, 81] width 379 height 39
click at [1180, 443] on textarea "Concierge Notes" at bounding box center [1323, 444] width 379 height 19
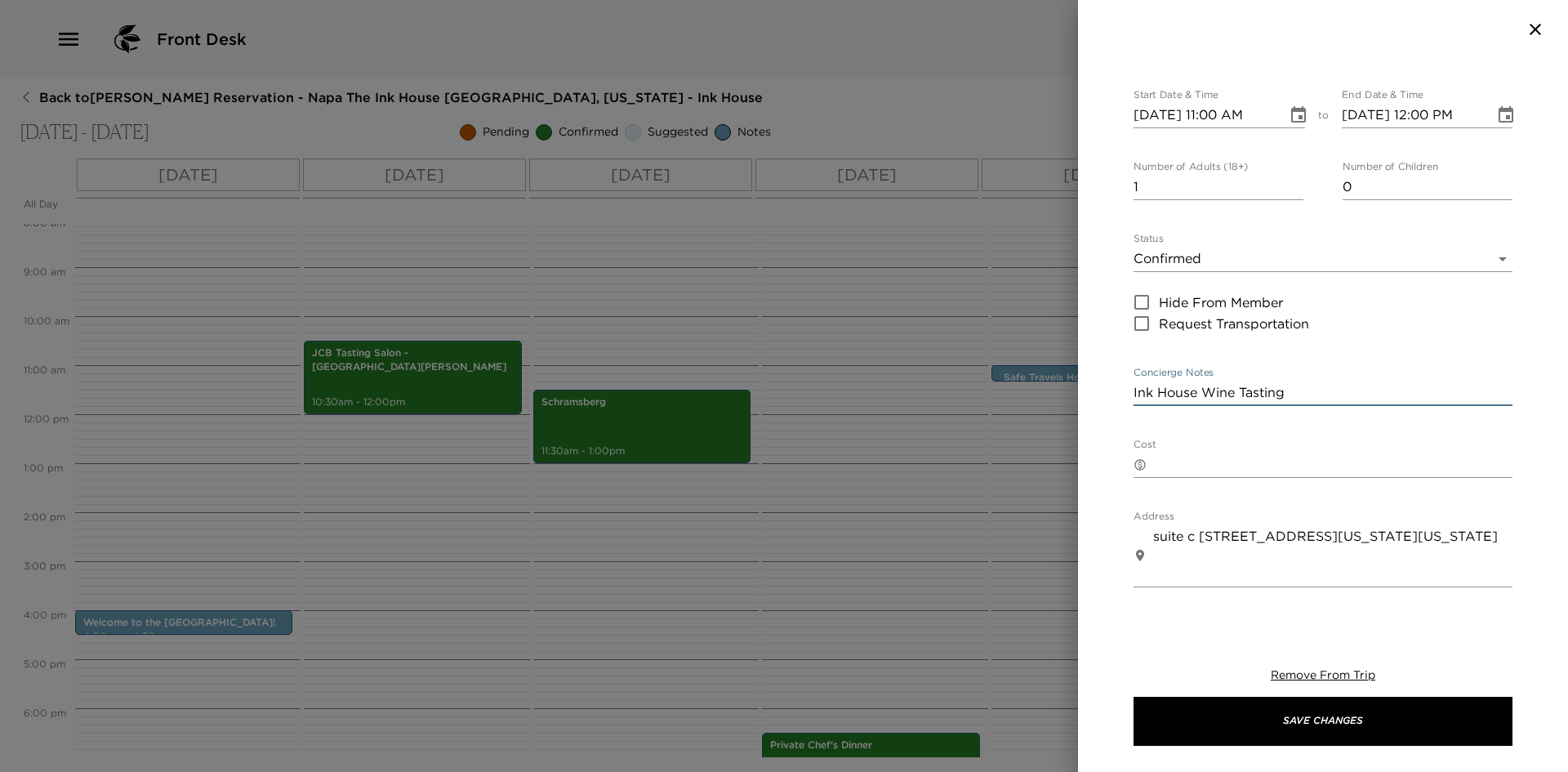
scroll to position [0, 0]
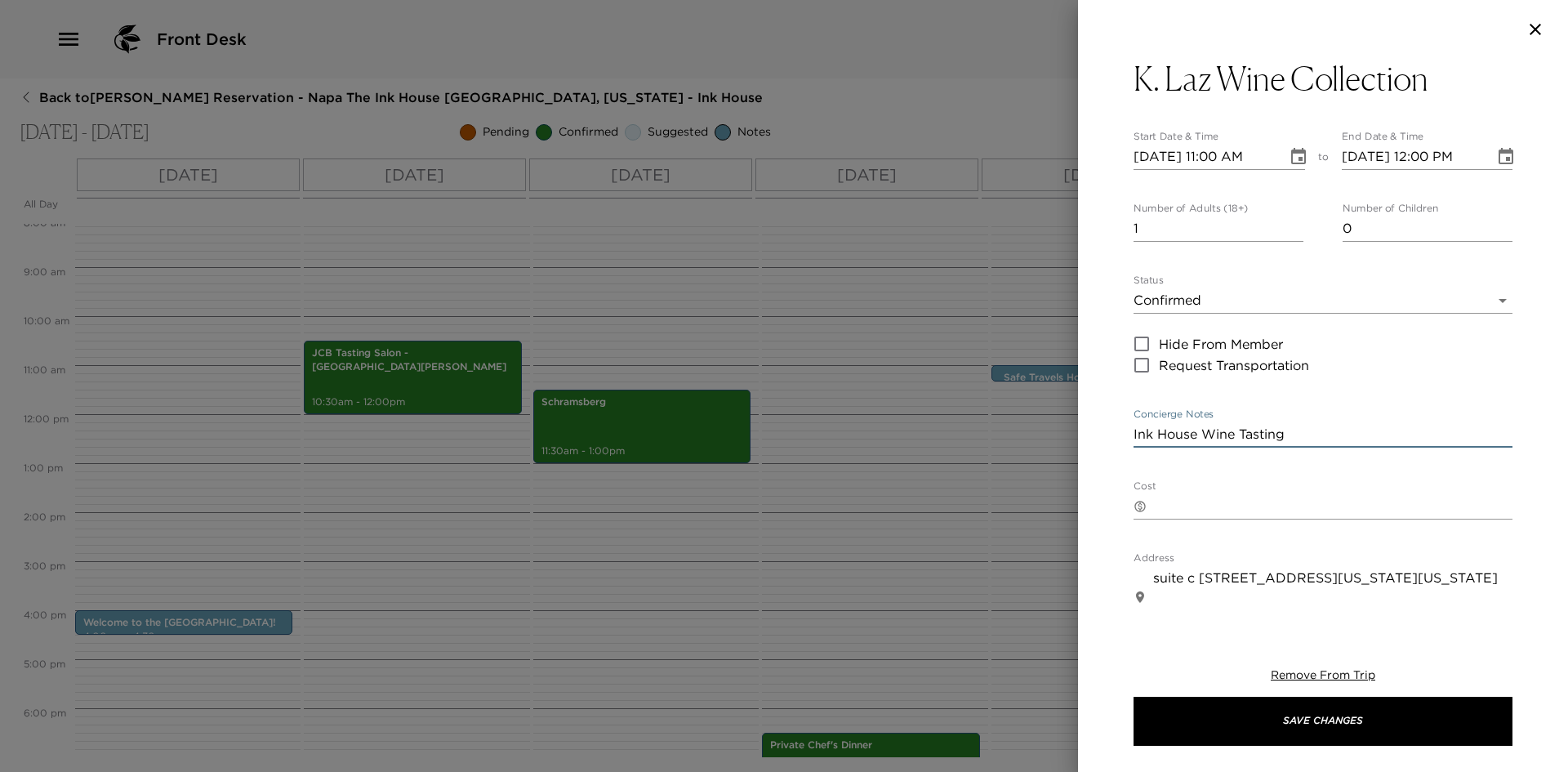
type textarea "Ink House Wine Tasting"
click at [1286, 221] on input "2" at bounding box center [1219, 229] width 170 height 26
click at [1286, 221] on input "3" at bounding box center [1219, 229] width 170 height 26
click at [1286, 221] on input "4" at bounding box center [1219, 229] width 170 height 26
click at [1286, 221] on input "5" at bounding box center [1219, 229] width 170 height 26
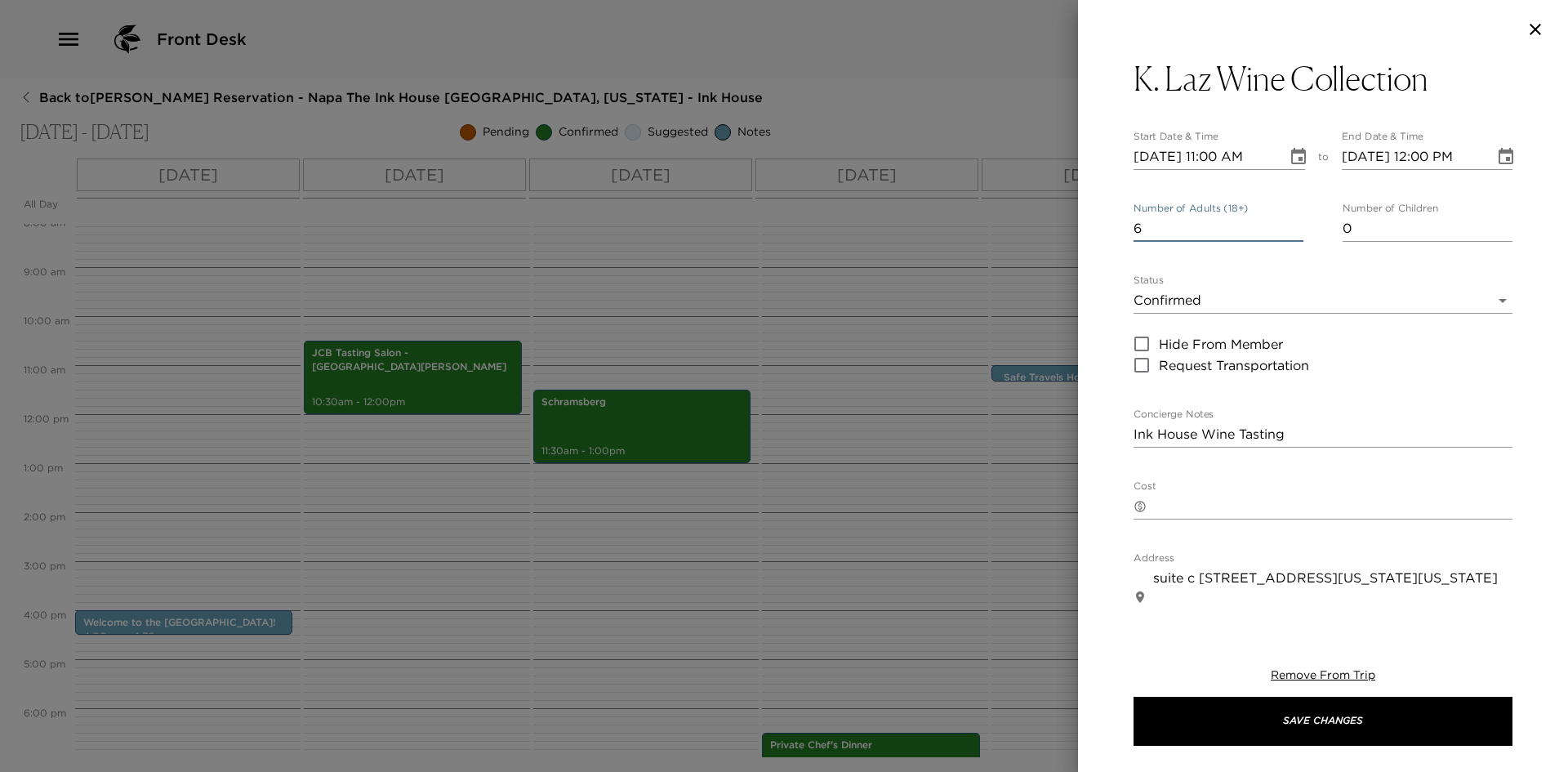
drag, startPoint x: 1286, startPoint y: 221, endPoint x: 1290, endPoint y: 236, distance: 15.5
type input "6"
click at [1290, 236] on input "6" at bounding box center [1219, 229] width 170 height 26
click at [1289, 154] on icon "Choose date, selected date is Sep 21, 2025" at bounding box center [1298, 156] width 20 height 20
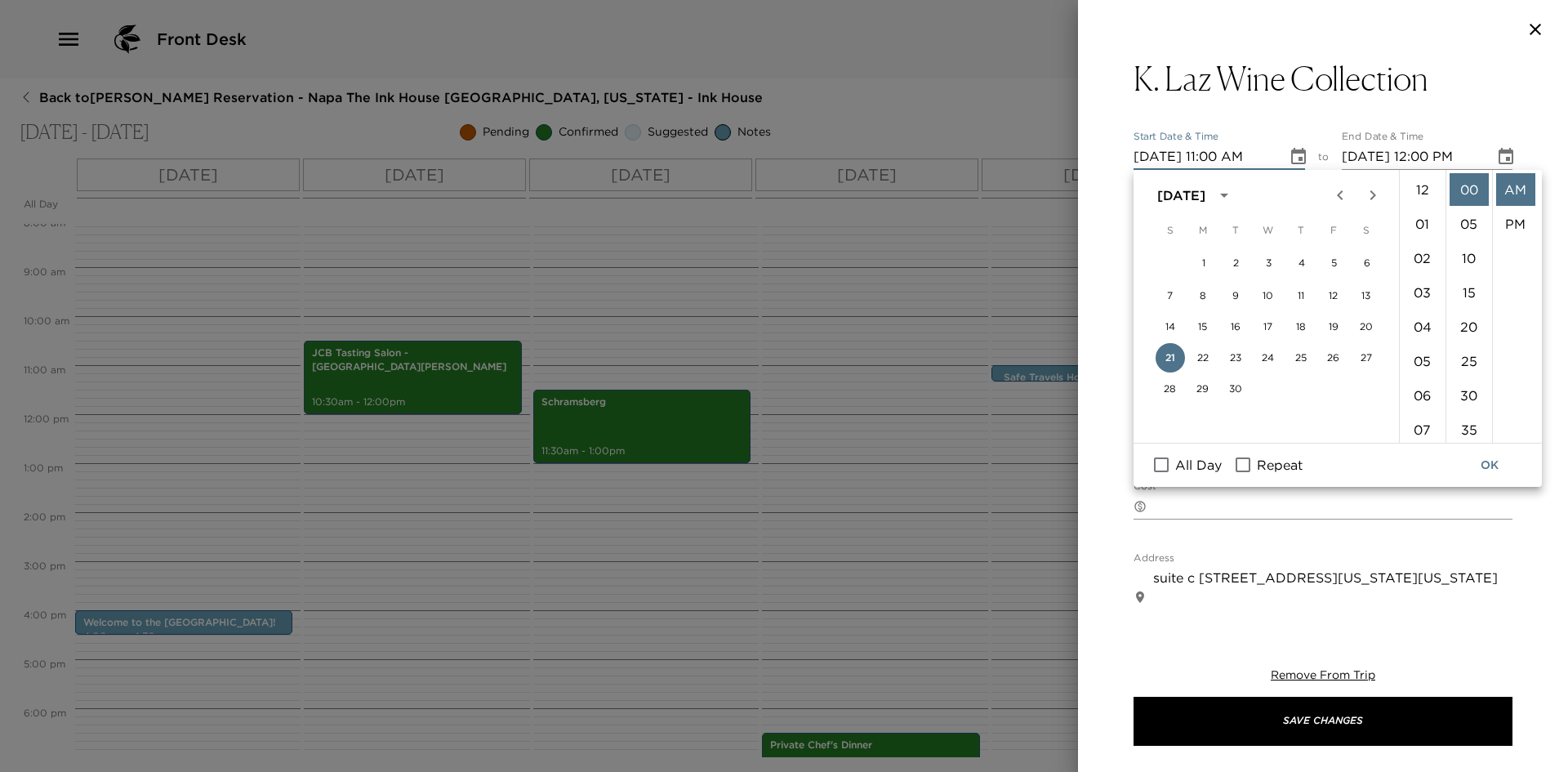
scroll to position [378, 0]
click at [1232, 351] on button "23" at bounding box center [1235, 357] width 29 height 29
type input "09/23/2025 11:00 AM"
type input "09/23/2025 12:00 PM"
click at [1291, 152] on icon "Choose date, selected date is Sep 23, 2025" at bounding box center [1299, 155] width 15 height 16
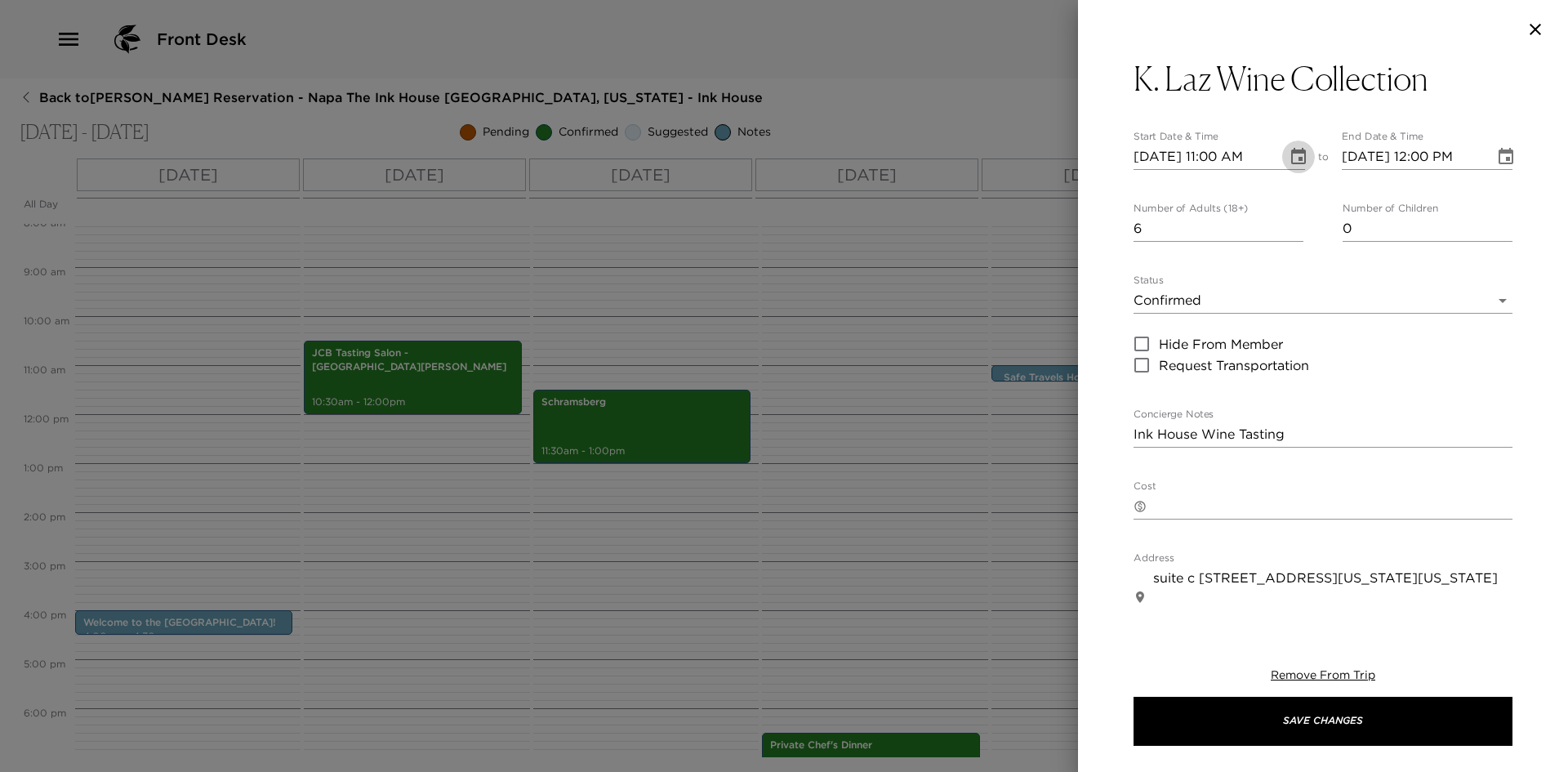
click at [1291, 152] on icon "Choose date, selected date is Sep 23, 2025" at bounding box center [1299, 155] width 15 height 16
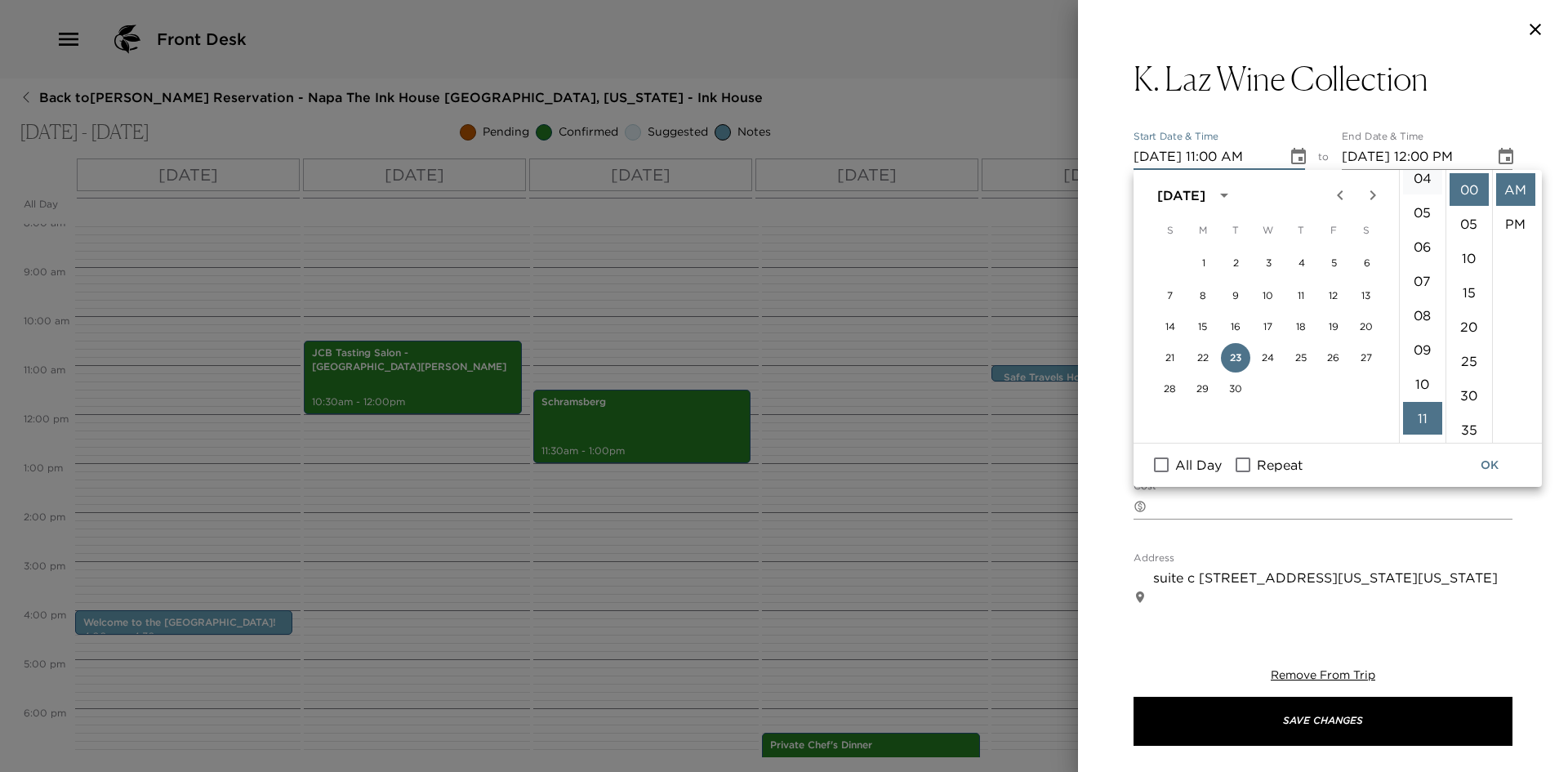
click at [1419, 181] on li "04" at bounding box center [1423, 178] width 39 height 33
click at [1508, 215] on li "PM" at bounding box center [1516, 223] width 39 height 33
type input "09/23/2025 04:00 PM"
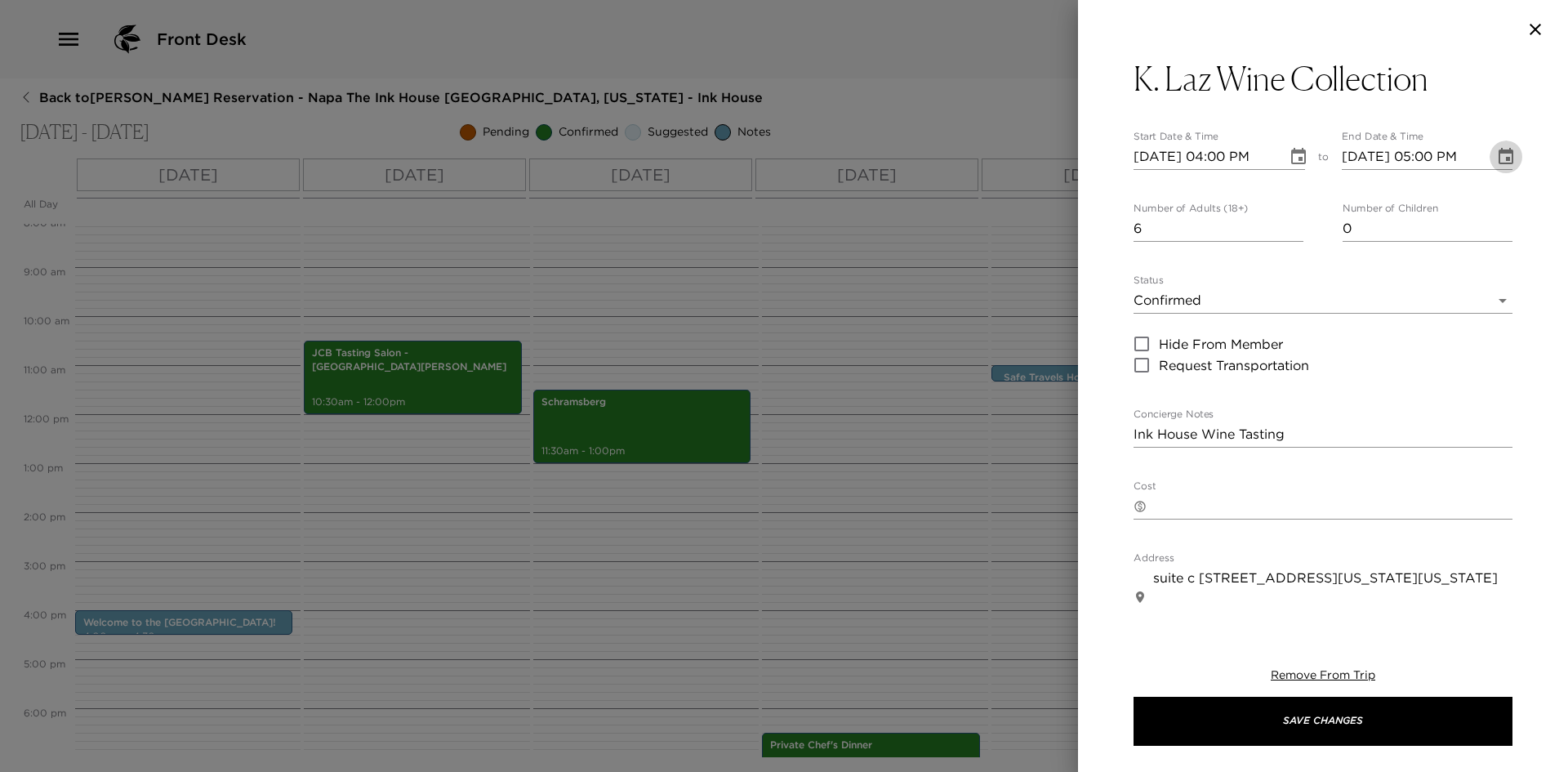
click at [1499, 151] on icon "Choose date, selected date is Sep 23, 2025" at bounding box center [1506, 155] width 15 height 16
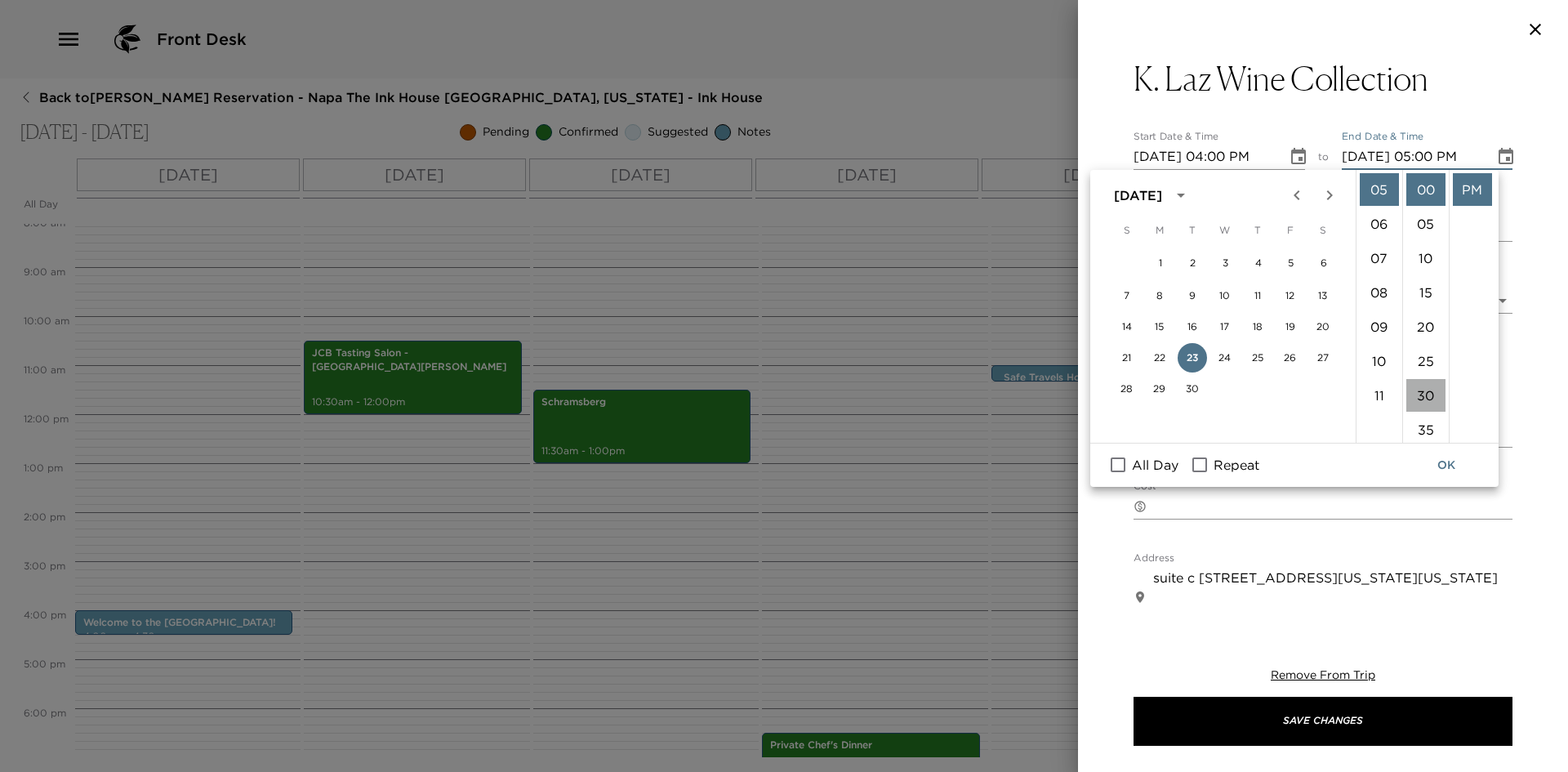
click at [1419, 385] on li "30" at bounding box center [1426, 395] width 39 height 33
type input "09/23/2025 05:30 PM"
click at [1451, 458] on button "OK" at bounding box center [1447, 465] width 52 height 30
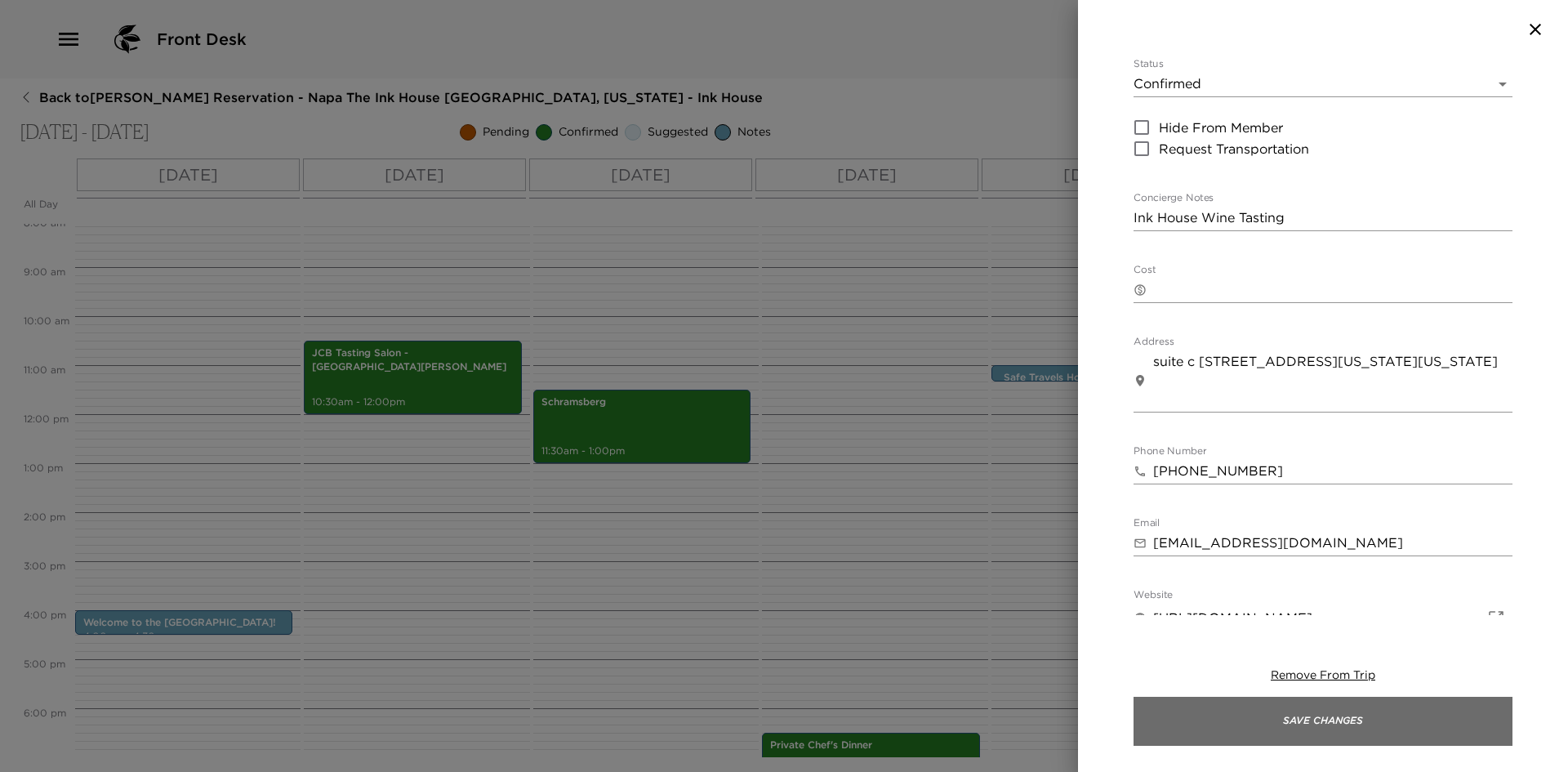
scroll to position [245, 0]
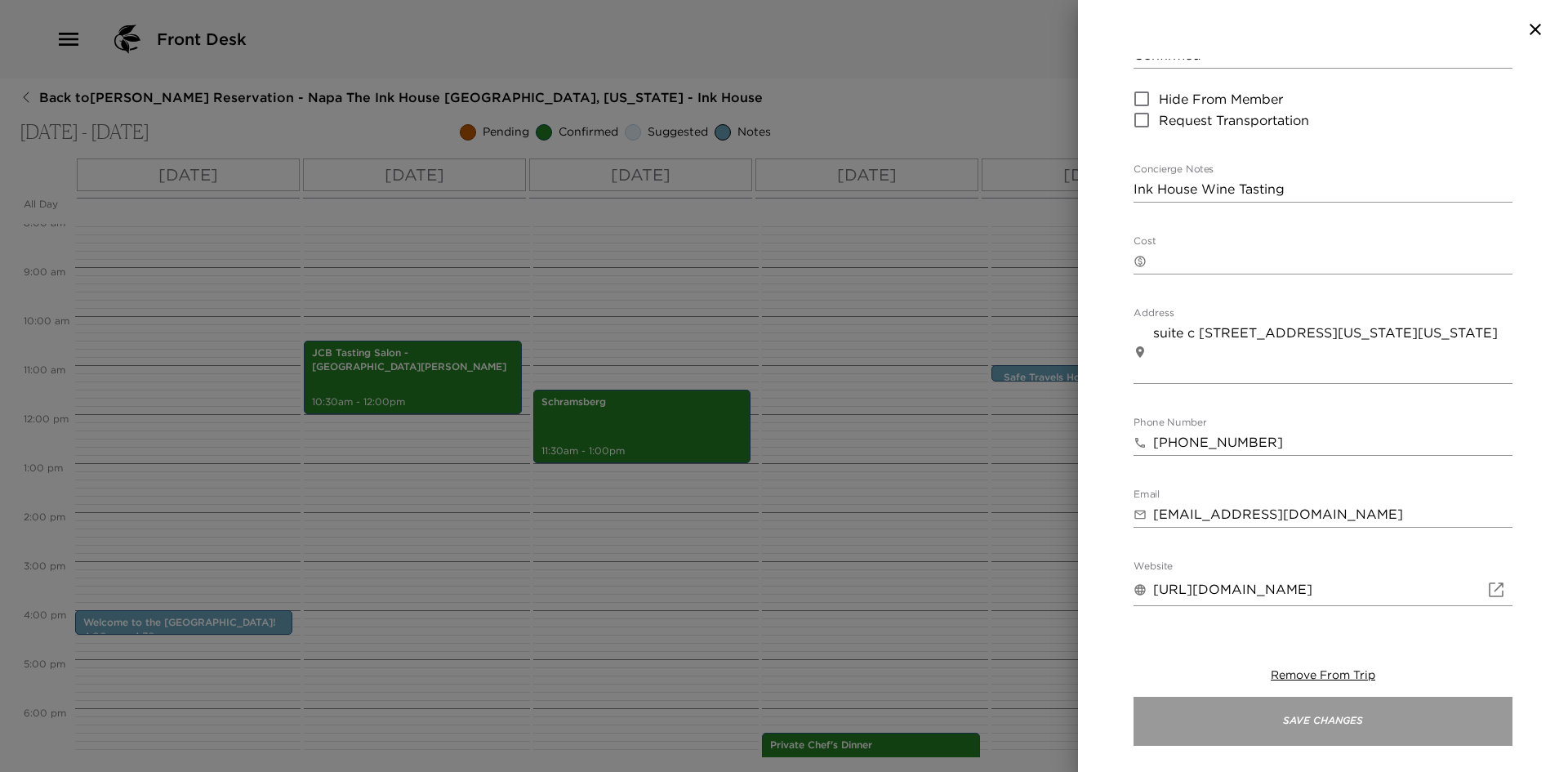
click at [1297, 711] on button "Save Changes" at bounding box center [1323, 722] width 379 height 49
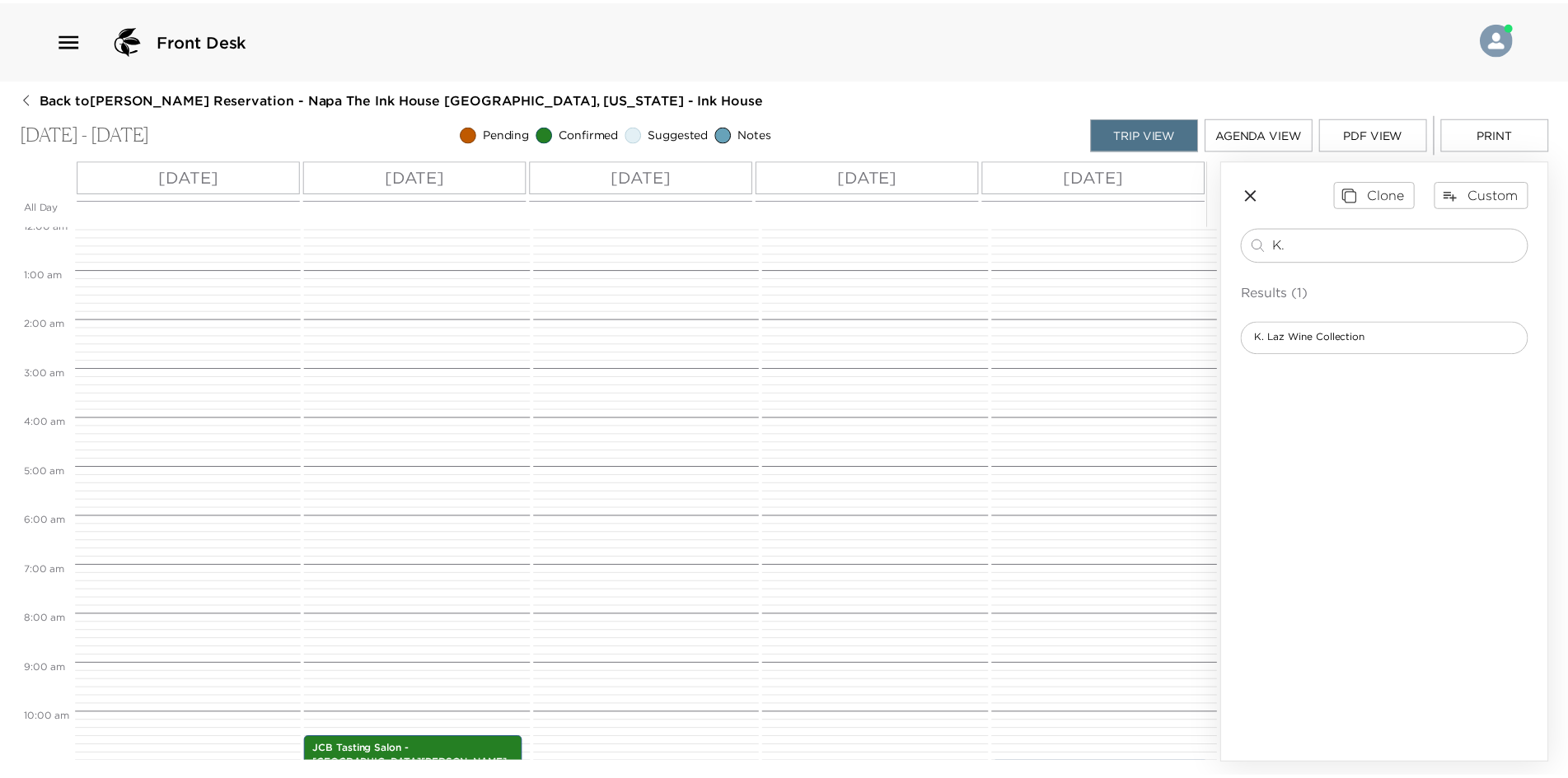
scroll to position [0, 0]
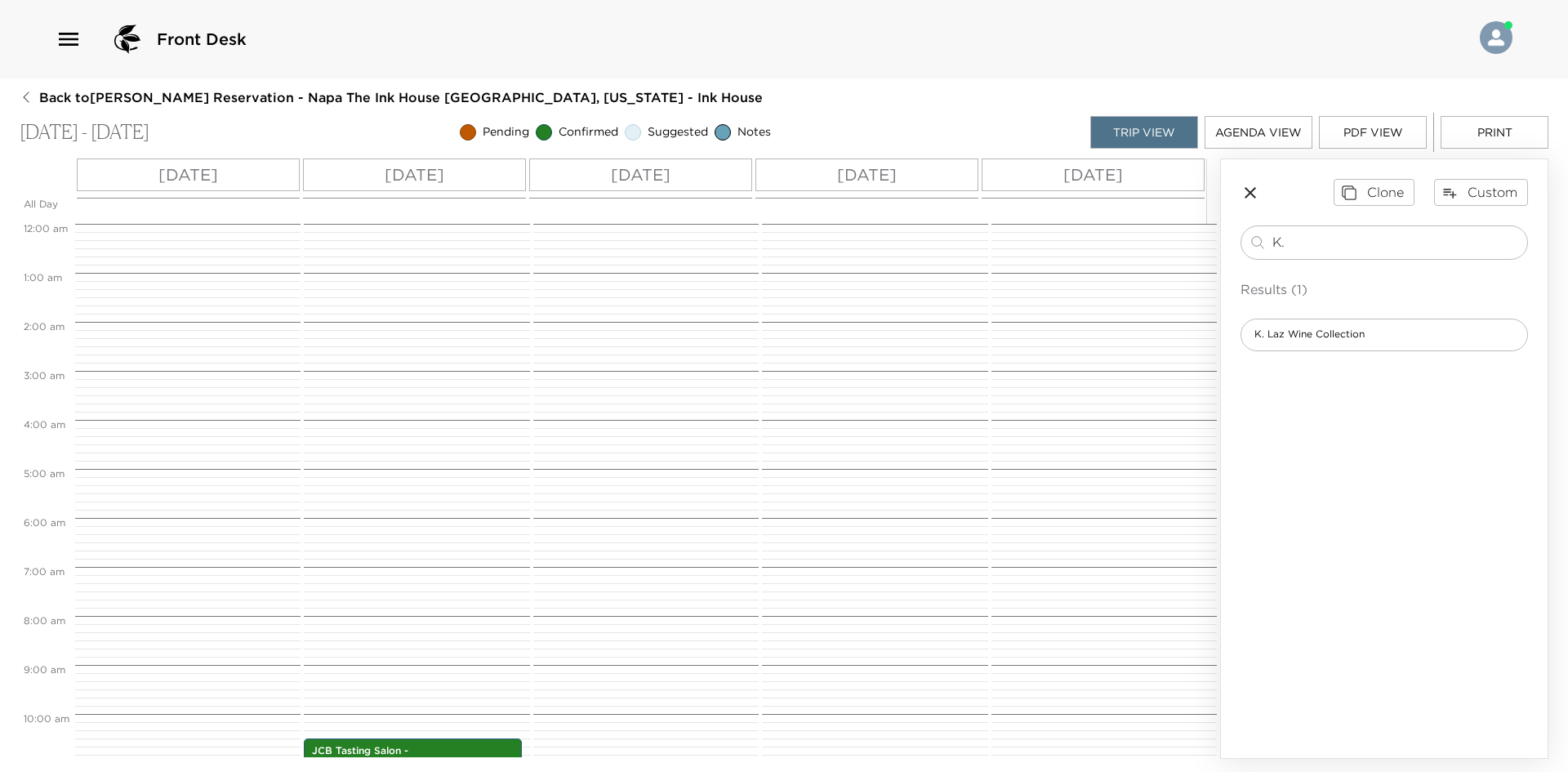
click at [36, 90] on div "Front Desk Back to Jerry Kelly Reservation - Napa The Ink House Napa, Californi…" at bounding box center [784, 386] width 1568 height 772
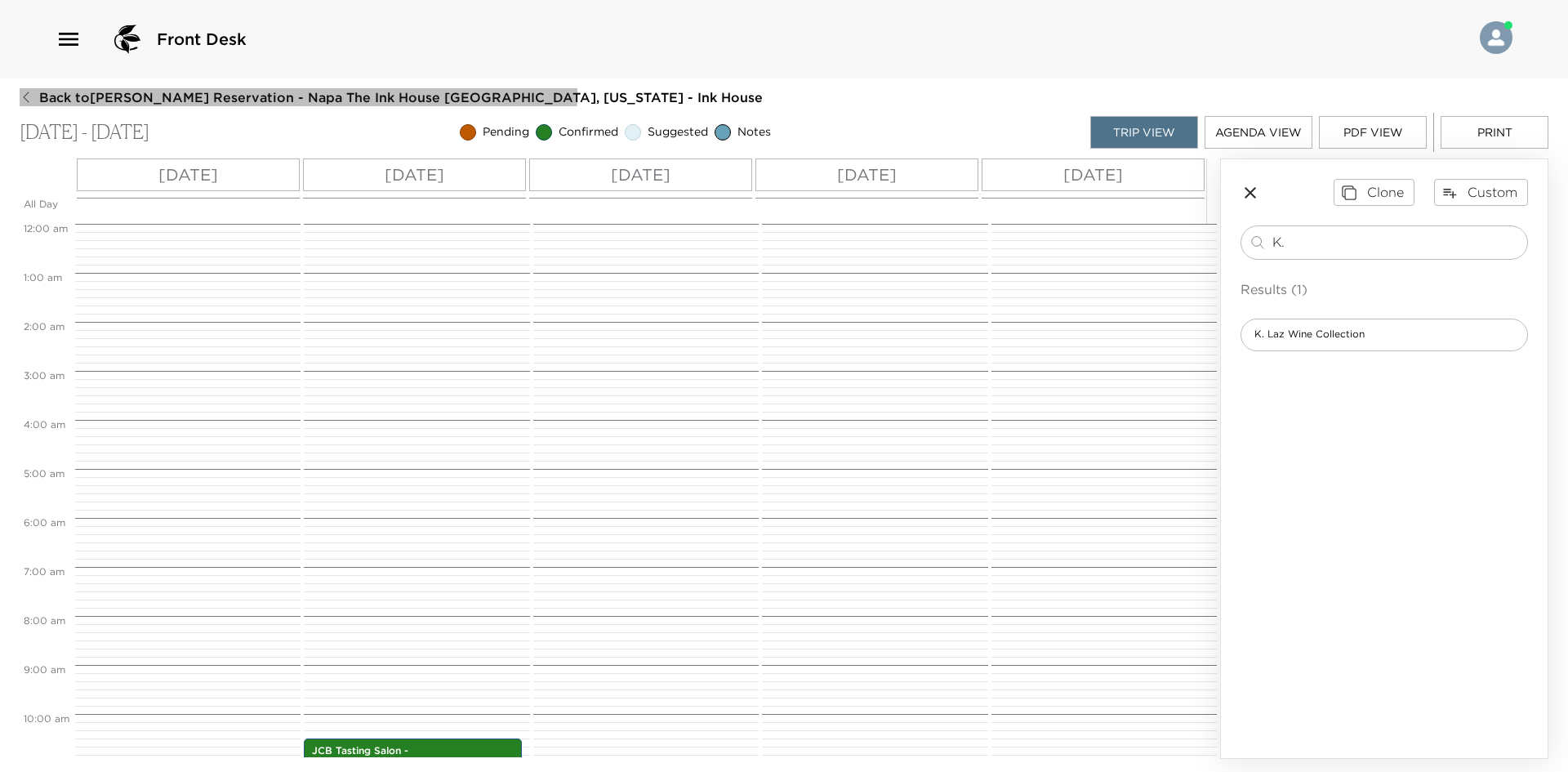
click at [36, 90] on button "Back to Jerry Kelly Reservation - Napa The Ink House Napa, California - Ink Hou…" at bounding box center [391, 96] width 743 height 18
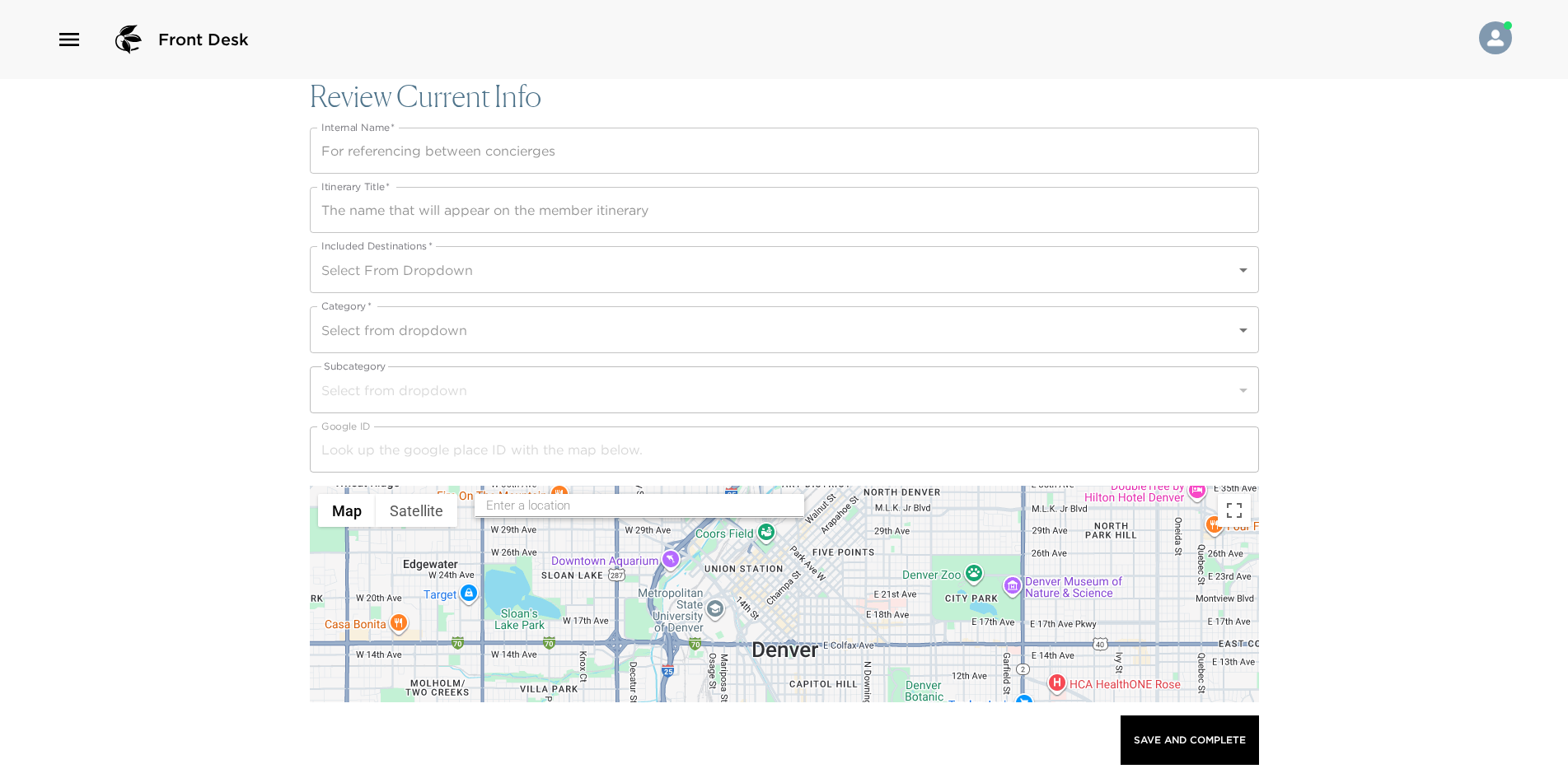
click at [428, 147] on input "Internal Name   *" at bounding box center [784, 150] width 949 height 46
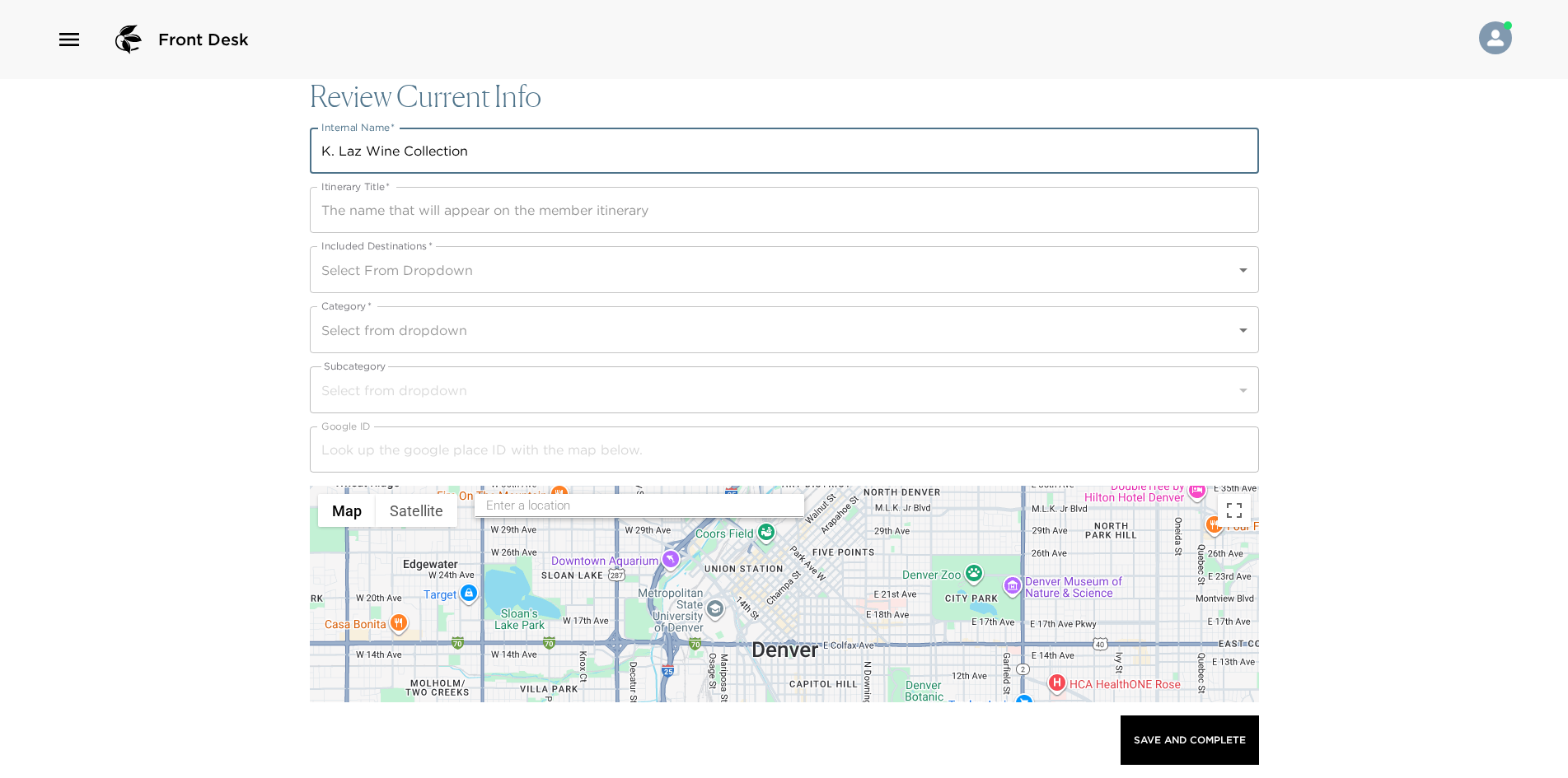
drag, startPoint x: 324, startPoint y: 150, endPoint x: 485, endPoint y: 139, distance: 161.4
click at [485, 139] on input "K. Laz Wine Collection" at bounding box center [784, 150] width 949 height 46
type input "K. Laz Wine Collection"
click at [379, 217] on input "Itinerary Title   *" at bounding box center [784, 209] width 949 height 46
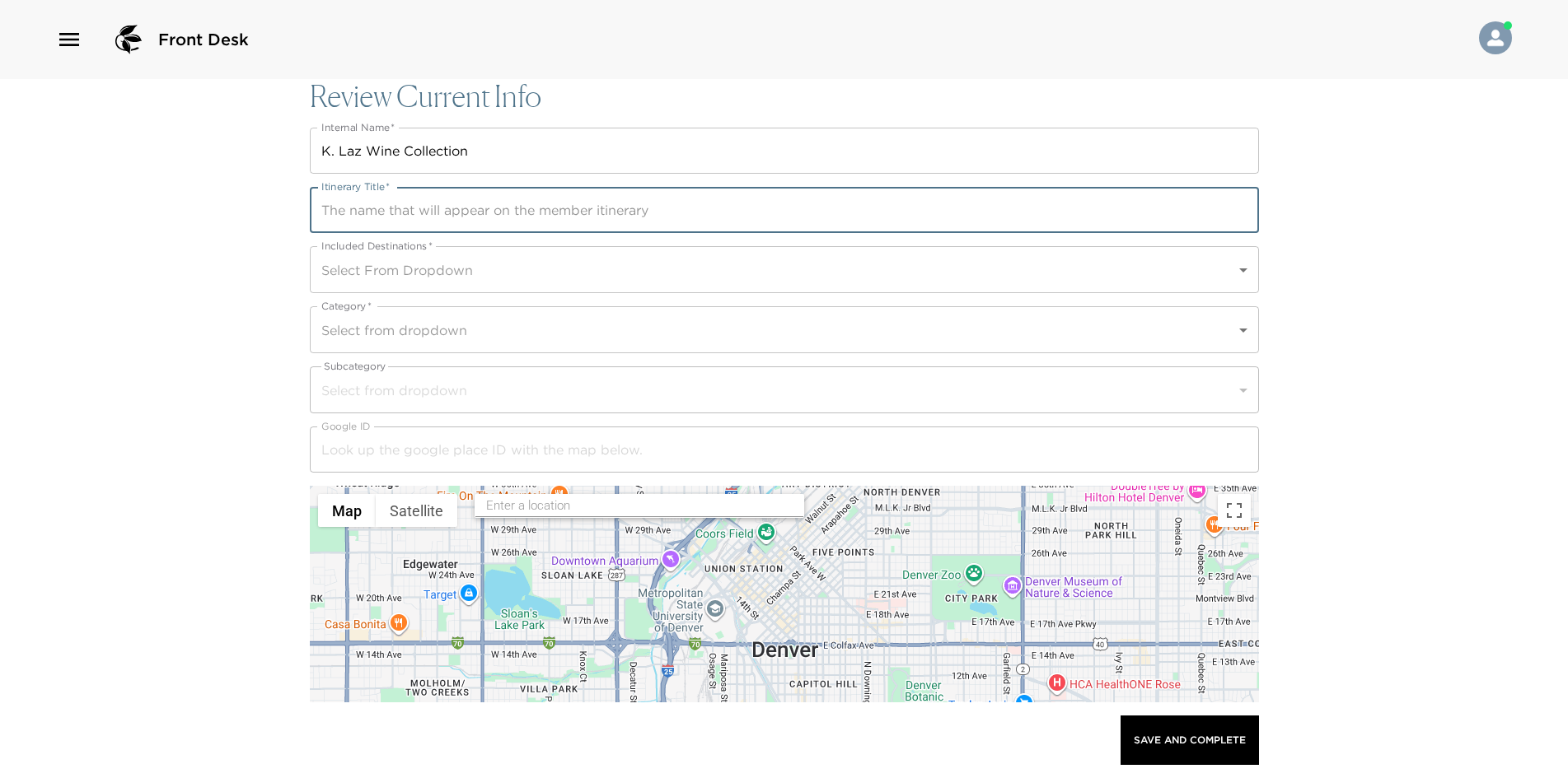
paste input "K. Laz Wine Collection"
type input "K. Laz Wine Collection"
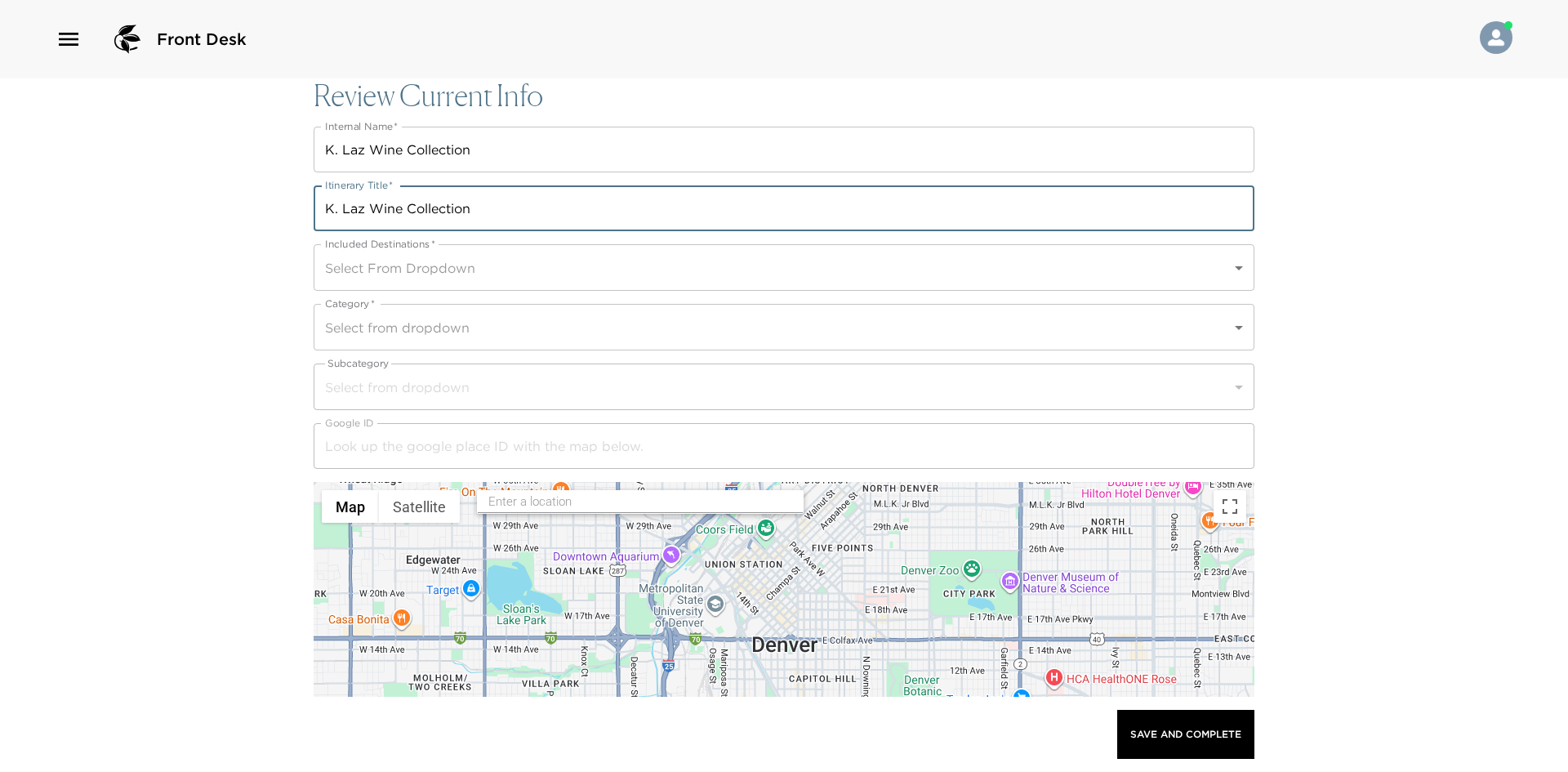
click at [388, 266] on body "Front Desk Review Current Info Internal Name   * K. Laz Wine Collection Interna…" at bounding box center [784, 386] width 1568 height 772
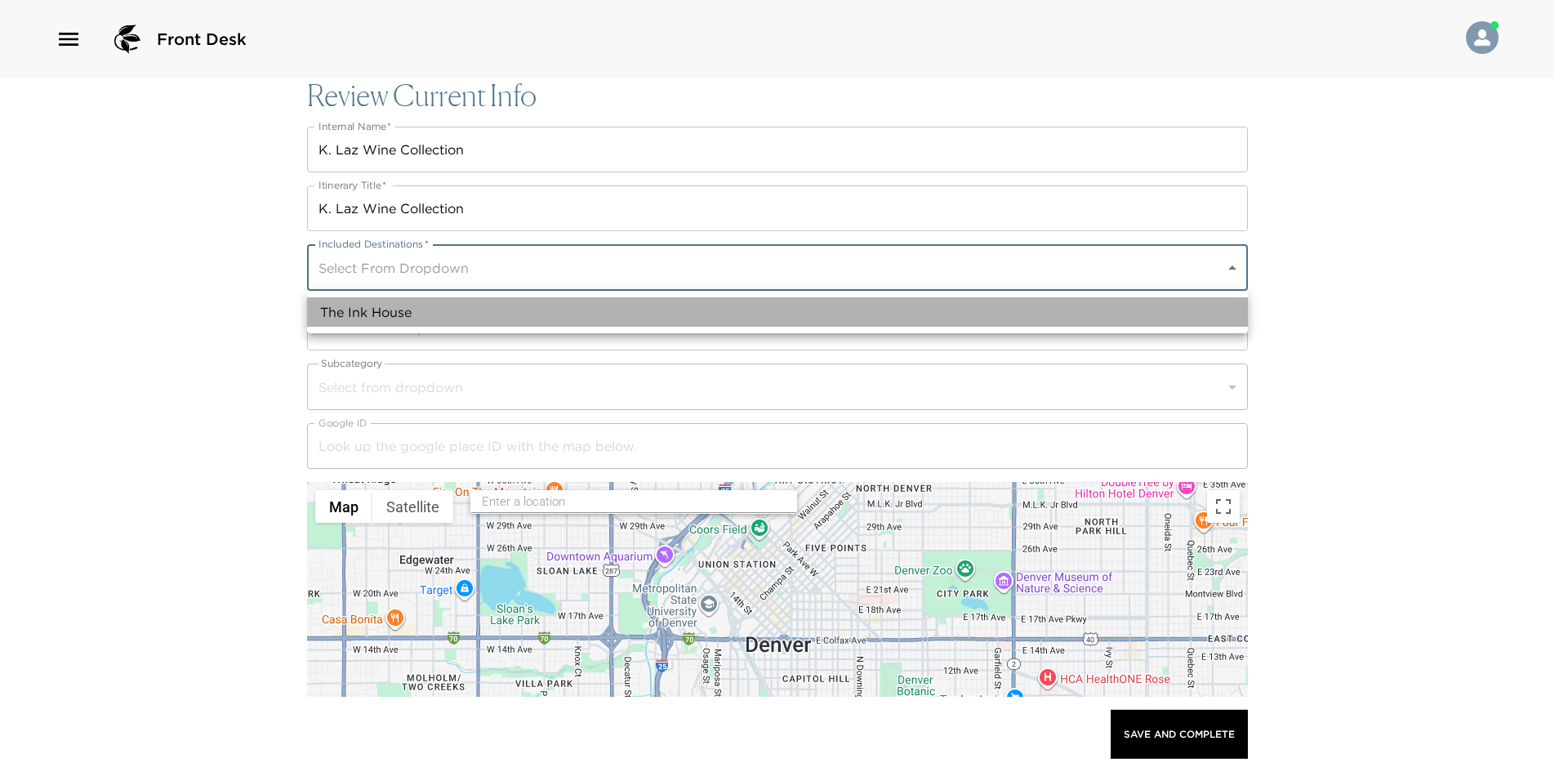
click at [392, 315] on li "The Ink House" at bounding box center [777, 311] width 941 height 29
type input "a0n7V00000dSEw8QAG"
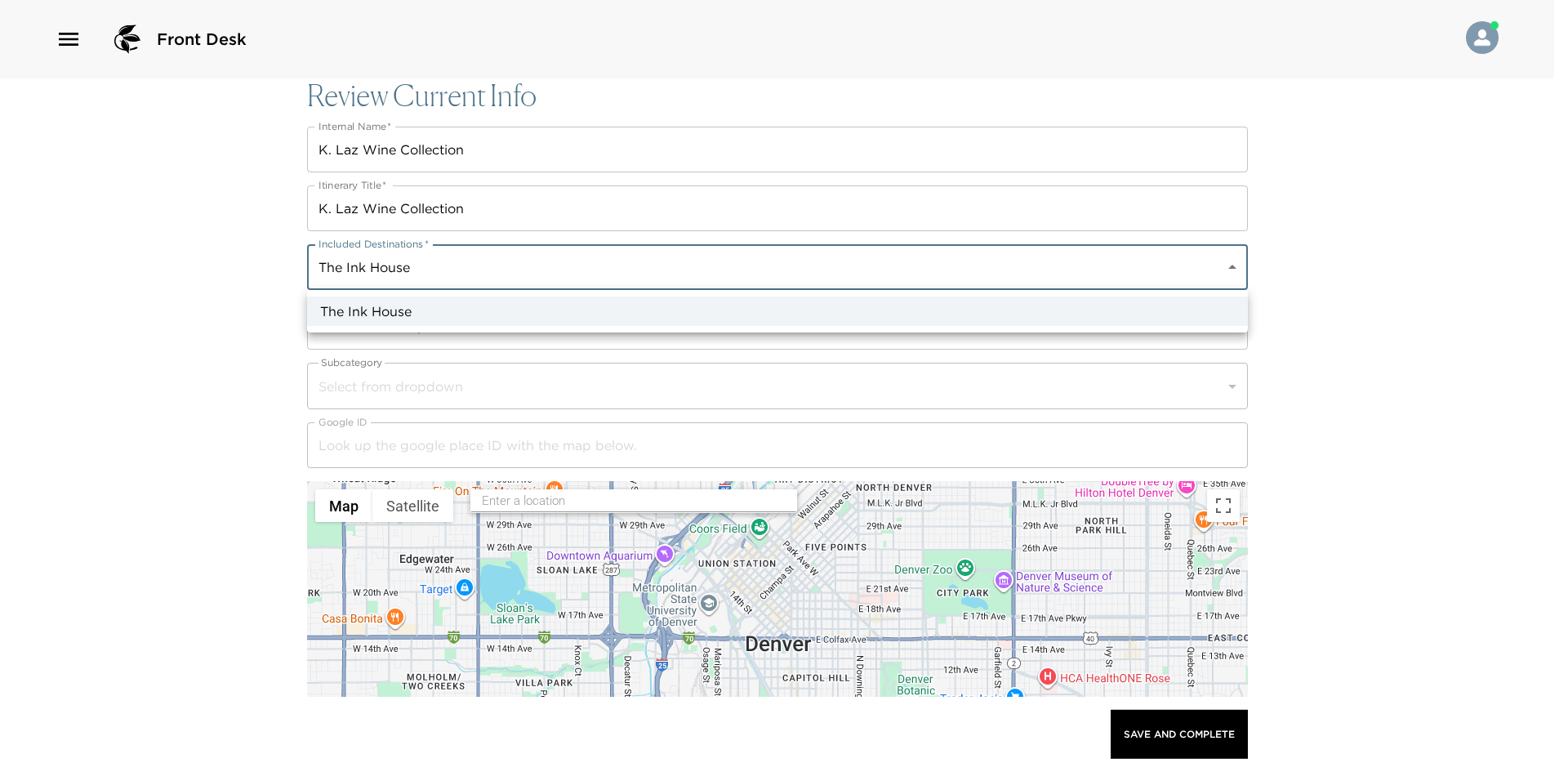
click at [384, 396] on div at bounding box center [784, 386] width 1568 height 772
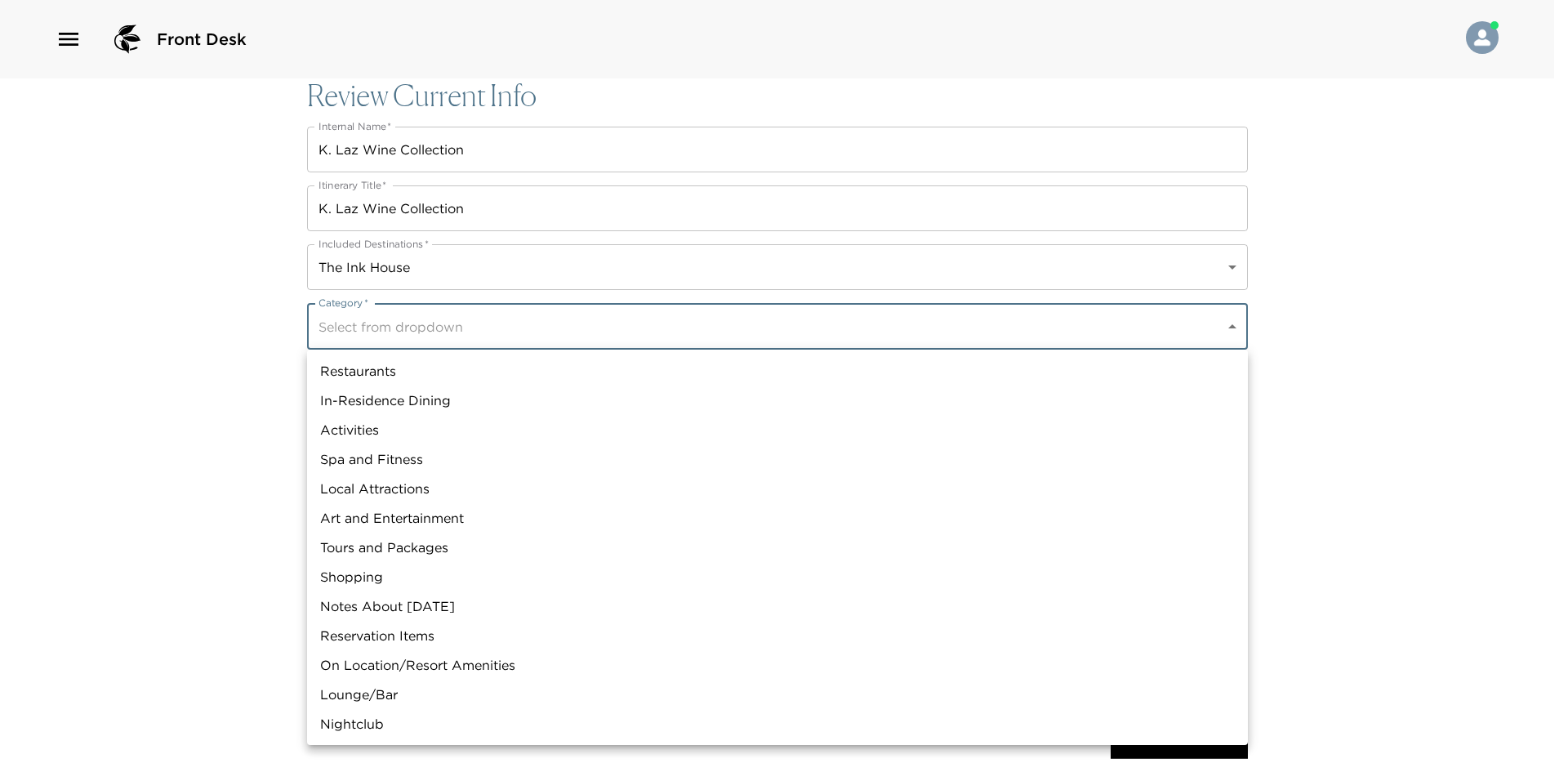
click at [381, 329] on body "Front Desk Review Current Info Internal Name   * K. Laz Wine Collection Interna…" at bounding box center [784, 386] width 1568 height 772
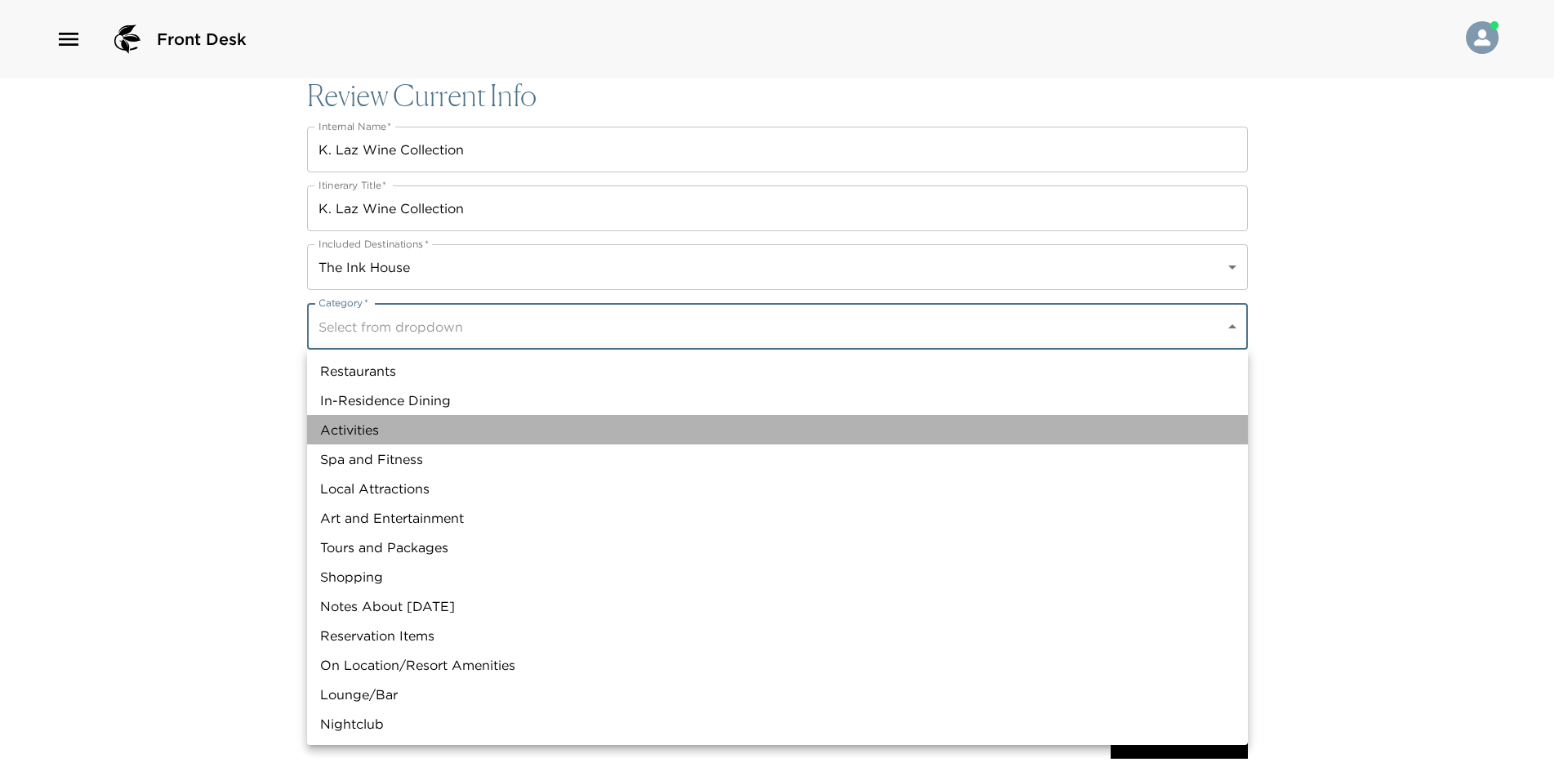
click at [374, 434] on li "Activities" at bounding box center [777, 429] width 941 height 29
type input "Activities"
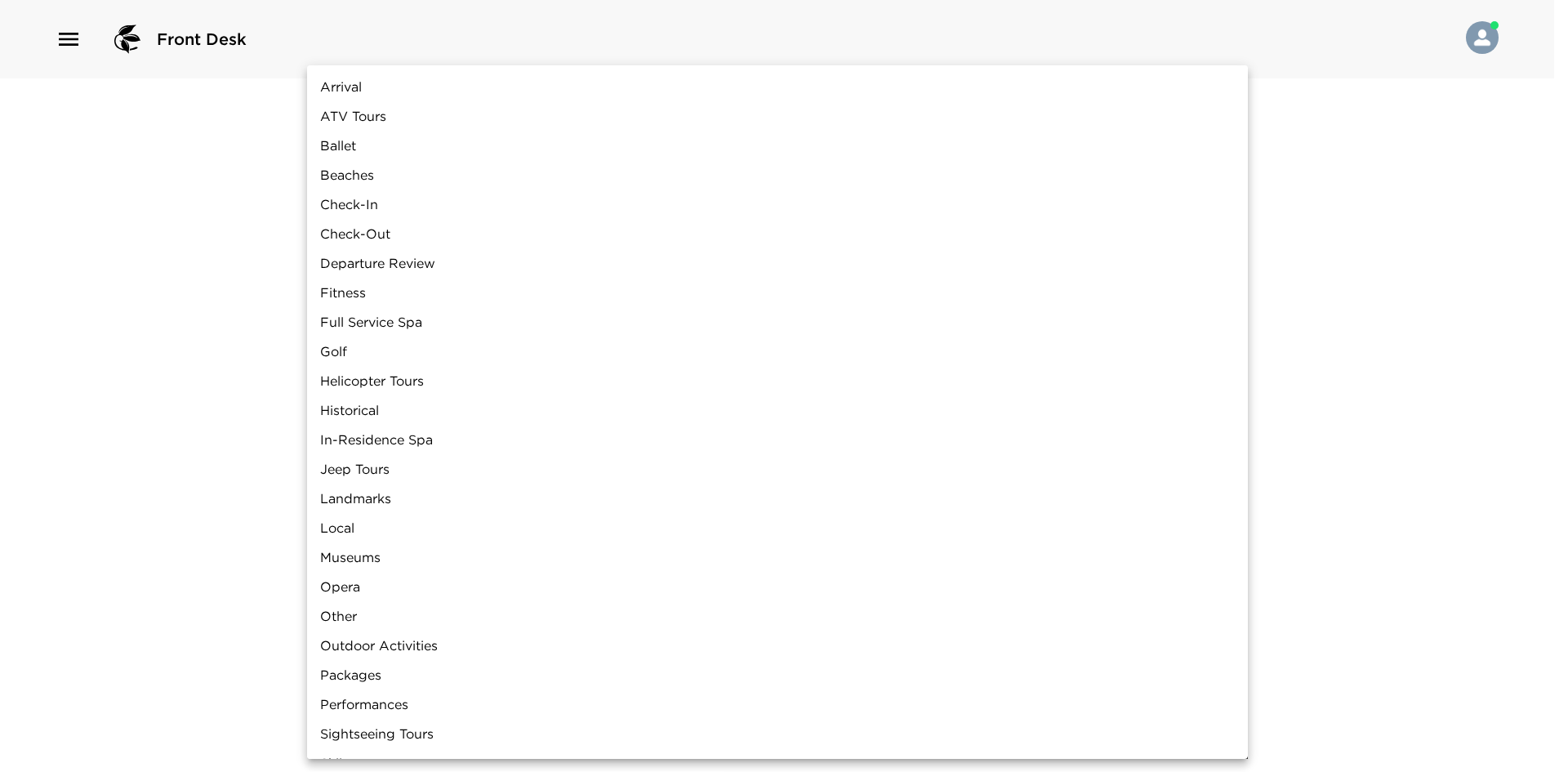
click at [354, 388] on body "Front Desk Review Current Info Internal Name   * K. Laz Wine Collection Interna…" at bounding box center [784, 386] width 1568 height 772
click at [343, 526] on li "Local" at bounding box center [777, 527] width 941 height 29
type input "Local"
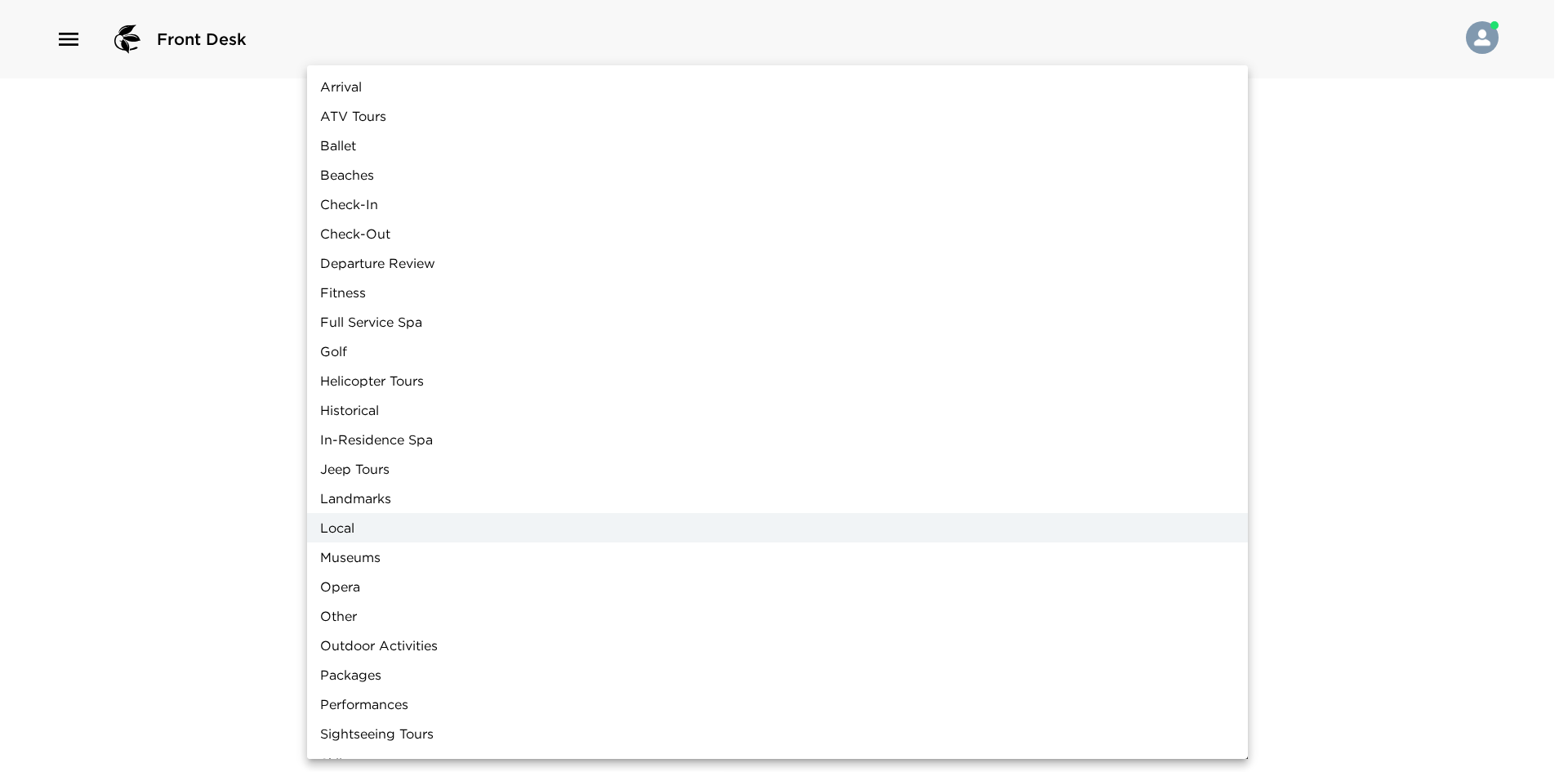
click at [235, 504] on div at bounding box center [784, 386] width 1568 height 772
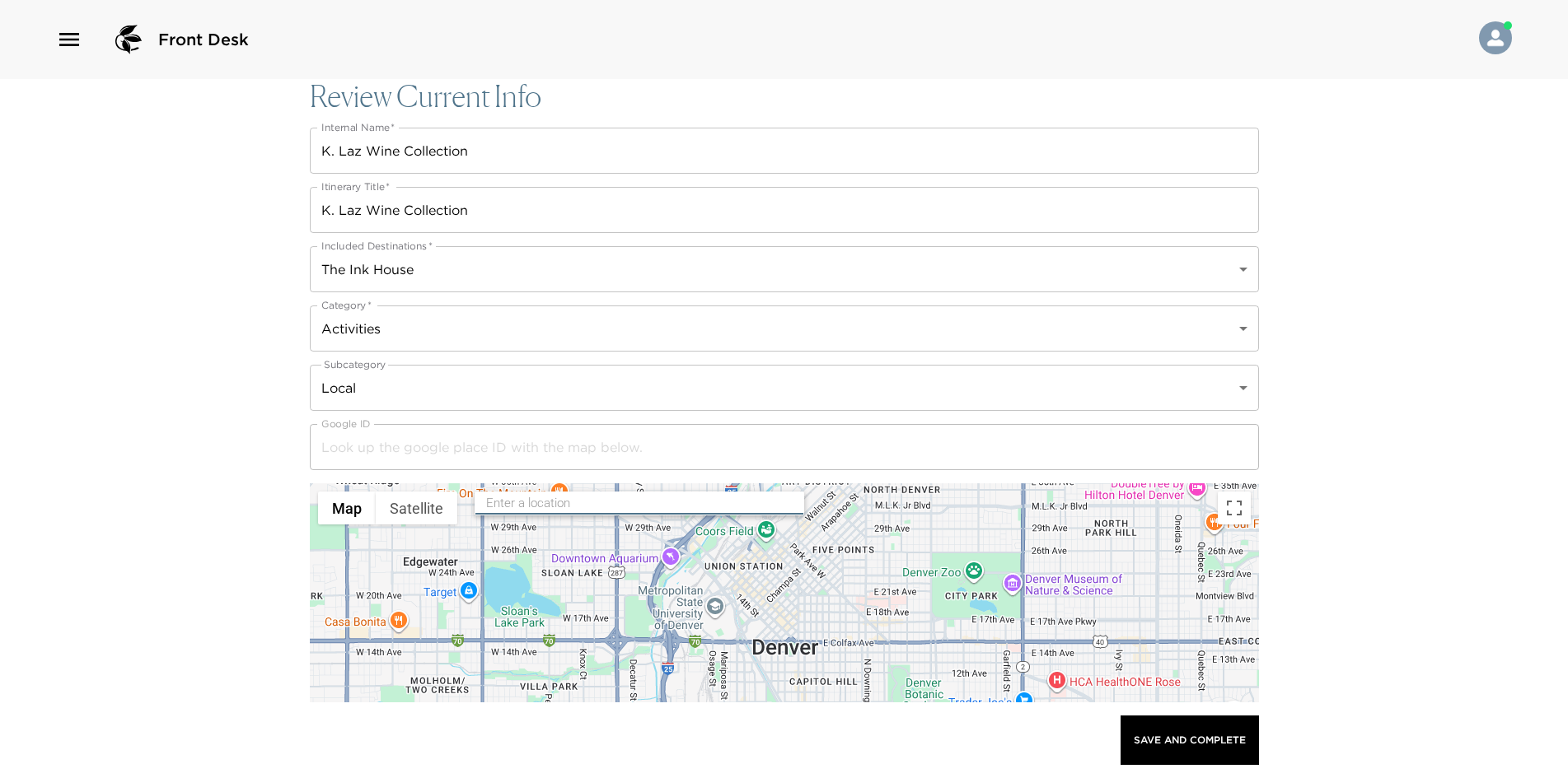
click at [530, 494] on input "text" at bounding box center [640, 503] width 308 height 25
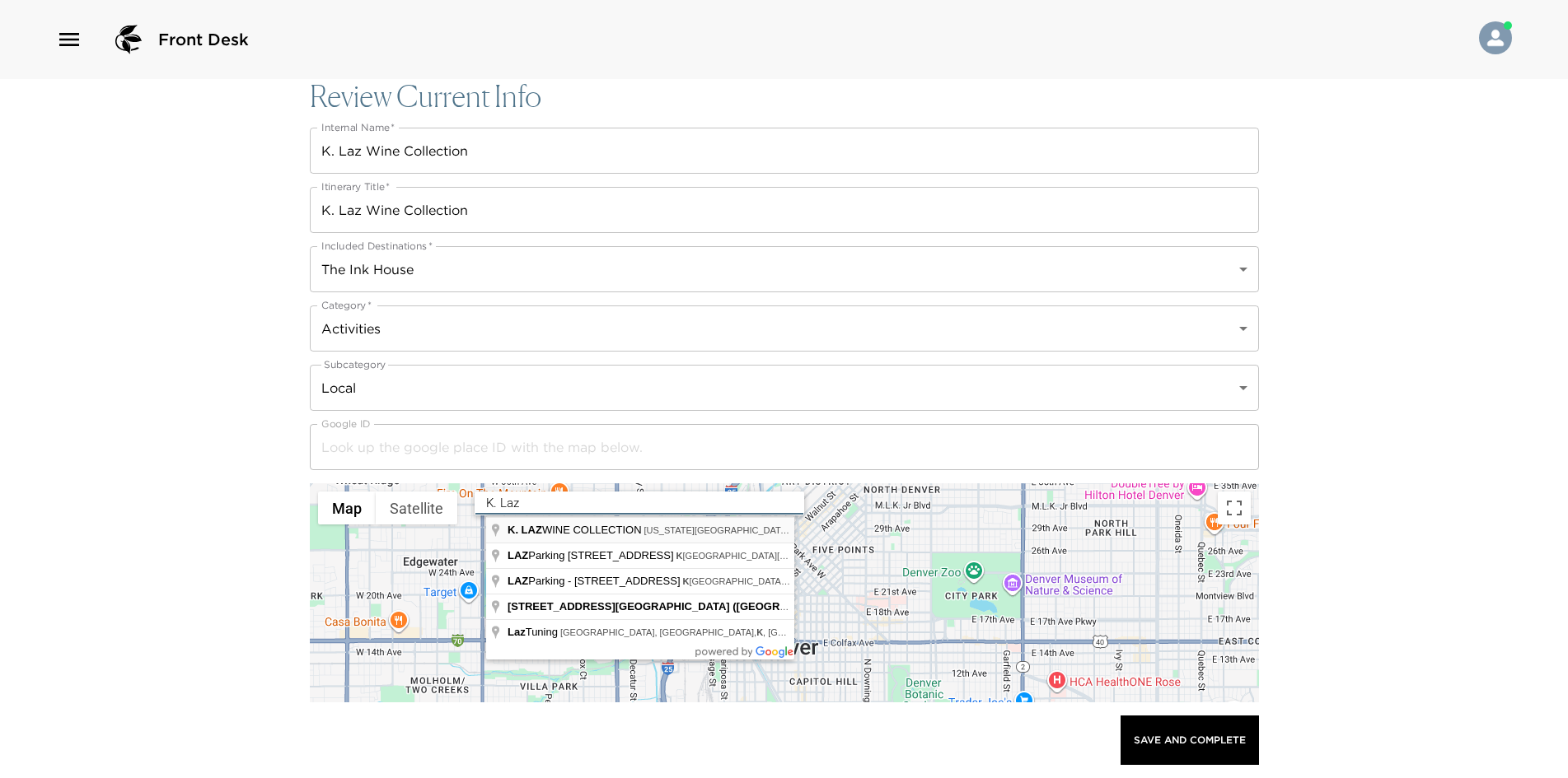
type input "K. LAZ WINE COLLECTION, Washington Street, Yountville, CA, USA"
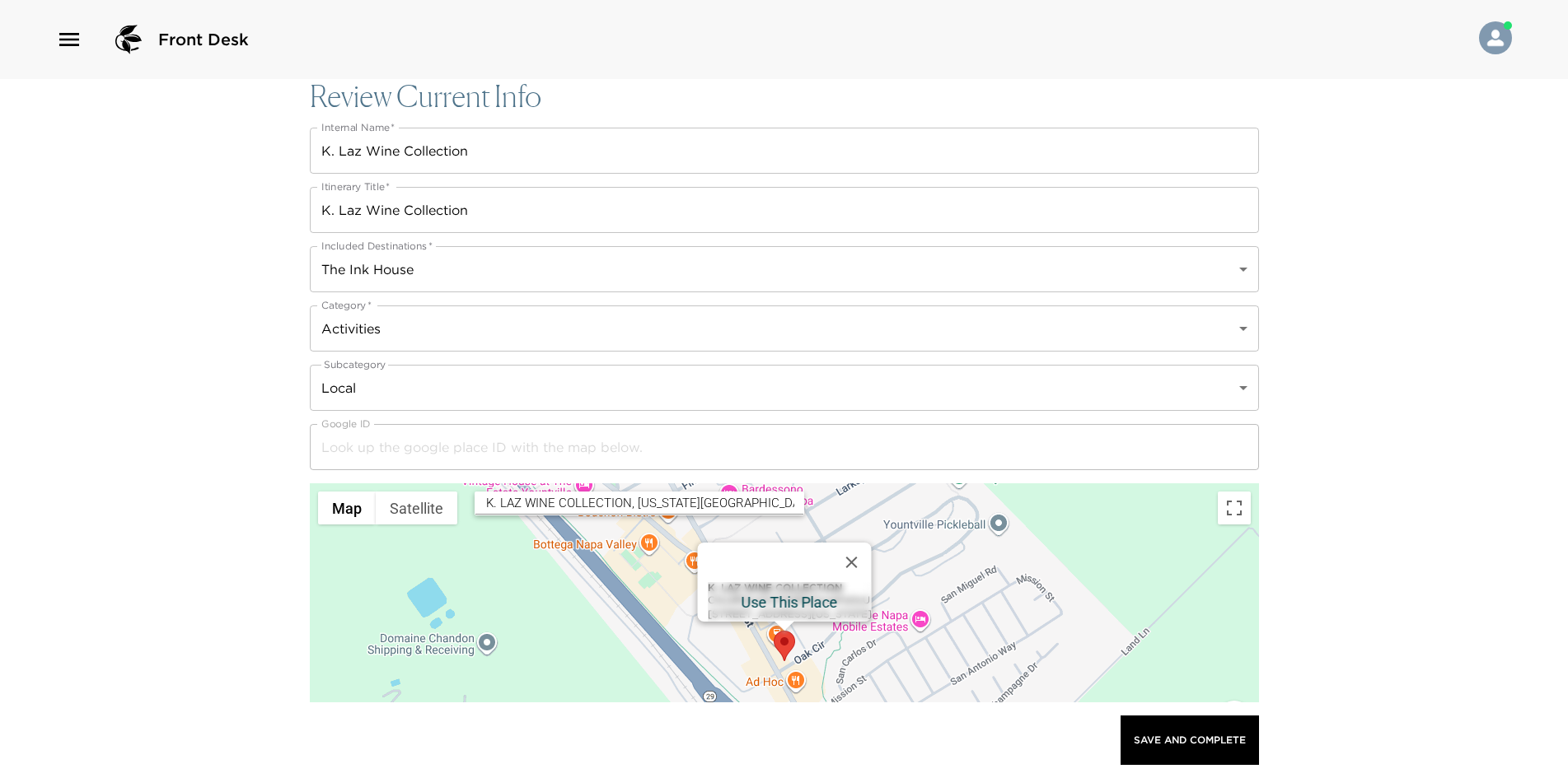
click at [726, 592] on div "K. LAZ WINE COLLECTION ChIJ2RQvA1VVhIAReOrxeiFeGxU 6484 Washington St suite c, …" at bounding box center [789, 602] width 164 height 40
type input "ChIJ2RQvA1VVhIAReOrxeiFeGxU"
type input "K. LAZ WINE COLLECTION"
type input "http://www.klazwinecollection.com/"
type input "(707) 415-5040"
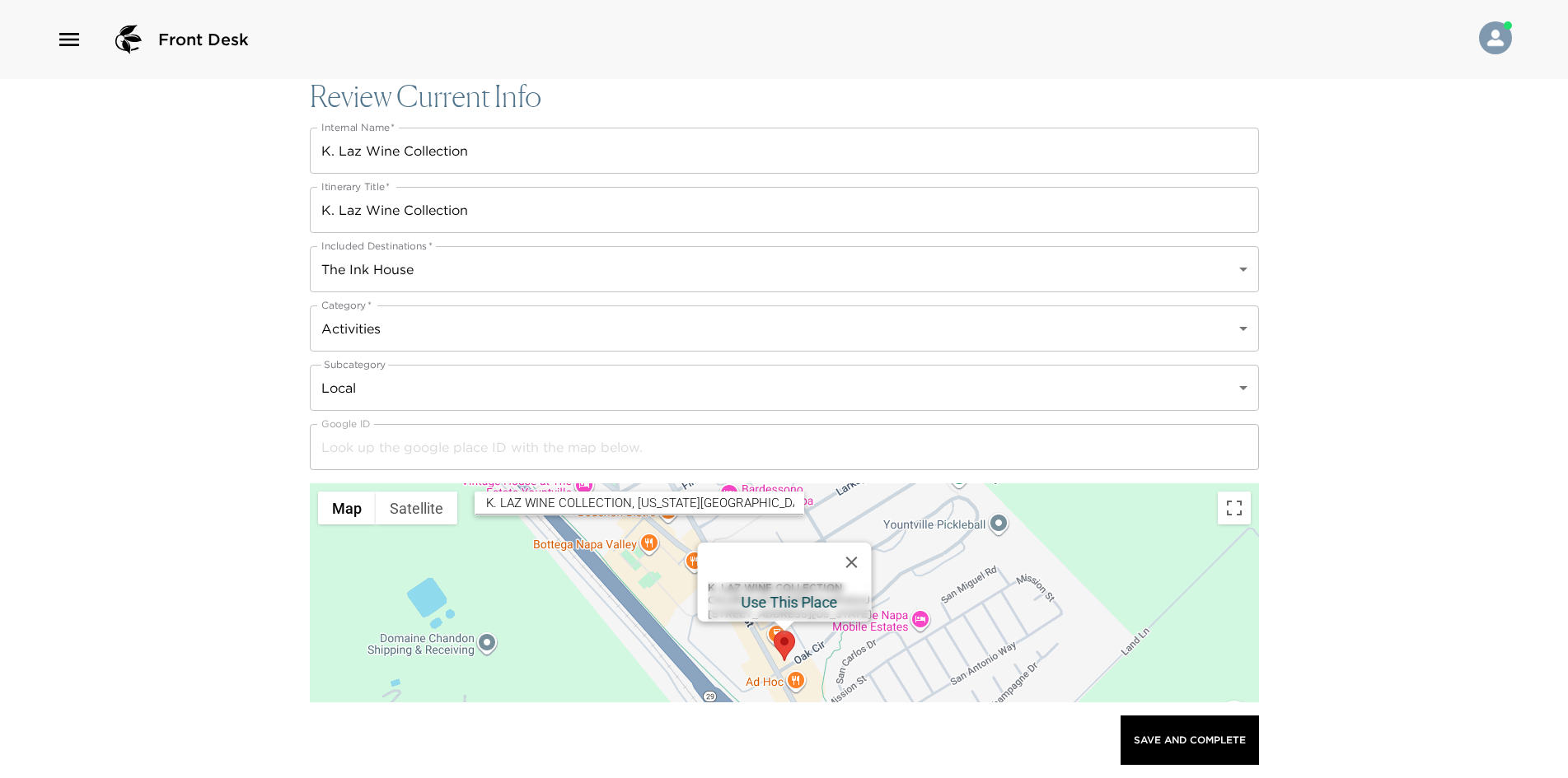
type input "suite c 6484 Washington Street"
type input "Yountville"
type input "California"
type input "United States"
type input "38.3997664"
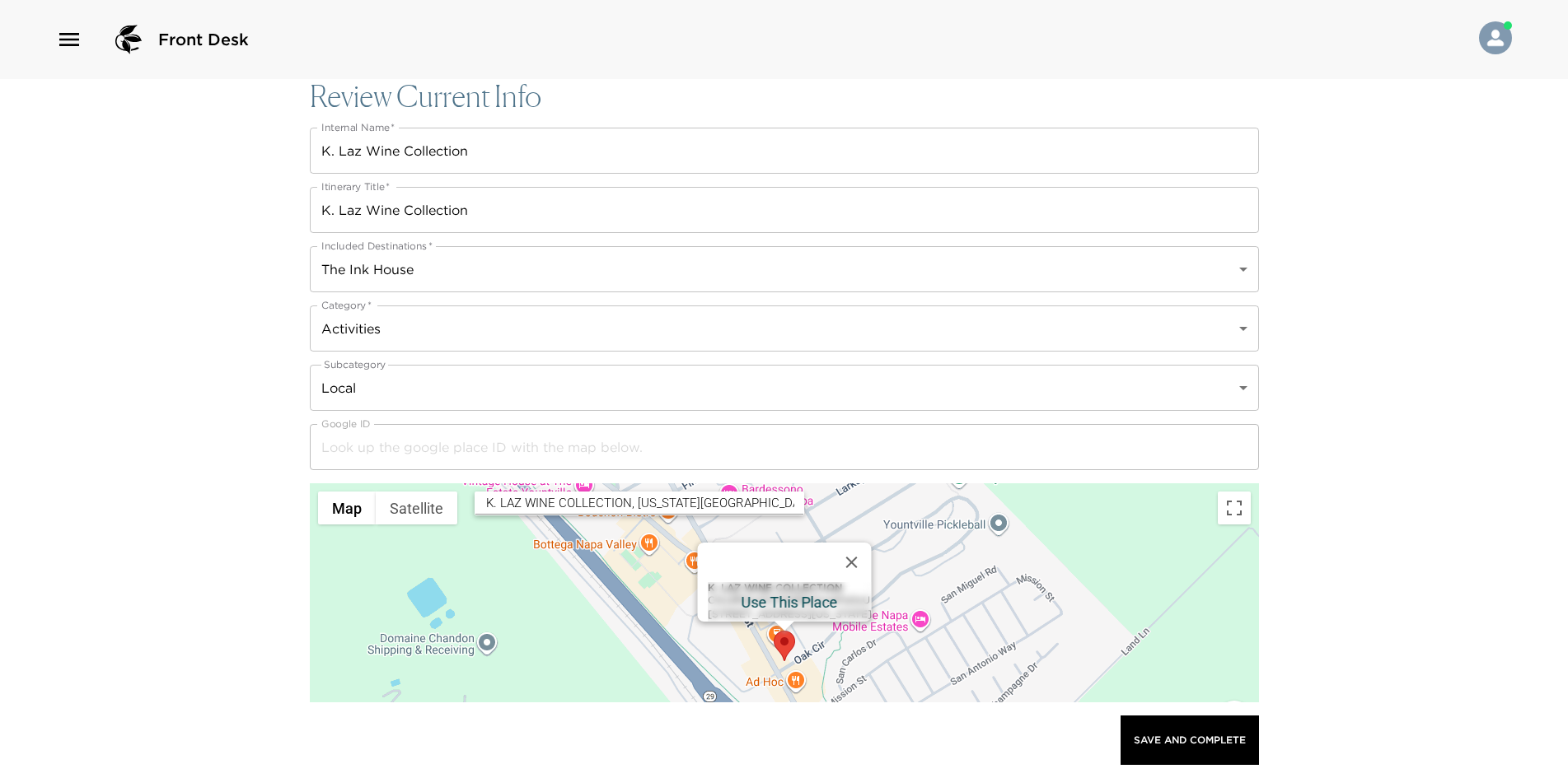
type input "-122.3588842"
type textarea "Monday: 10:00 AM – 5:00 PM Tuesday: 10:00 AM – 5:00 PM Wednesday: 10:00 AM – 5:…"
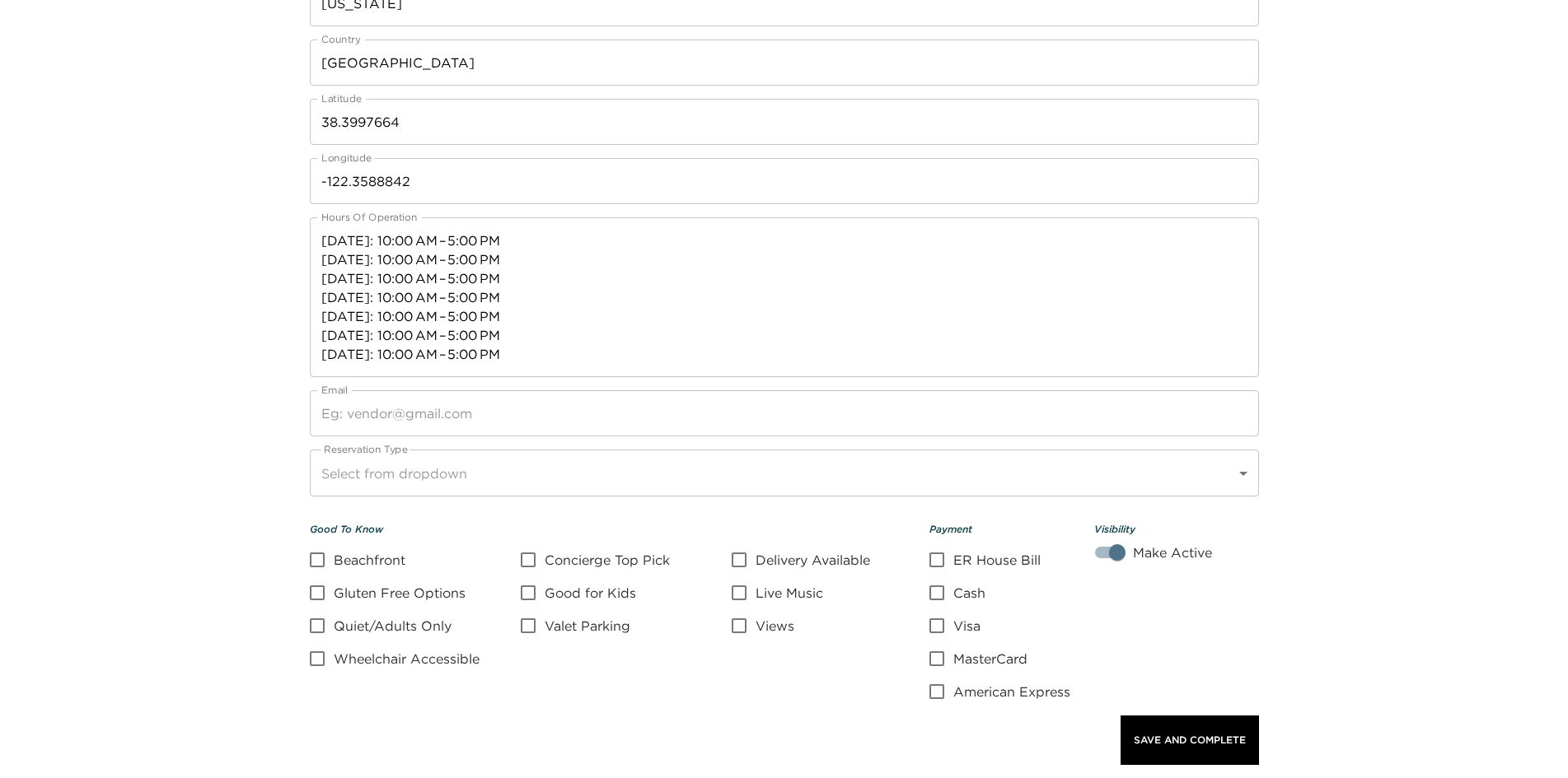
scroll to position [1235, 0]
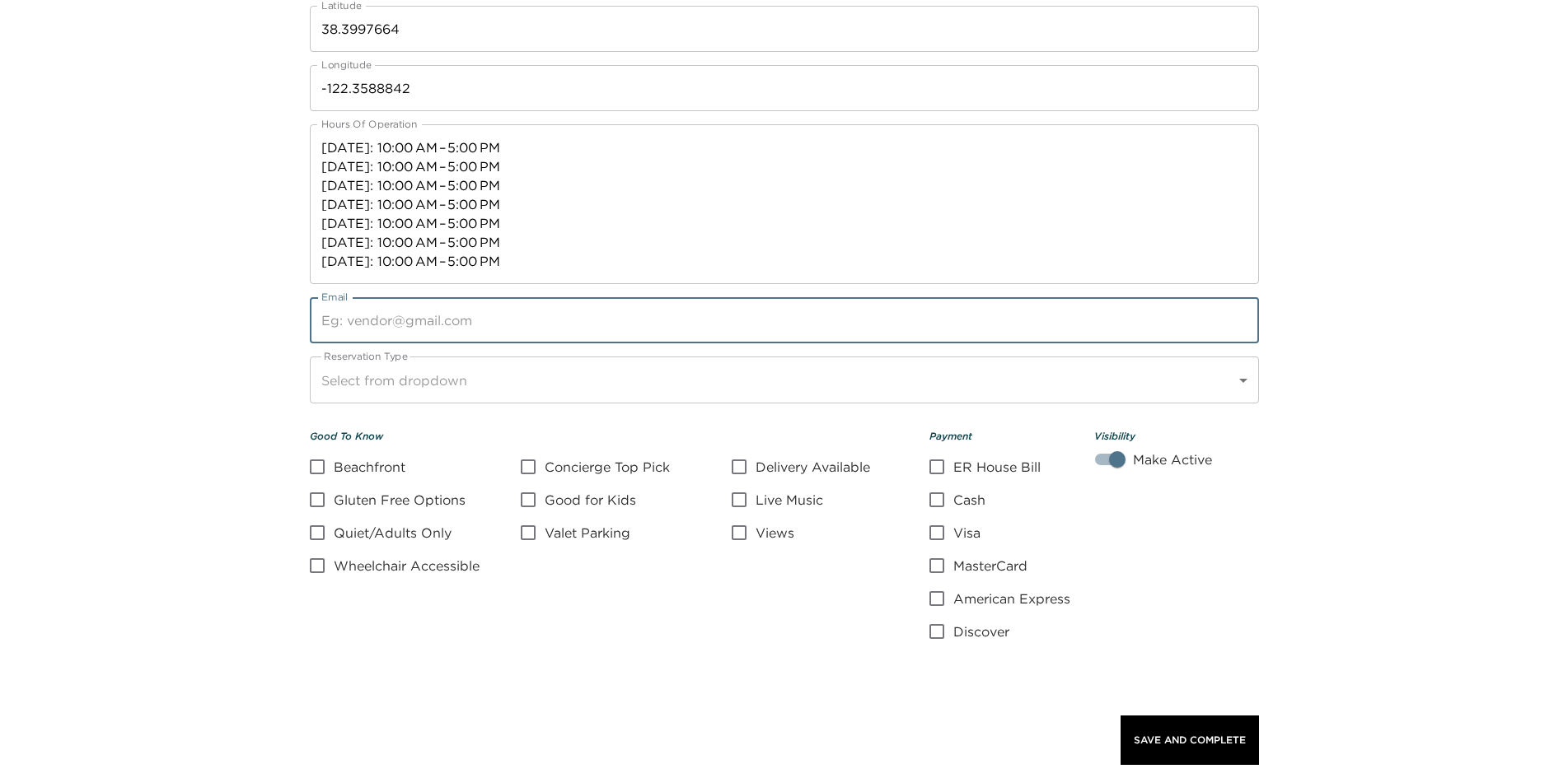
click at [396, 322] on input "Email" at bounding box center [784, 320] width 949 height 46
paste input "wine@klazwine.com"
type input "wine@klazwine.com"
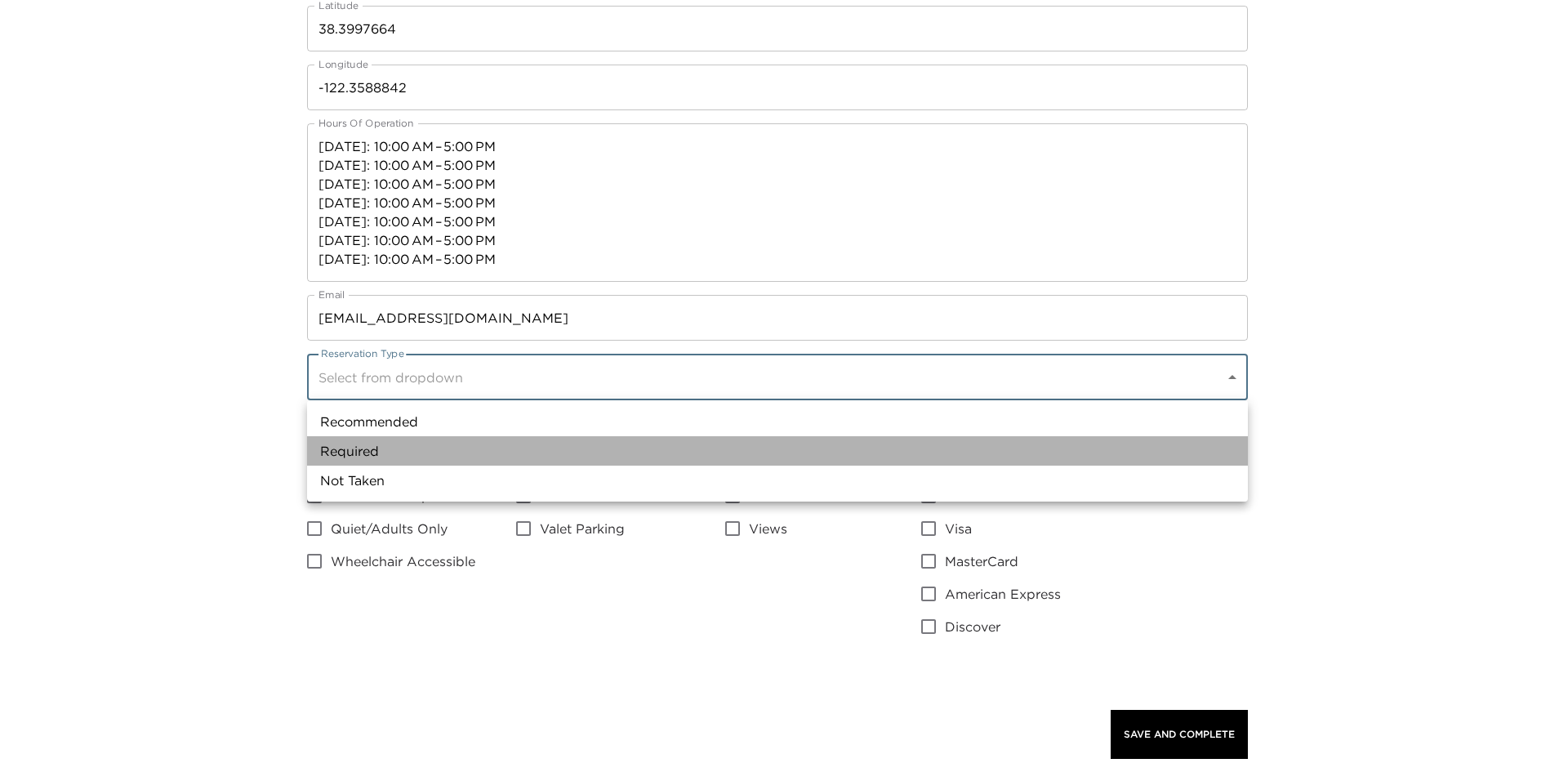
click at [405, 448] on li "Required" at bounding box center [777, 450] width 941 height 29
type input "Required"
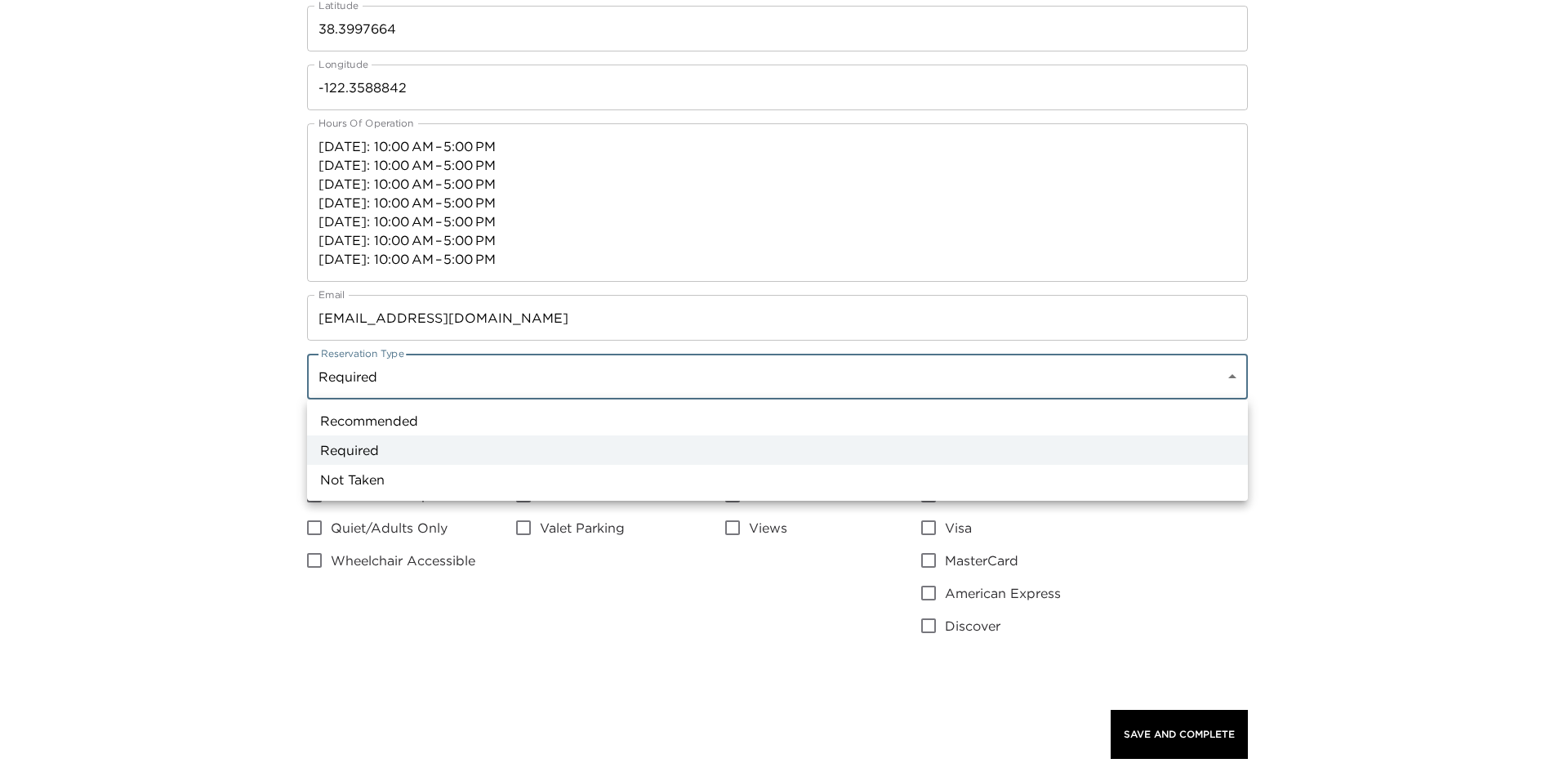
click at [411, 372] on div at bounding box center [784, 386] width 1568 height 772
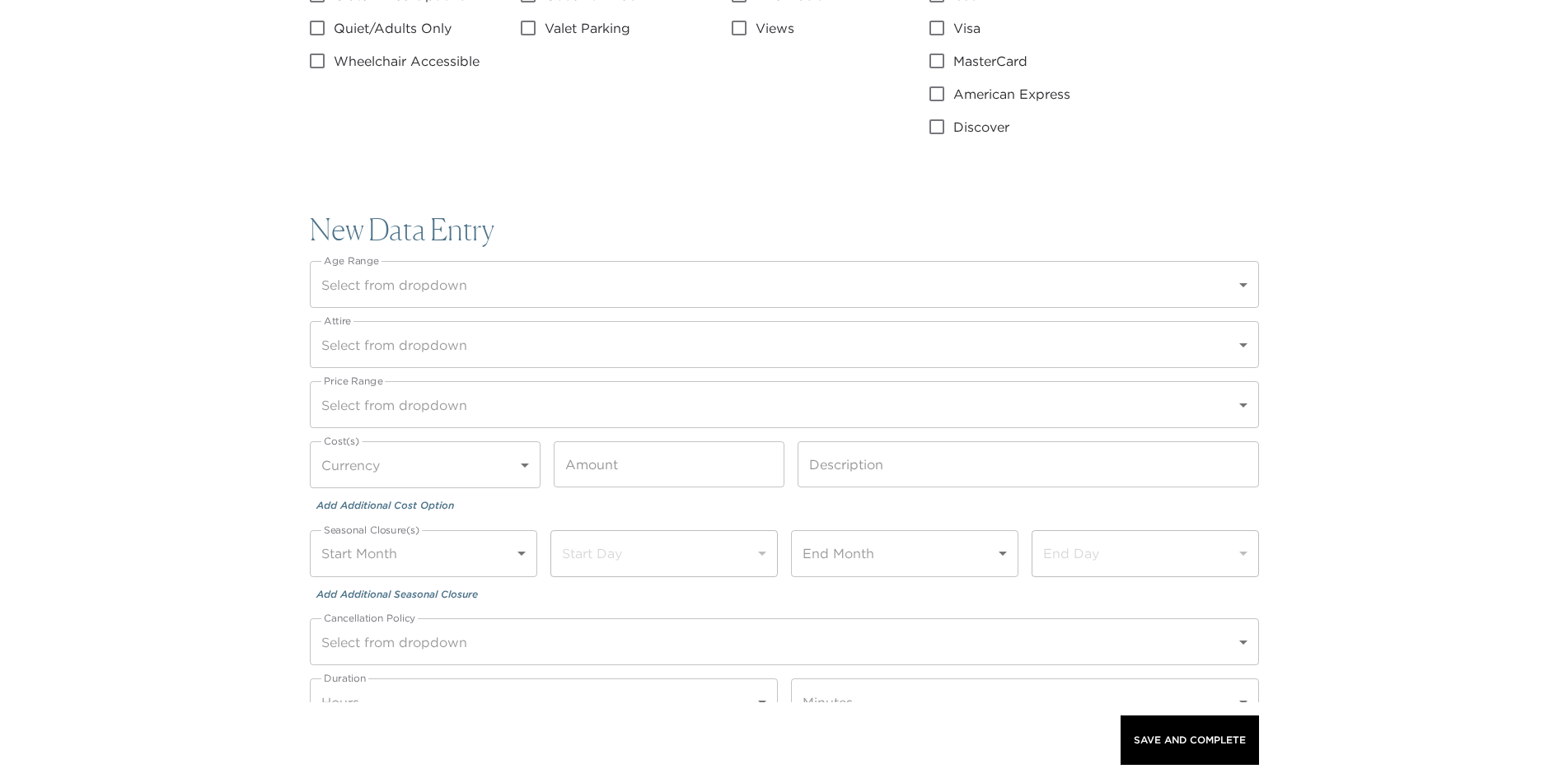
scroll to position [1811, 0]
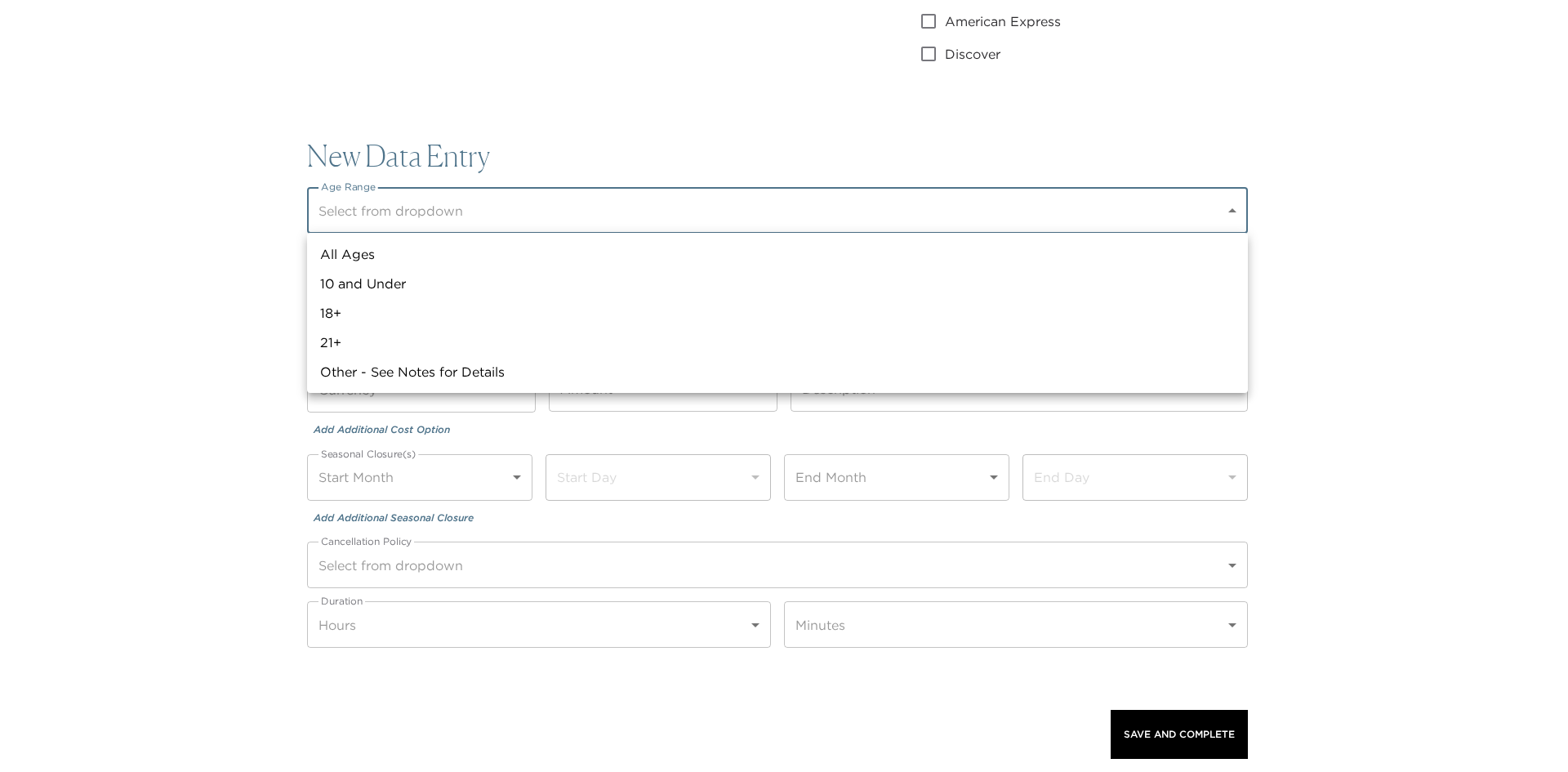
click at [383, 335] on li "21+" at bounding box center [777, 342] width 941 height 29
type input "21+"
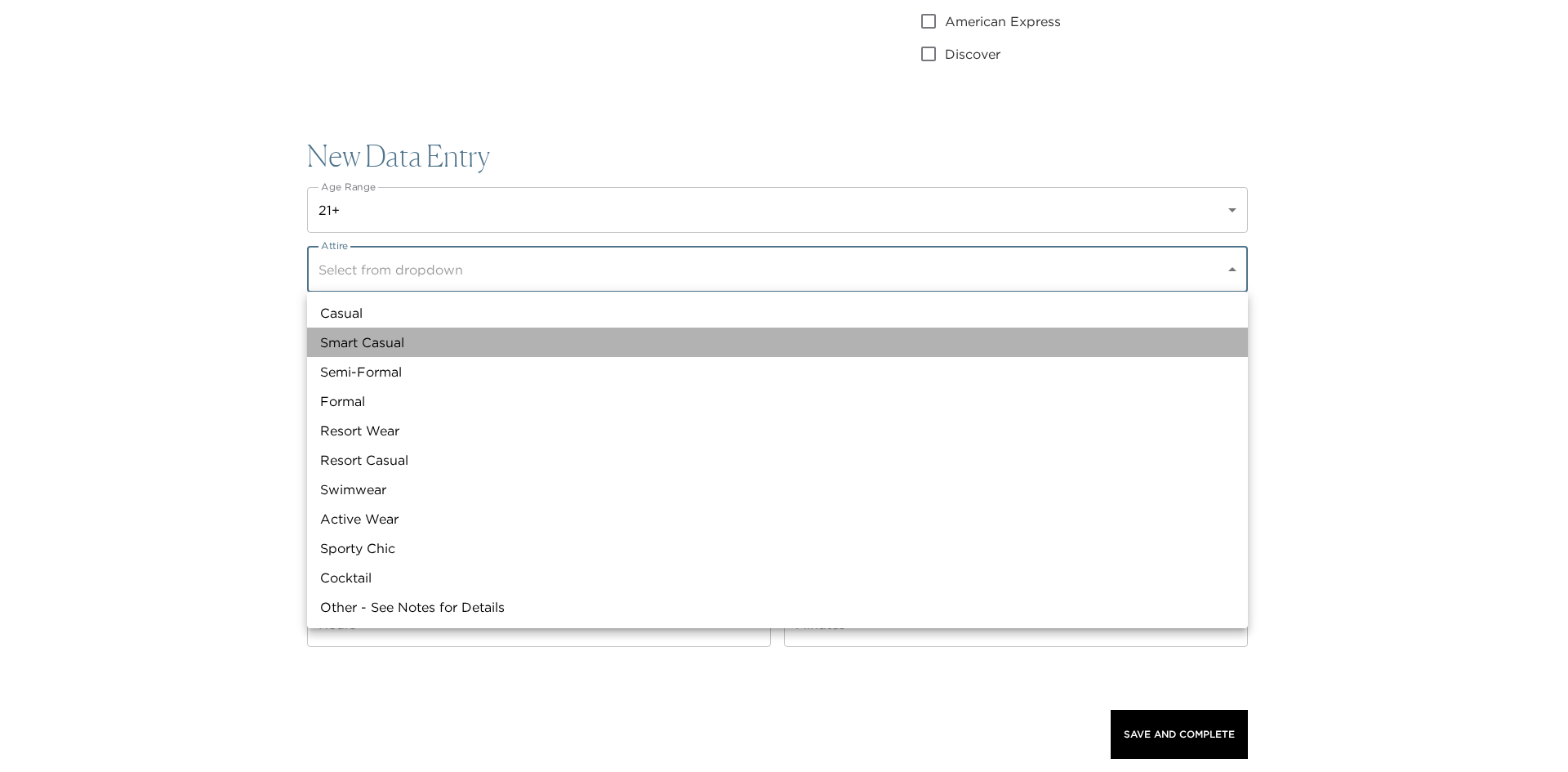
click at [380, 341] on li "Smart Casual" at bounding box center [777, 342] width 941 height 29
type input "Smart Casual"
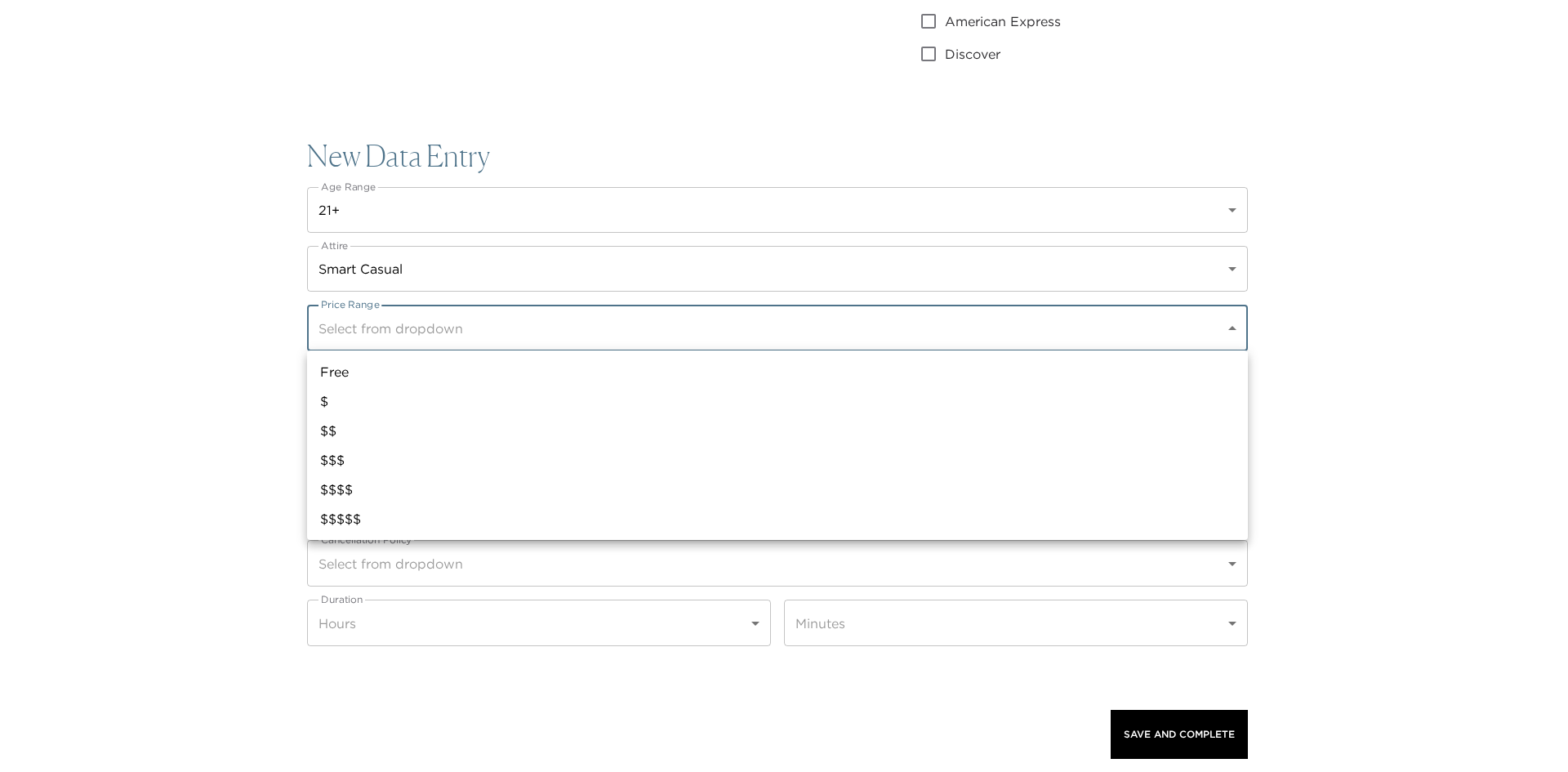
click at [219, 387] on div at bounding box center [784, 386] width 1568 height 772
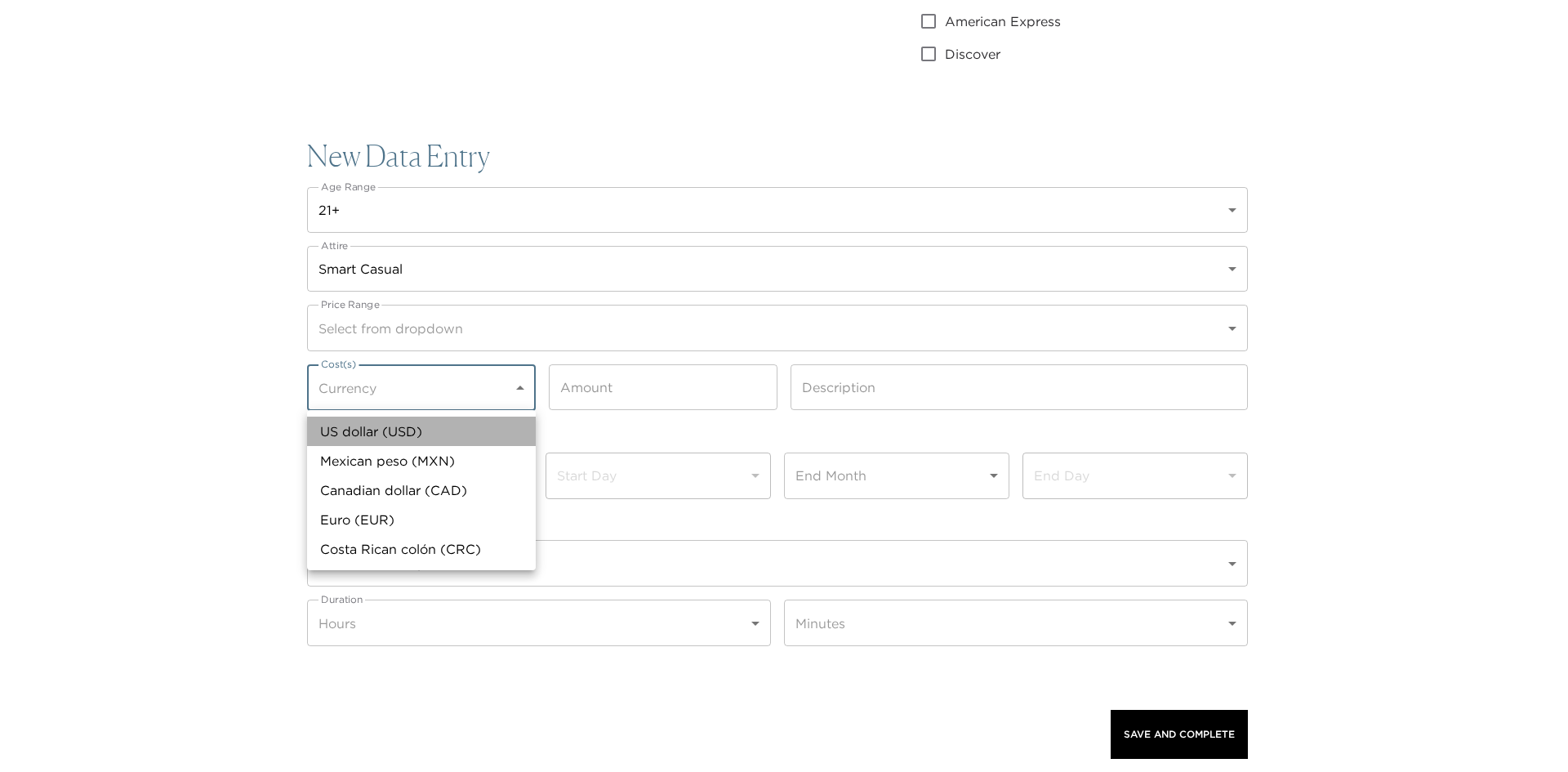
click at [421, 436] on li "US dollar (USD)" at bounding box center [421, 431] width 229 height 29
type input "US dollar (USD)"
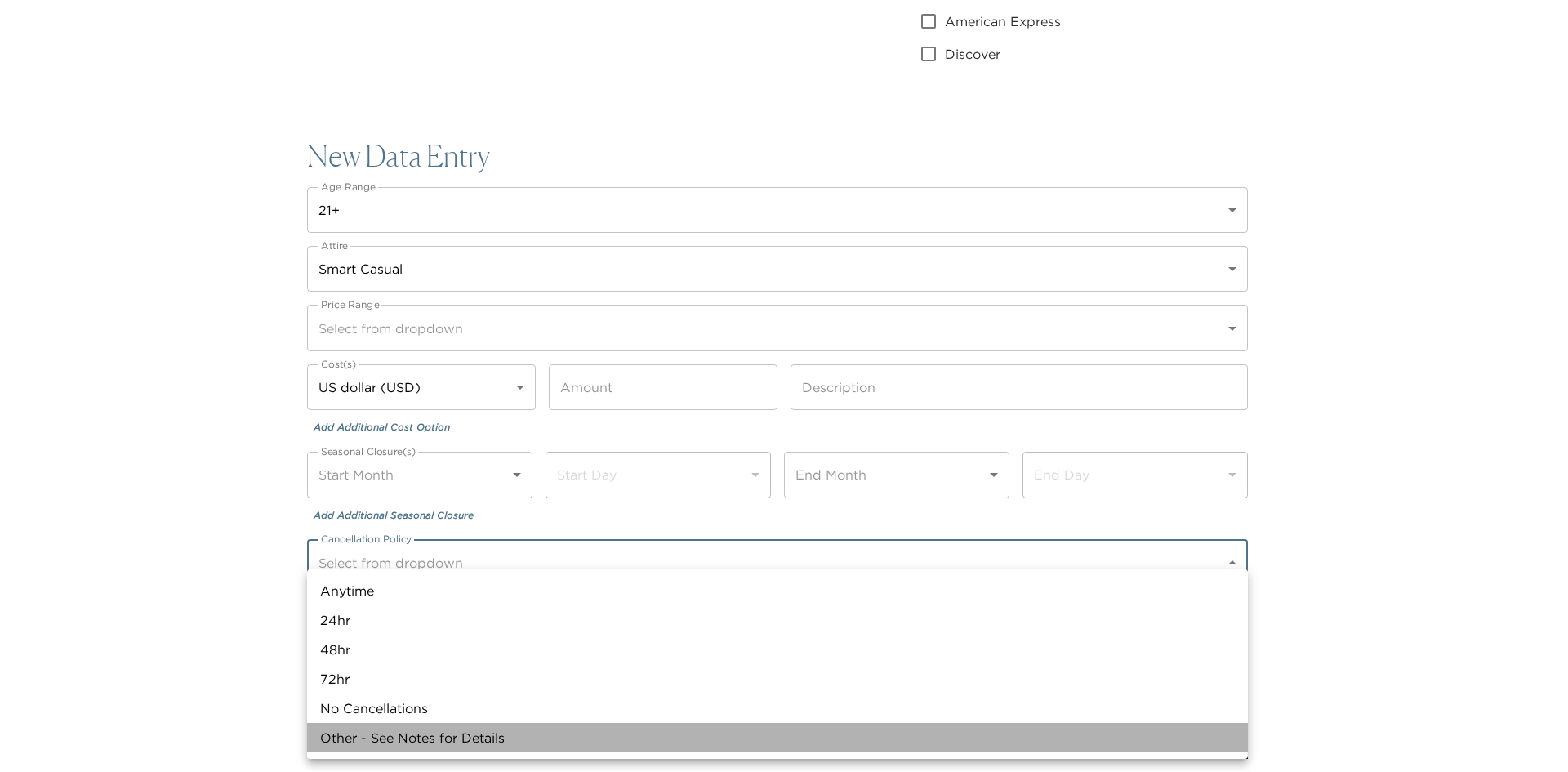
click at [354, 737] on li "Other - See Notes for Details" at bounding box center [777, 737] width 941 height 29
type input "Other - See Notes for Details"
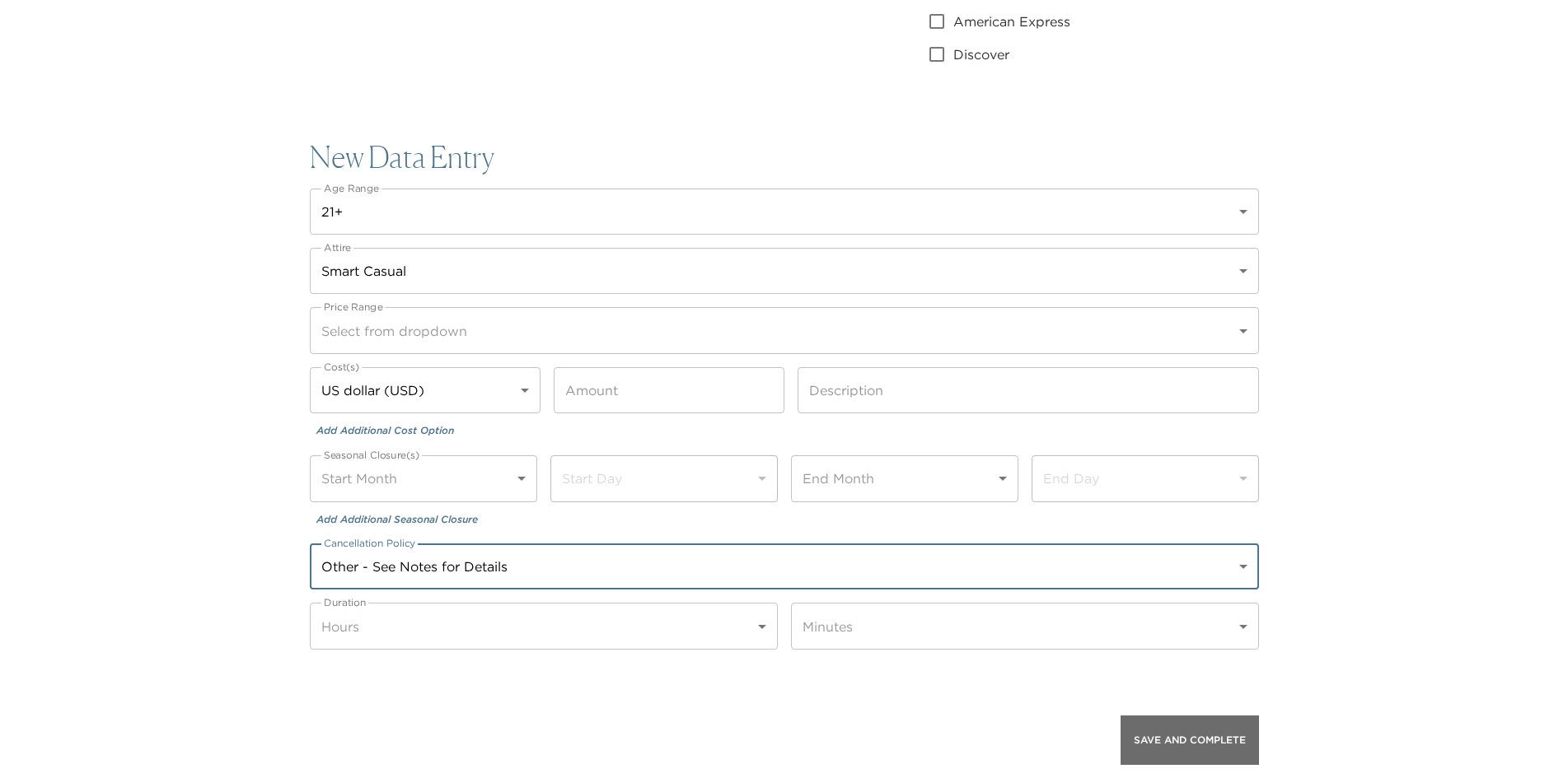
click at [1145, 722] on button "Save And Complete" at bounding box center [1189, 740] width 139 height 49
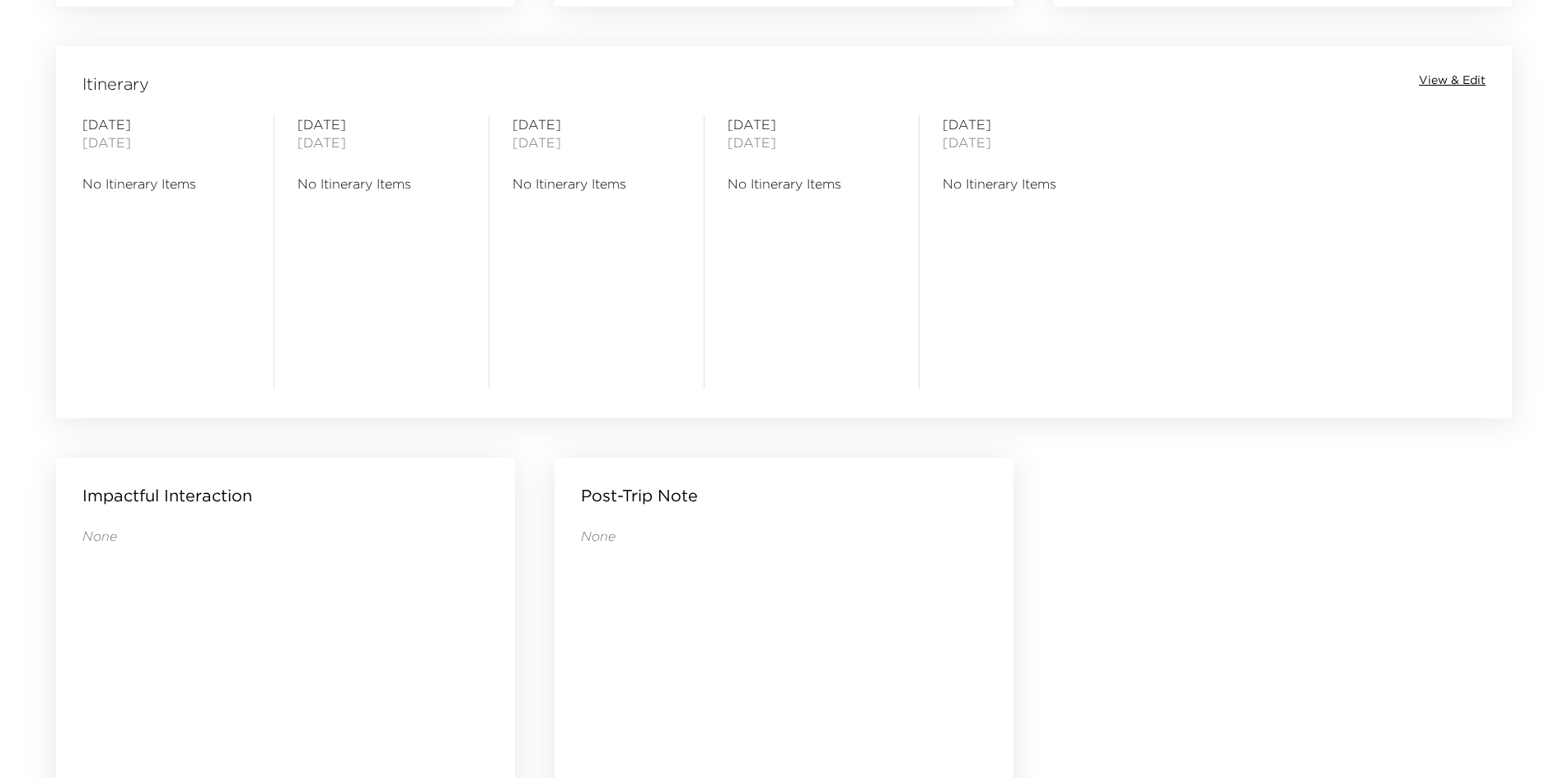
scroll to position [1256, 0]
